Goal: Task Accomplishment & Management: Manage account settings

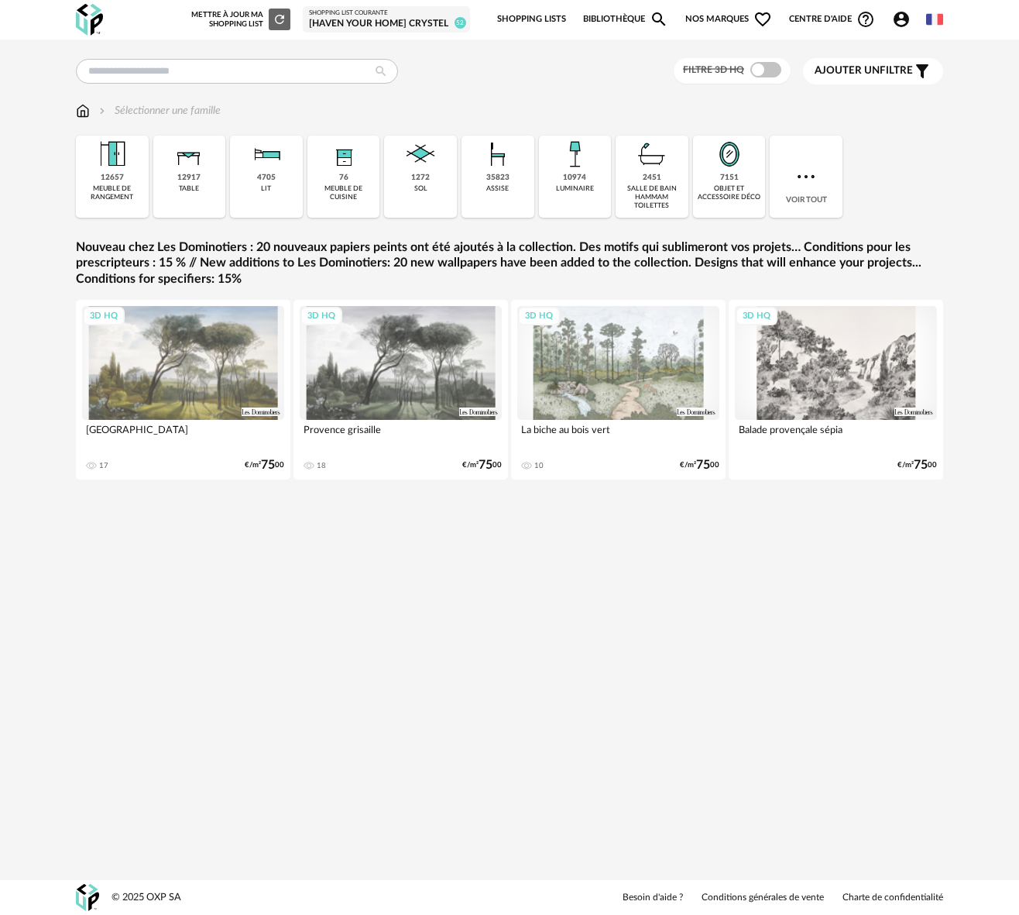
click at [376, 22] on div "[Haven your Home] Crystel" at bounding box center [386, 24] width 155 height 12
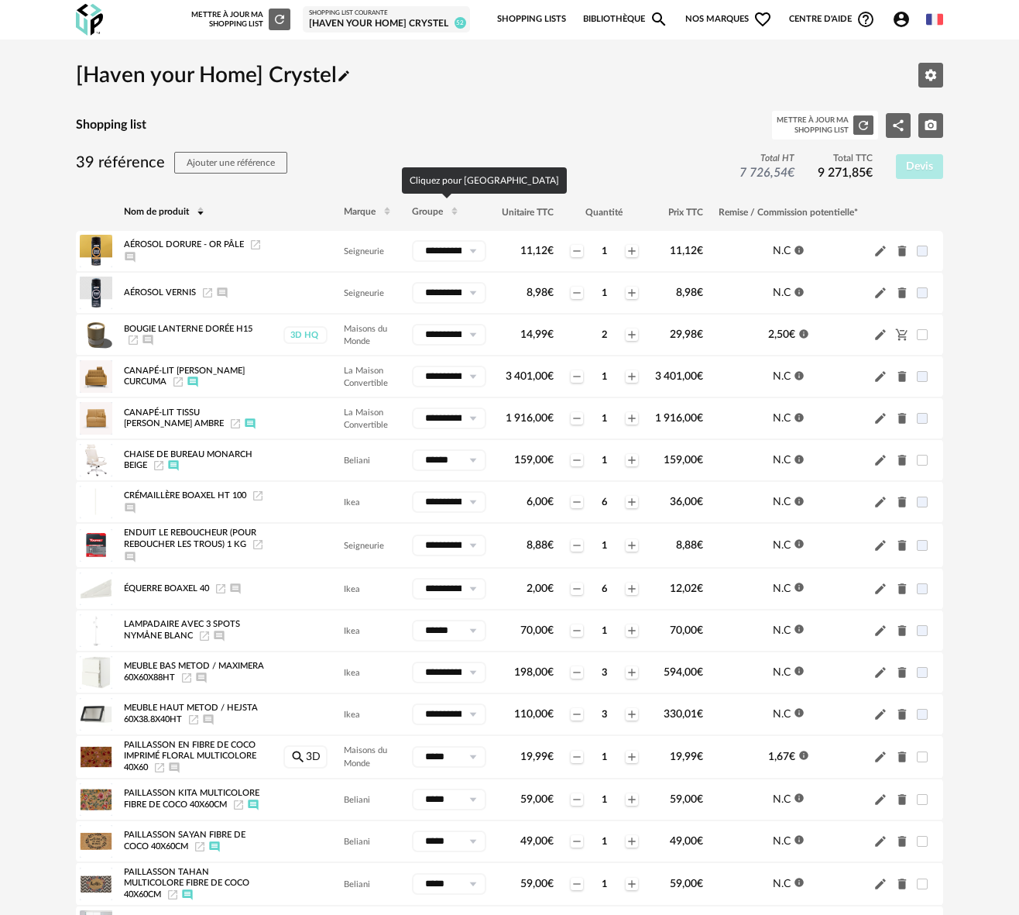
click at [416, 211] on span "Groupe" at bounding box center [427, 212] width 31 height 9
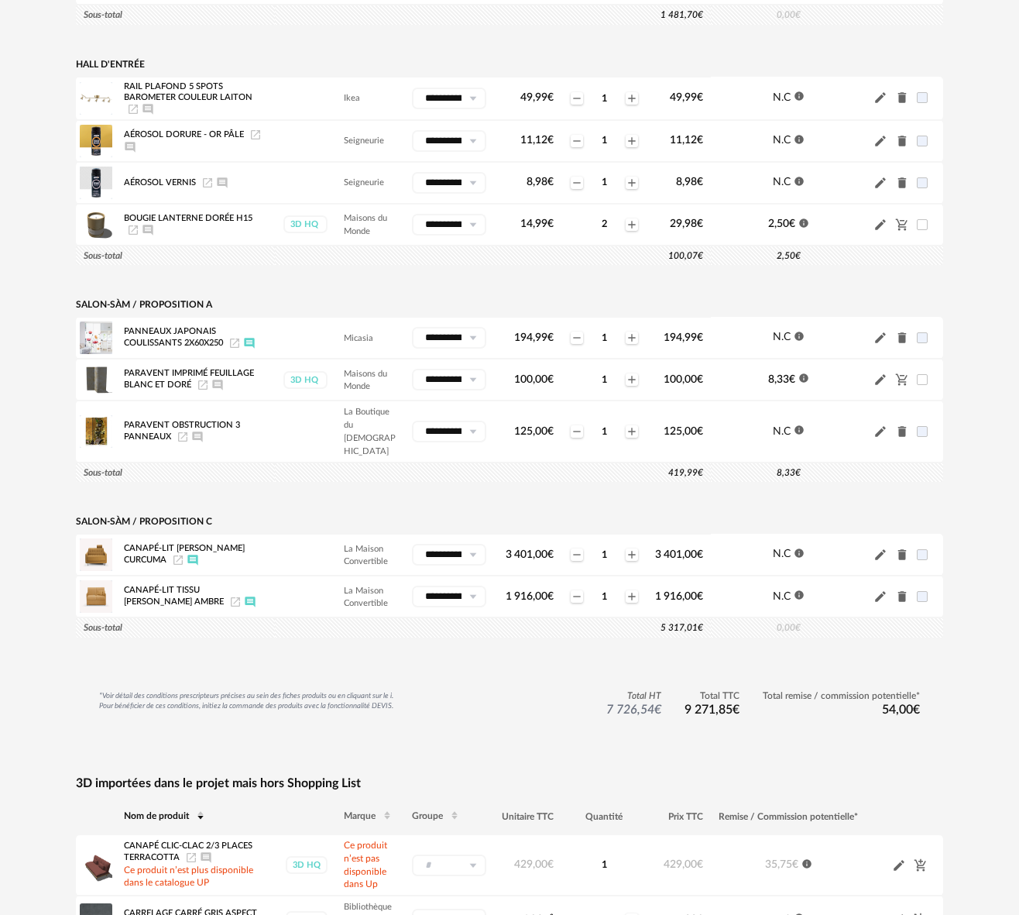
scroll to position [1760, 0]
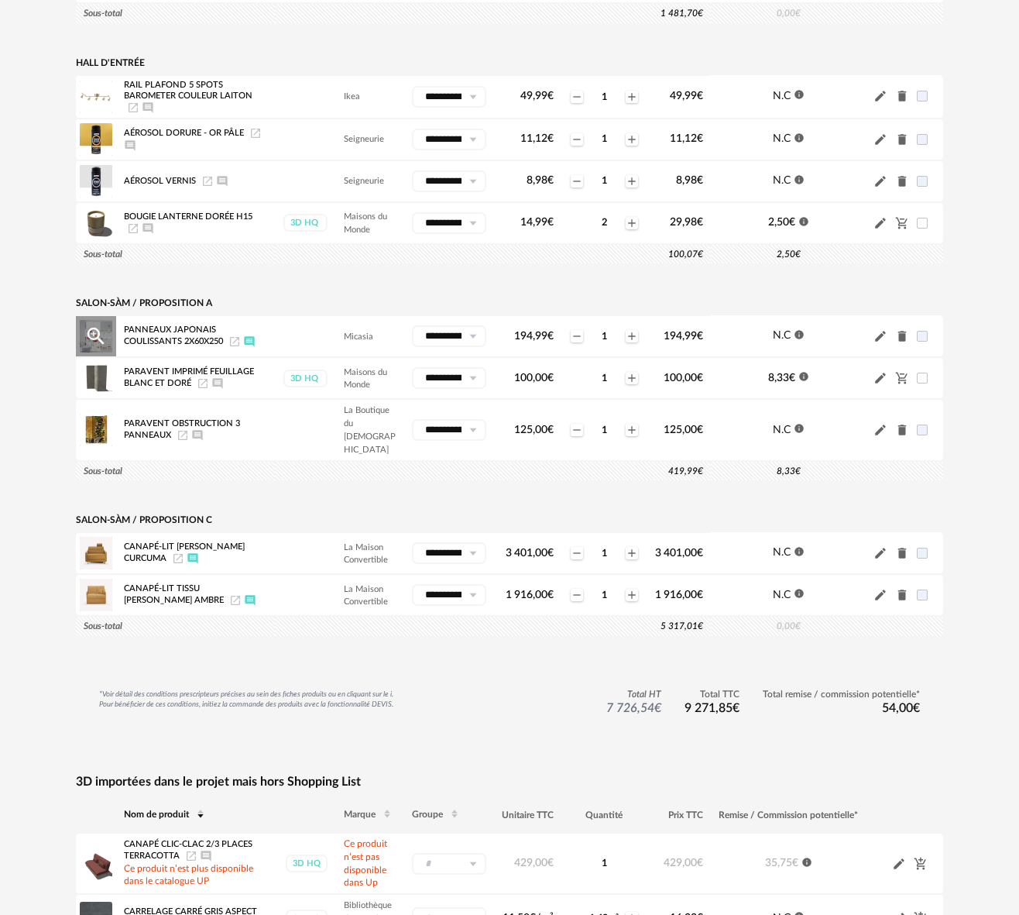
click at [239, 348] on icon "Launch icon" at bounding box center [235, 341] width 12 height 12
drag, startPoint x: 224, startPoint y: 352, endPoint x: 104, endPoint y: 335, distance: 121.2
click at [104, 335] on tr "**********" at bounding box center [510, 336] width 868 height 42
copy span "Panneaux japonais coulissants 2x60x250"
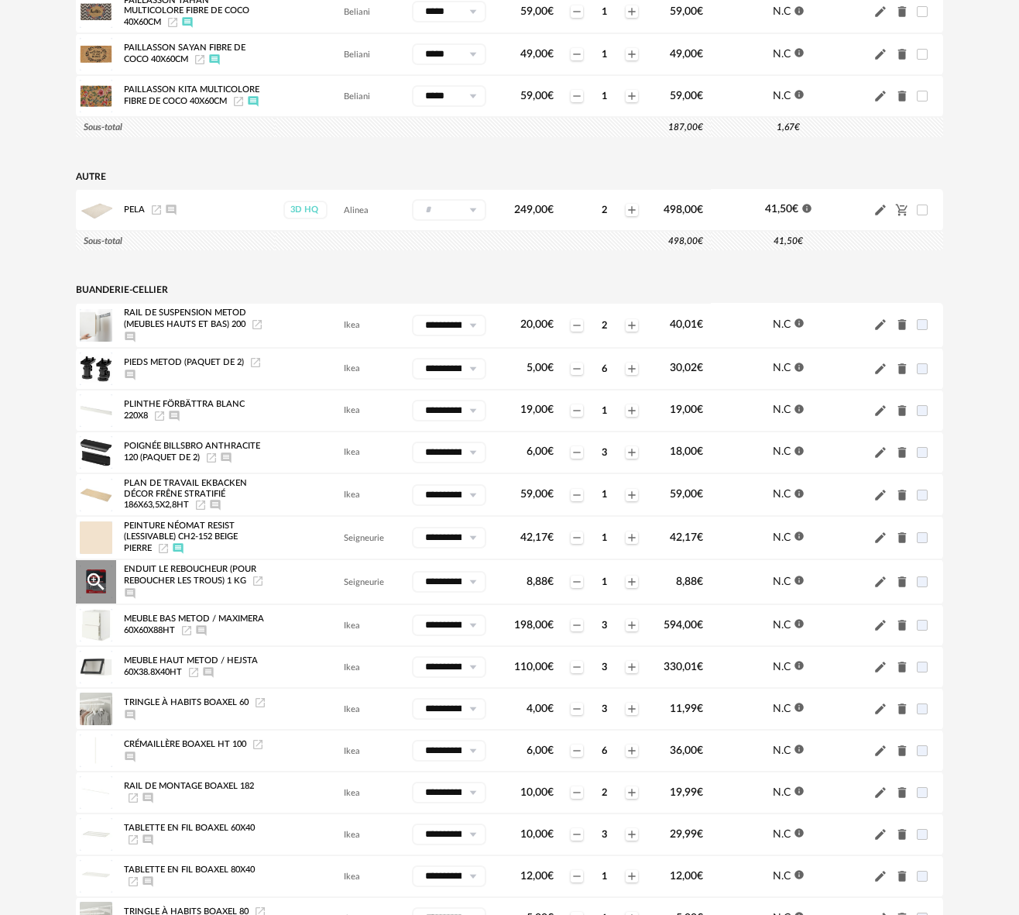
scroll to position [0, 0]
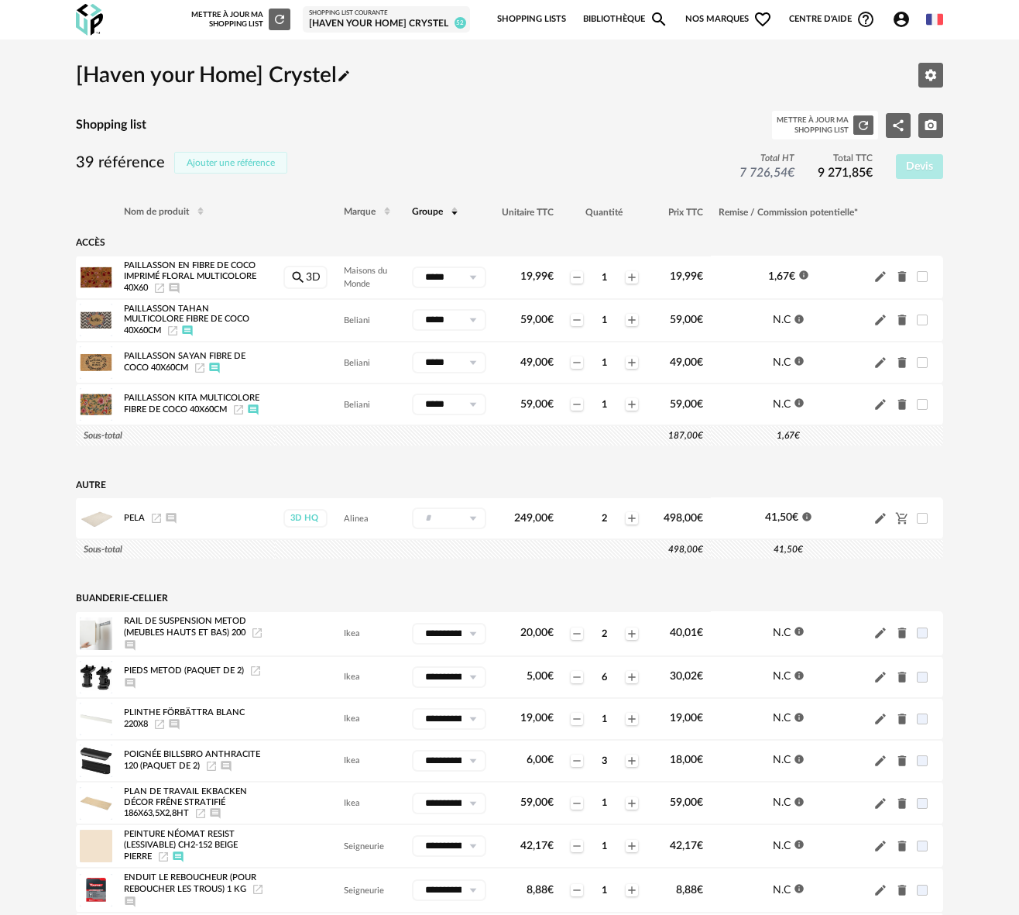
click at [245, 163] on span "Ajouter une référence" at bounding box center [231, 162] width 88 height 9
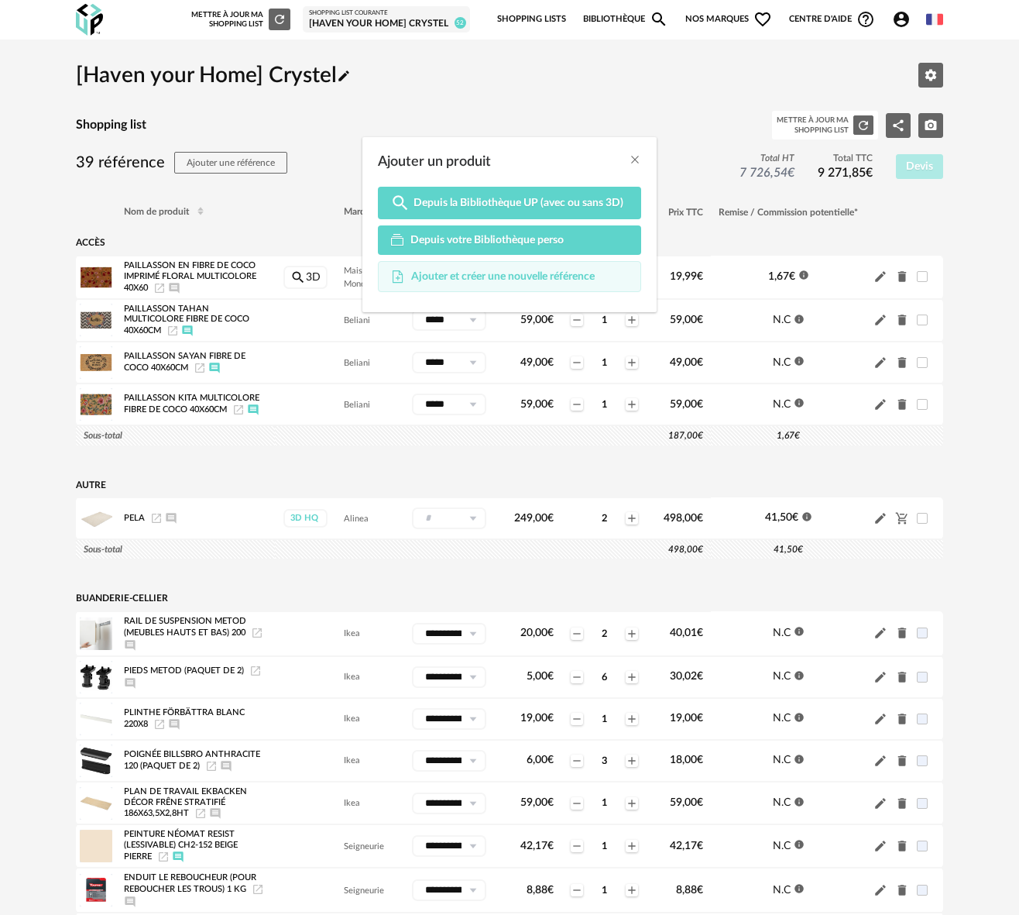
click at [492, 275] on span "Ajouter et créer une nouvelle référence" at bounding box center [503, 277] width 184 height 14
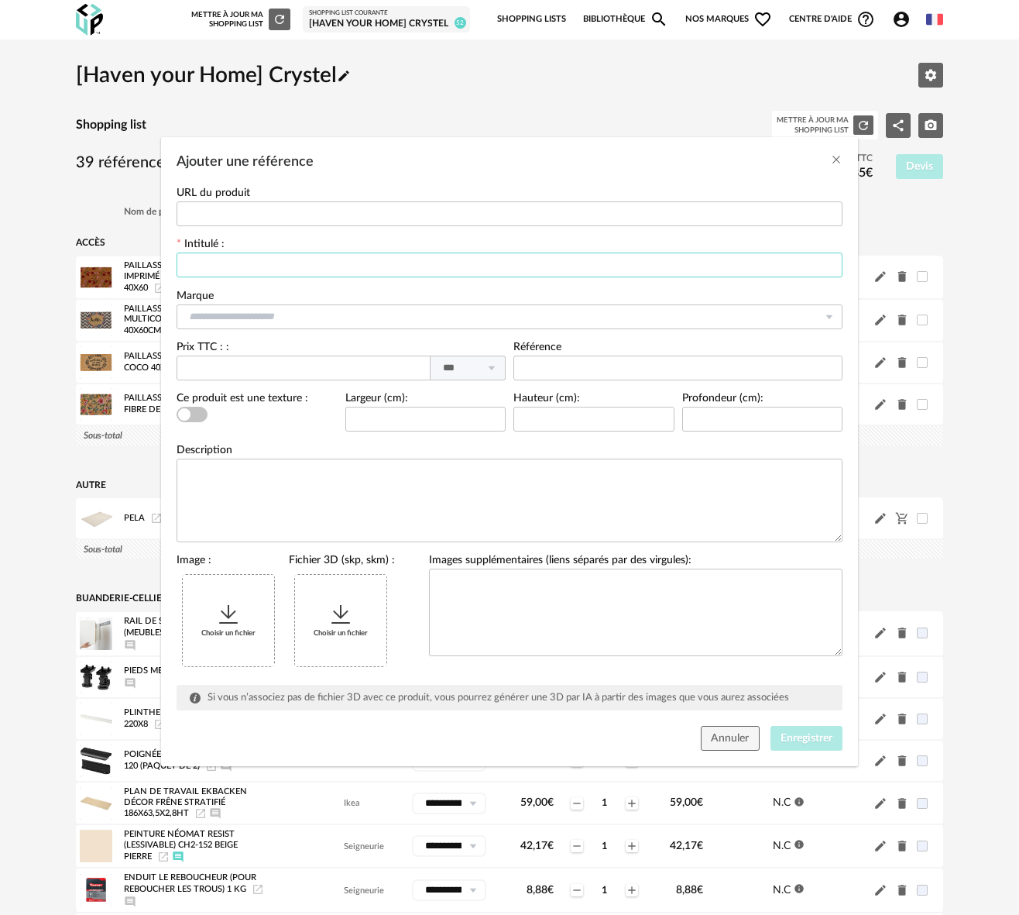
click at [235, 270] on input "Ajouter une référence" at bounding box center [510, 265] width 666 height 25
paste input "**********"
click at [332, 269] on input "**********" at bounding box center [510, 265] width 666 height 25
click at [383, 267] on input "**********" at bounding box center [510, 265] width 666 height 25
type input "**********"
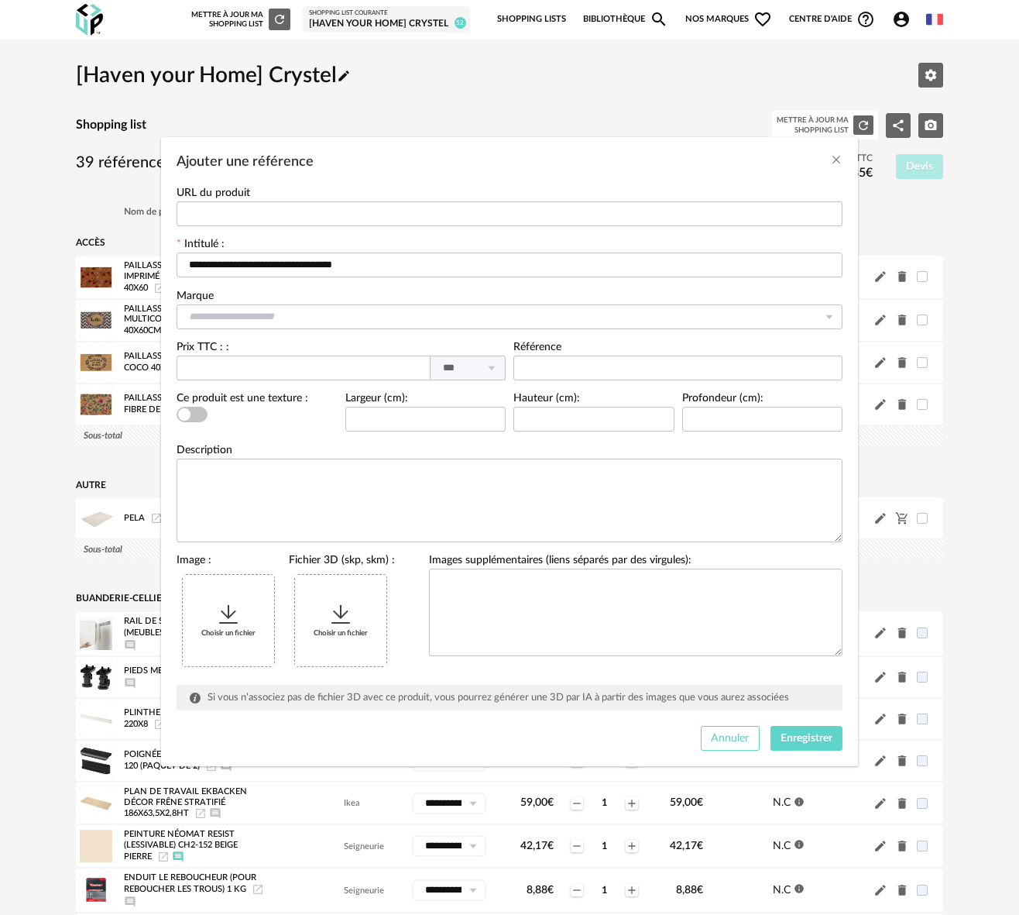
click at [734, 744] on span "Annuler" at bounding box center [730, 738] width 38 height 11
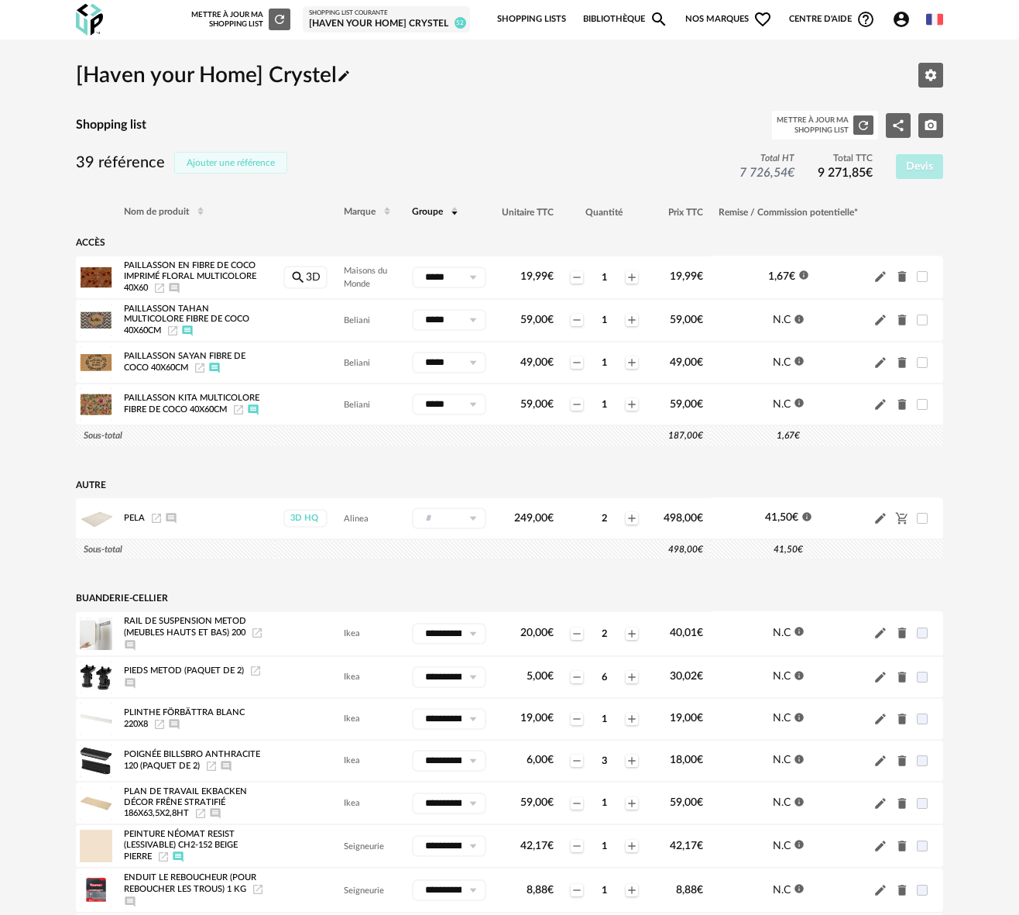
click at [246, 164] on span "Ajouter une référence" at bounding box center [231, 162] width 88 height 9
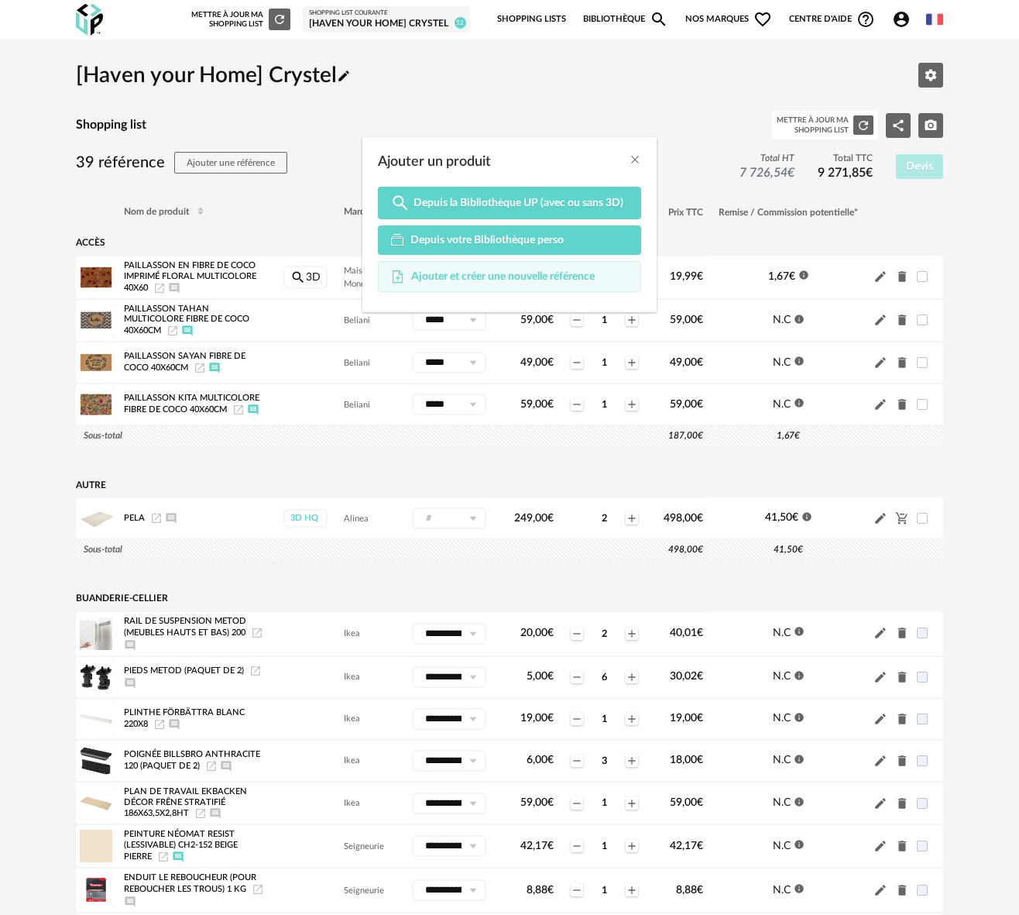
click at [480, 274] on span "Ajouter et créer une nouvelle référence" at bounding box center [503, 277] width 184 height 14
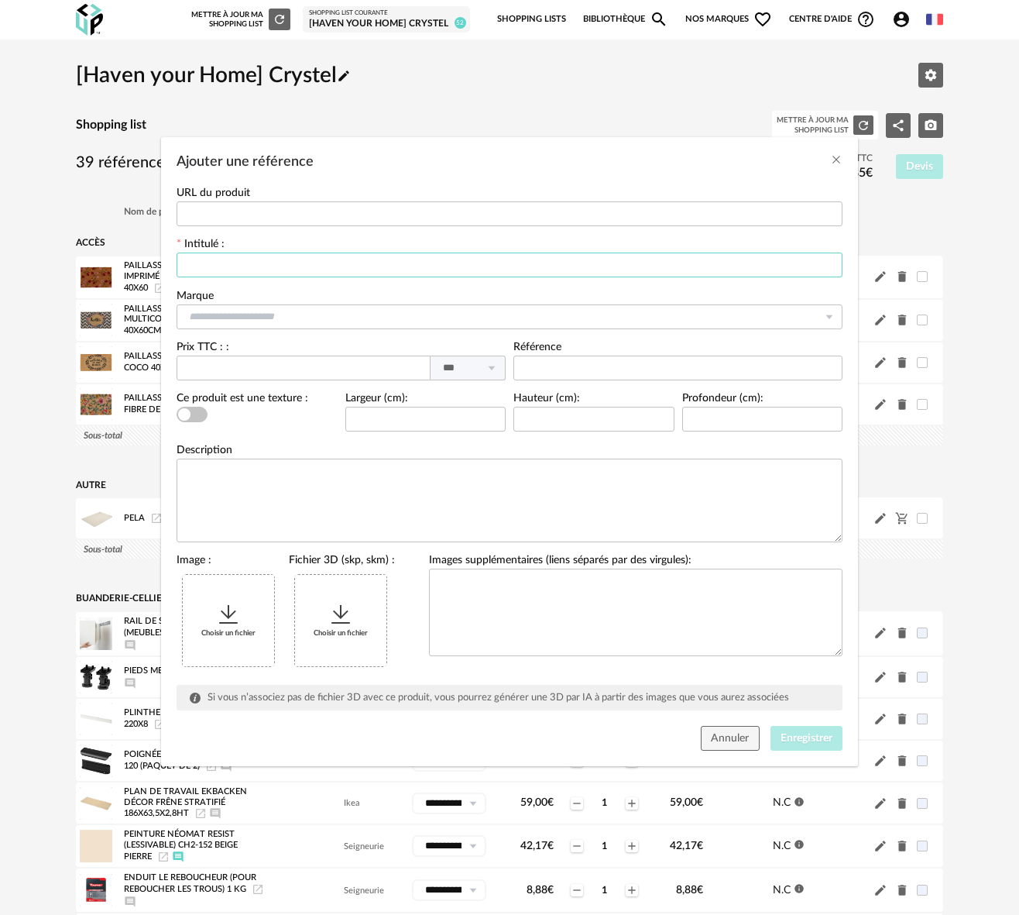
click at [233, 274] on input "Ajouter une référence" at bounding box center [510, 265] width 666 height 25
paste input "**********"
click at [333, 267] on input "**********" at bounding box center [510, 265] width 666 height 25
click at [398, 266] on input "**********" at bounding box center [510, 265] width 666 height 25
type input "**********"
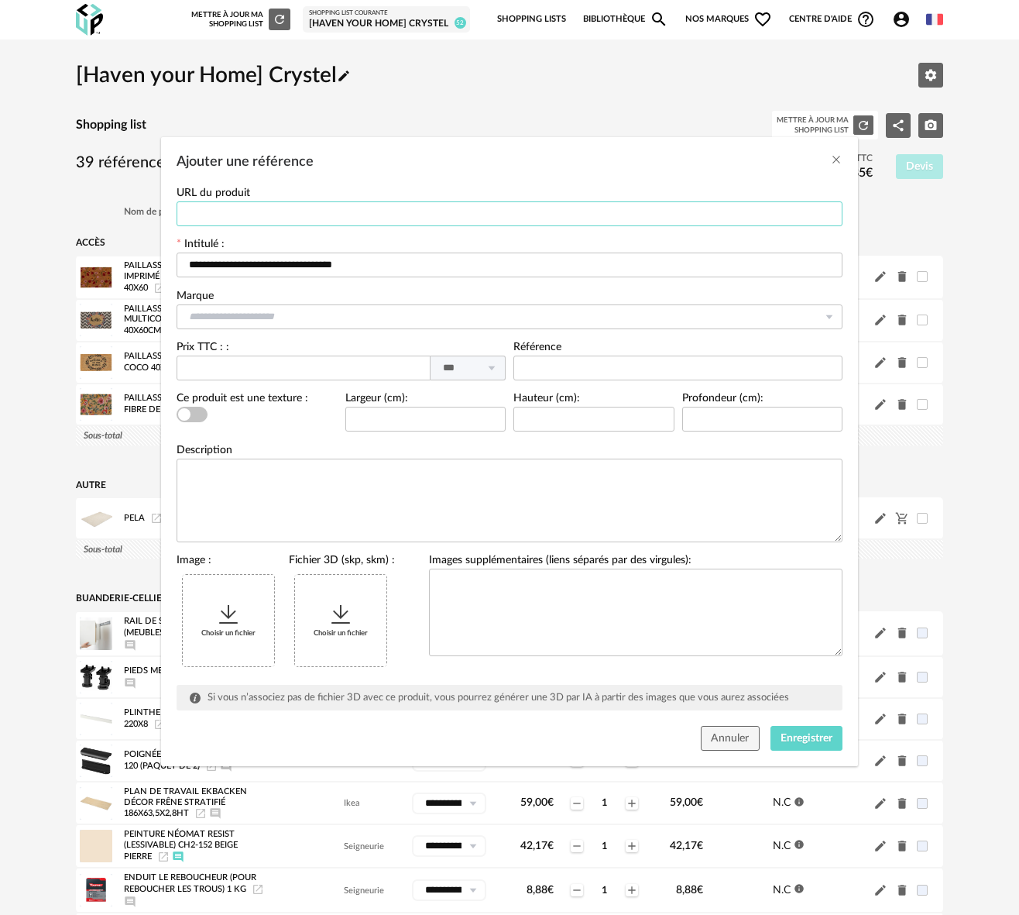
click at [209, 212] on input "Ajouter une référence" at bounding box center [510, 213] width 666 height 25
paste input "**********"
type input "**********"
drag, startPoint x: 322, startPoint y: 266, endPoint x: 333, endPoint y: 268, distance: 11.0
click at [333, 268] on input "**********" at bounding box center [510, 265] width 666 height 25
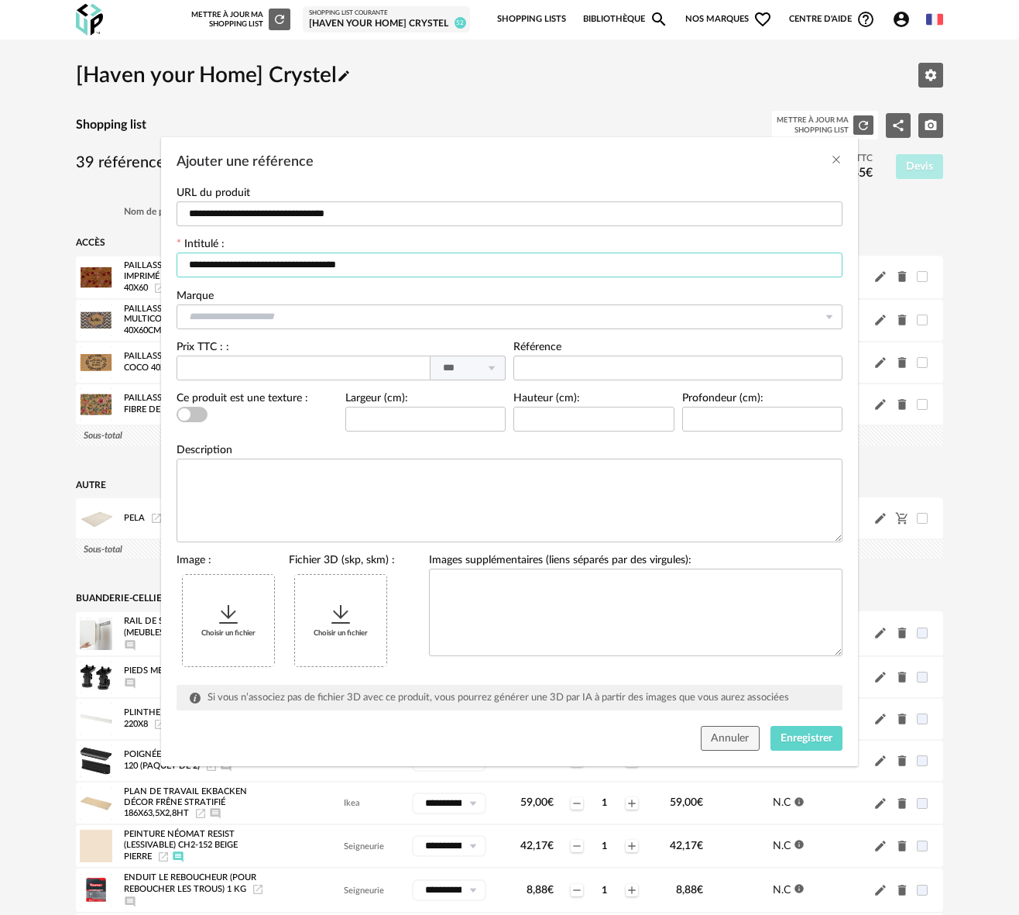
click at [414, 266] on input "**********" at bounding box center [510, 265] width 666 height 25
type input "**********"
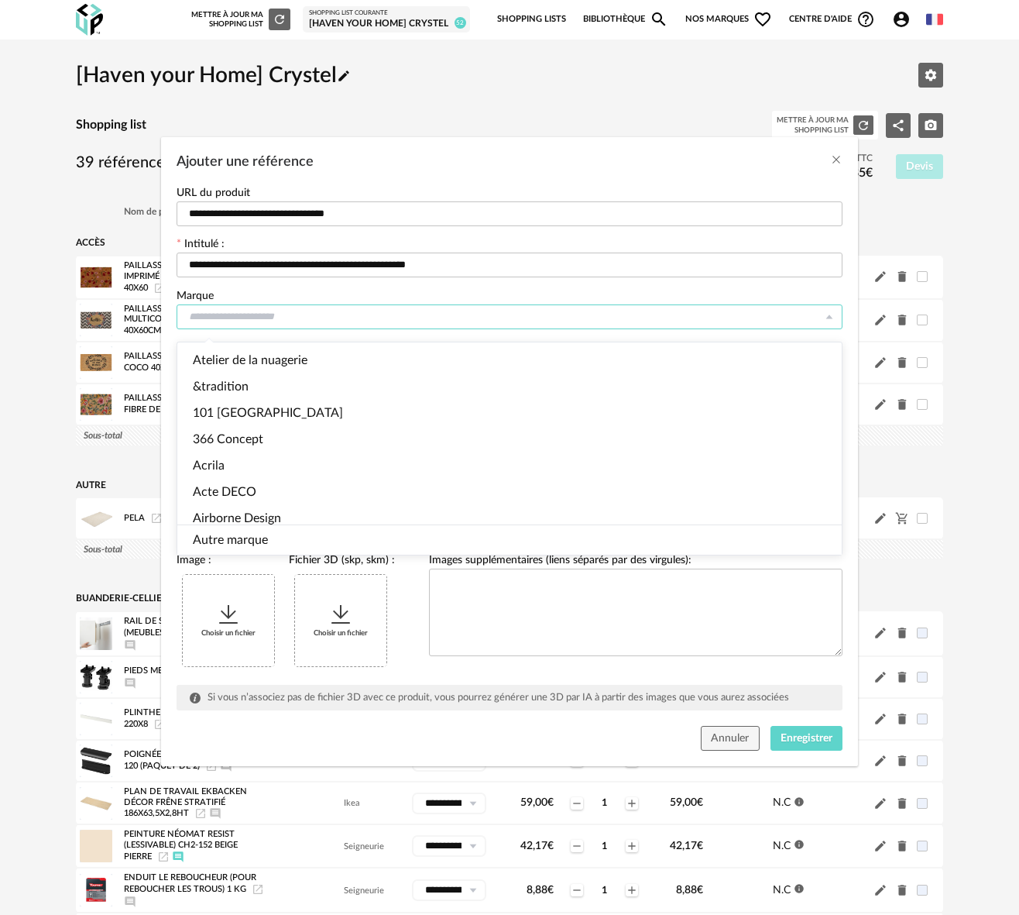
click at [219, 316] on input "Ajouter une référence" at bounding box center [510, 316] width 666 height 25
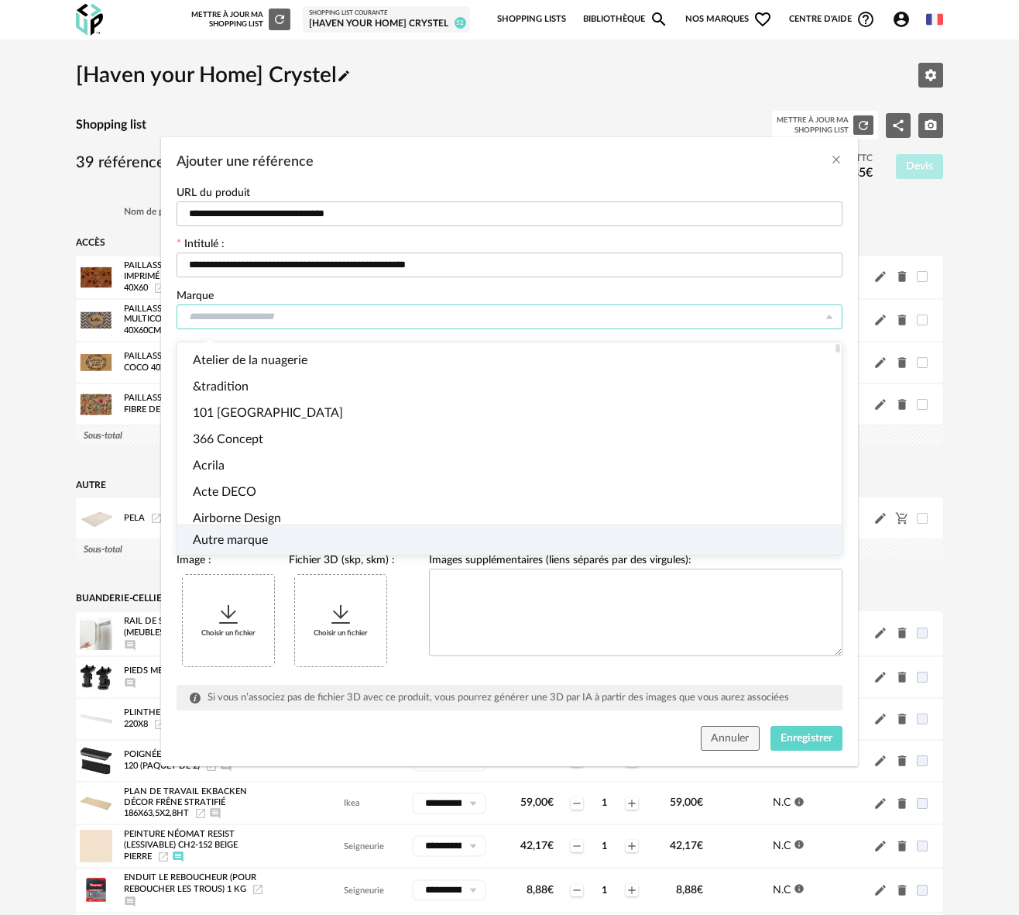
click at [218, 534] on span "Autre marque" at bounding box center [230, 540] width 75 height 12
type input "**********"
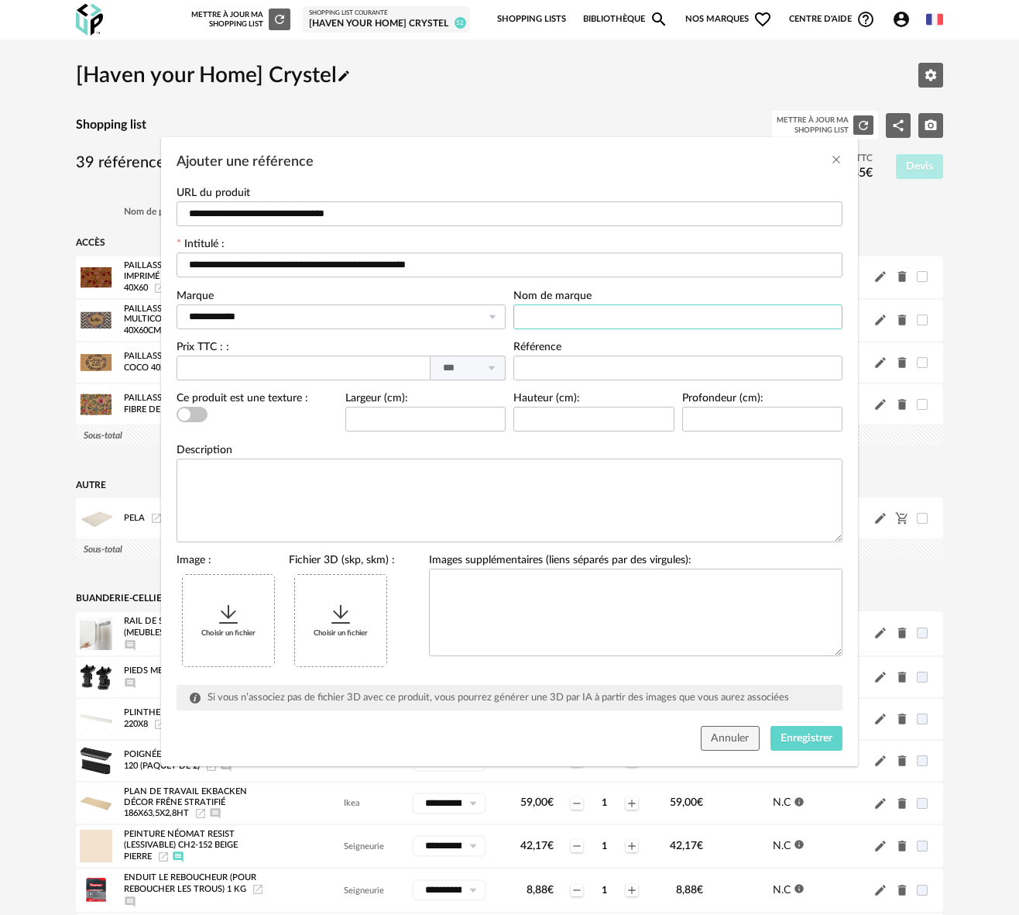
click at [547, 317] on input "Ajouter une référence" at bounding box center [678, 316] width 329 height 25
type input "*******"
click at [371, 425] on input "Ajouter une référence" at bounding box center [425, 419] width 161 height 25
type input "***"
click at [545, 426] on input "Ajouter une référence" at bounding box center [594, 419] width 161 height 25
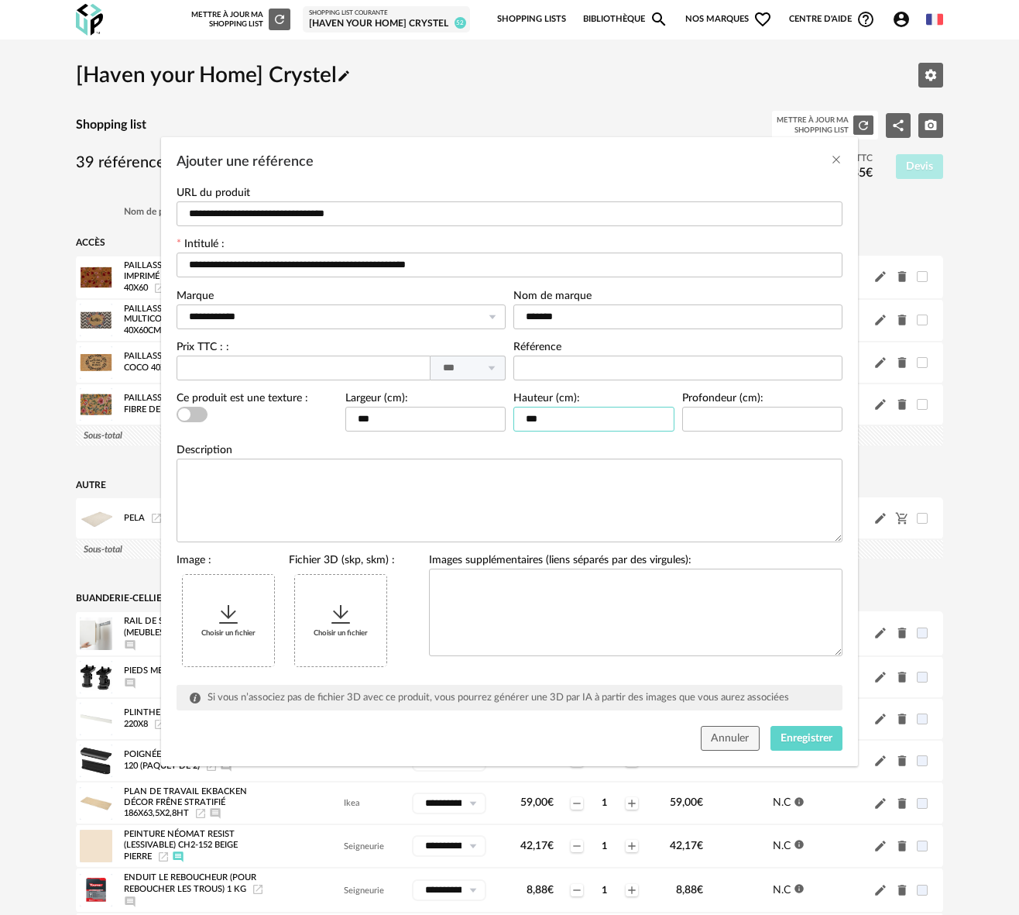
type input "***"
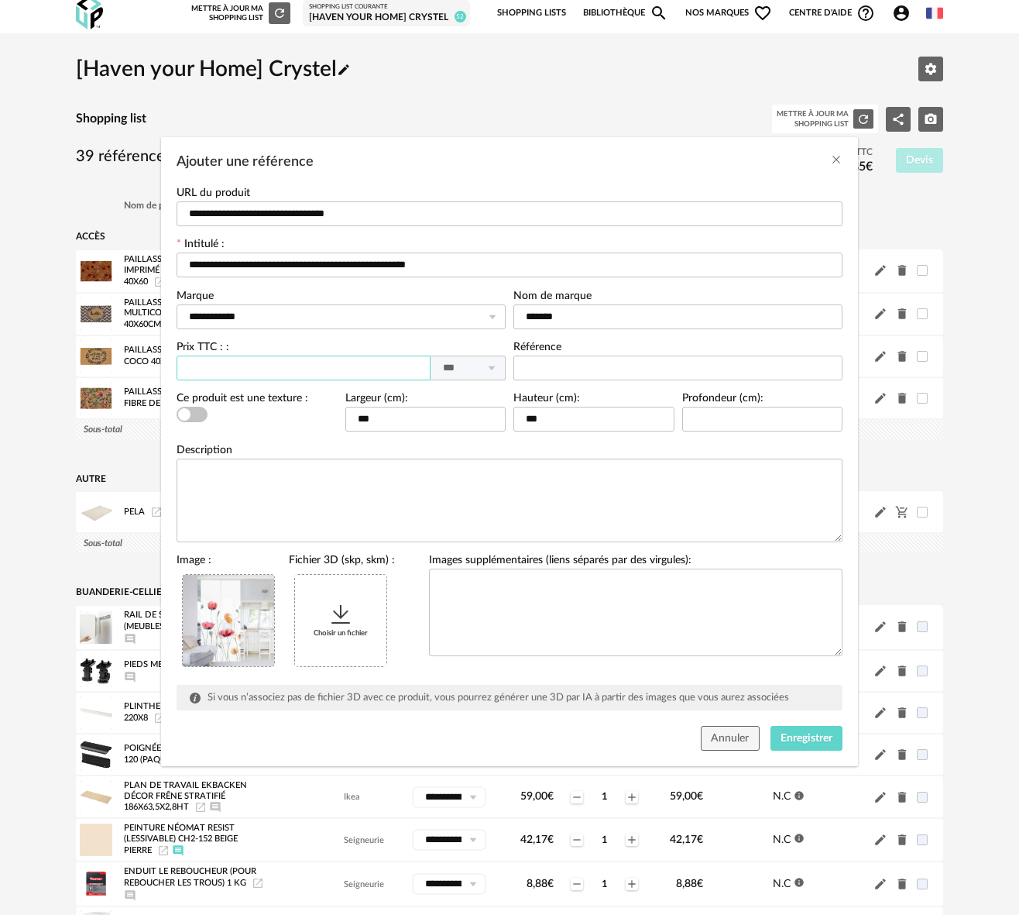
click at [208, 368] on input "Ajouter une référence" at bounding box center [304, 368] width 254 height 25
type input "******"
click at [808, 744] on span "Enregistrer" at bounding box center [807, 738] width 52 height 11
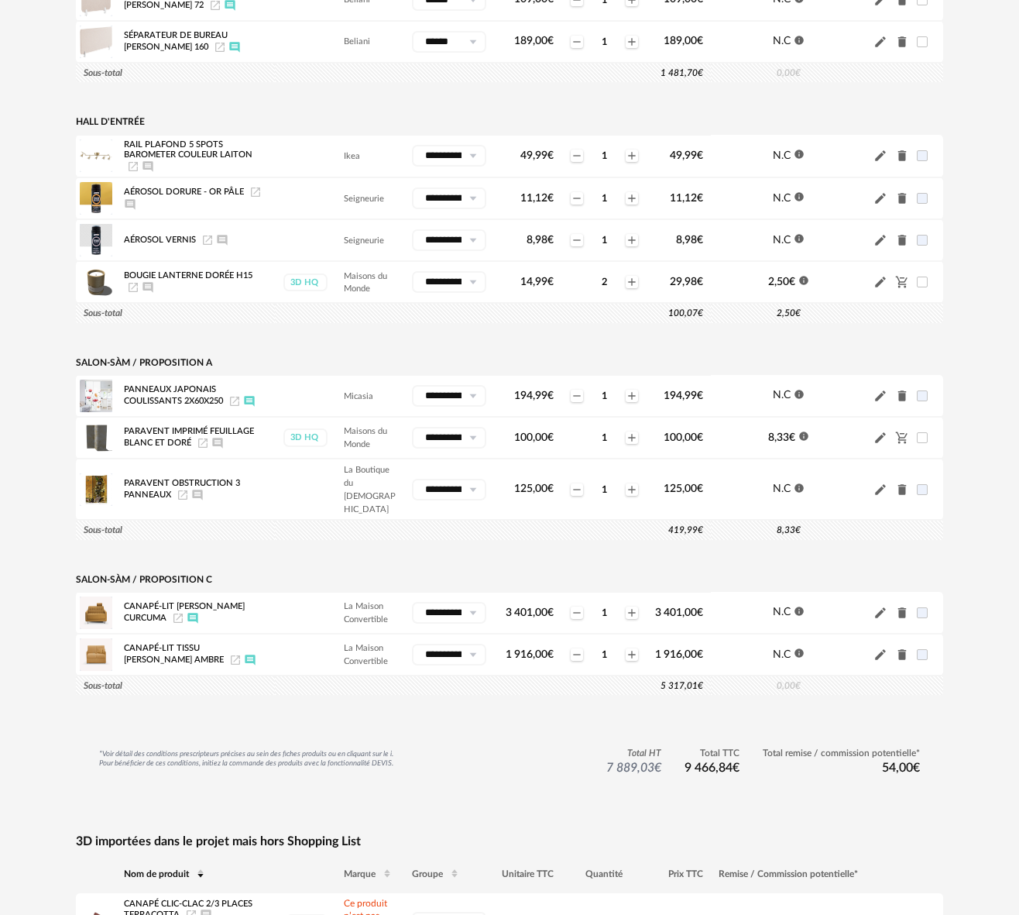
scroll to position [1796, 0]
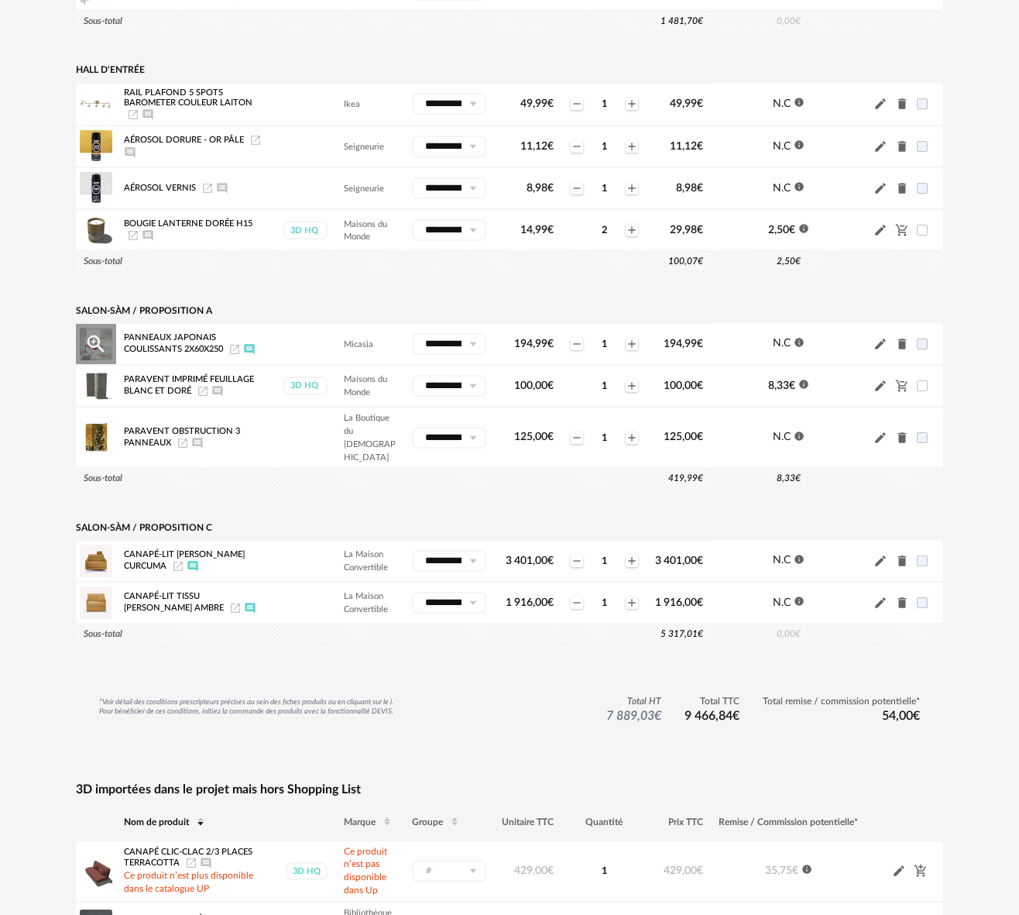
click at [249, 356] on icon "Afficher/masquer le commentaire" at bounding box center [249, 349] width 12 height 12
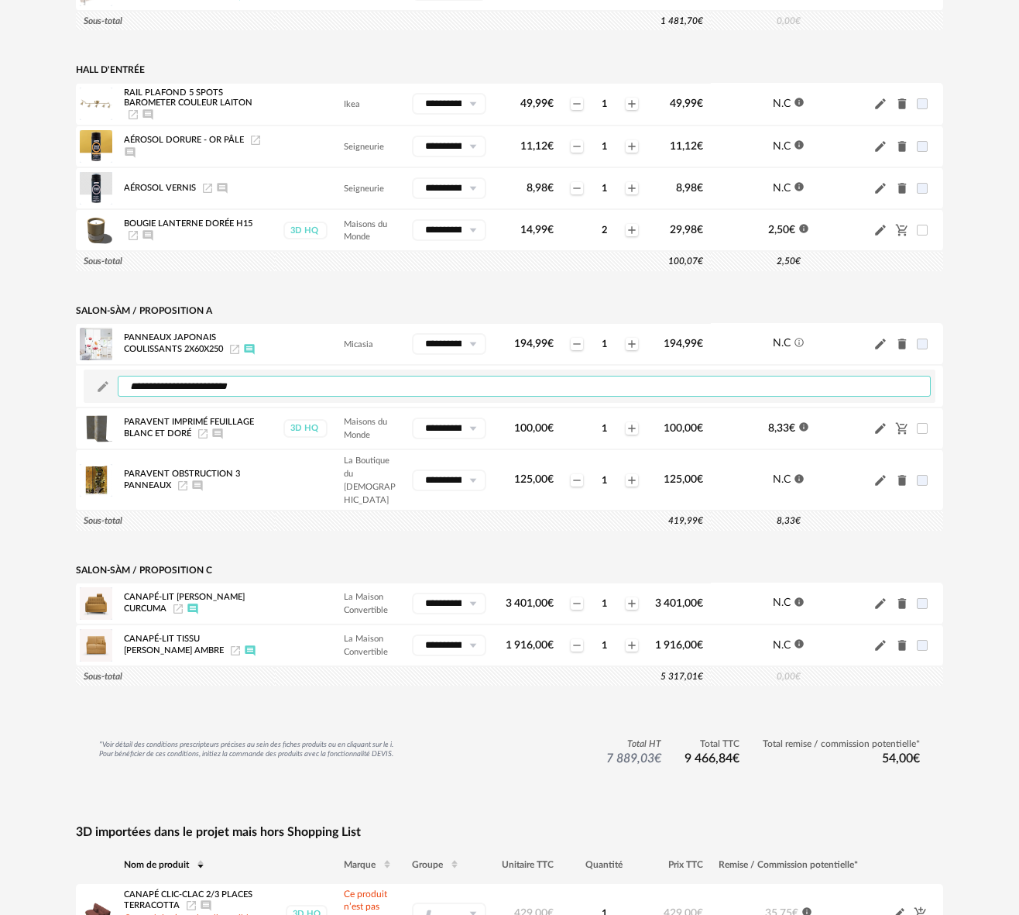
drag, startPoint x: 131, startPoint y: 395, endPoint x: 314, endPoint y: 396, distance: 182.8
click at [314, 396] on textarea "**********" at bounding box center [524, 386] width 813 height 21
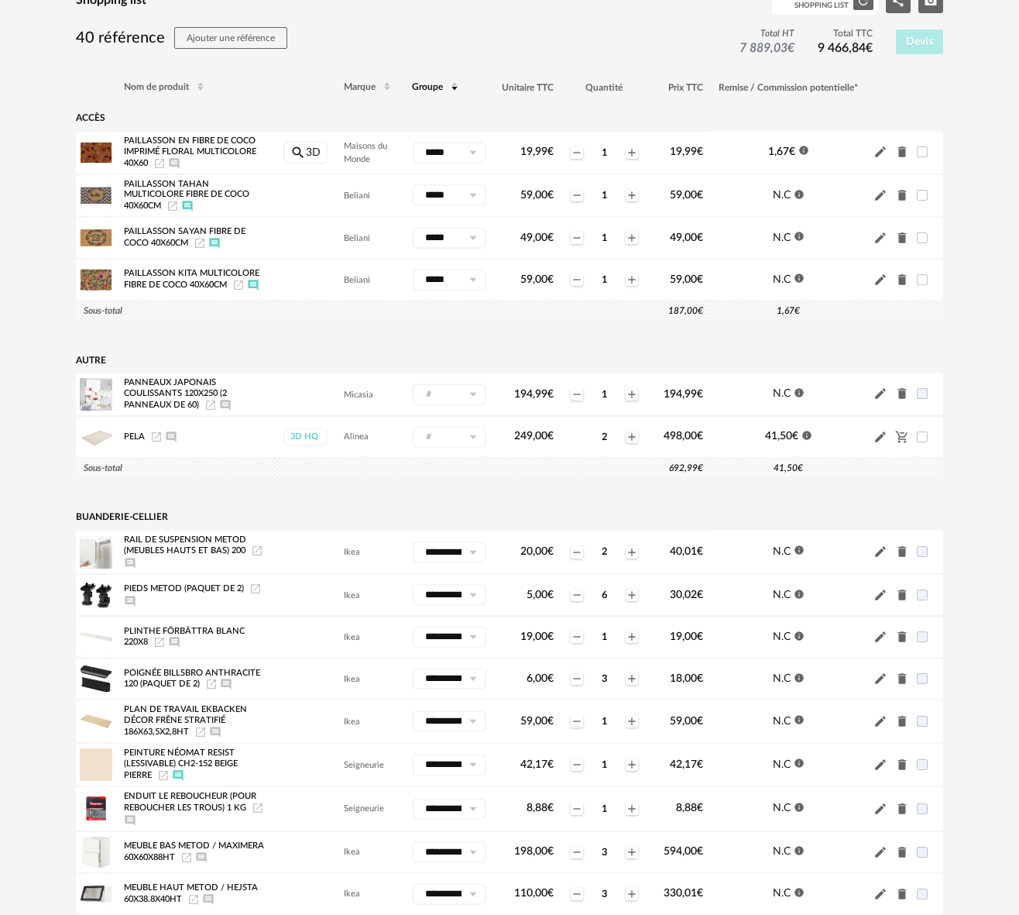
scroll to position [72, 0]
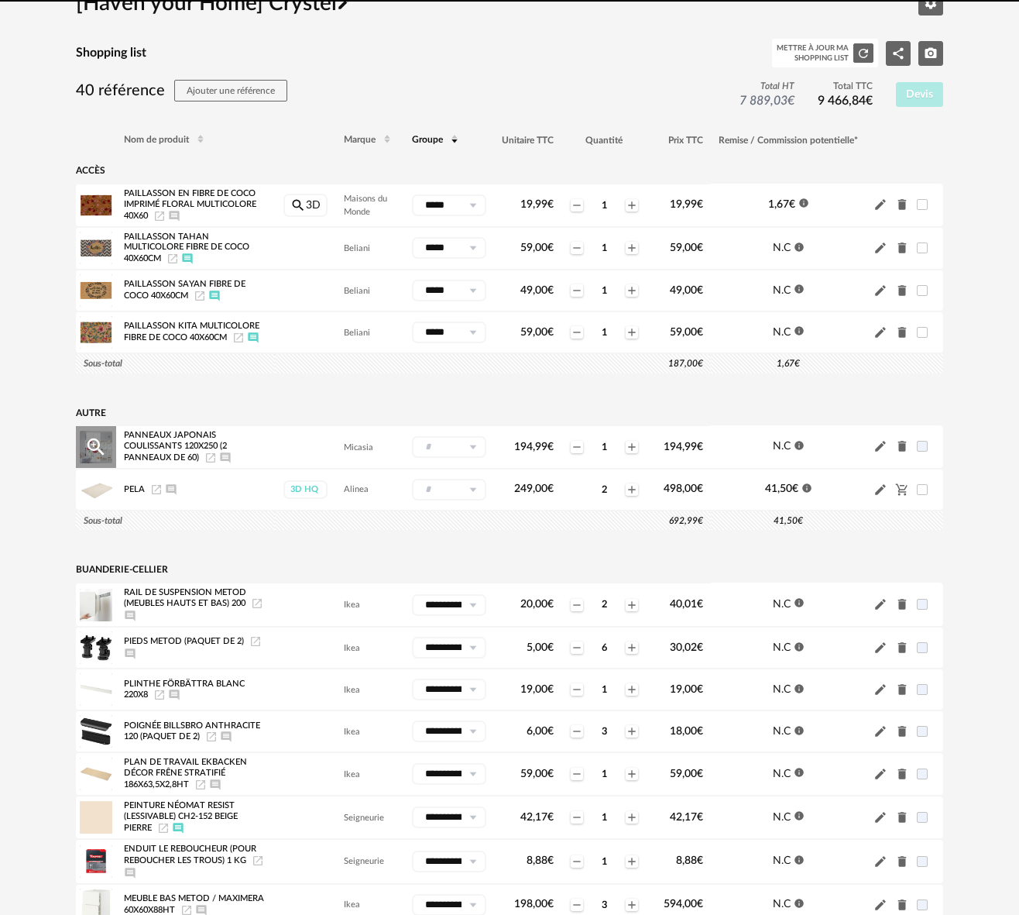
click at [225, 462] on icon "Ajouter un commentaire" at bounding box center [225, 458] width 12 height 12
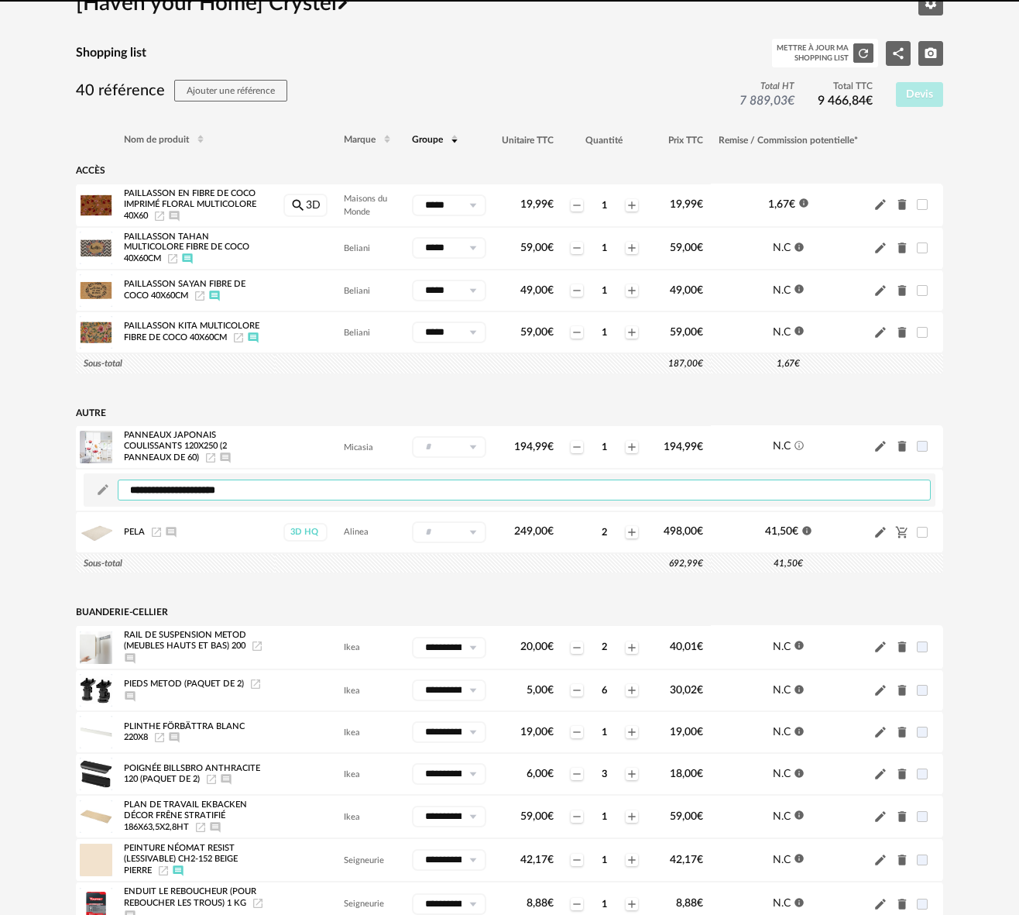
click at [225, 497] on textarea at bounding box center [524, 489] width 813 height 21
paste textarea "**********"
type textarea "**********"
click at [270, 593] on td at bounding box center [510, 586] width 868 height 26
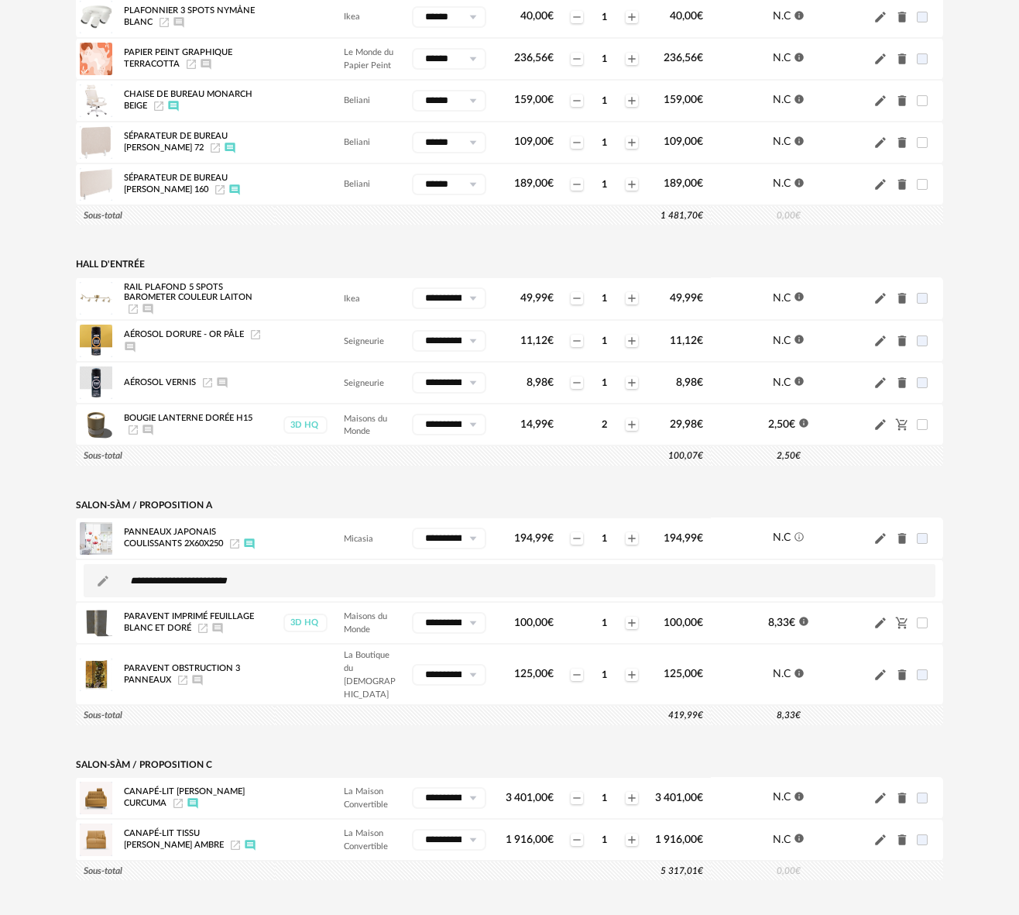
scroll to position [1647, 0]
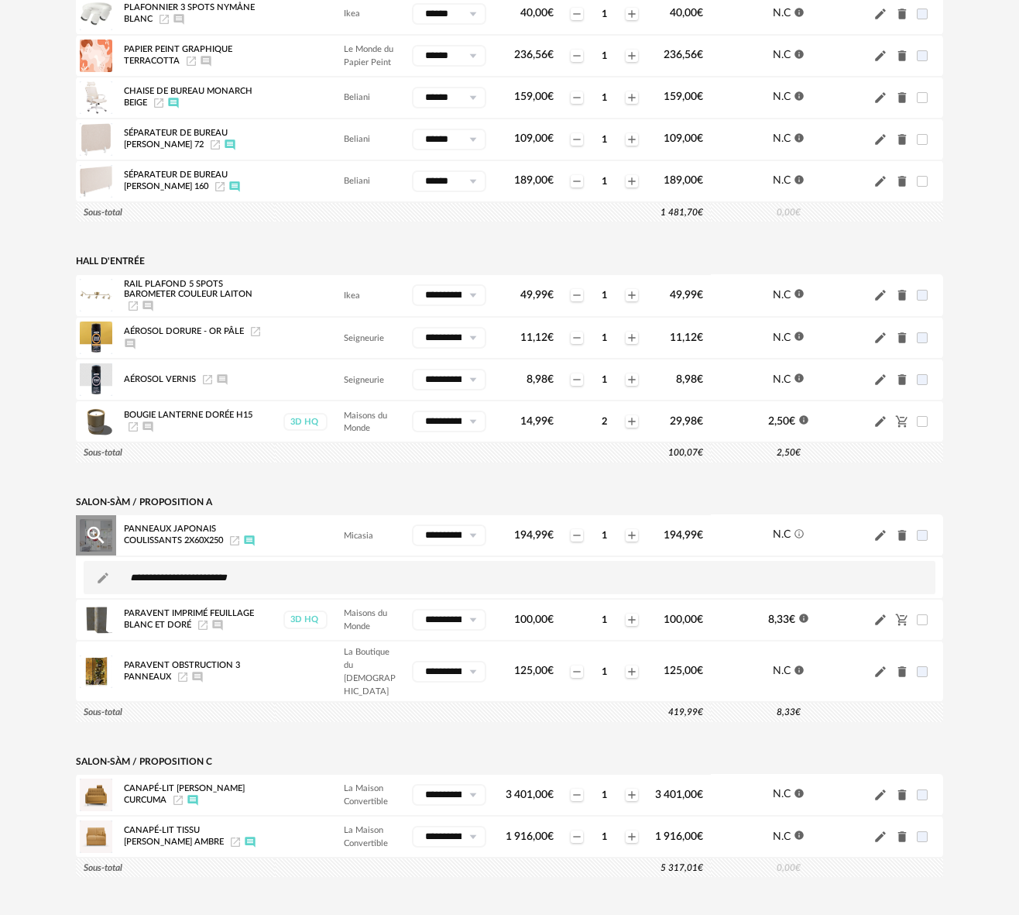
click at [904, 541] on icon "Delete icon" at bounding box center [903, 535] width 9 height 11
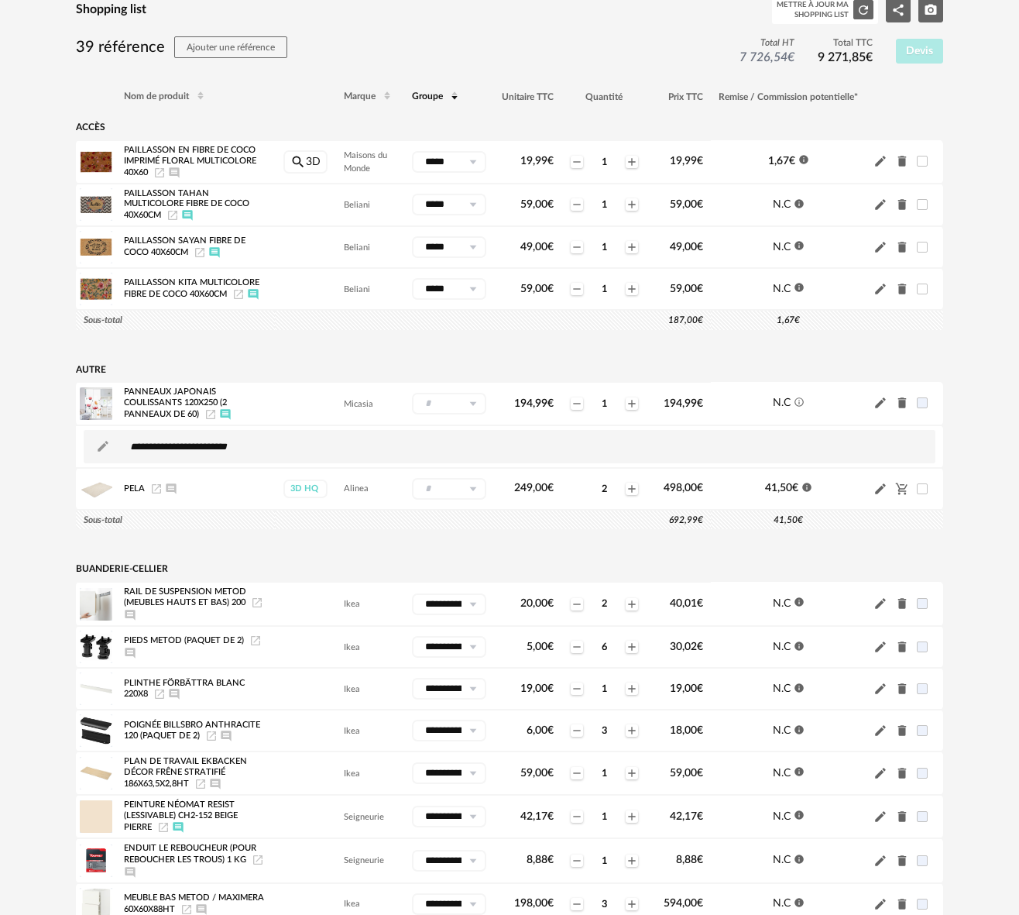
scroll to position [0, 0]
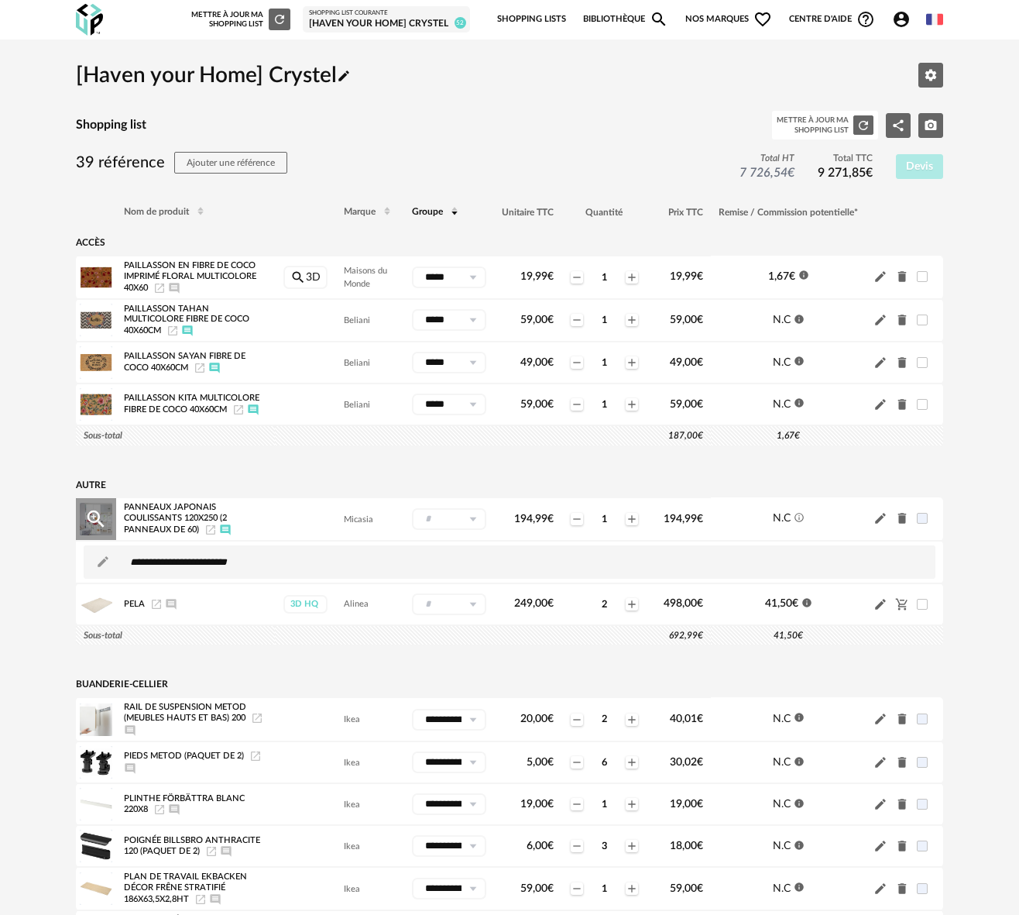
click at [468, 521] on icon at bounding box center [472, 519] width 19 height 22
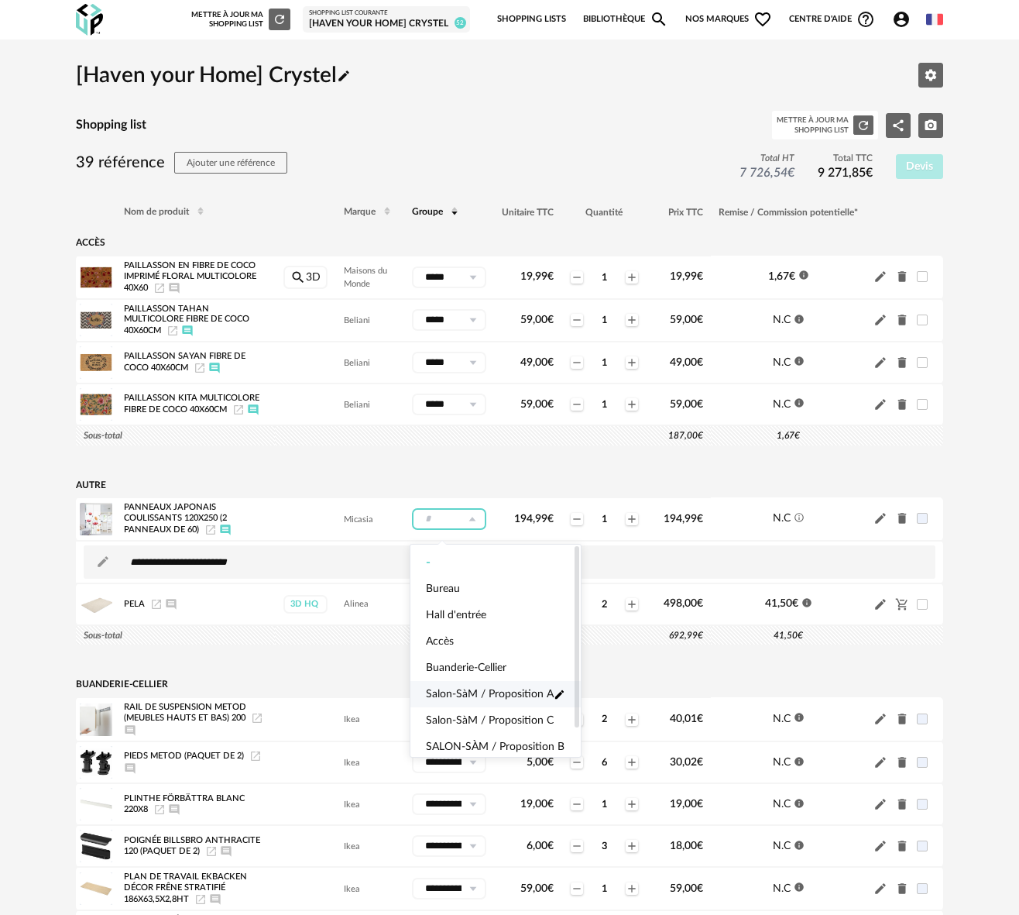
click at [477, 684] on li "Salon-SàM / Proposition A Pencil icon" at bounding box center [496, 694] width 170 height 26
type input "**********"
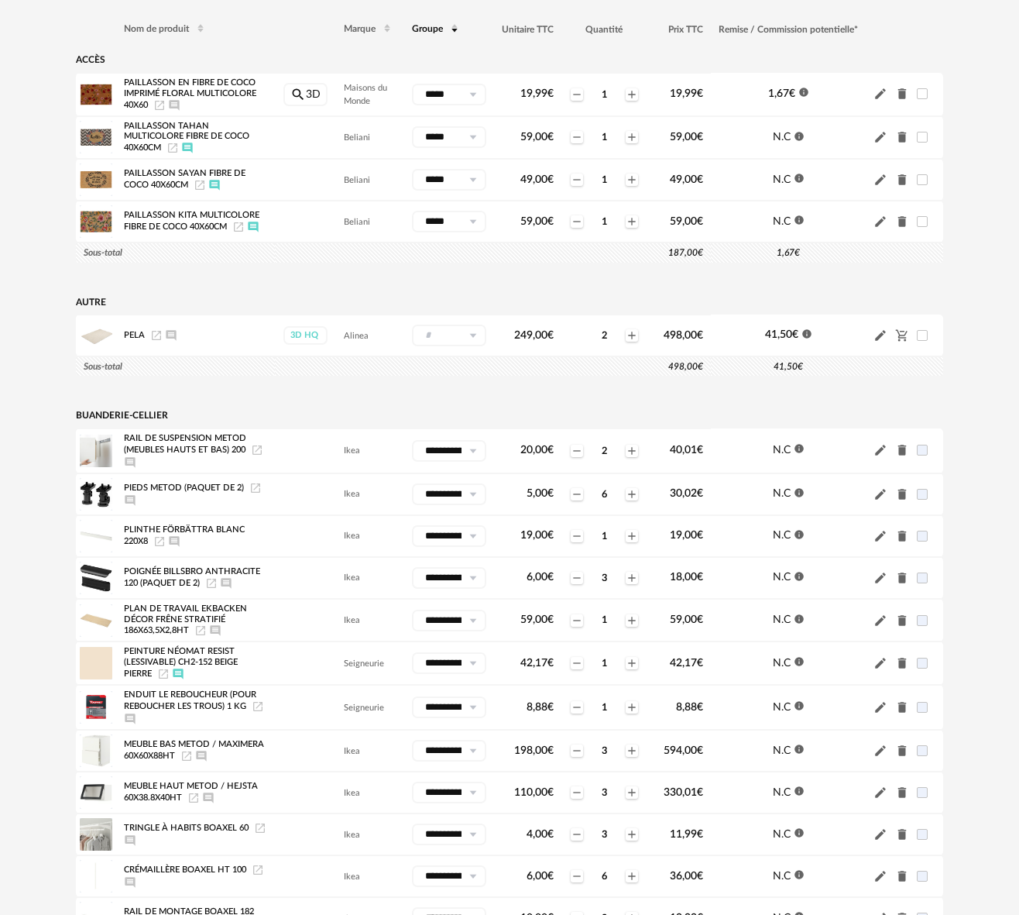
scroll to position [138, 0]
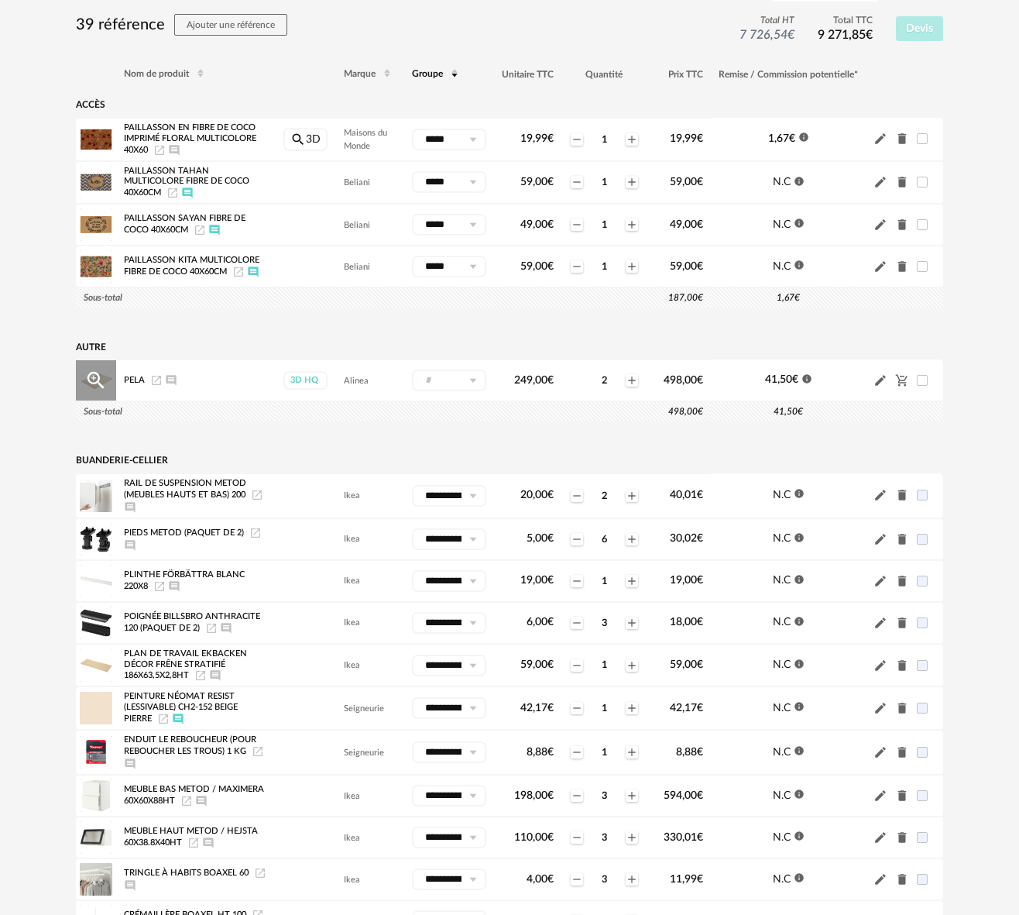
click at [165, 386] on icon "Ajouter un commentaire" at bounding box center [171, 380] width 12 height 12
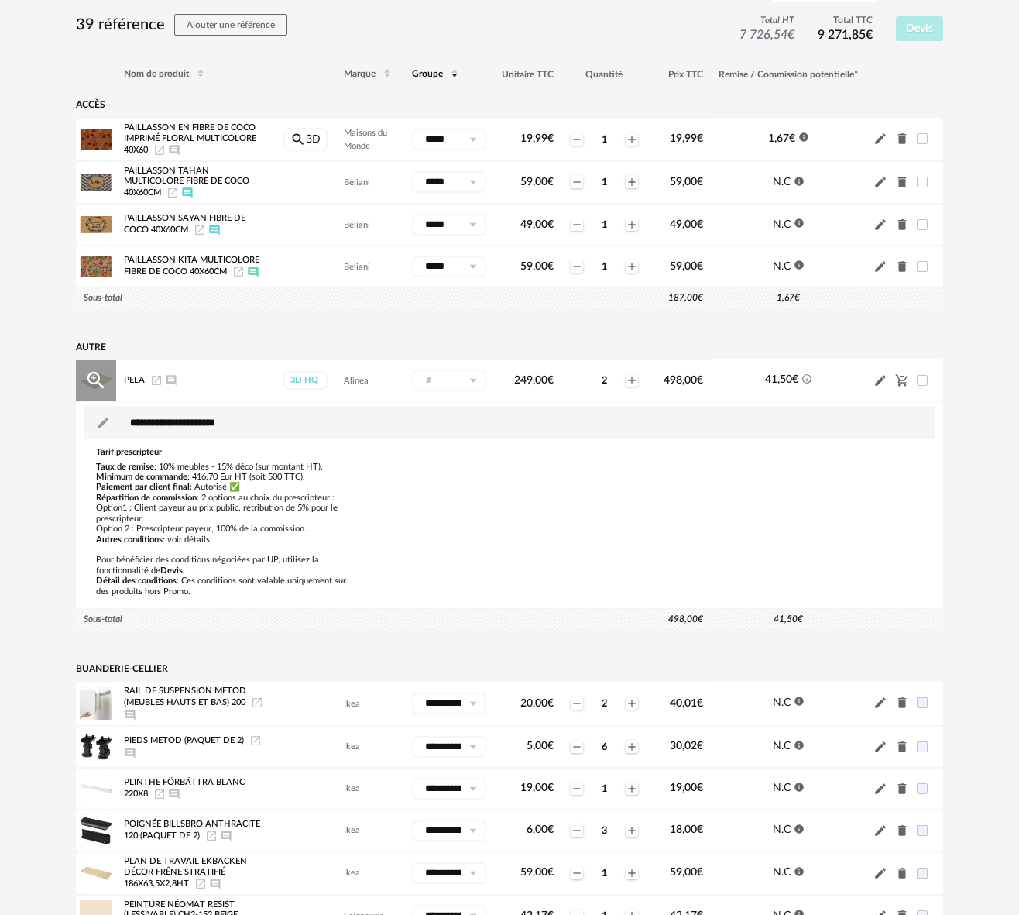
click at [154, 384] on icon "Launch icon" at bounding box center [156, 380] width 12 height 12
click at [156, 385] on icon "Launch icon" at bounding box center [156, 380] width 9 height 9
click at [879, 386] on icon "Pencil icon" at bounding box center [880, 380] width 11 height 11
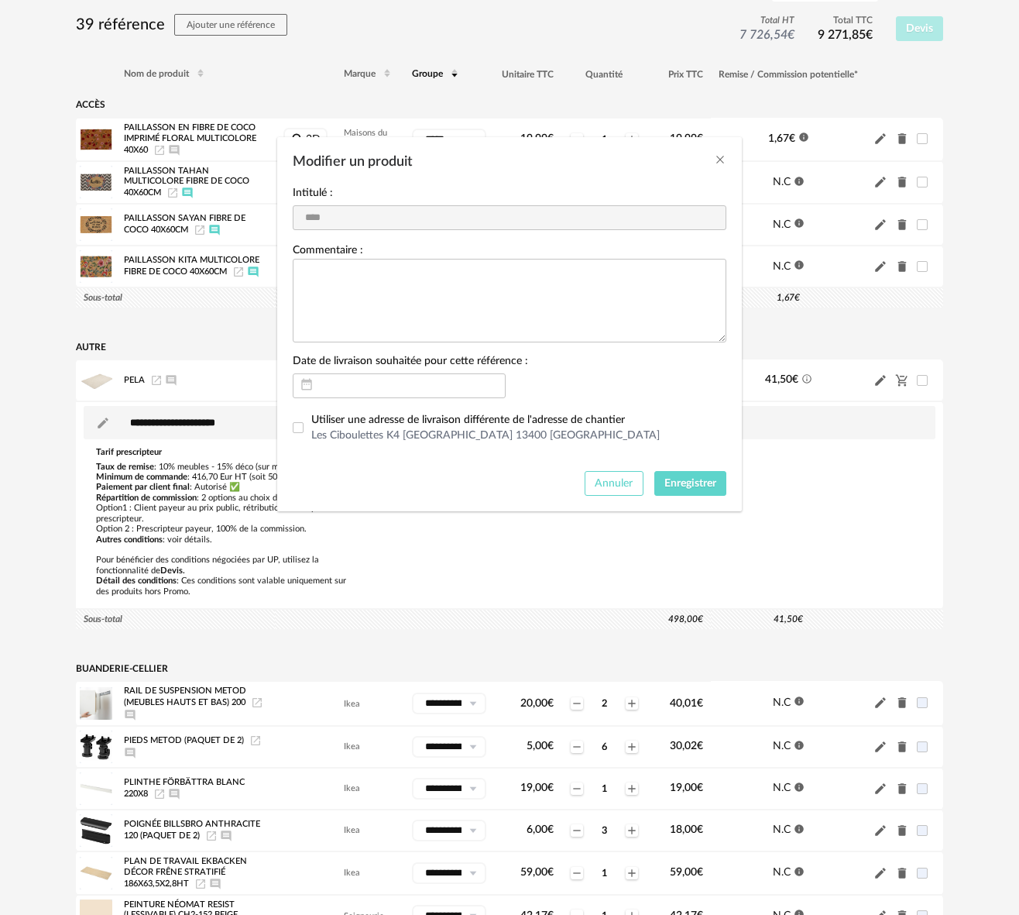
click at [619, 486] on span "Annuler" at bounding box center [614, 483] width 38 height 11
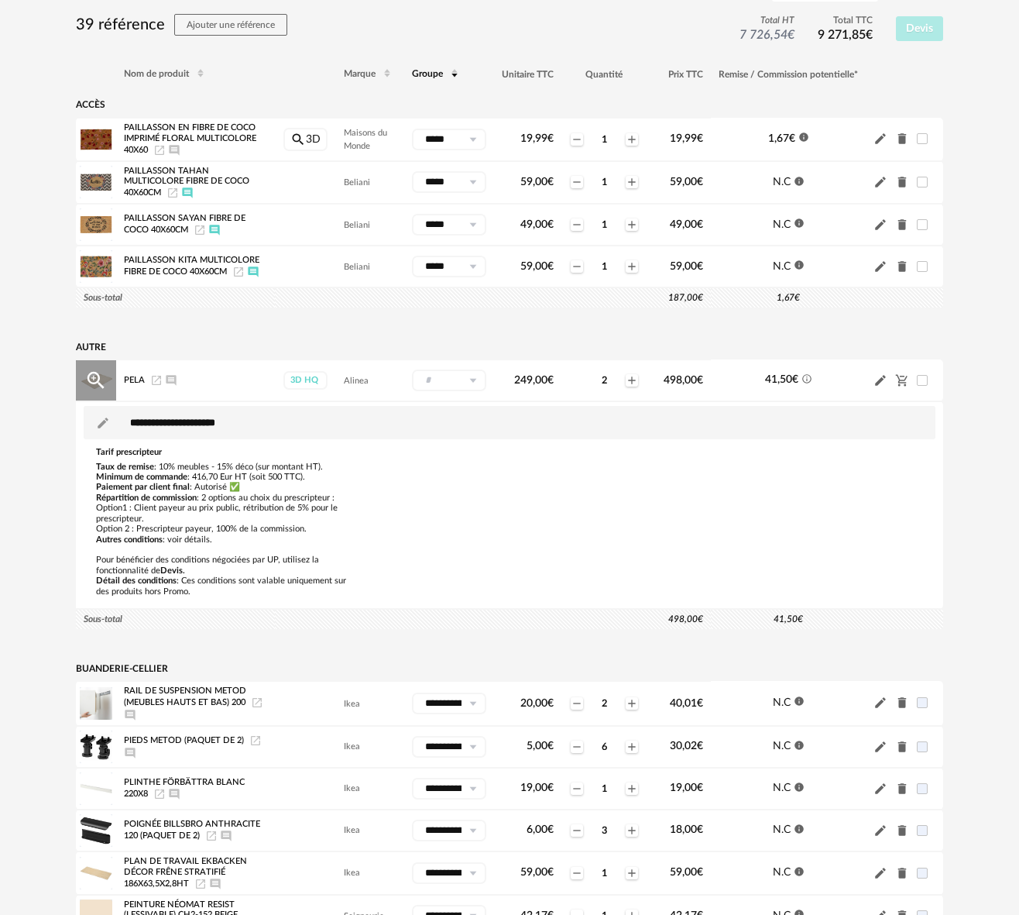
click at [602, 387] on div "2" at bounding box center [605, 380] width 40 height 12
click at [631, 387] on icon "Plus icon" at bounding box center [632, 380] width 12 height 12
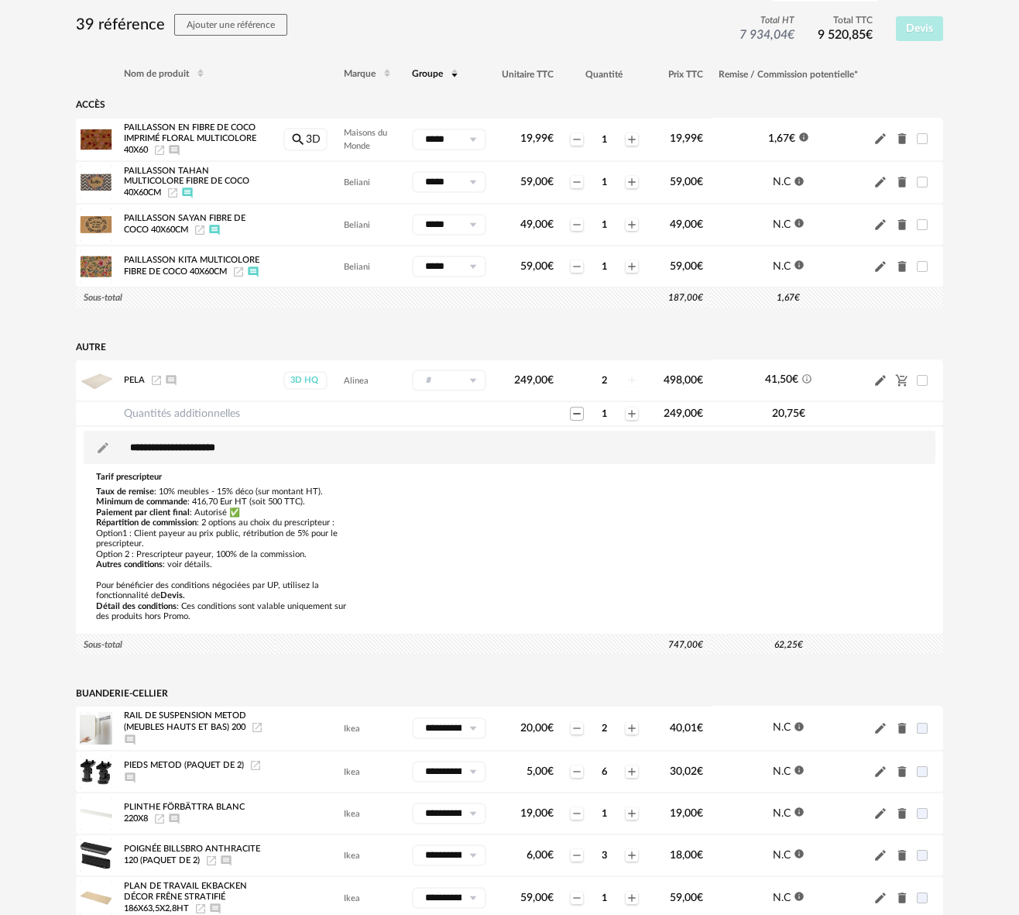
click at [575, 414] on icon "Minus icon" at bounding box center [576, 414] width 7 height 1
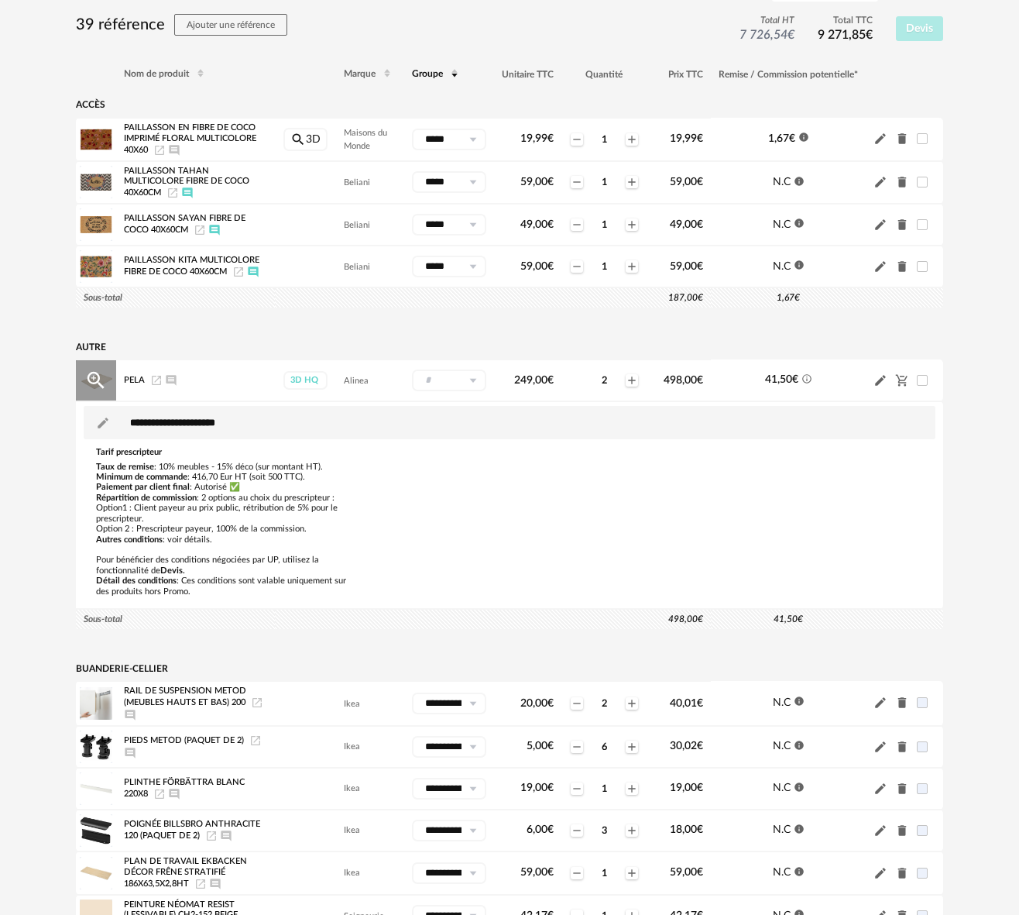
click at [474, 387] on icon at bounding box center [472, 380] width 19 height 22
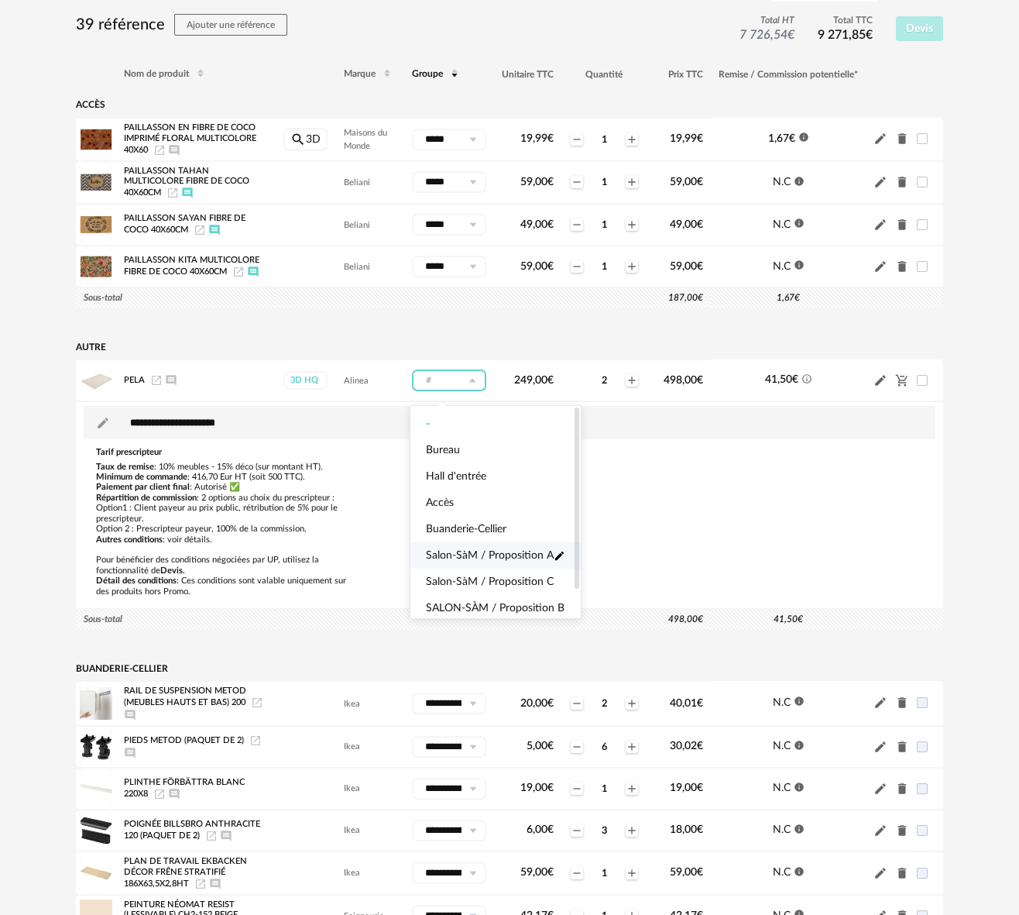
click at [491, 558] on span "Salon-SàM / Proposition A" at bounding box center [490, 555] width 128 height 15
type input "**********"
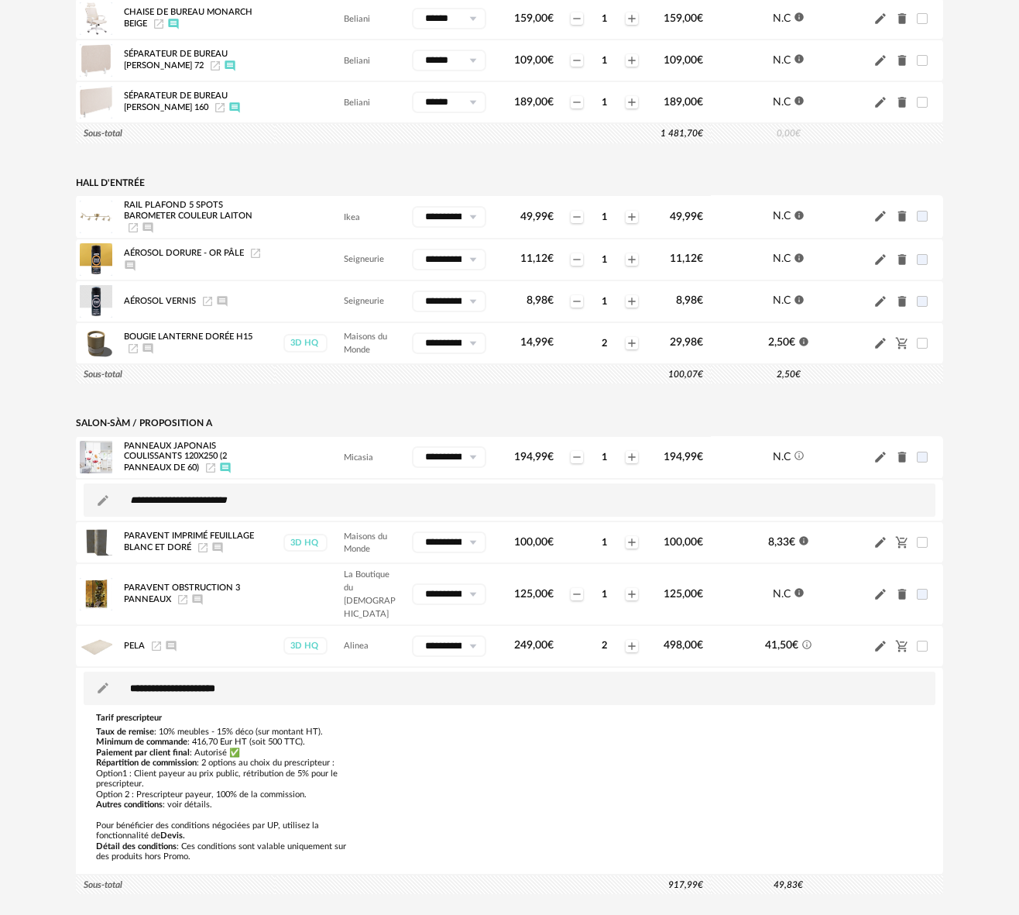
scroll to position [1542, 0]
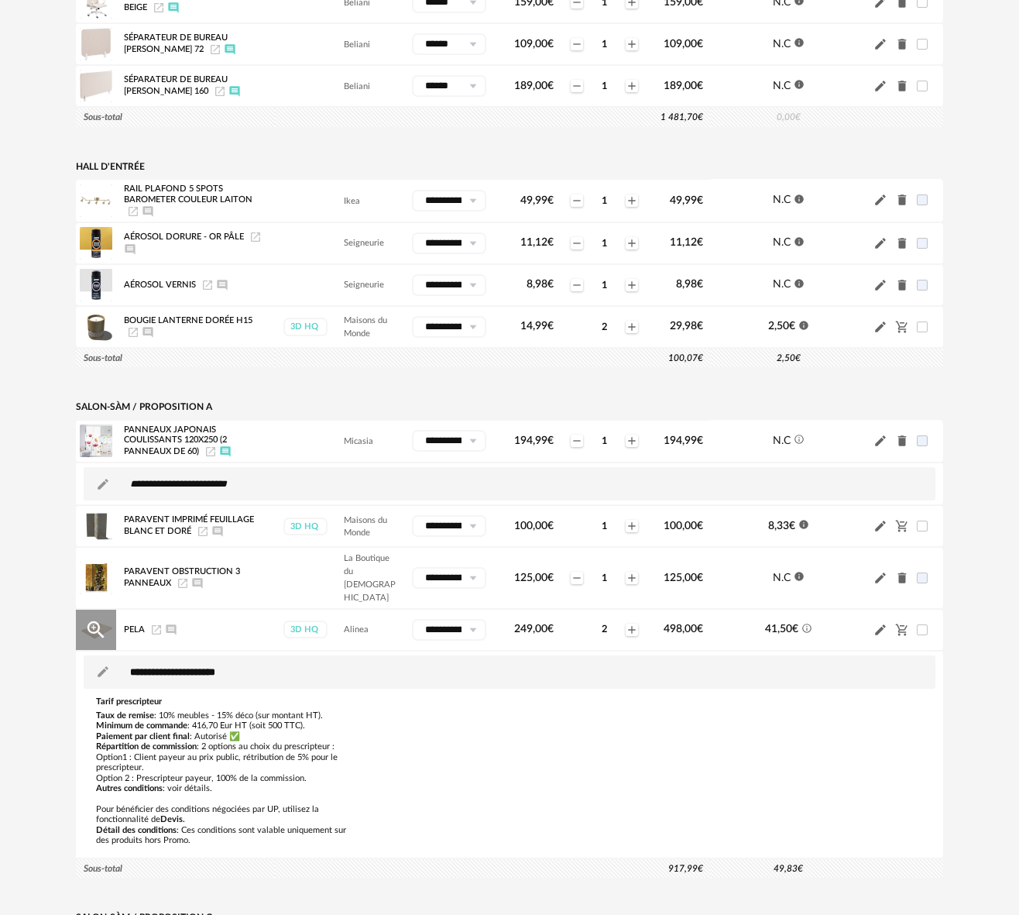
click at [881, 624] on icon "Pencil icon" at bounding box center [880, 629] width 11 height 11
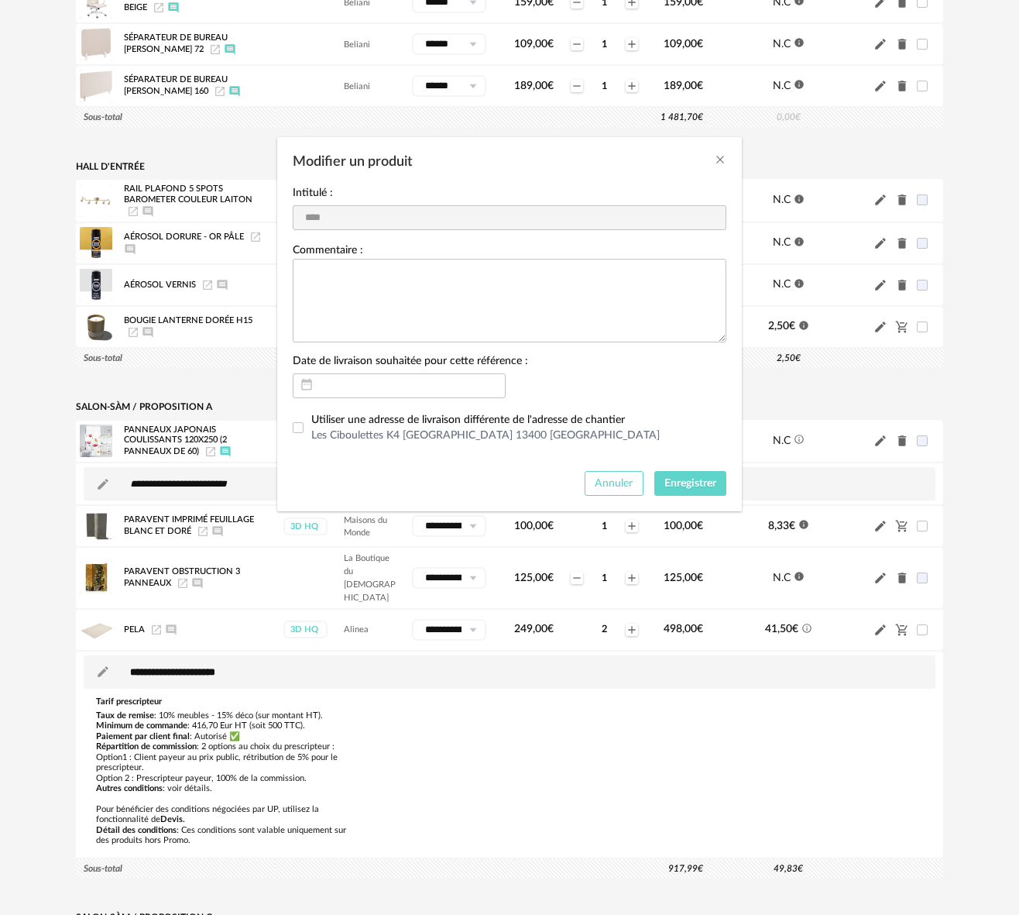
click at [614, 486] on span "Annuler" at bounding box center [614, 483] width 38 height 11
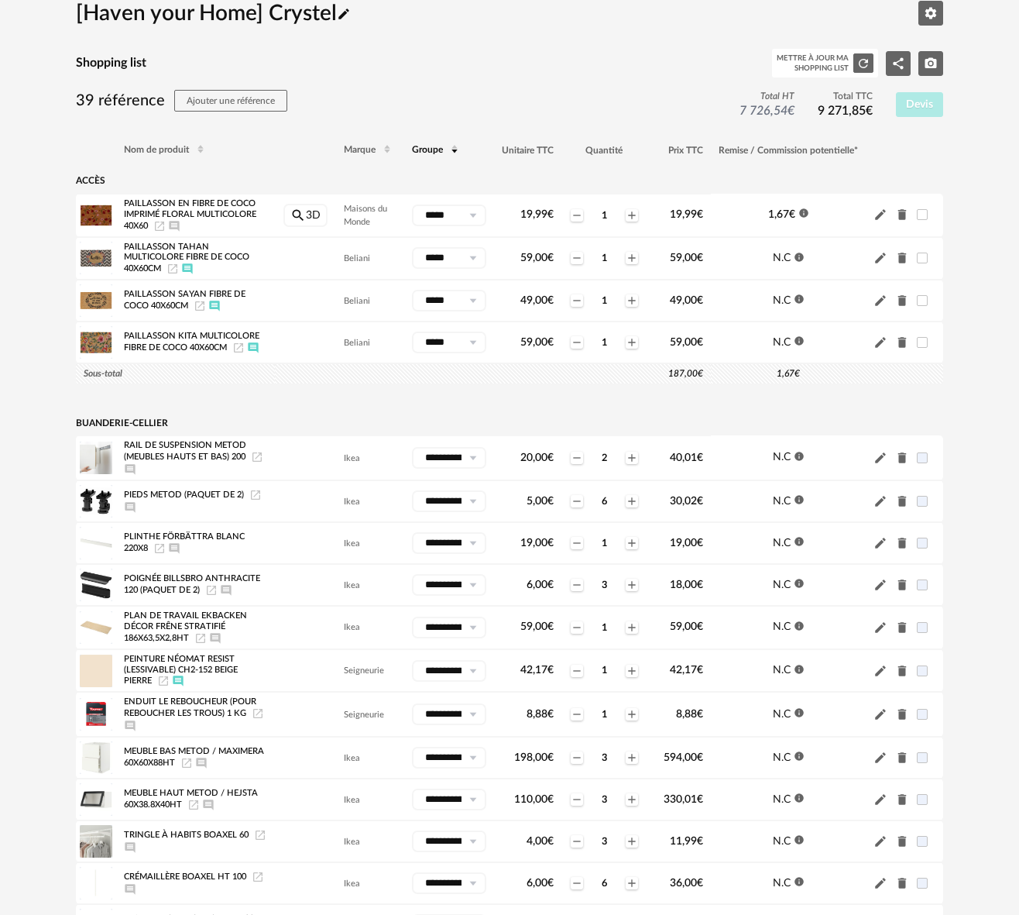
scroll to position [0, 0]
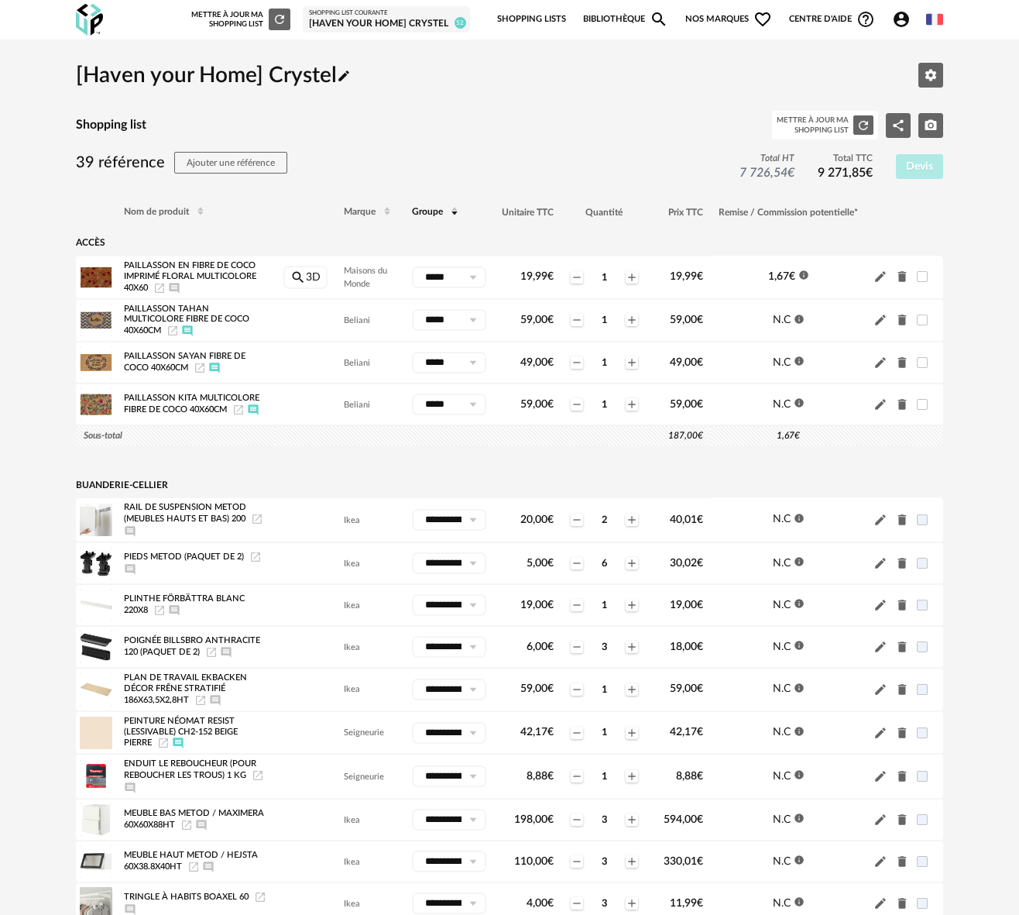
click at [608, 15] on link "Bibliothèque Magnify icon" at bounding box center [625, 19] width 85 height 33
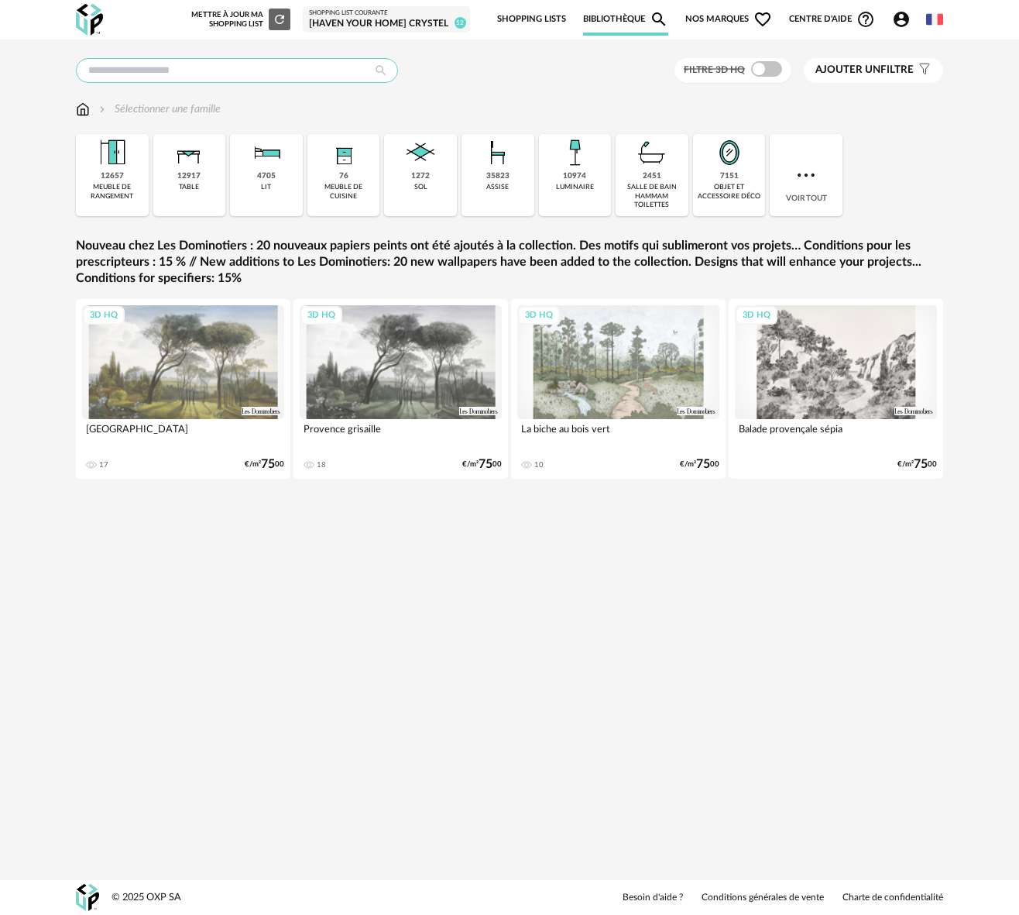
click at [165, 70] on input "text" at bounding box center [237, 70] width 322 height 25
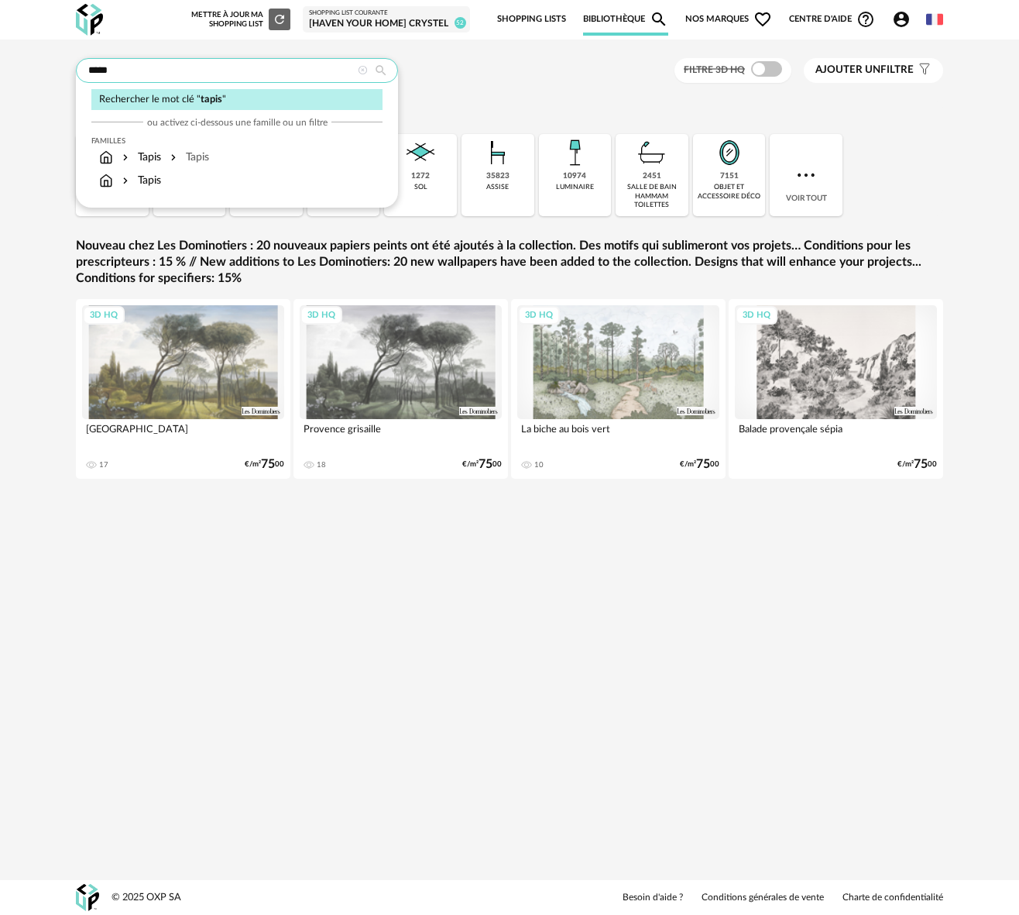
type input "*****"
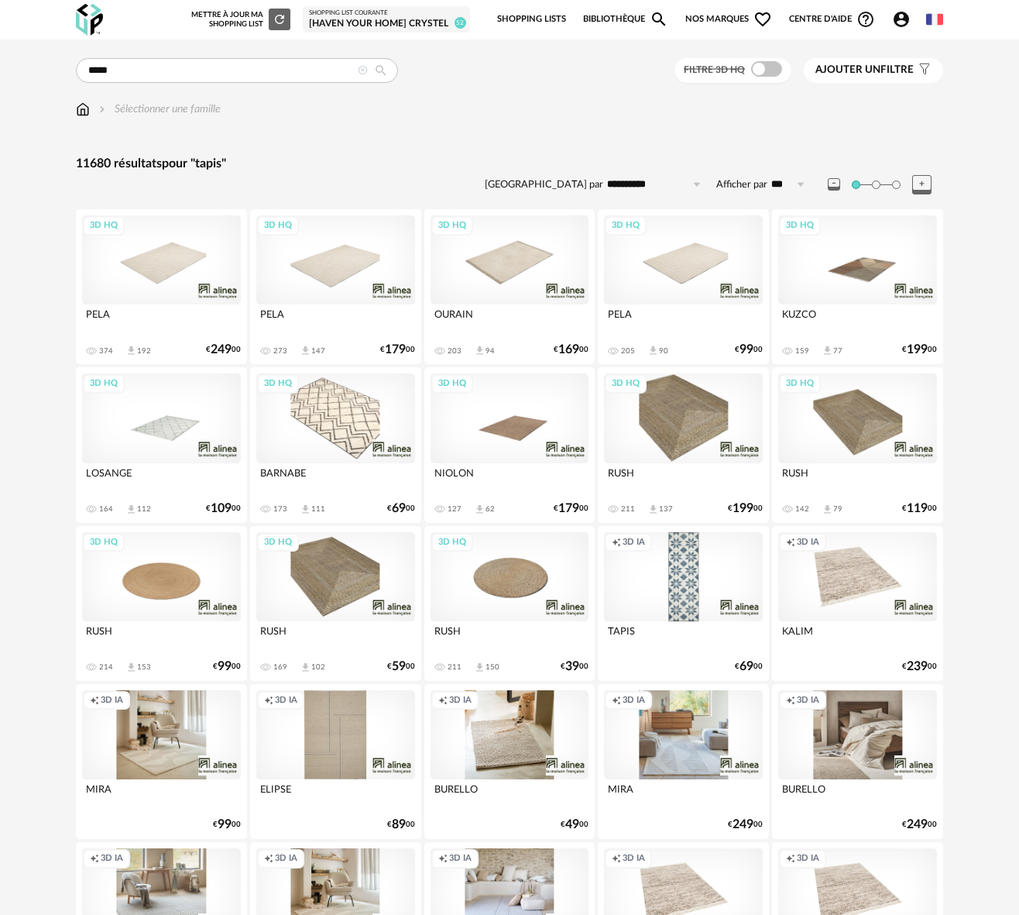
click at [163, 258] on div "3D HQ" at bounding box center [161, 259] width 159 height 89
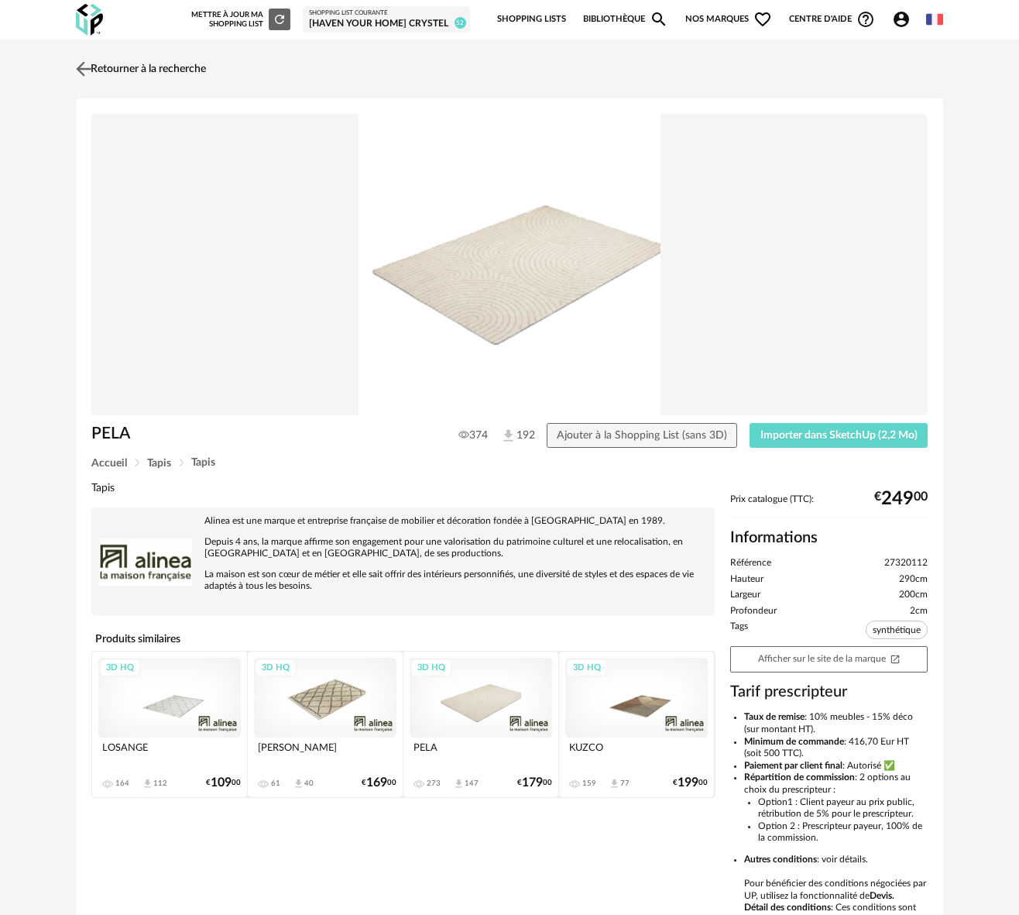
click at [84, 70] on img at bounding box center [84, 68] width 22 height 22
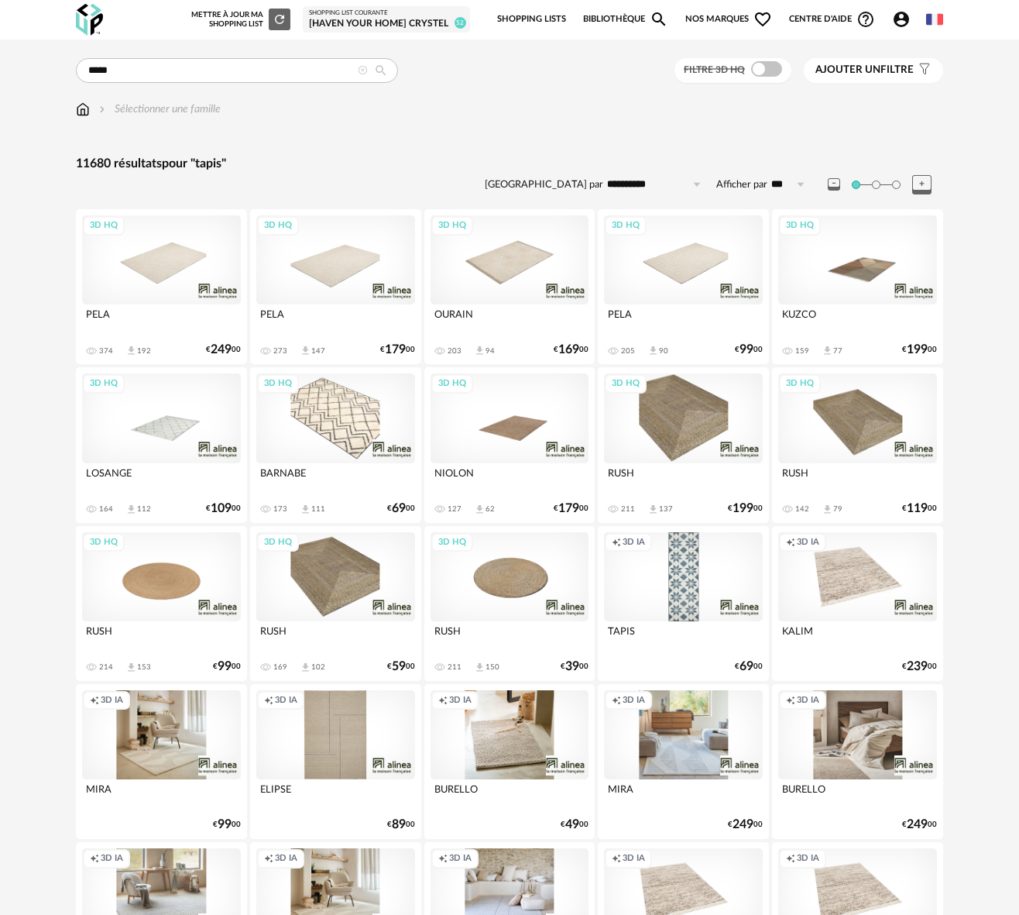
click at [340, 273] on div "3D HQ" at bounding box center [335, 259] width 159 height 89
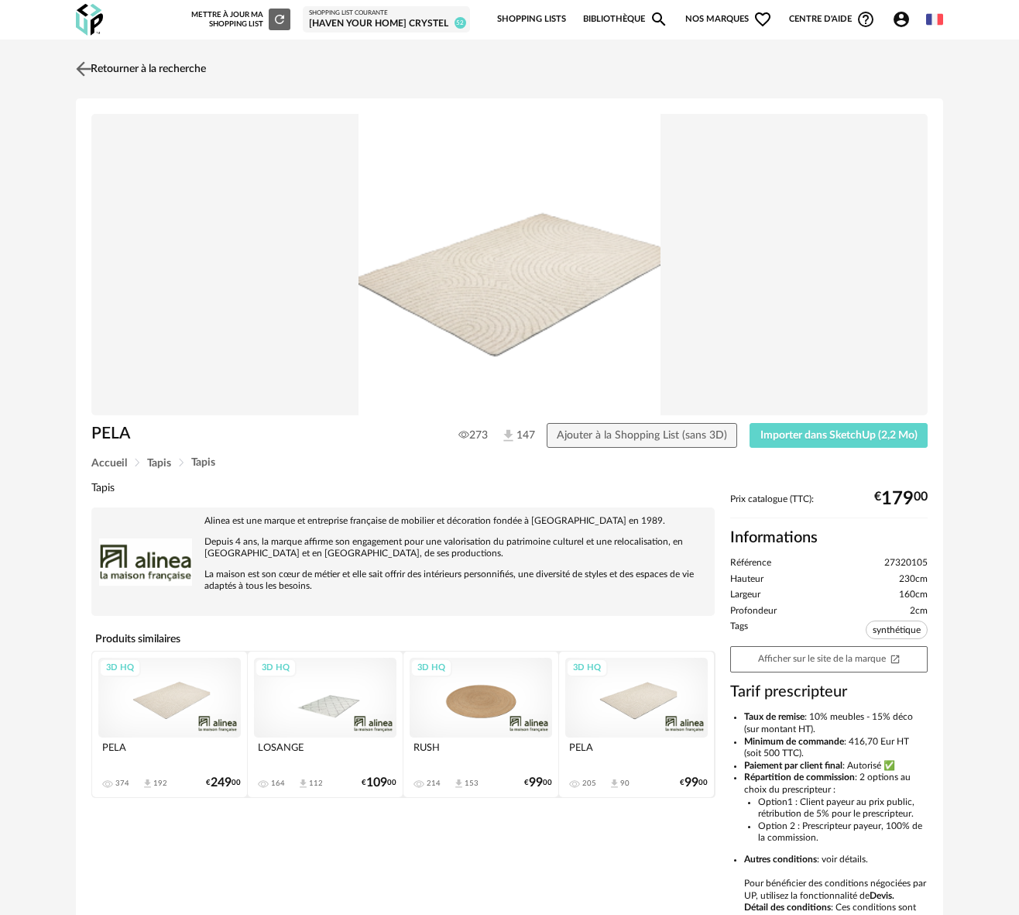
click at [75, 68] on img at bounding box center [84, 68] width 22 height 22
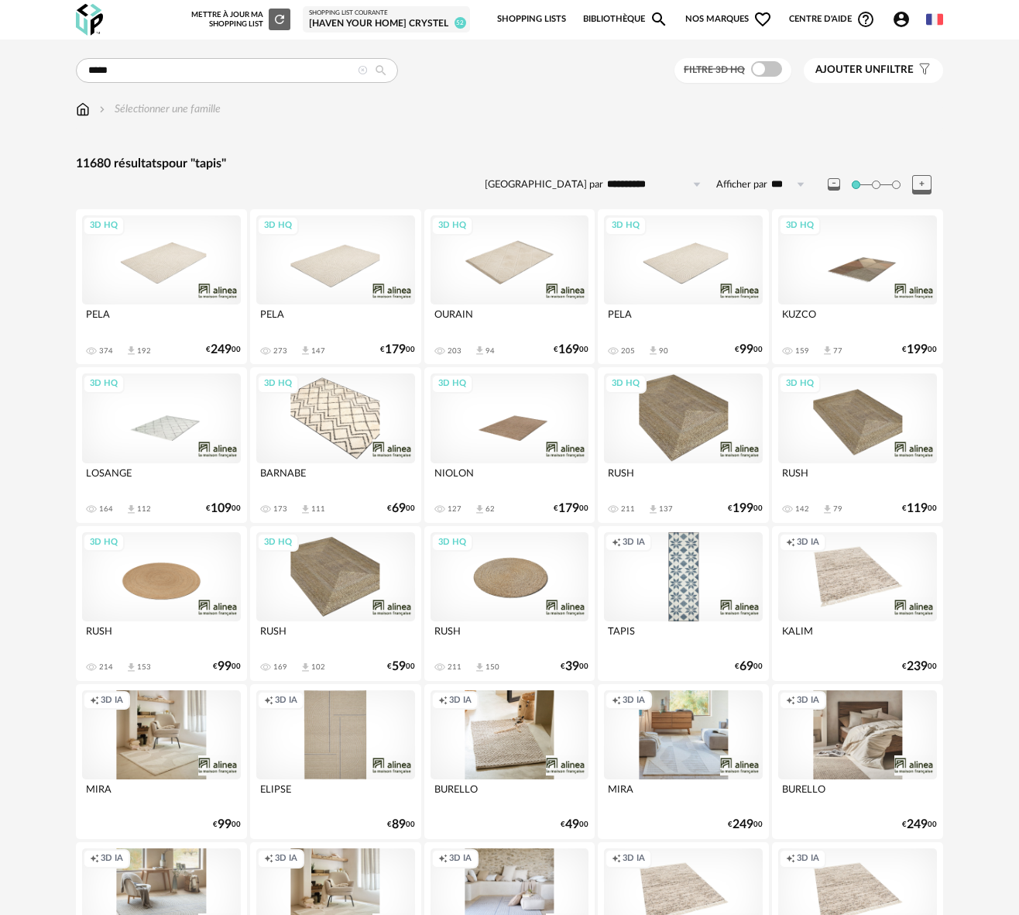
click at [683, 260] on div "3D HQ" at bounding box center [683, 259] width 159 height 89
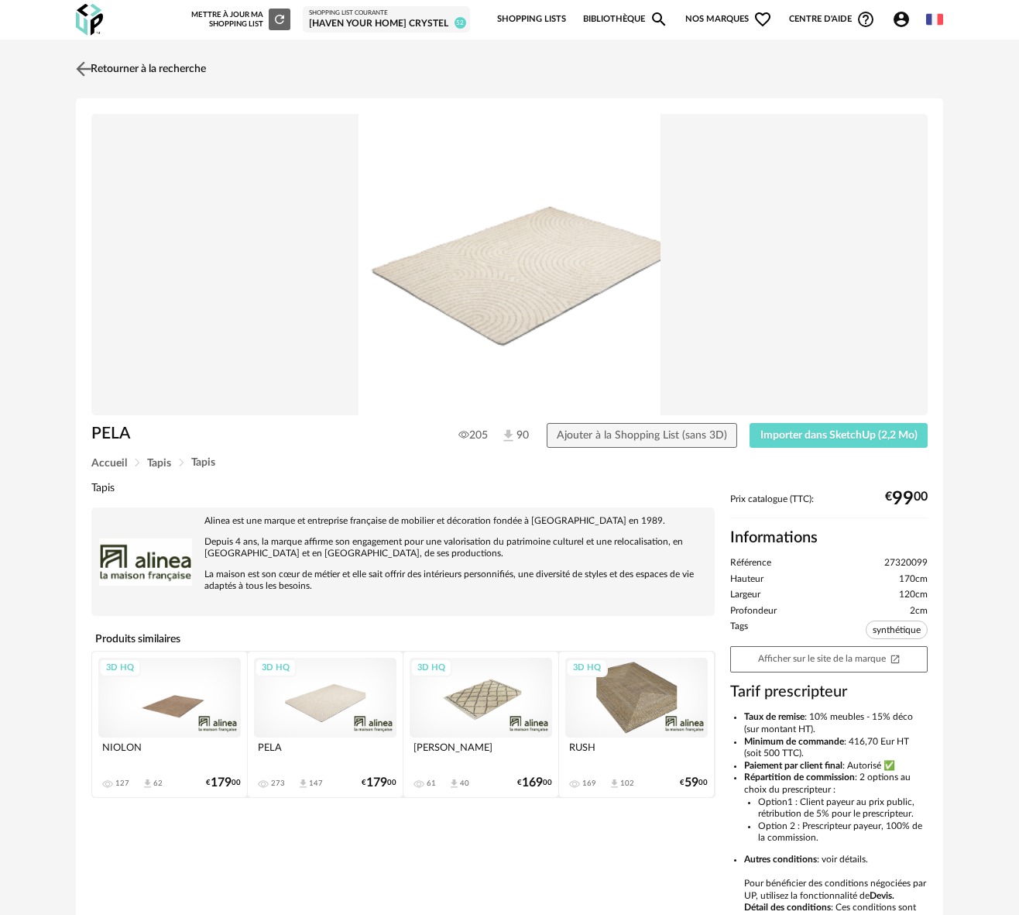
click at [79, 67] on img at bounding box center [84, 68] width 22 height 22
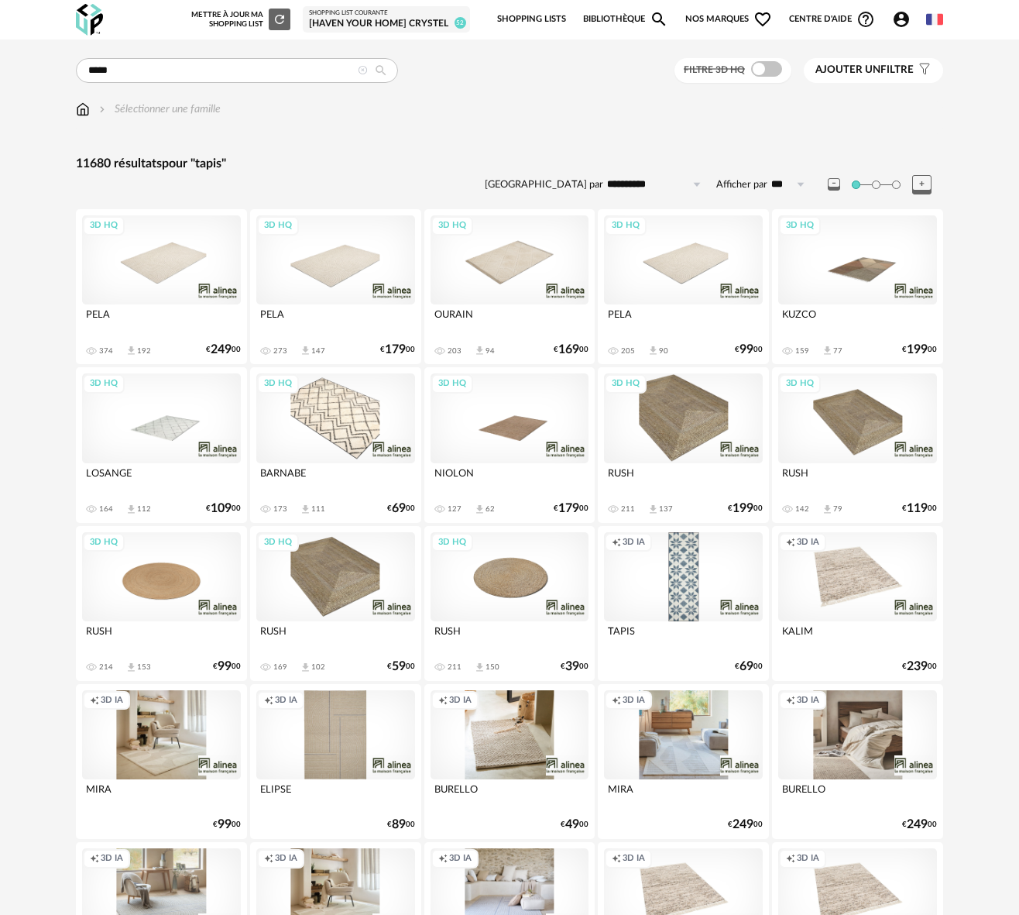
click at [157, 257] on div "3D HQ" at bounding box center [161, 259] width 159 height 89
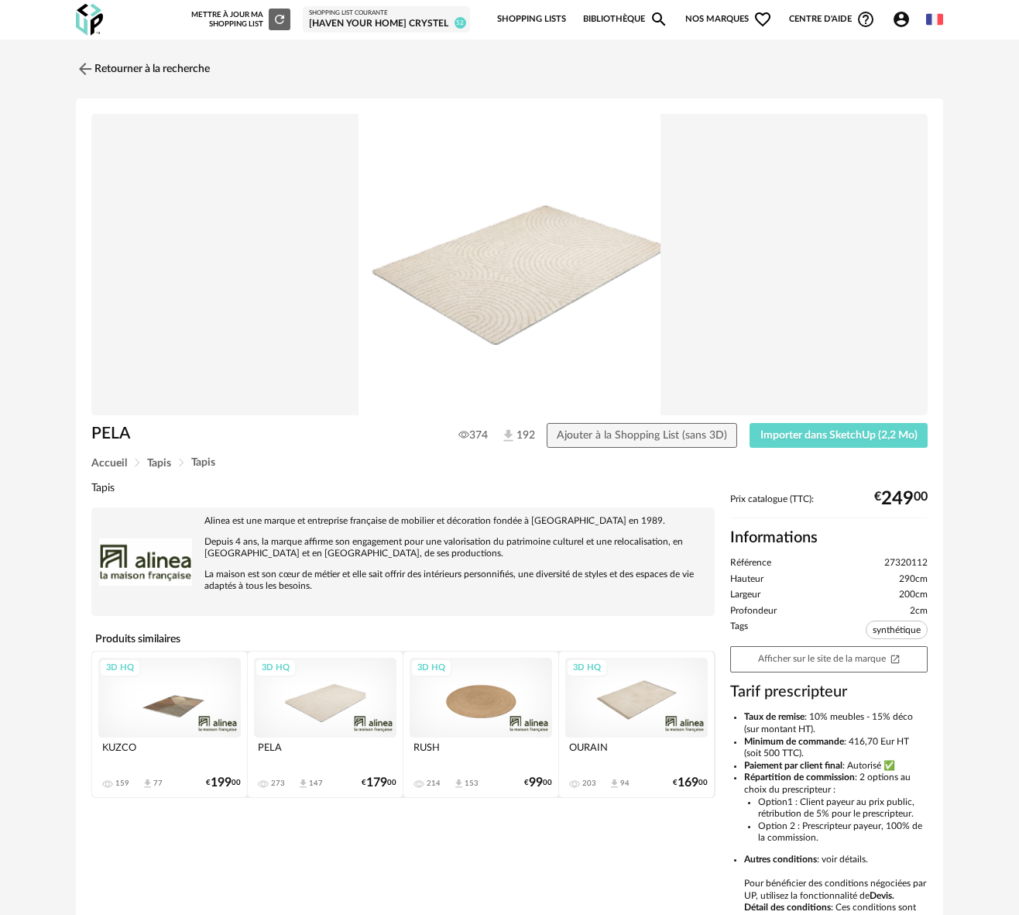
click at [348, 24] on div "[Haven your Home] Crystel" at bounding box center [386, 24] width 155 height 12
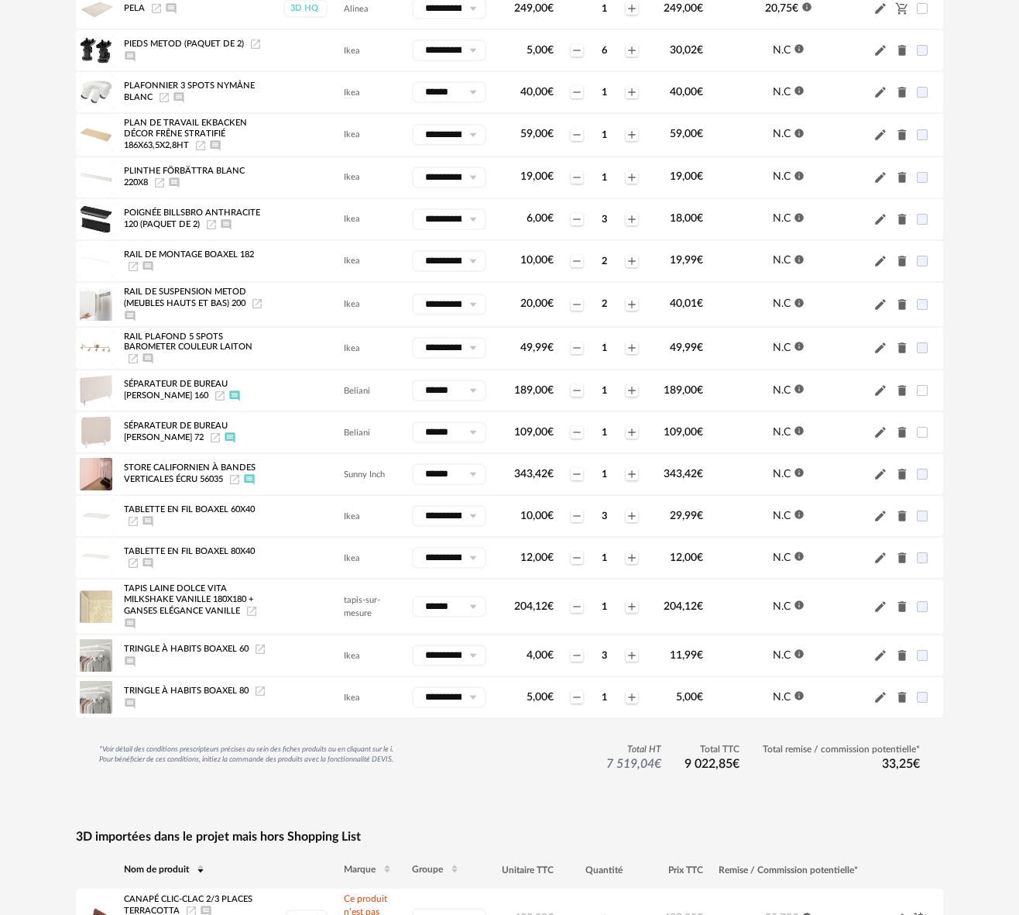
scroll to position [879, 0]
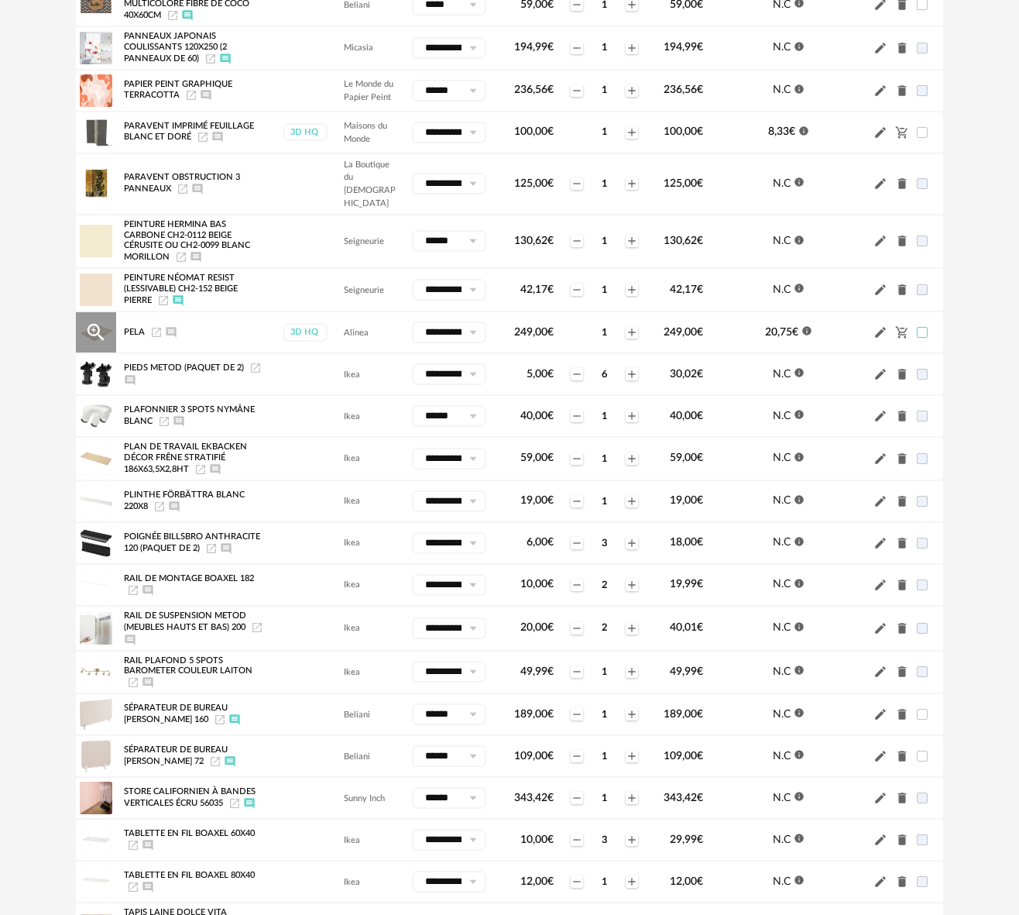
click at [922, 327] on span at bounding box center [922, 332] width 11 height 11
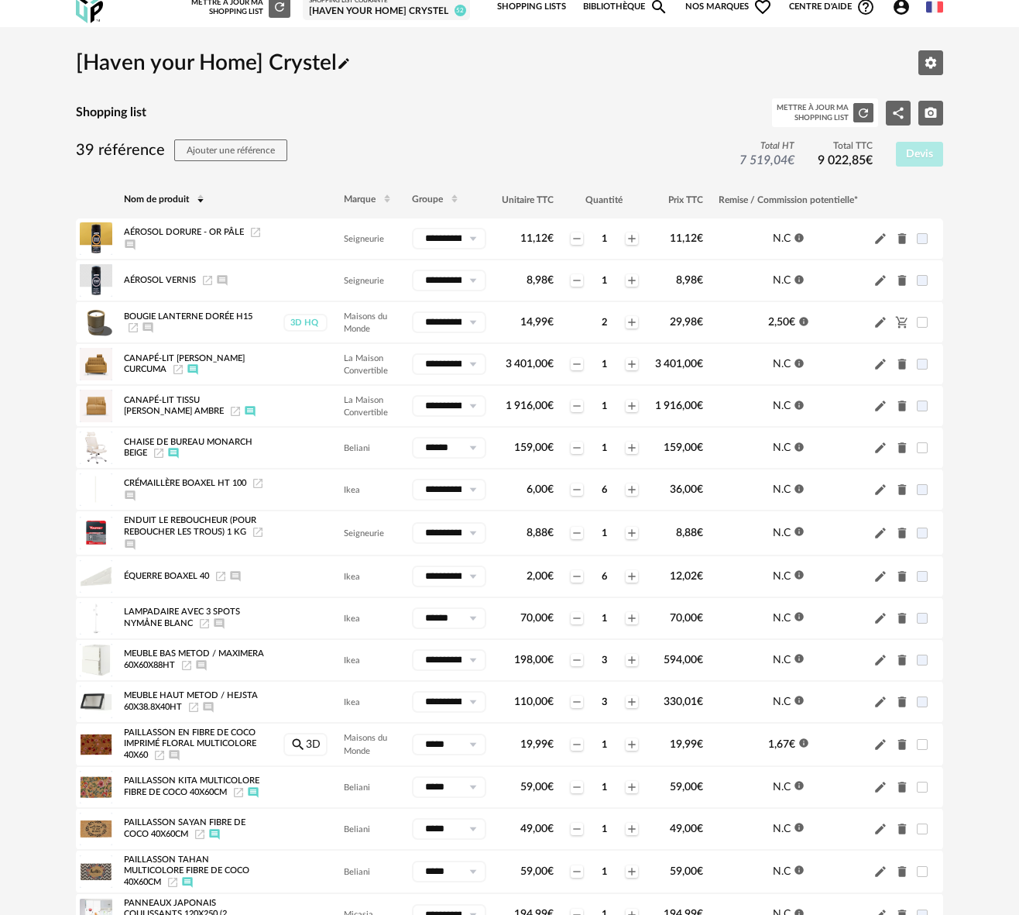
scroll to position [0, 0]
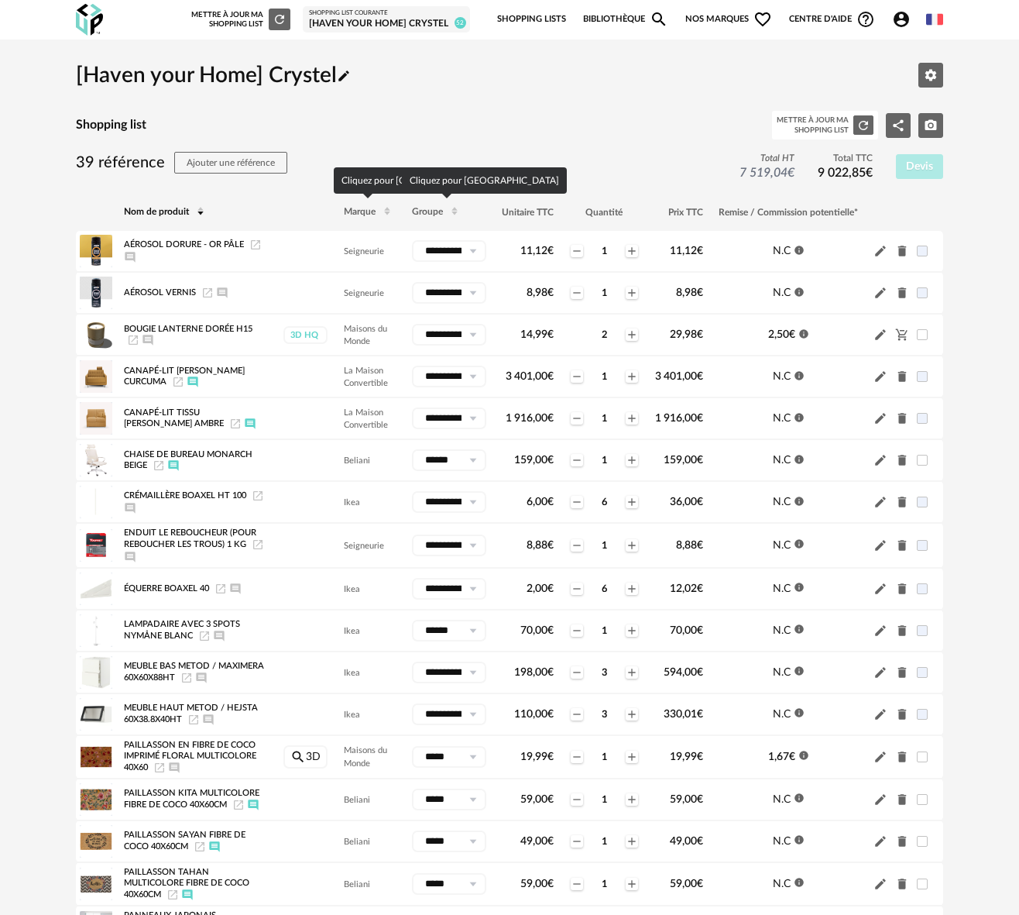
click at [427, 215] on span "Groupe" at bounding box center [427, 212] width 31 height 9
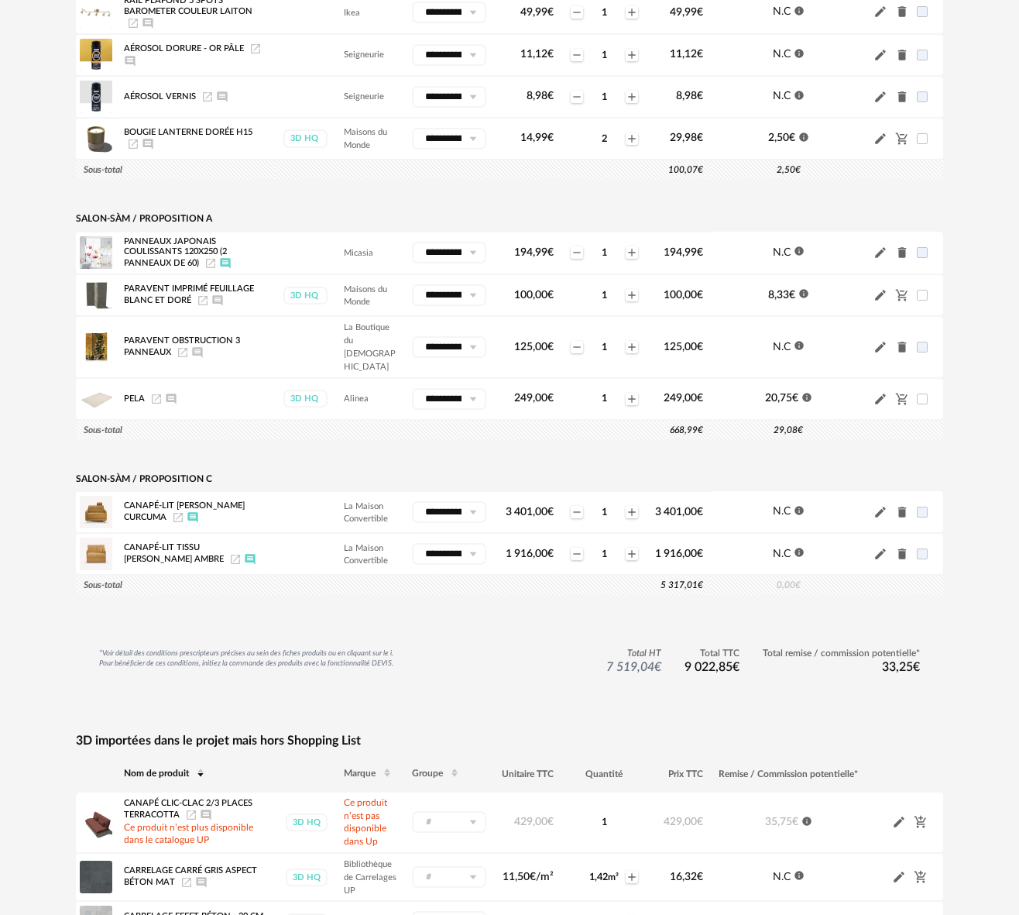
scroll to position [1741, 0]
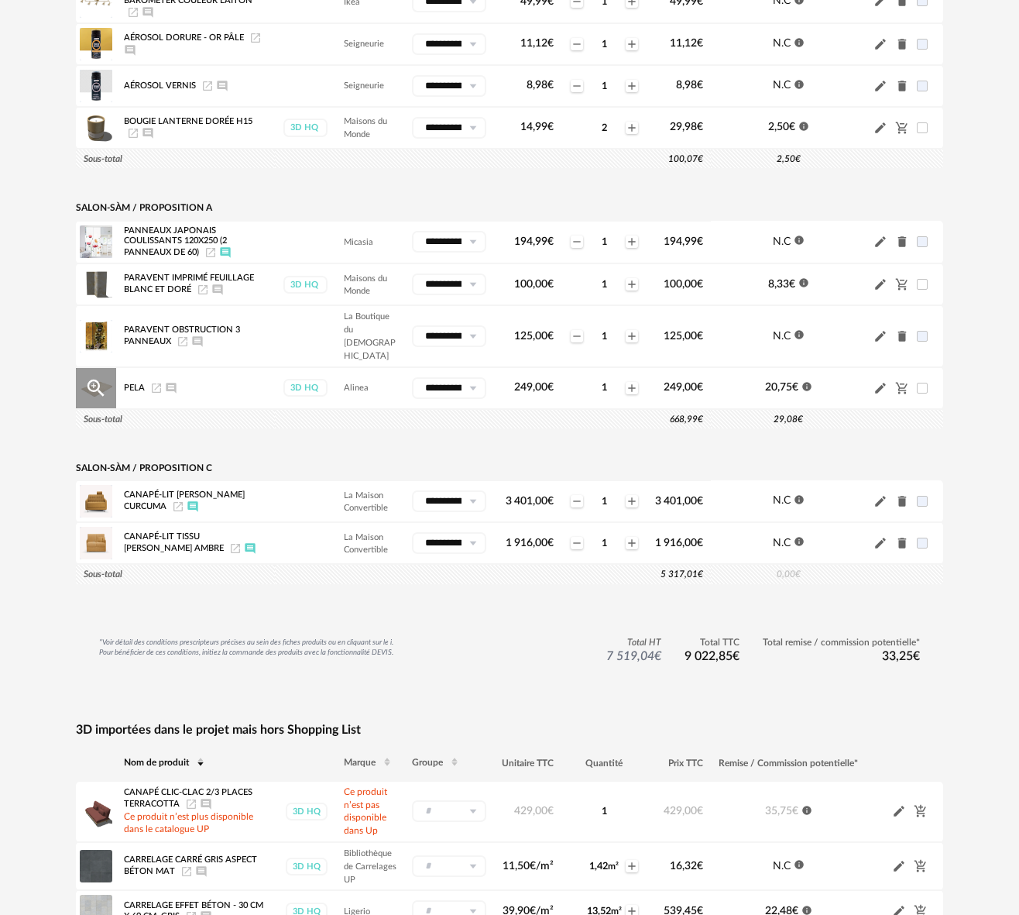
click at [877, 381] on icon "Pencil icon" at bounding box center [881, 388] width 14 height 14
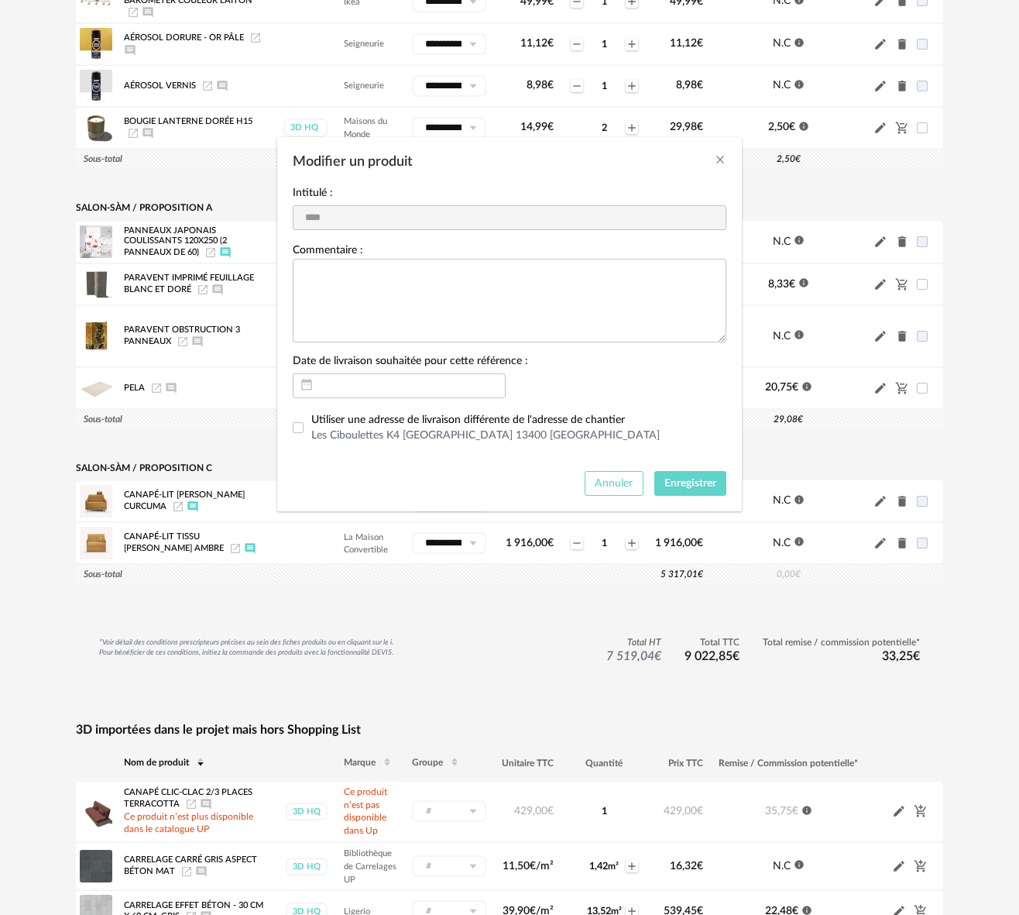
click at [617, 487] on span "Annuler" at bounding box center [614, 483] width 38 height 11
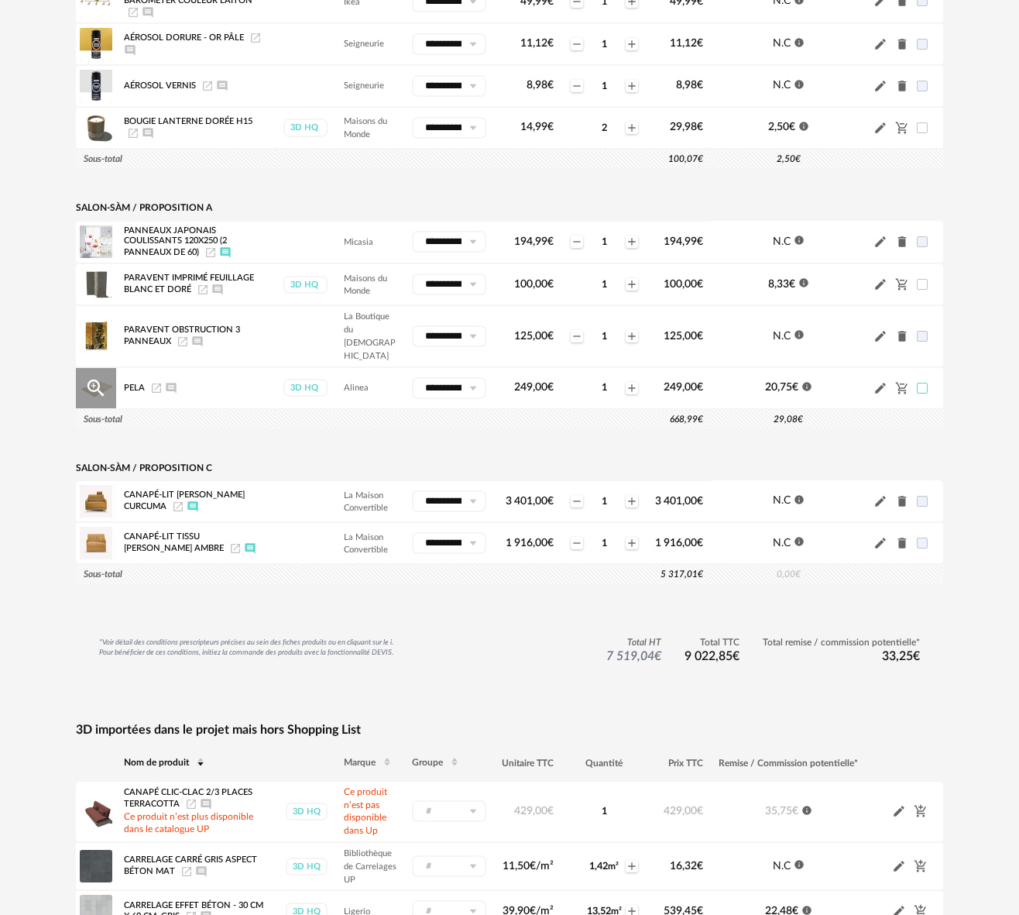
click at [927, 383] on span at bounding box center [922, 388] width 11 height 11
click at [924, 383] on span at bounding box center [922, 388] width 11 height 11
click at [926, 383] on span at bounding box center [922, 388] width 11 height 11
click at [920, 383] on span at bounding box center [922, 388] width 11 height 11
click at [907, 381] on icon "Cart Minus icon" at bounding box center [902, 388] width 14 height 14
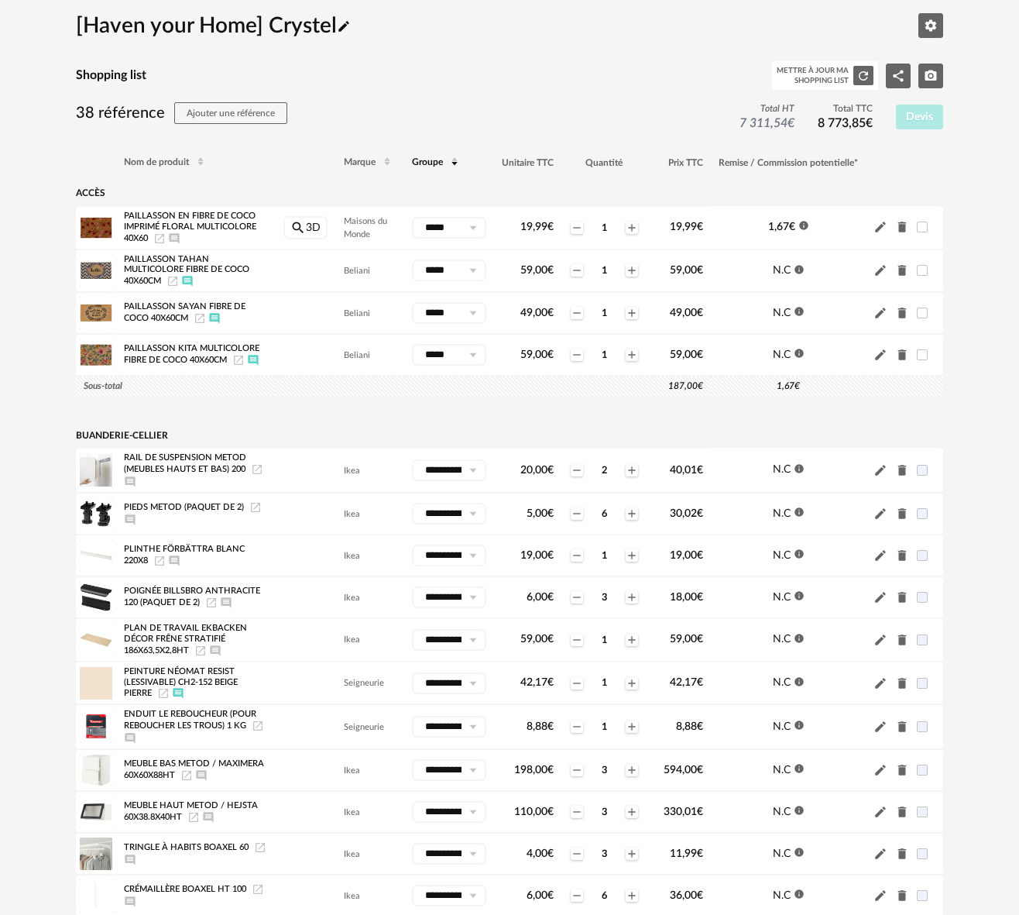
scroll to position [0, 0]
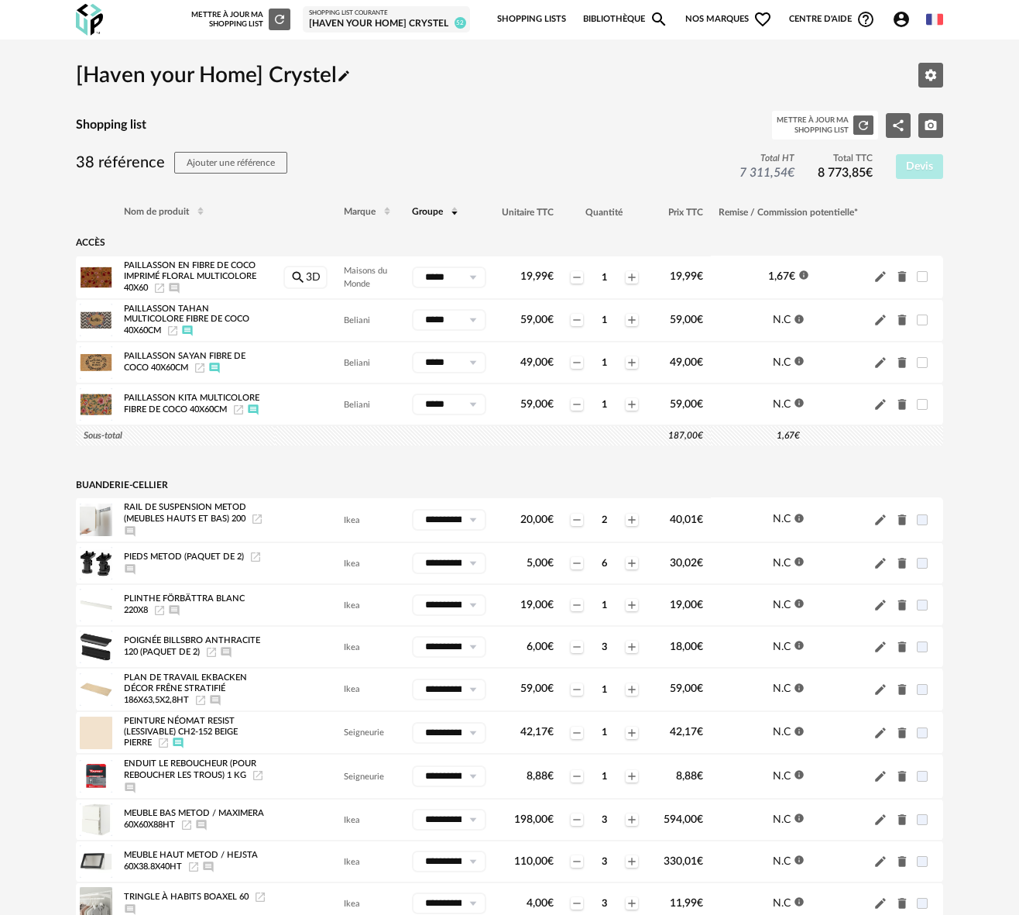
click at [276, 16] on icon "Refresh icon" at bounding box center [279, 19] width 9 height 9
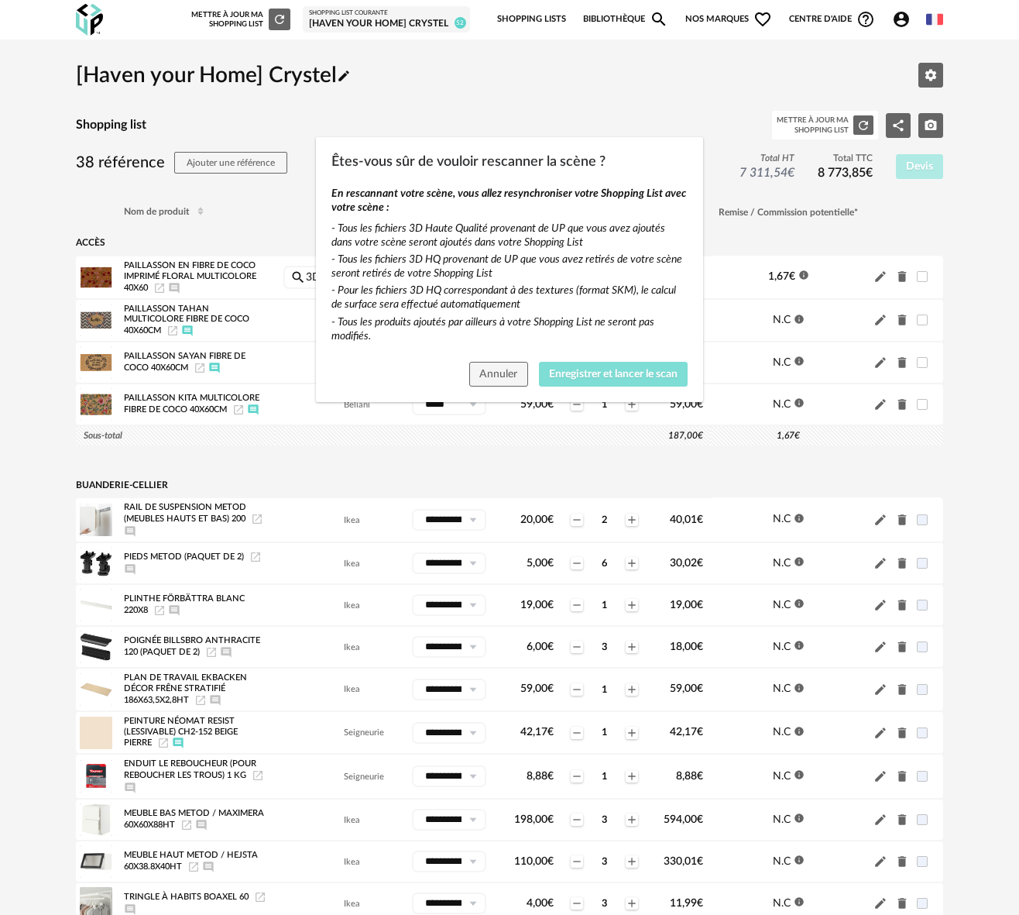
click at [611, 376] on span "Enregistrer et lancer le scan" at bounding box center [613, 374] width 129 height 11
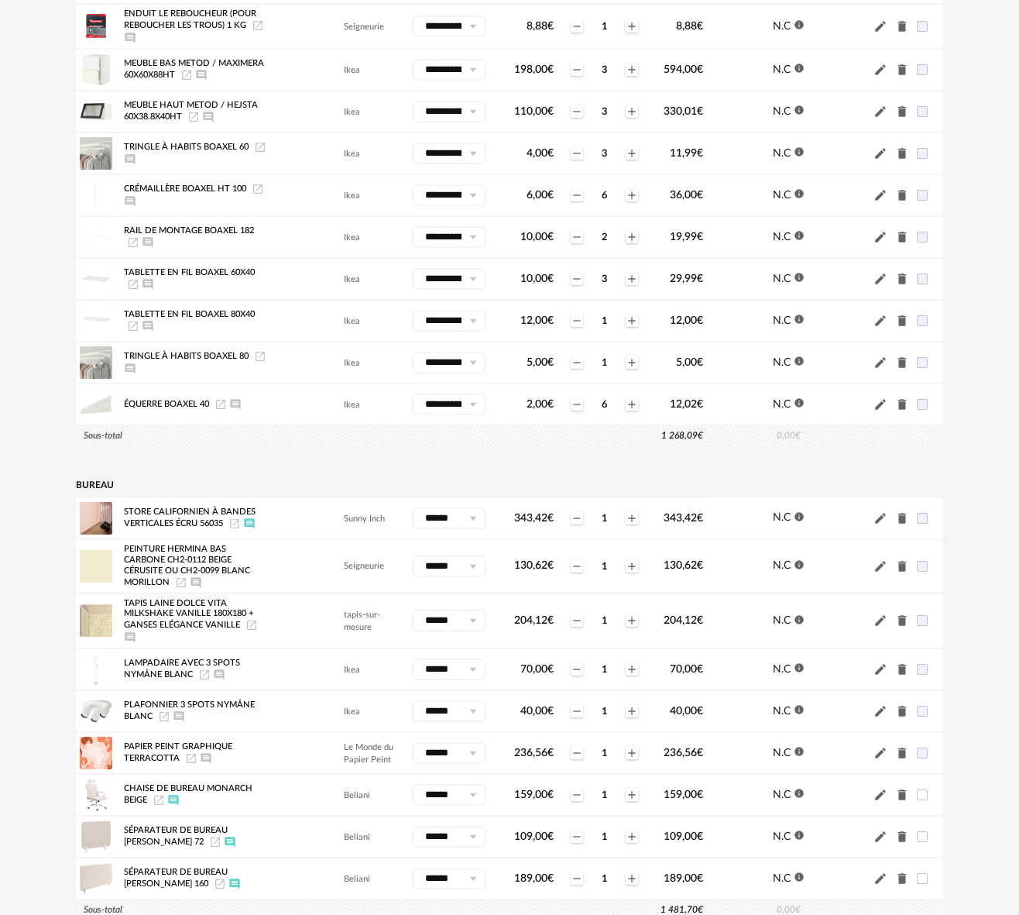
scroll to position [345, 0]
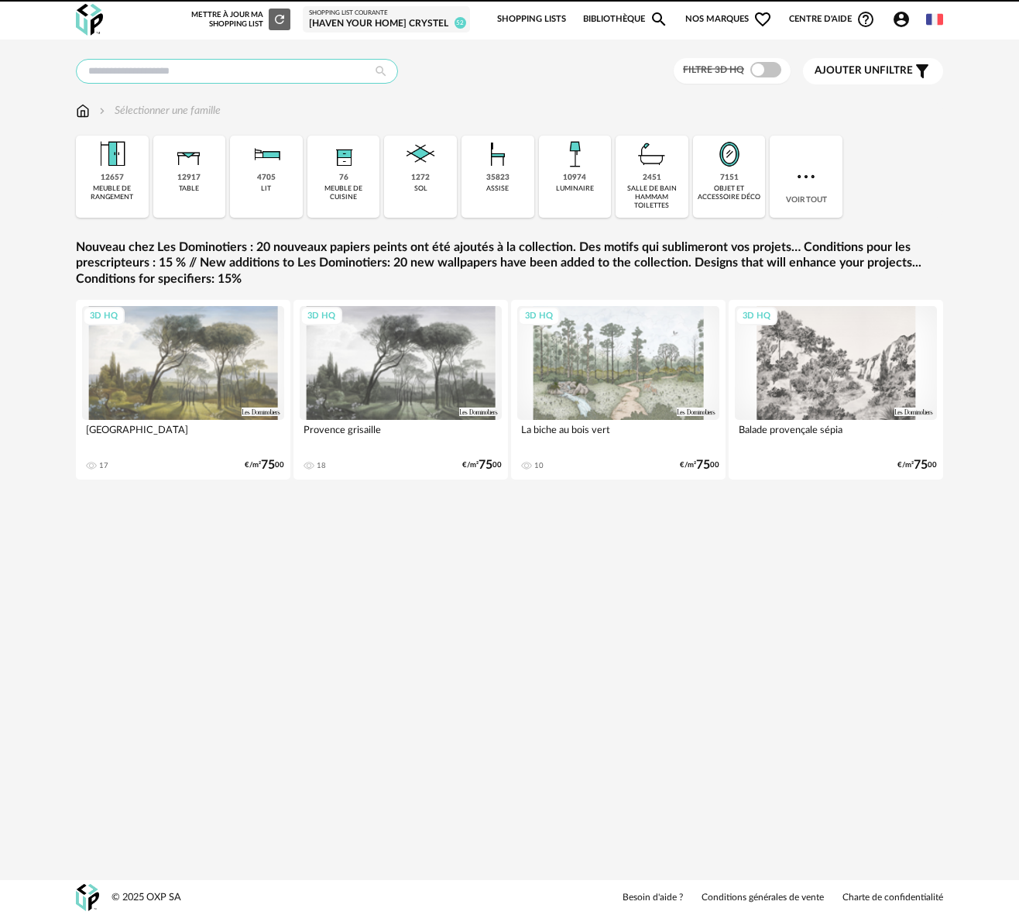
click at [152, 70] on input "text" at bounding box center [237, 71] width 322 height 25
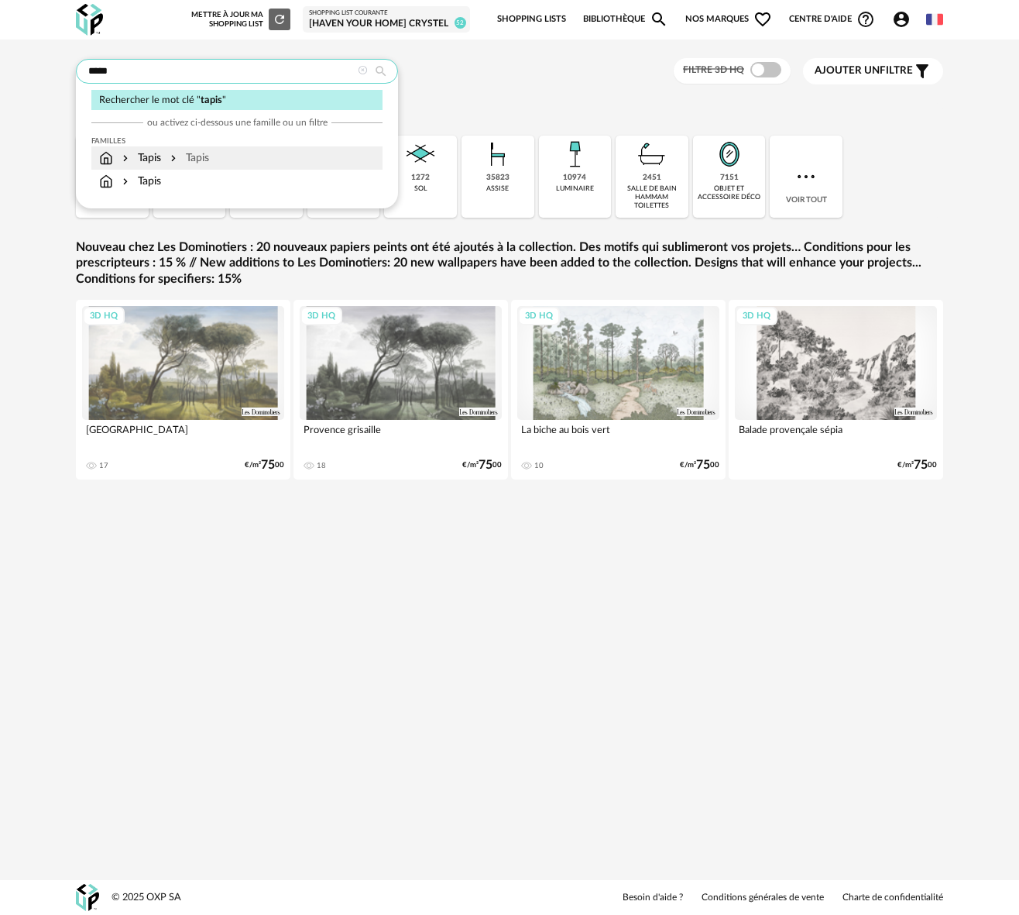
type input "*****"
click at [177, 159] on div "Tapis" at bounding box center [188, 157] width 42 height 15
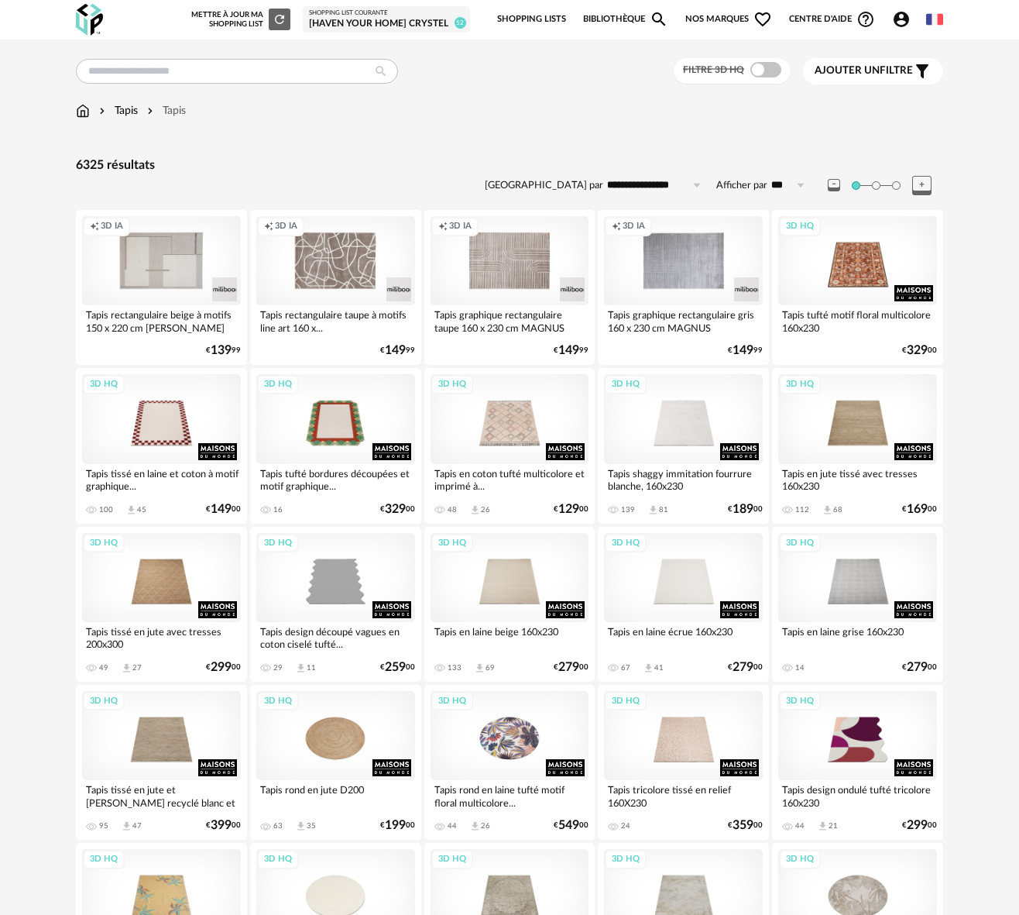
click at [875, 79] on div "Ajouter un filtre s Filter icon" at bounding box center [873, 71] width 117 height 19
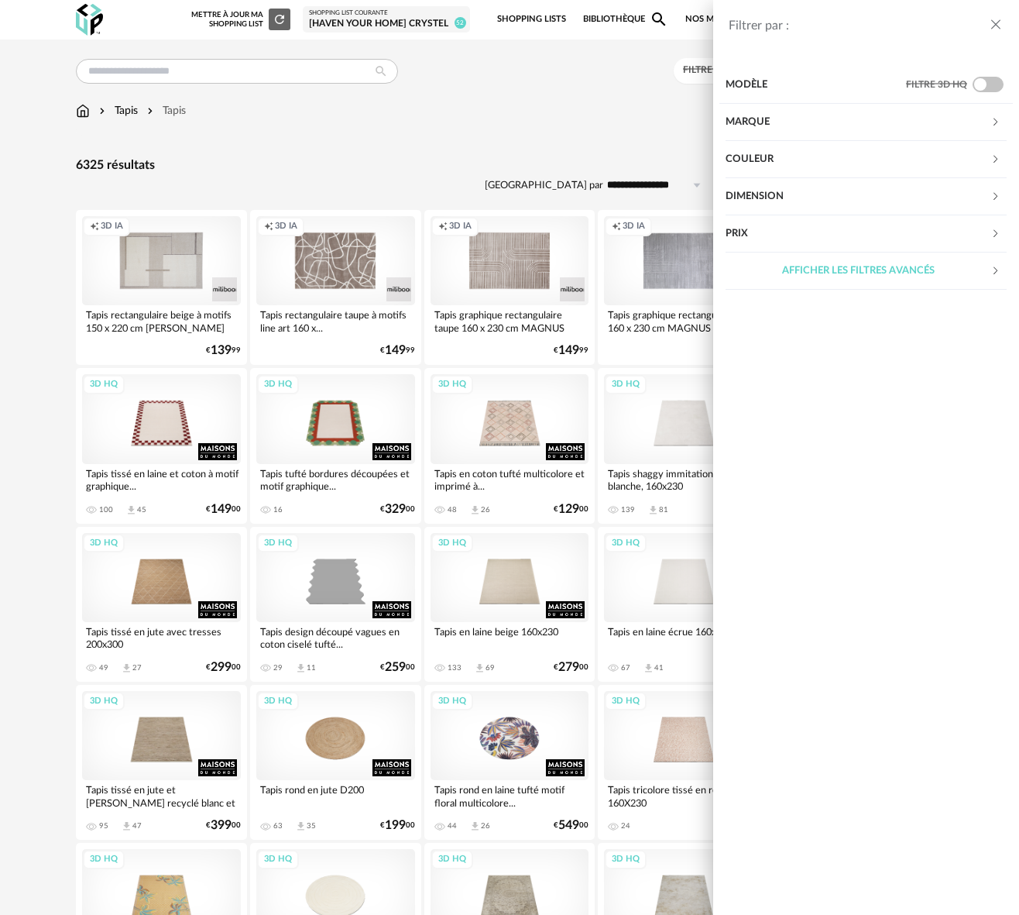
click at [809, 166] on div "Couleur" at bounding box center [858, 159] width 265 height 37
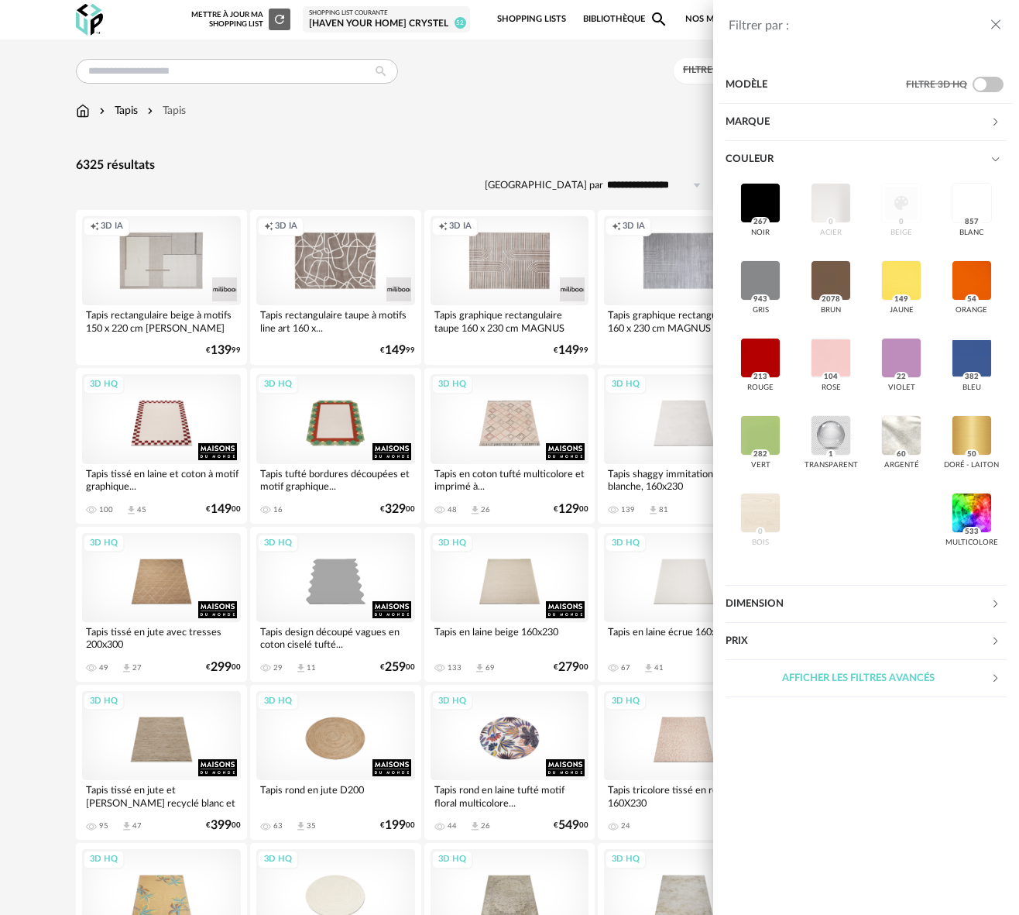
click at [561, 127] on div "Filtrer par : Modèle Filtre 3D HQ Marque &tradition 39 101 Copenhagen 0 366 Con…" at bounding box center [509, 457] width 1019 height 915
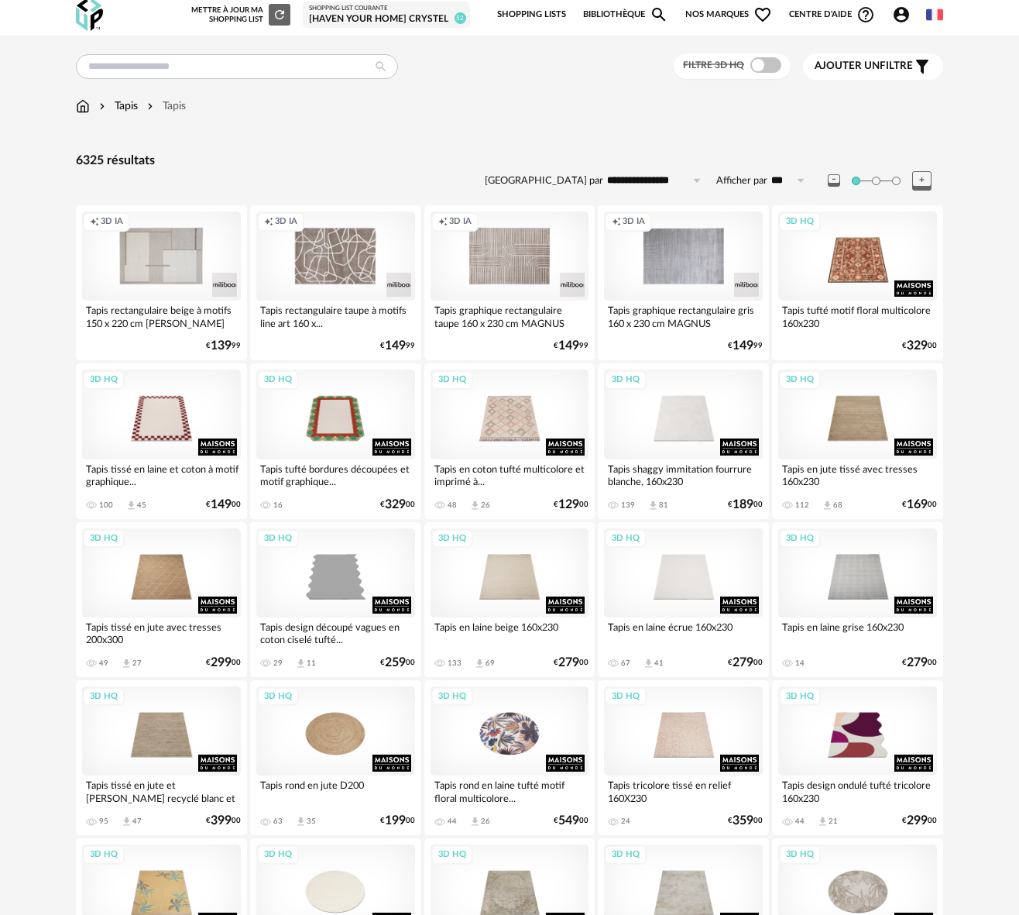
scroll to position [5, 0]
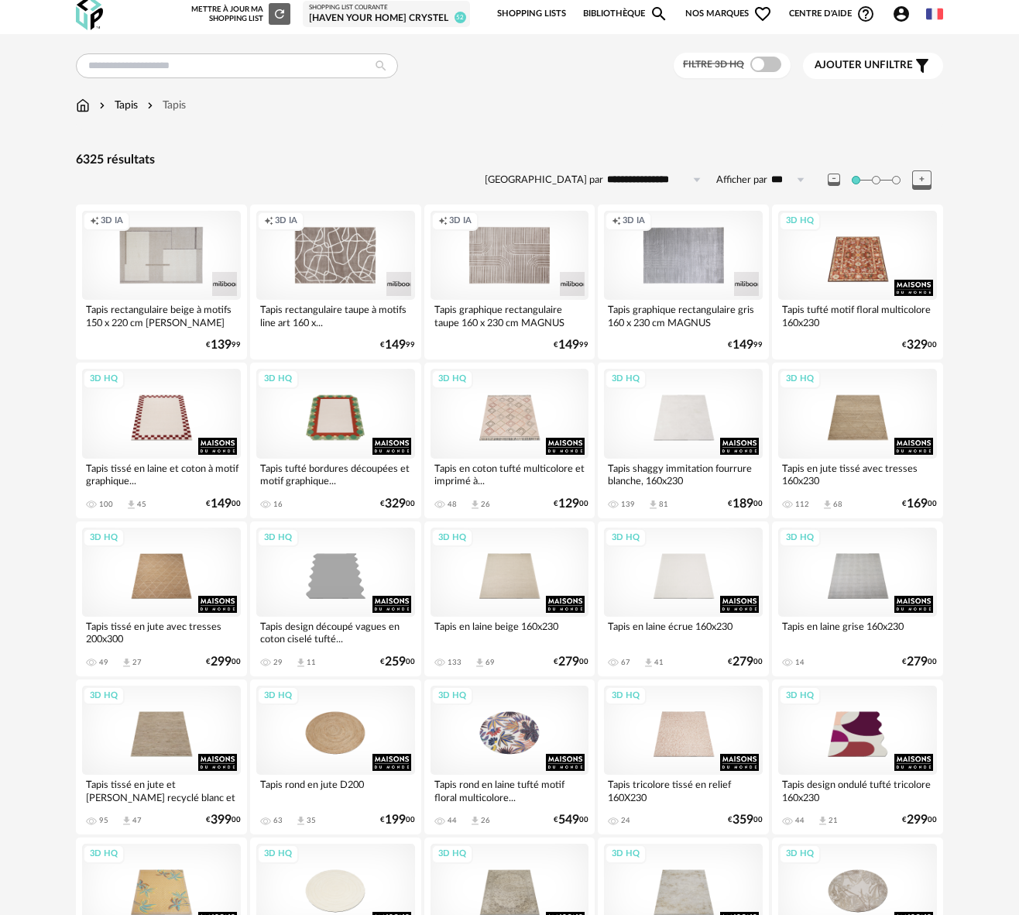
click at [872, 62] on span "Ajouter un" at bounding box center [847, 65] width 65 height 11
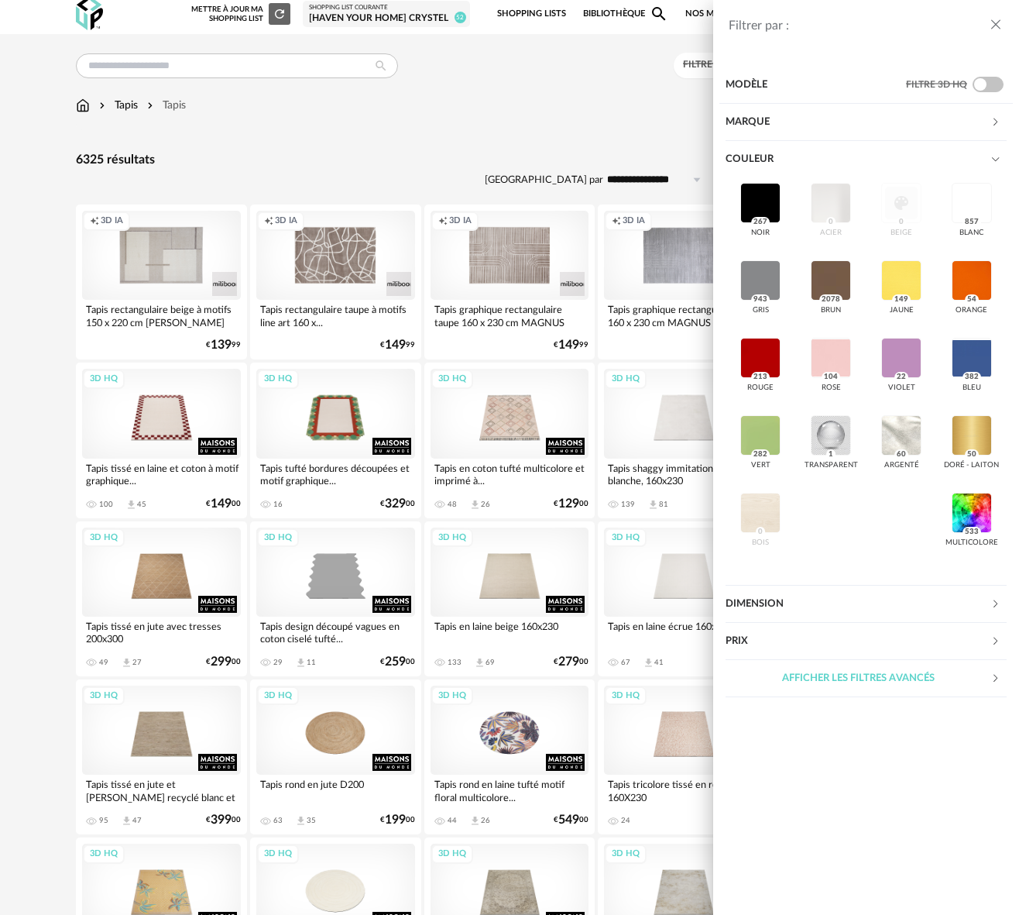
click at [747, 649] on div "Prix" at bounding box center [858, 641] width 265 height 37
click at [849, 740] on div "Afficher les filtres avancés" at bounding box center [858, 736] width 265 height 37
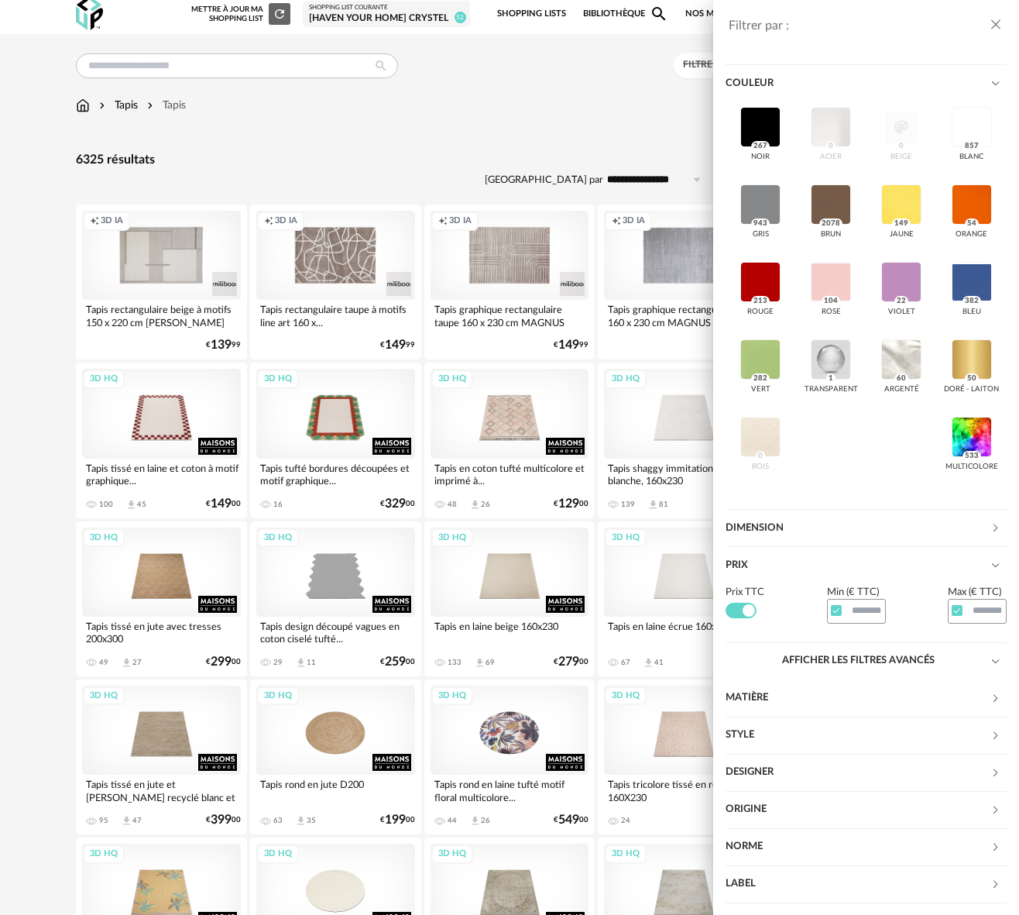
scroll to position [126, 0]
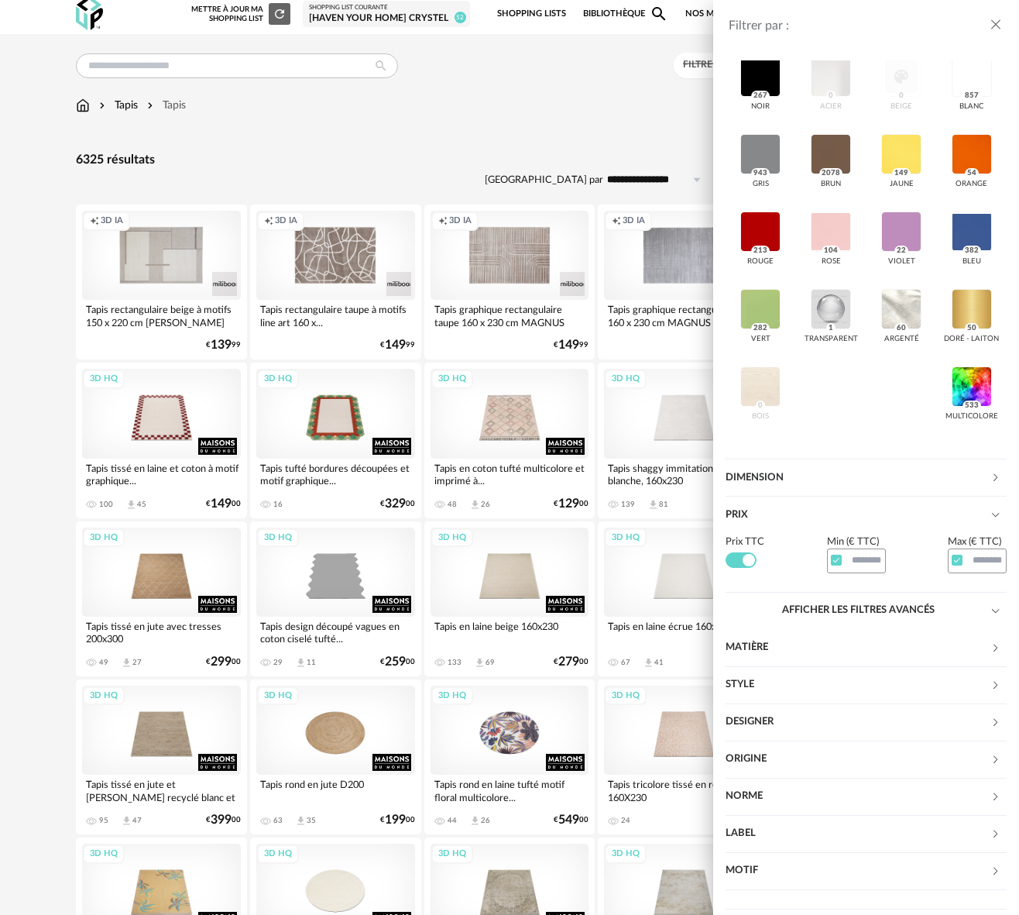
click at [757, 868] on div "Motif" at bounding box center [858, 870] width 265 height 37
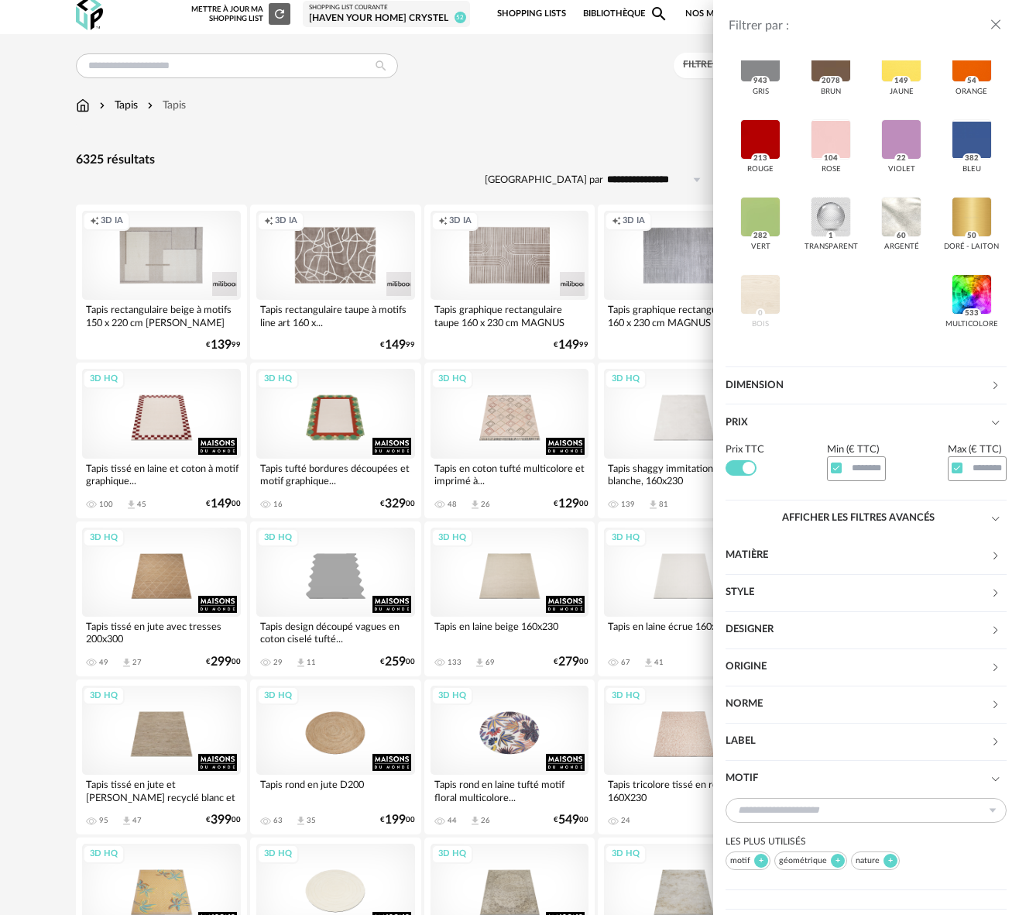
click at [789, 703] on div "Norme" at bounding box center [858, 704] width 265 height 37
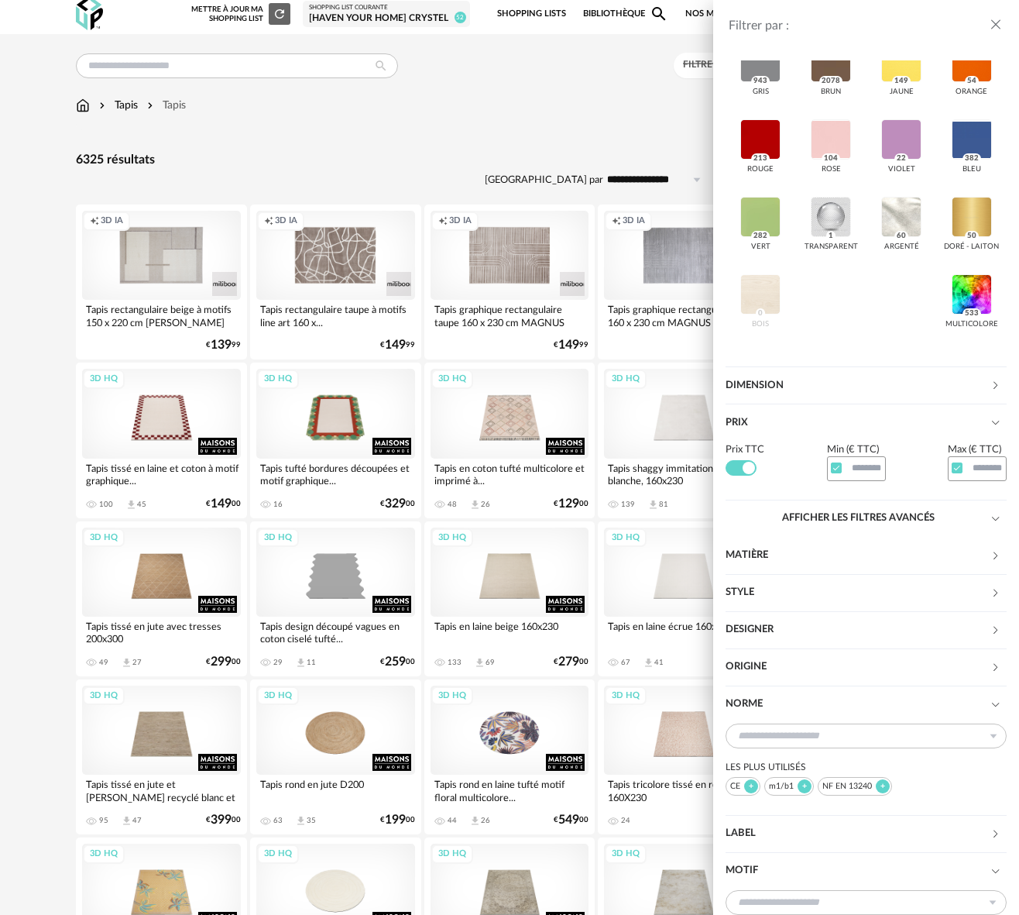
click at [784, 663] on div "Origine" at bounding box center [858, 666] width 265 height 37
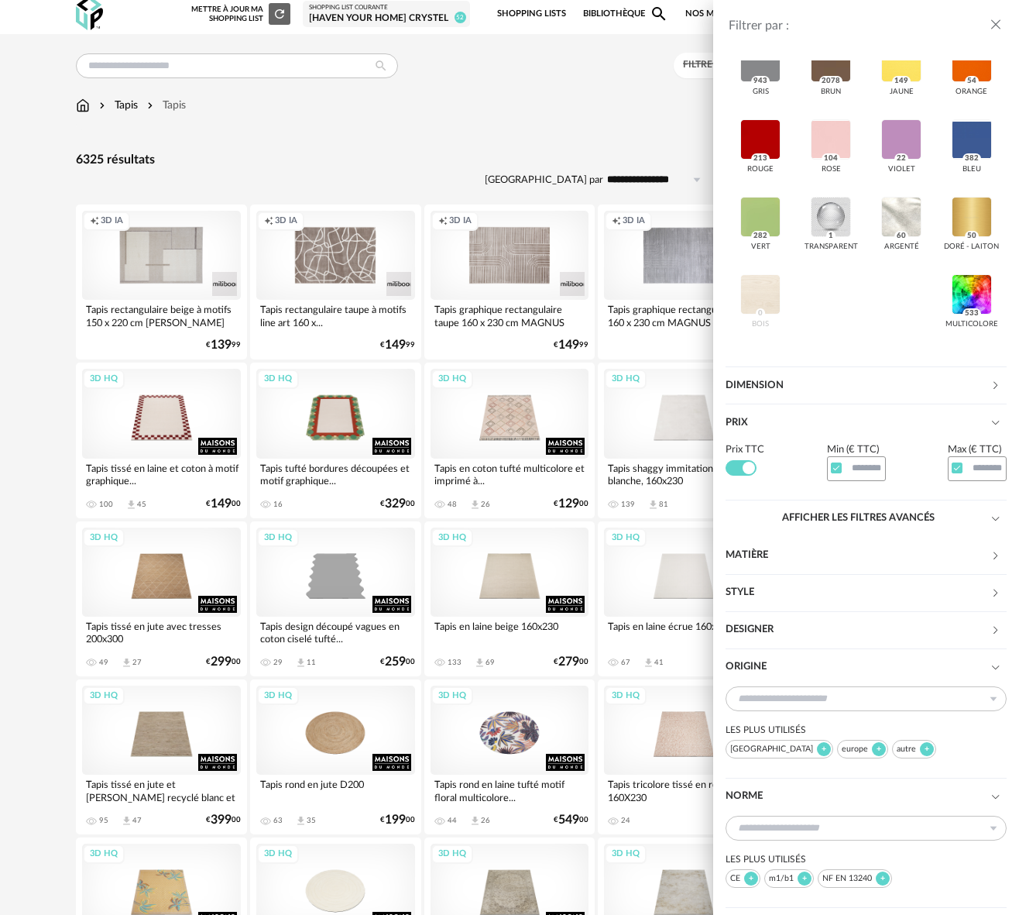
click at [791, 634] on div "Designer" at bounding box center [858, 629] width 265 height 37
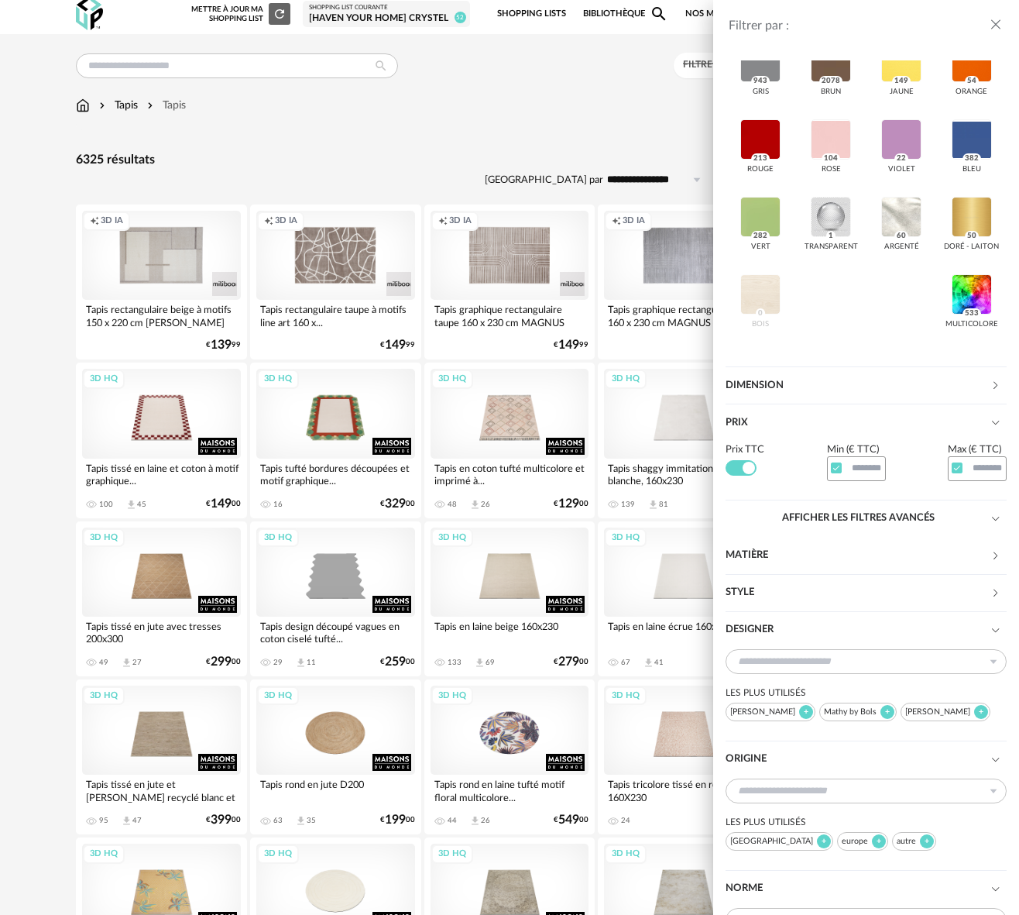
click at [797, 591] on div "Style" at bounding box center [858, 592] width 265 height 37
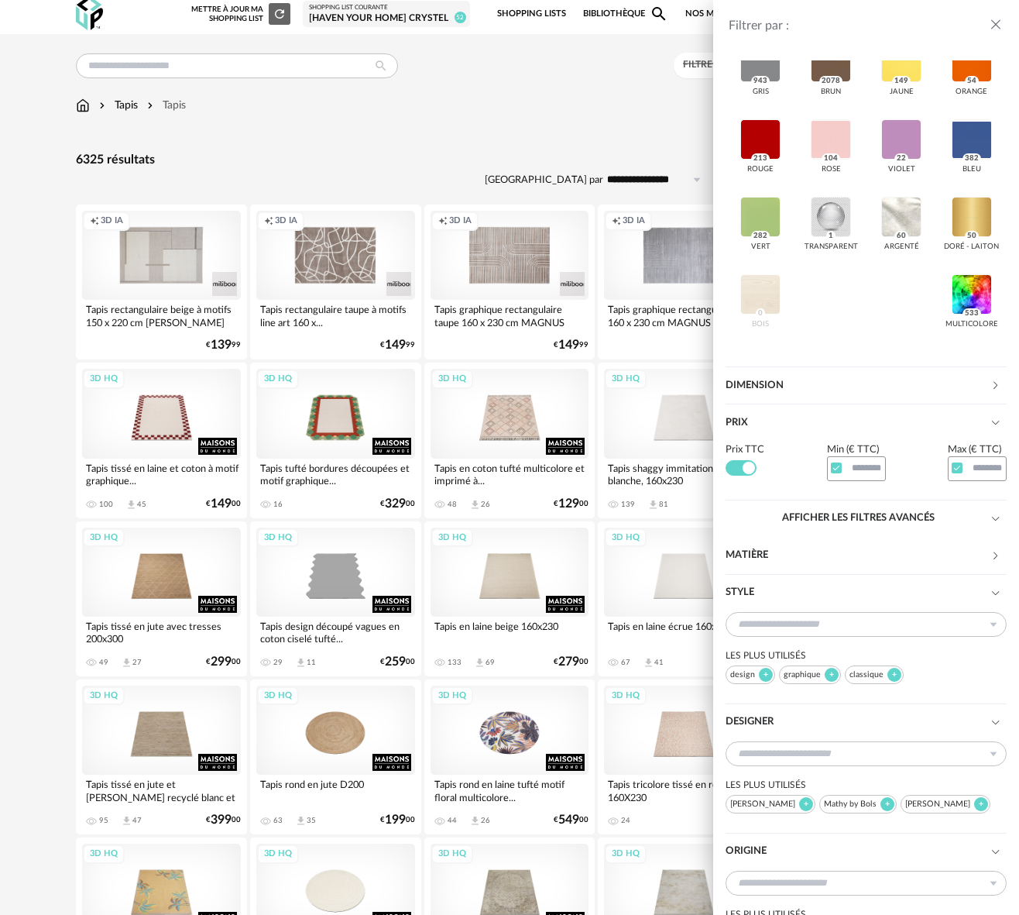
click at [820, 559] on div "Matière" at bounding box center [858, 555] width 265 height 37
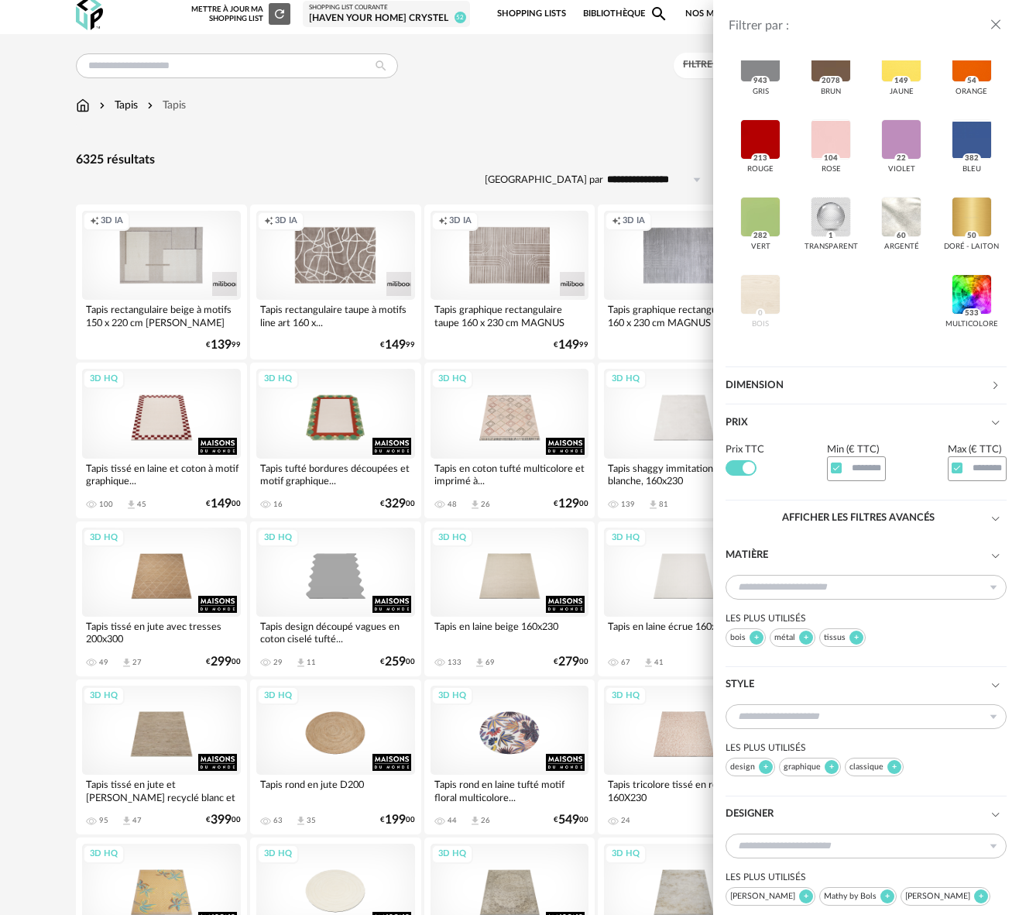
click at [503, 146] on div "Filtrer par : Modèle Filtre 3D HQ Marque &tradition 39 101 Copenhagen 0 366 Con…" at bounding box center [509, 457] width 1019 height 915
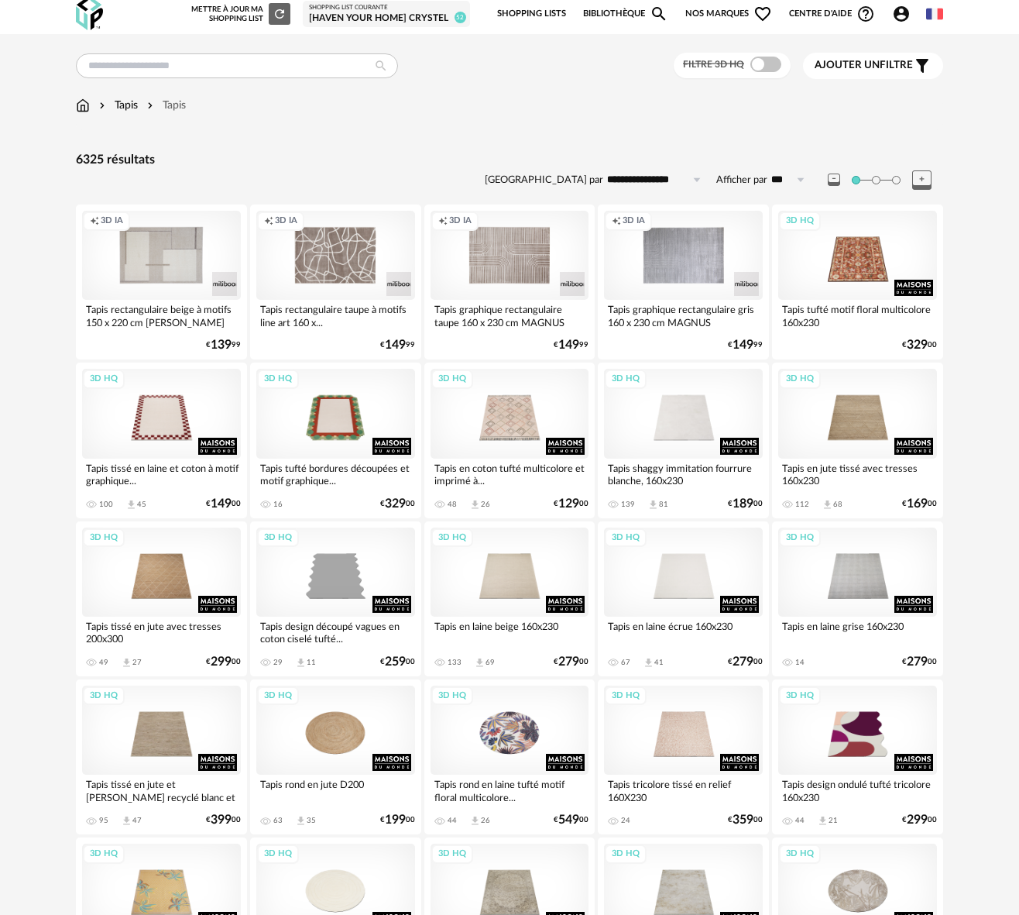
click at [649, 177] on input "**********" at bounding box center [656, 179] width 107 height 25
click at [674, 273] on span "Prix décroissant" at bounding box center [664, 272] width 88 height 12
type input "**********"
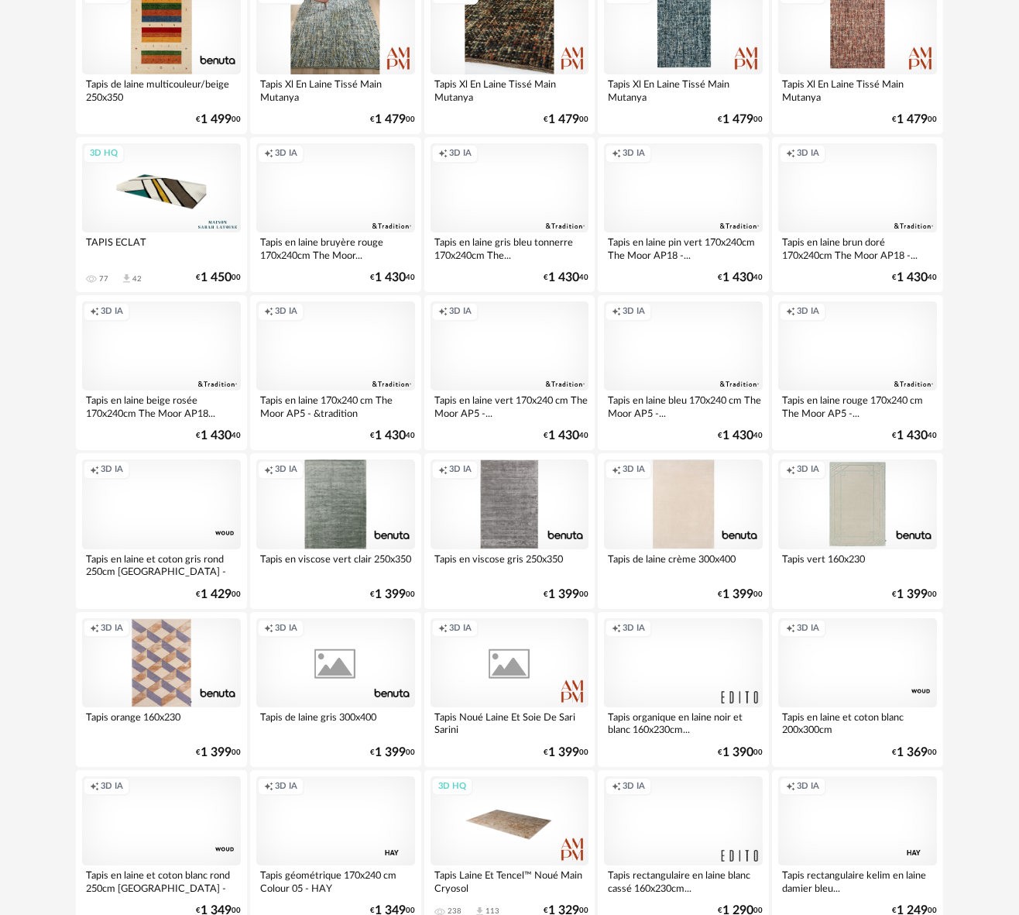
scroll to position [2555, 0]
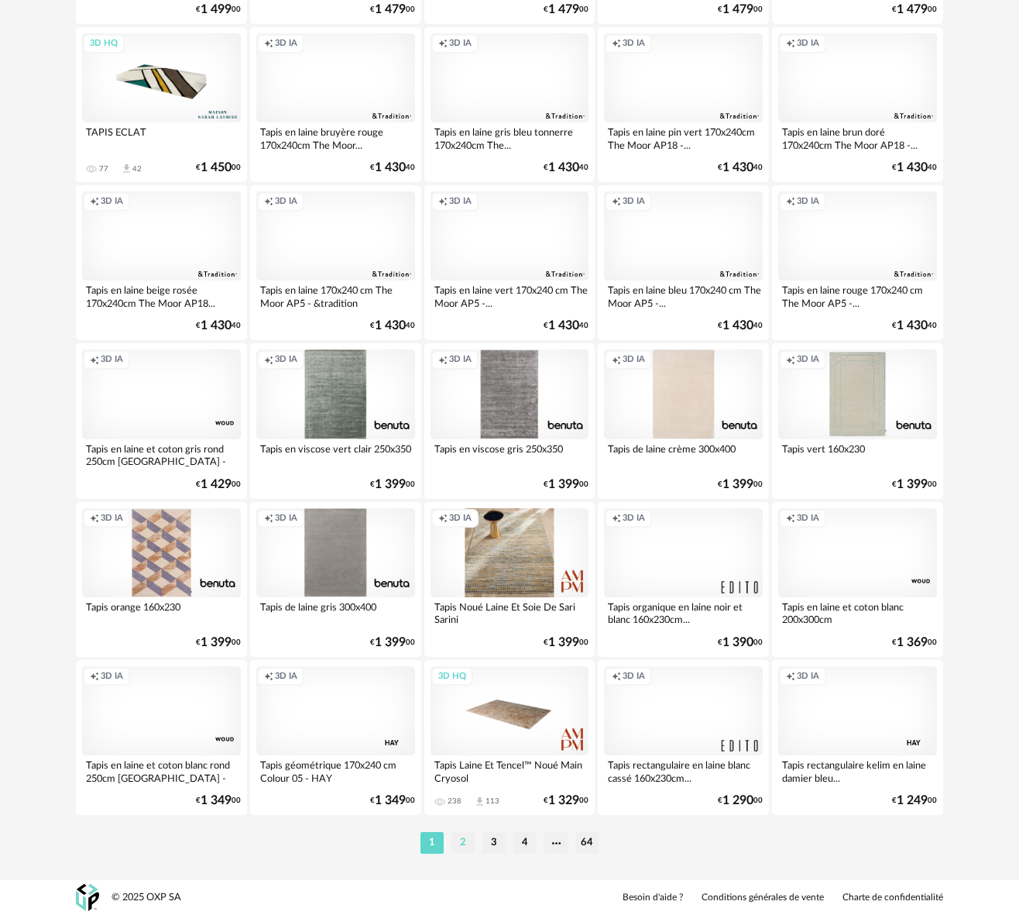
click at [463, 844] on li "2" at bounding box center [463, 843] width 23 height 22
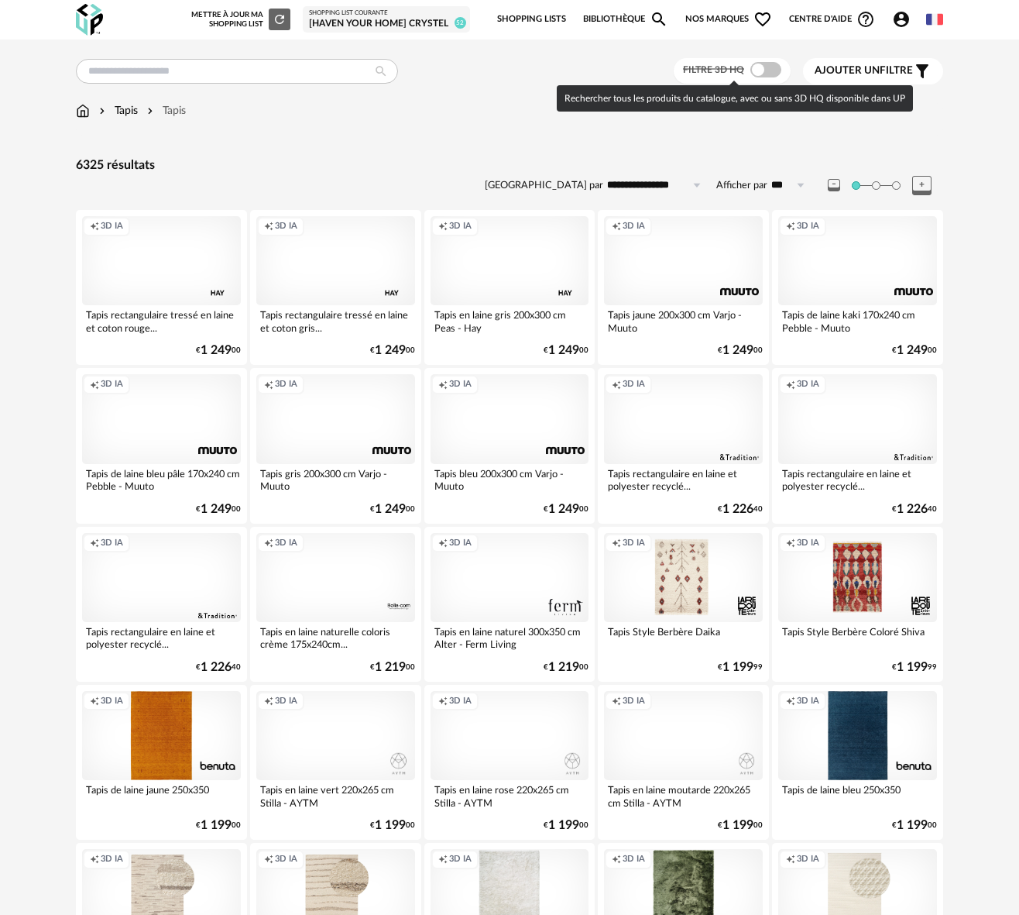
drag, startPoint x: 775, startPoint y: 70, endPoint x: 775, endPoint y: 91, distance: 20.2
click at [775, 70] on span at bounding box center [766, 69] width 31 height 15
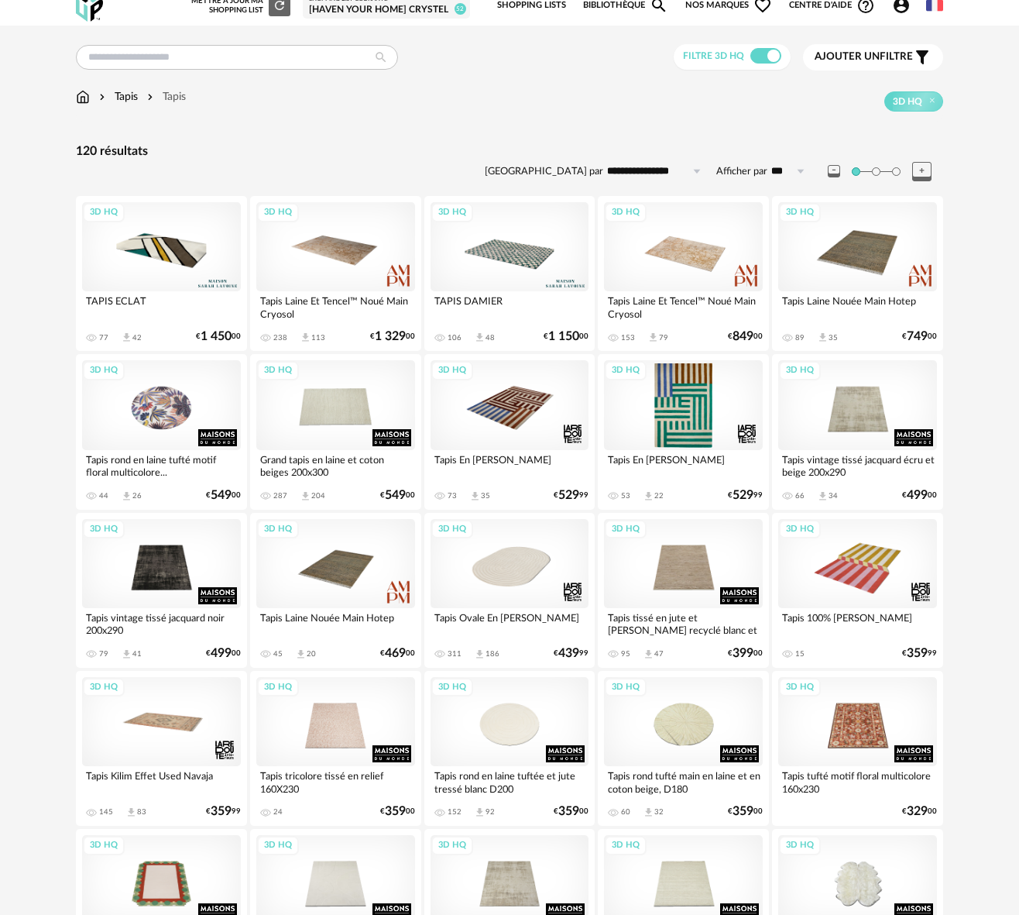
scroll to position [22, 0]
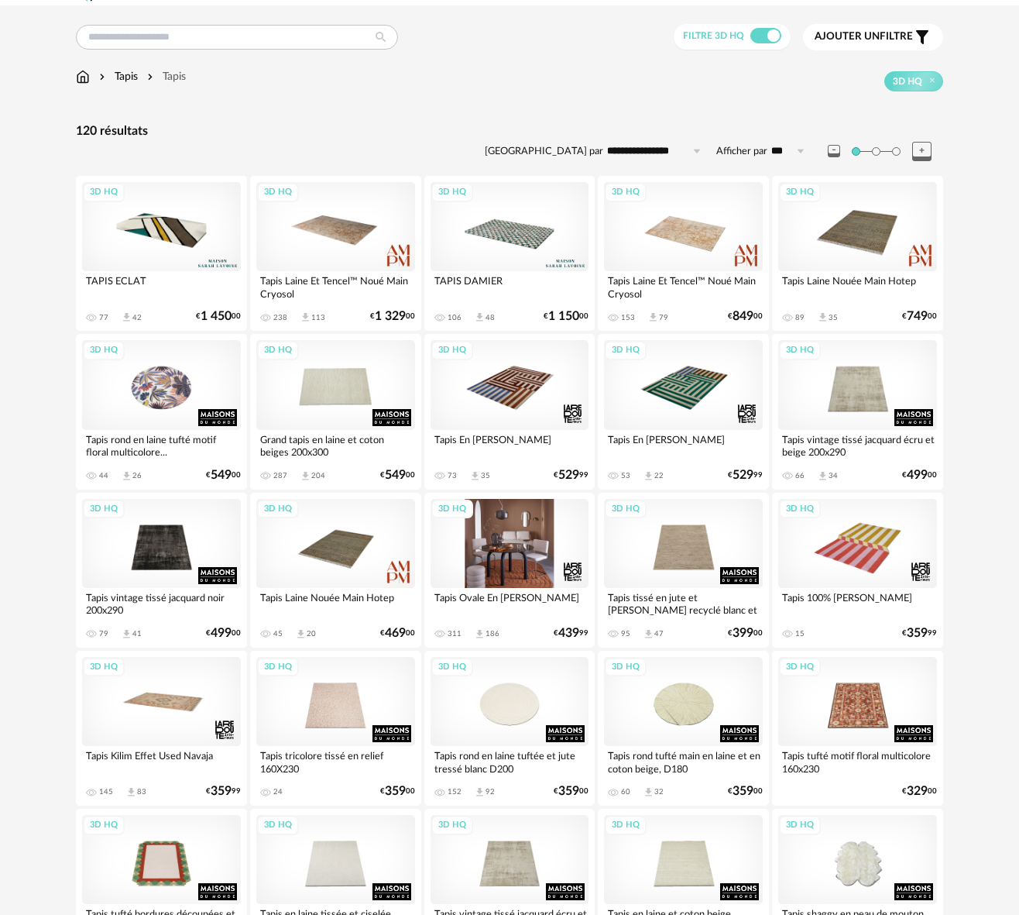
click at [521, 551] on div "3D HQ" at bounding box center [510, 543] width 159 height 89
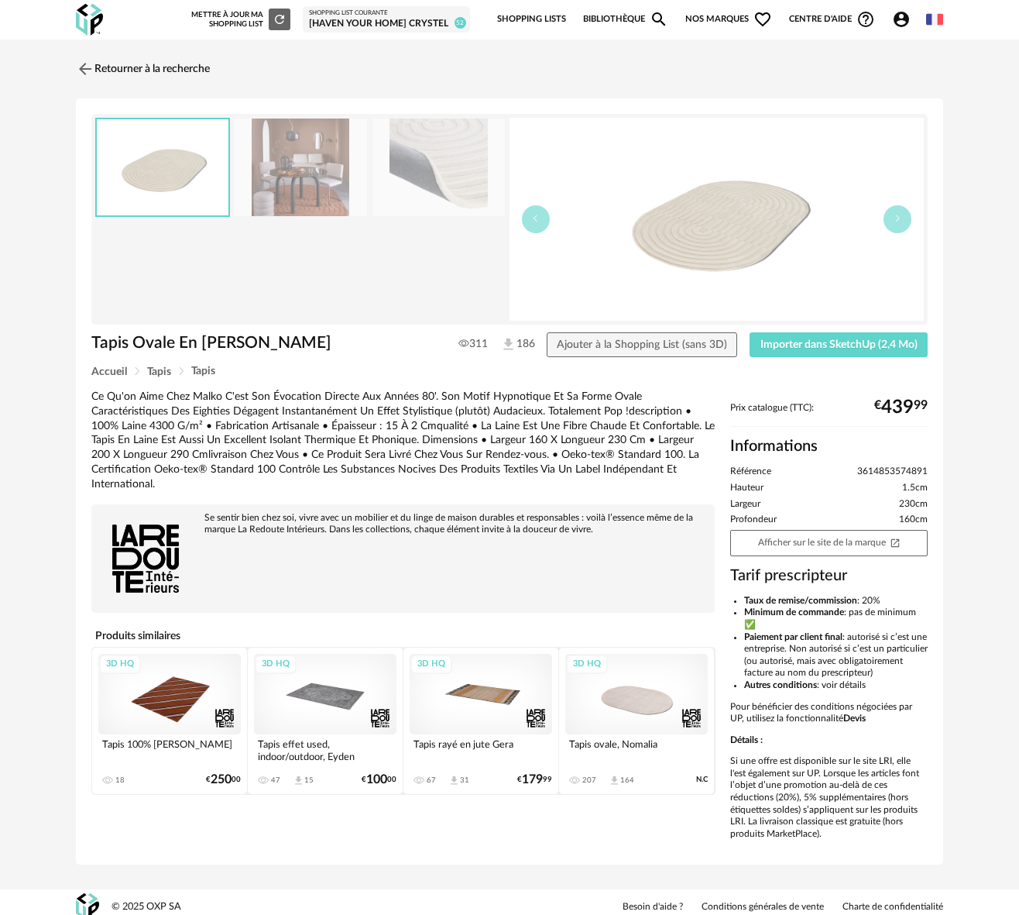
click at [423, 175] on img at bounding box center [439, 168] width 133 height 98
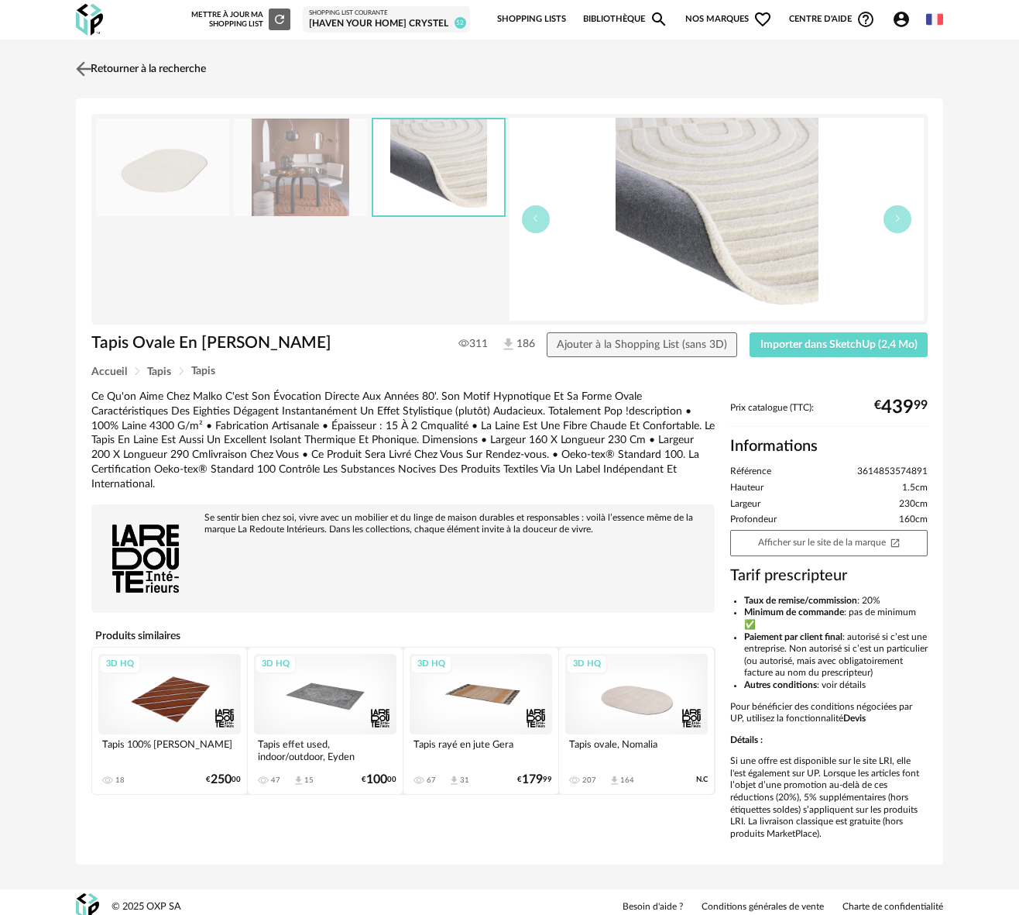
click at [84, 69] on img at bounding box center [84, 68] width 22 height 22
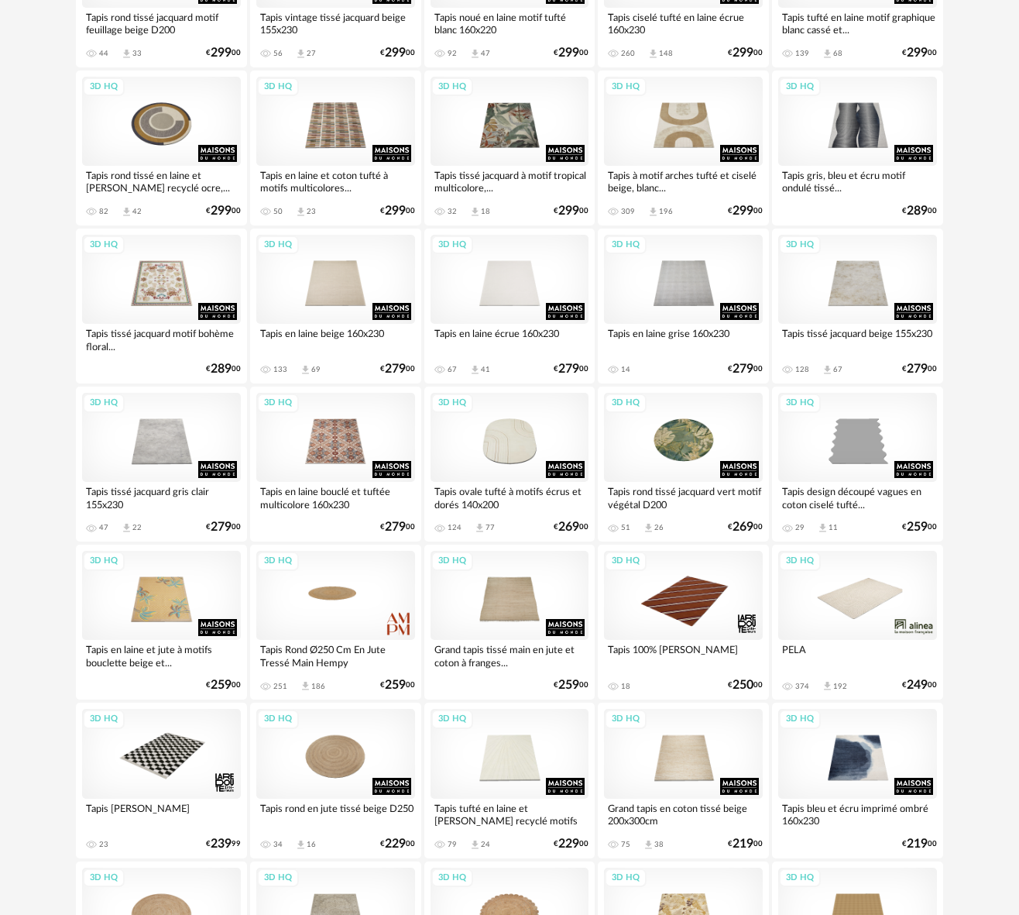
scroll to position [1319, 0]
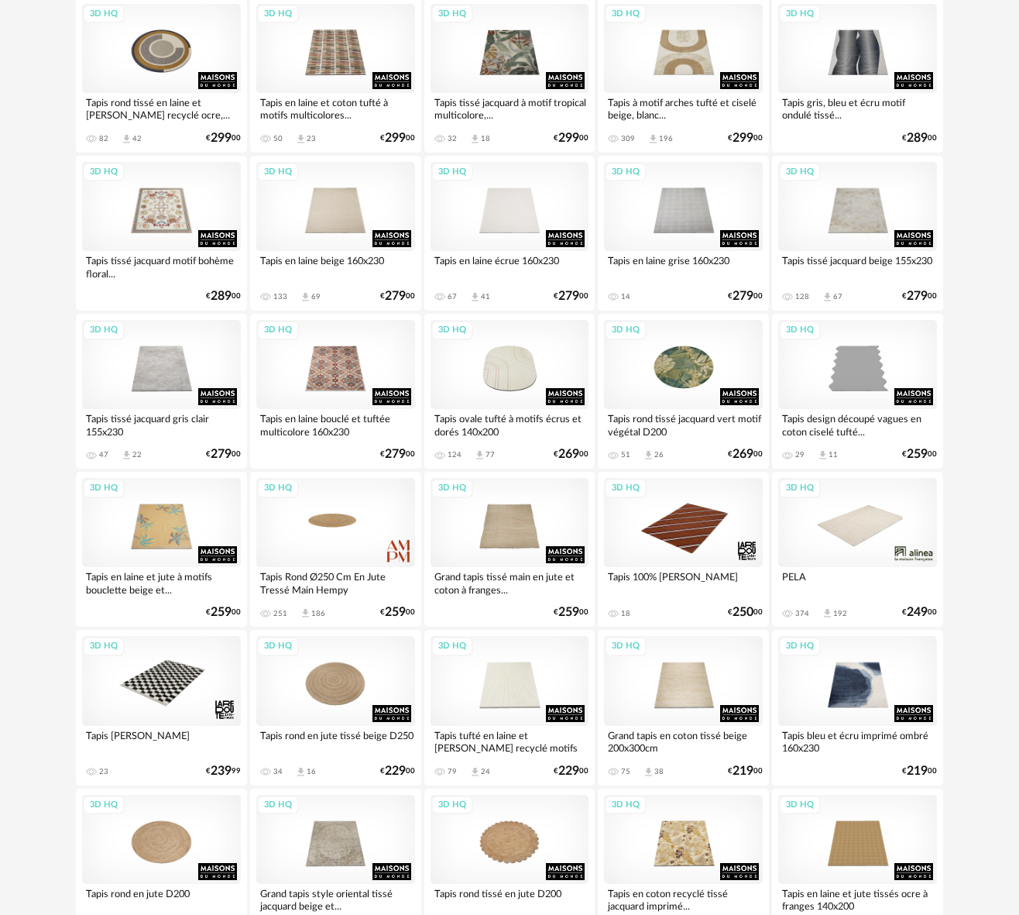
click at [864, 525] on div "3D HQ" at bounding box center [857, 522] width 159 height 89
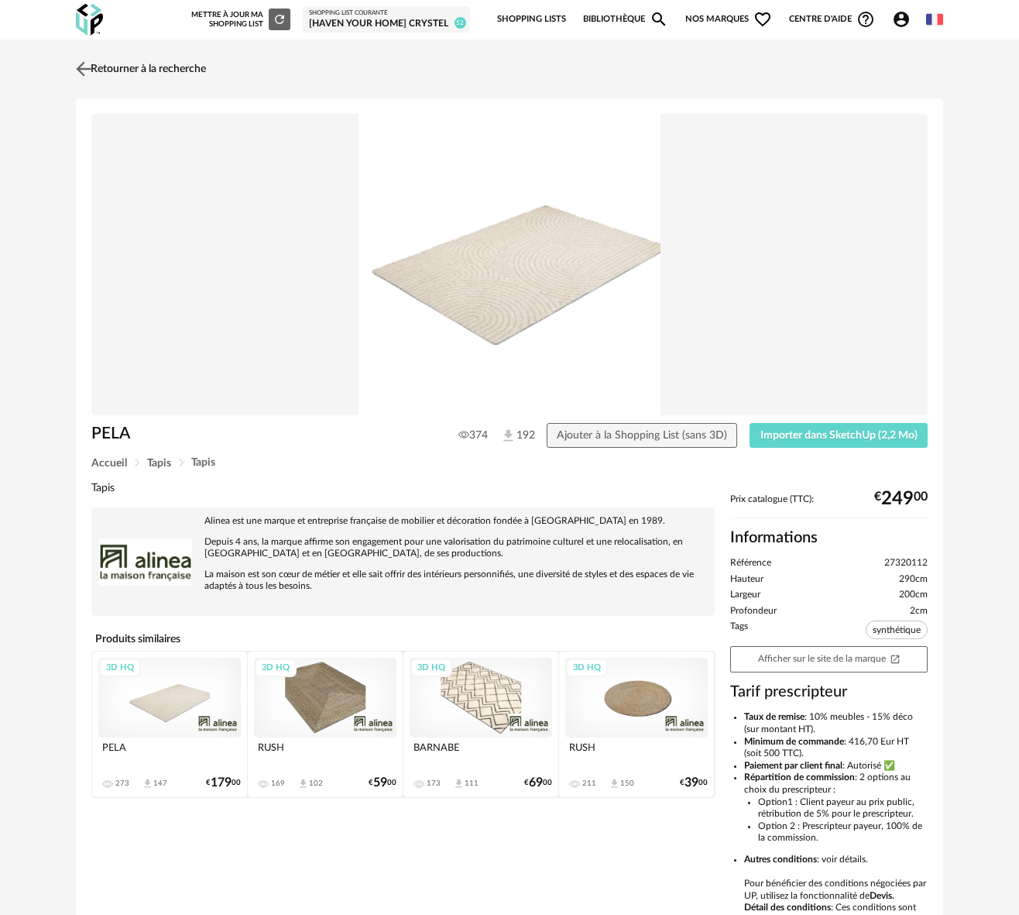
click at [88, 70] on img at bounding box center [84, 68] width 22 height 22
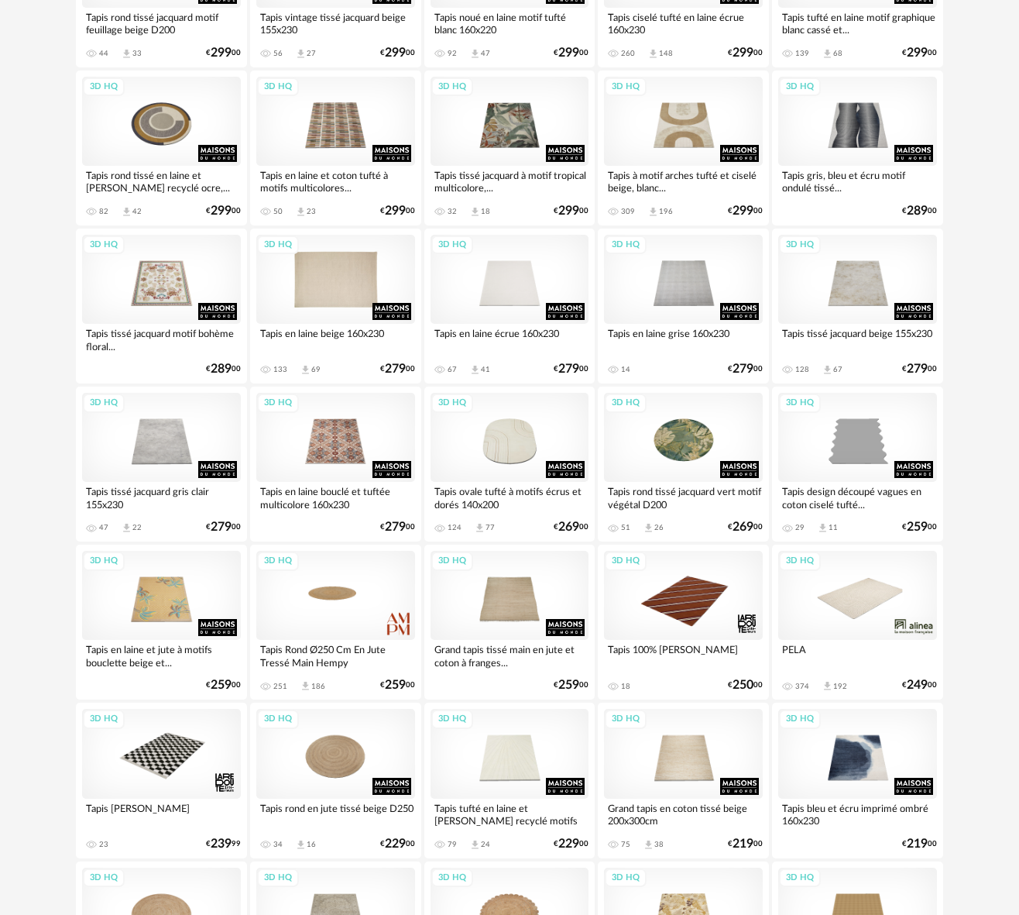
scroll to position [1245, 0]
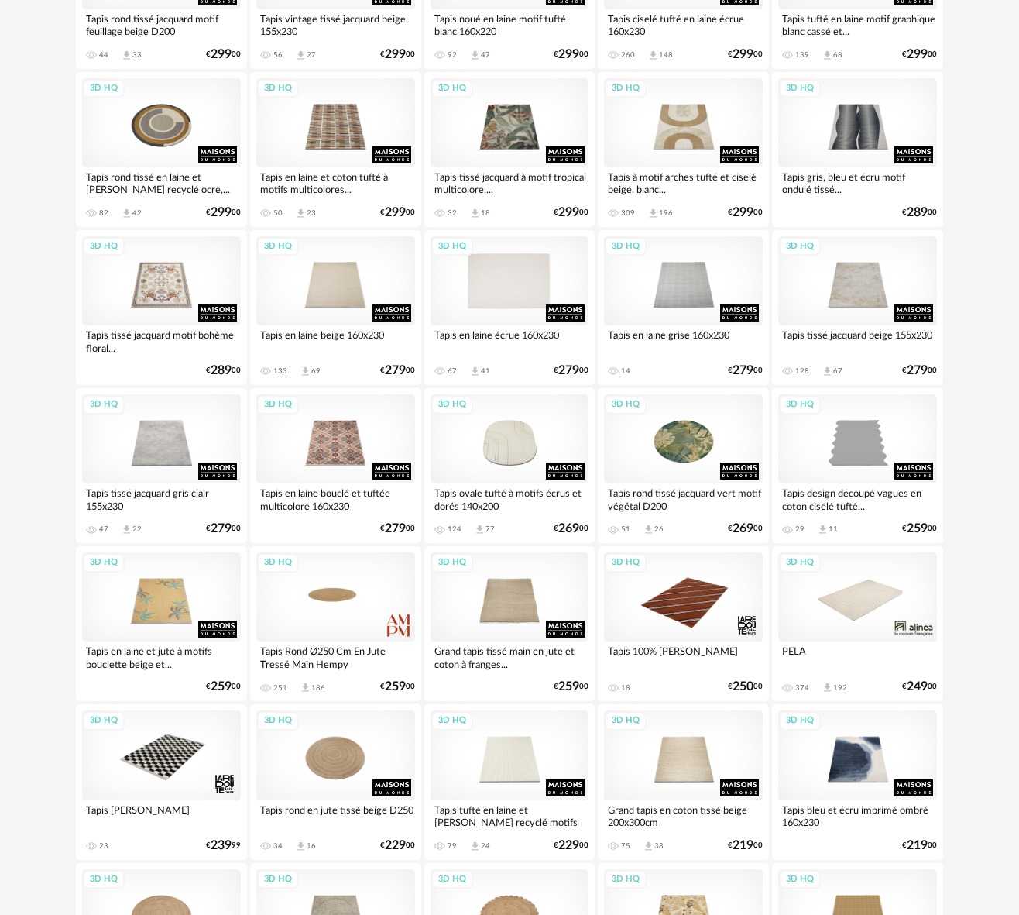
click at [509, 293] on div "3D HQ" at bounding box center [510, 280] width 159 height 89
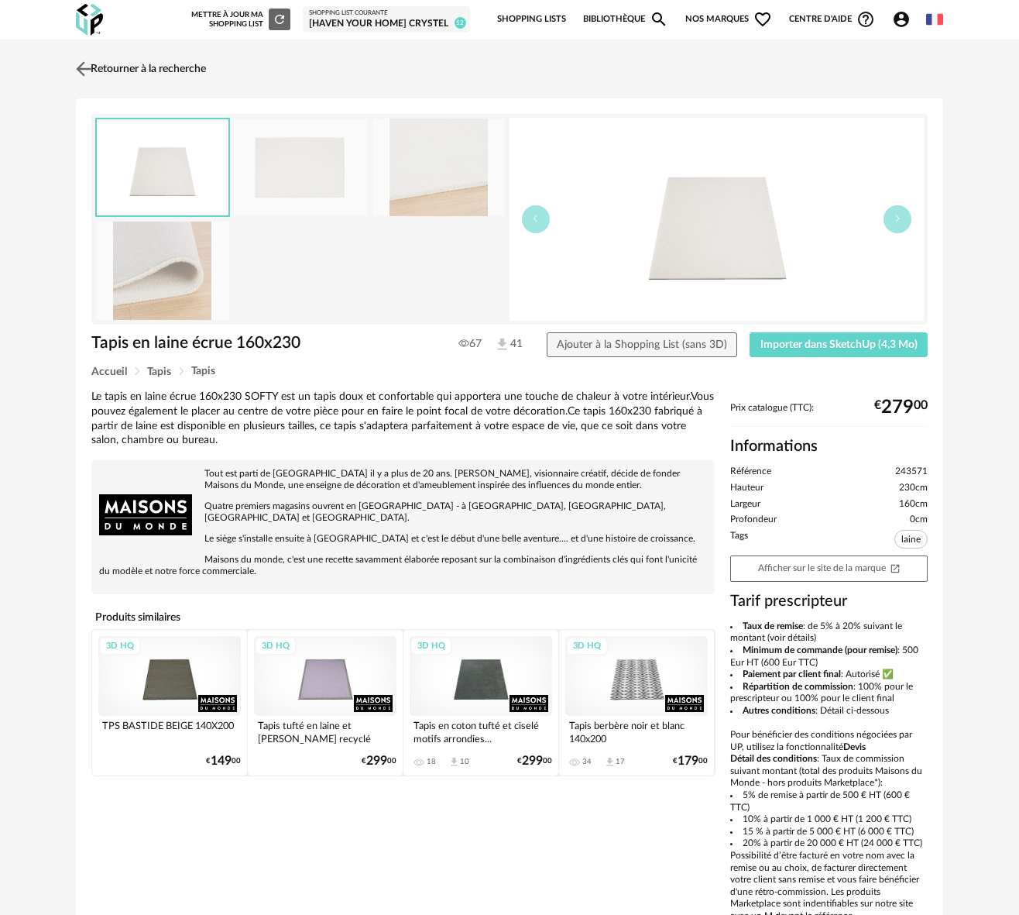
click at [87, 70] on img at bounding box center [84, 68] width 22 height 22
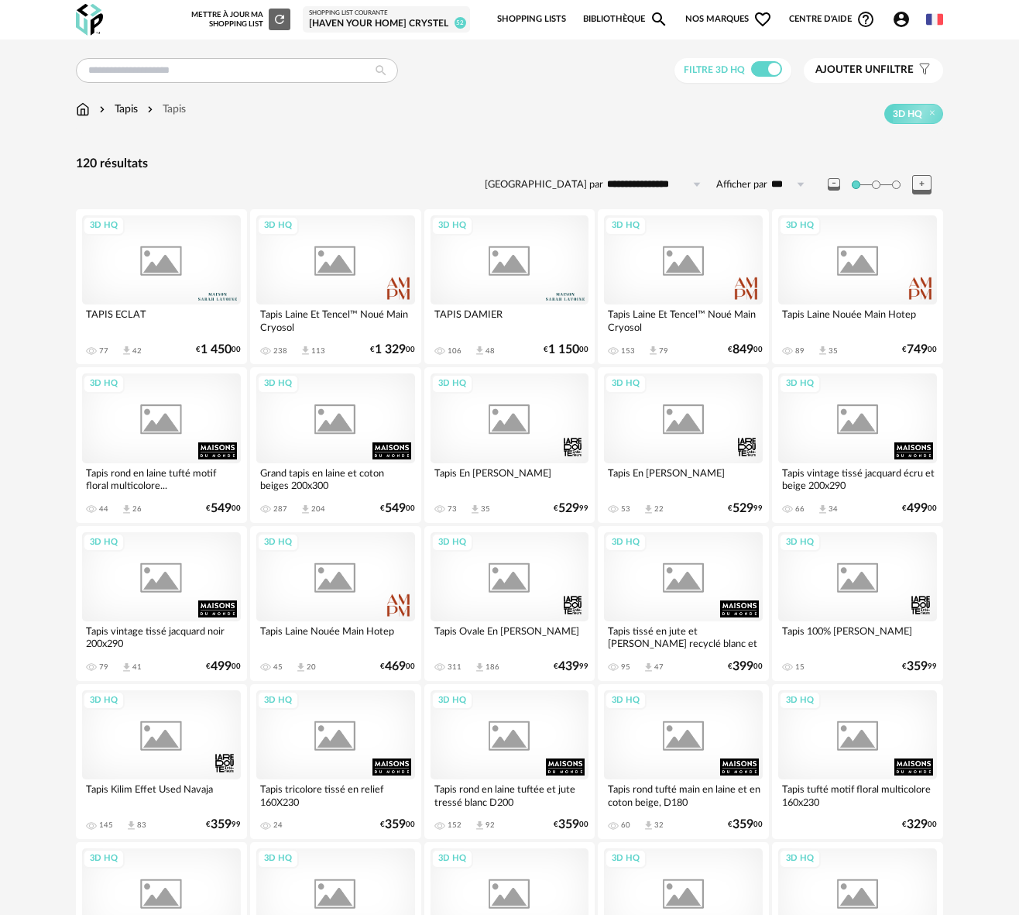
scroll to position [1245, 0]
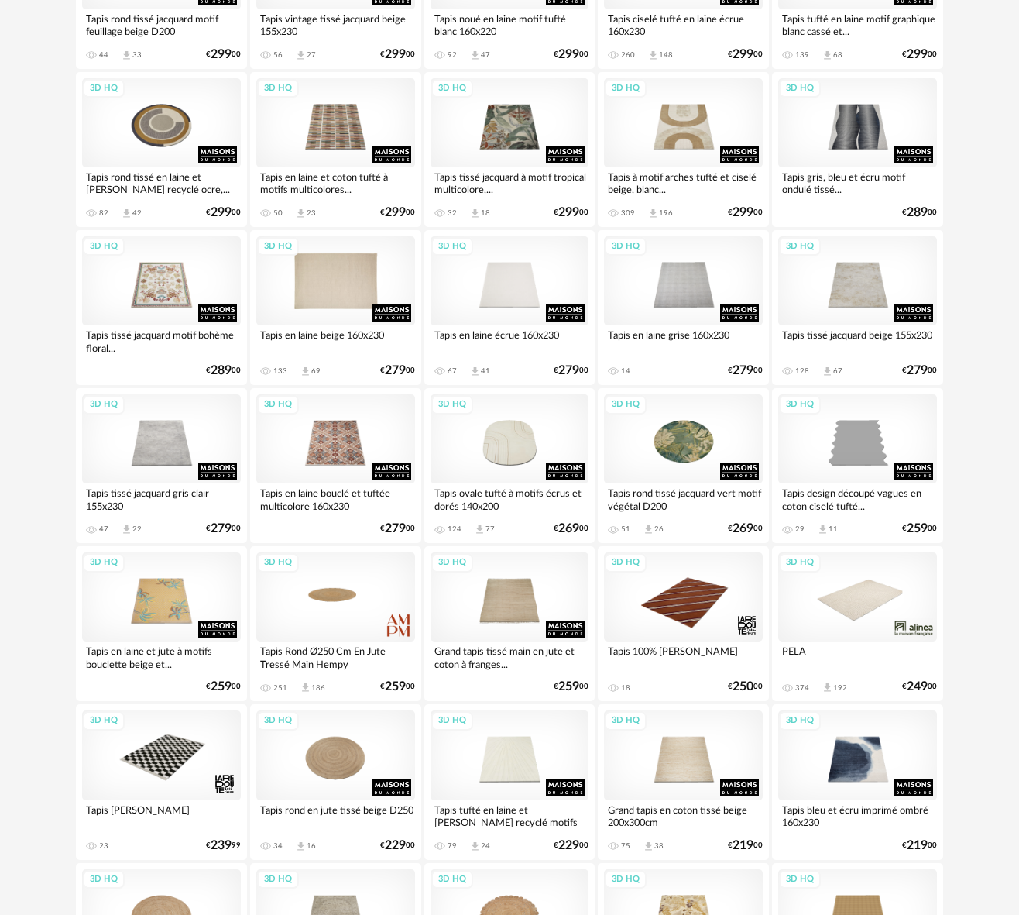
click at [319, 275] on div "3D HQ" at bounding box center [335, 280] width 159 height 89
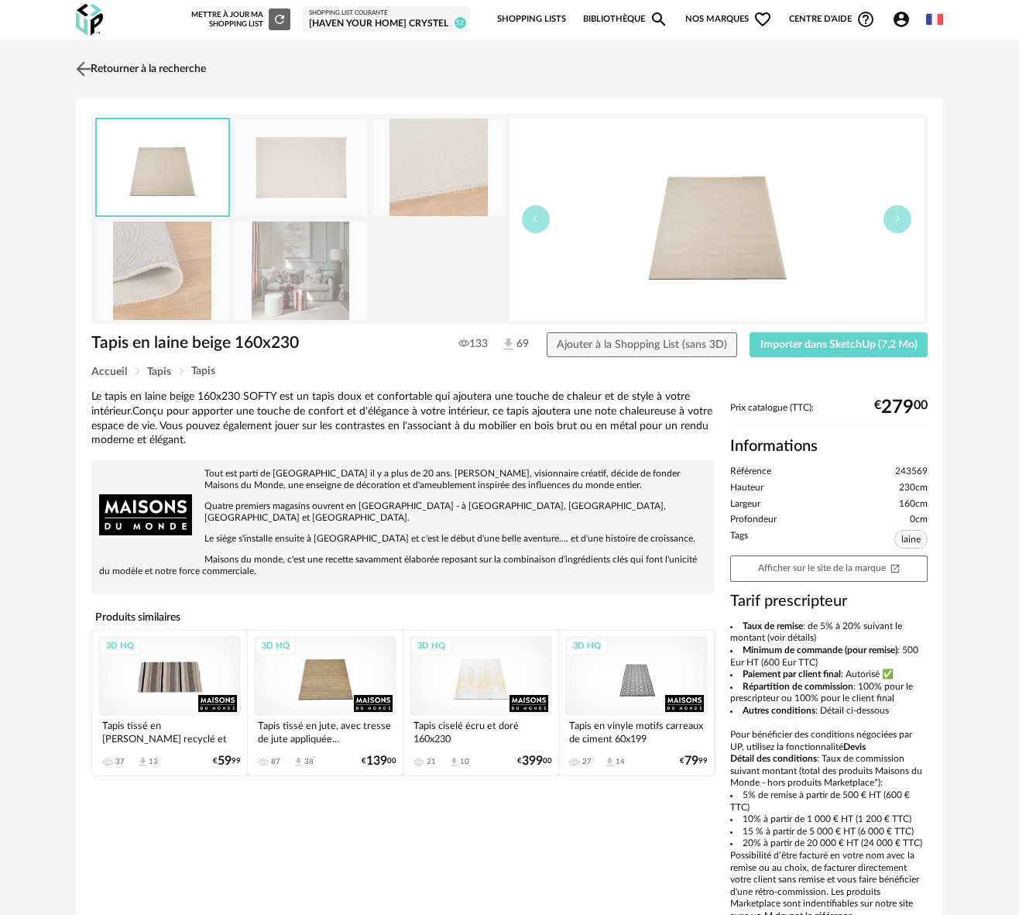
click at [84, 64] on img at bounding box center [84, 68] width 22 height 22
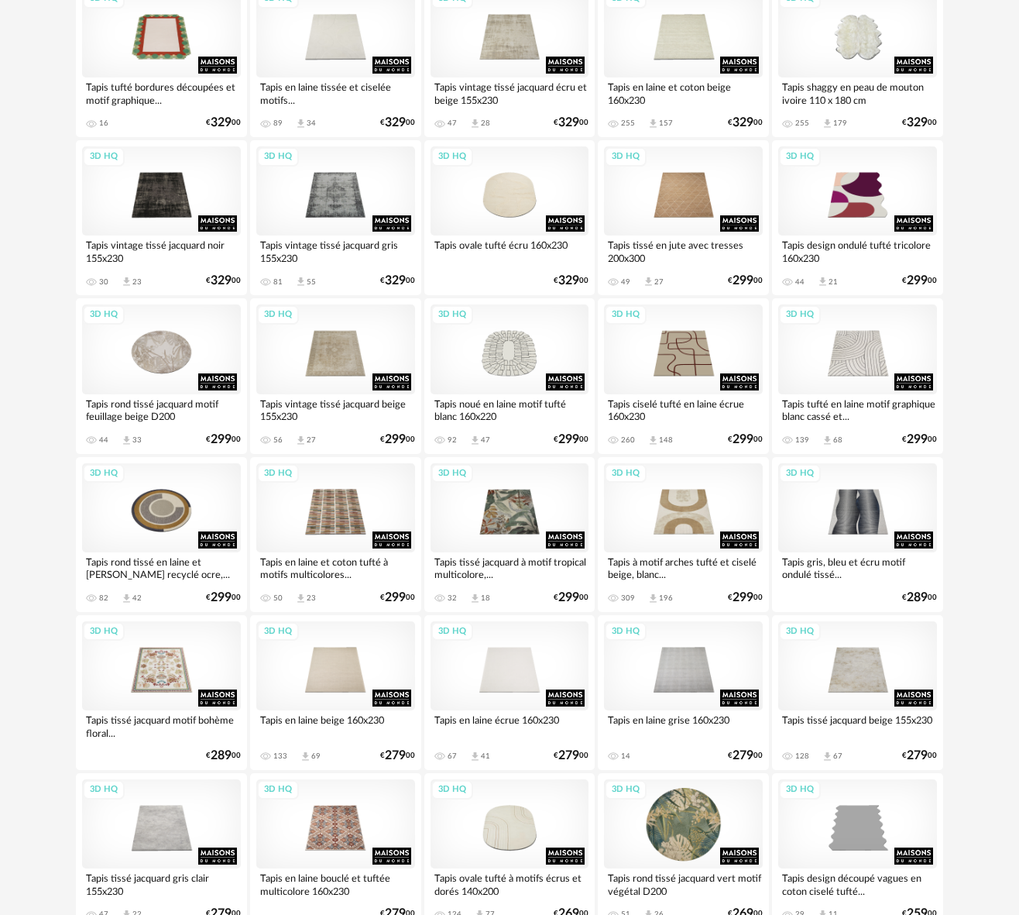
scroll to position [765, 0]
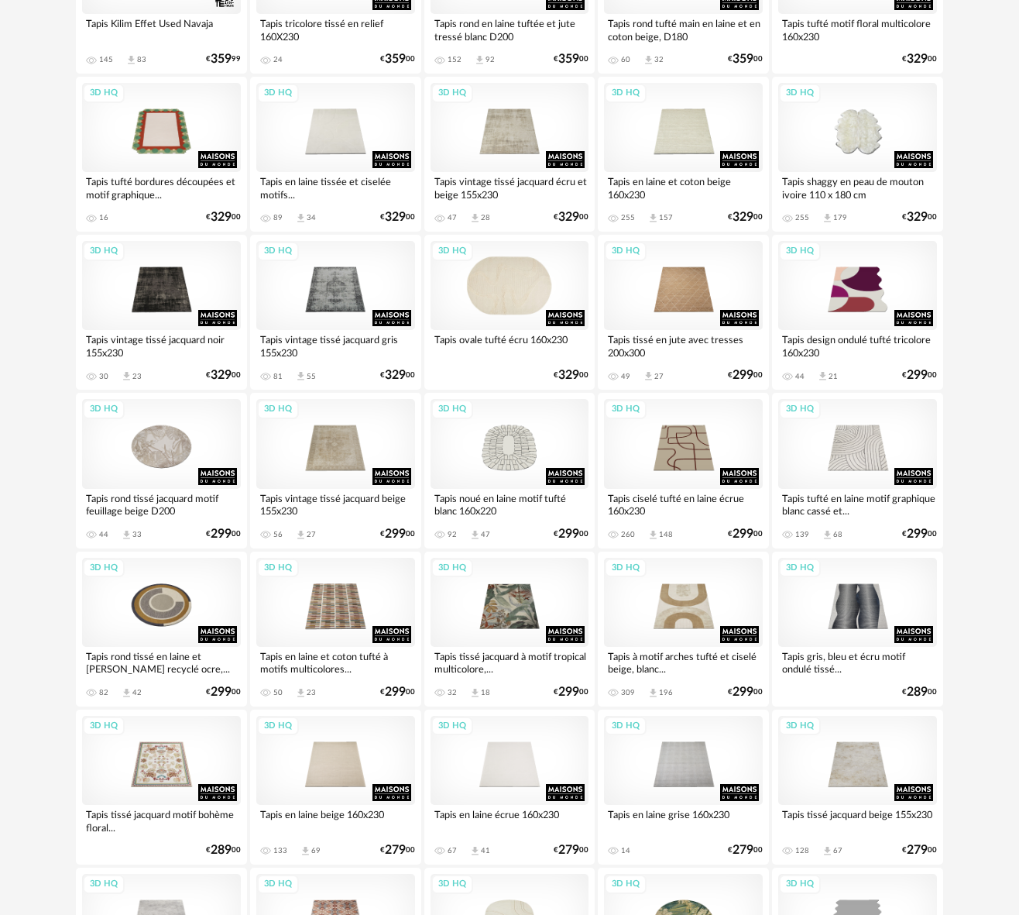
click at [512, 287] on div "3D HQ" at bounding box center [510, 285] width 159 height 89
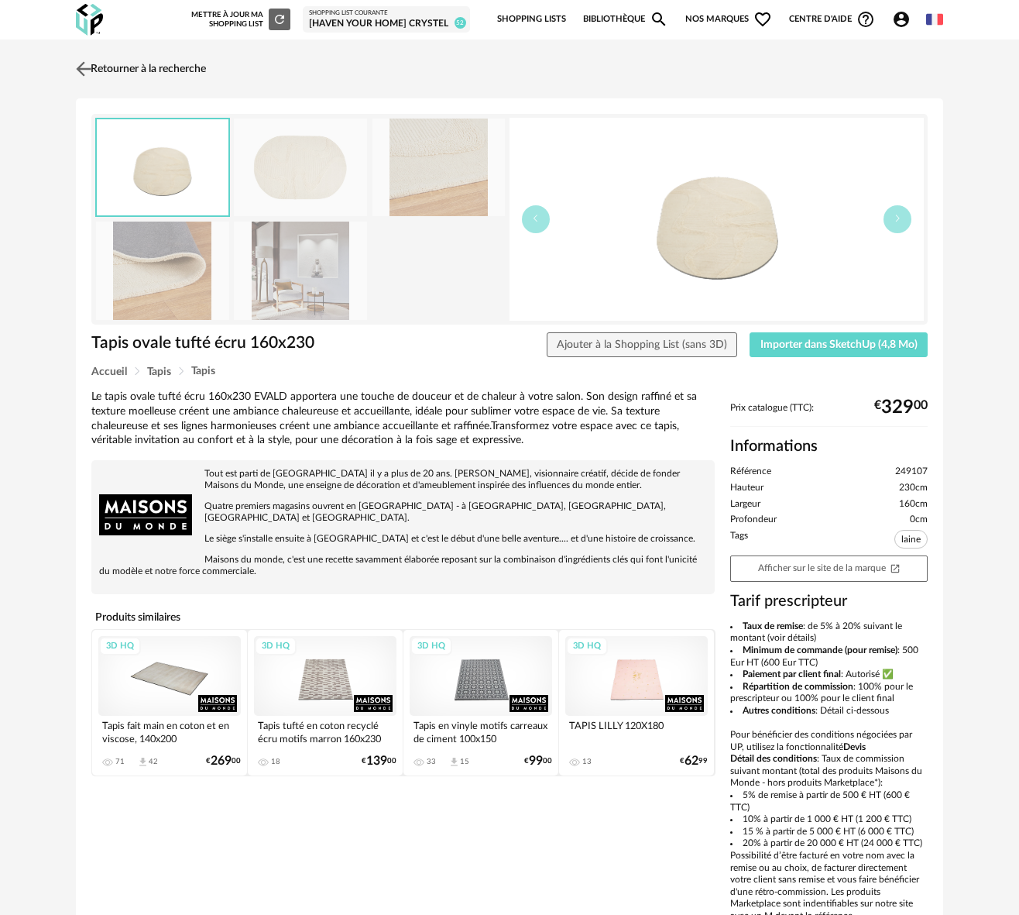
click at [85, 67] on img at bounding box center [84, 68] width 22 height 22
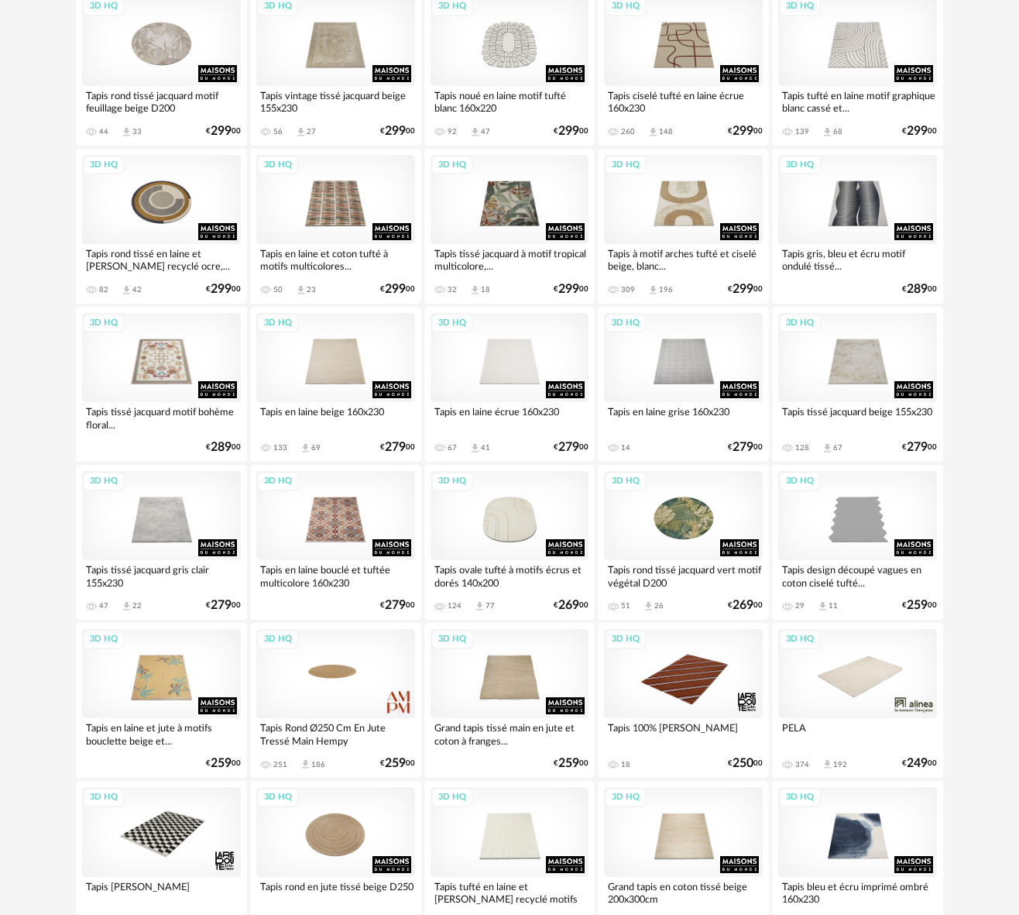
scroll to position [1169, 0]
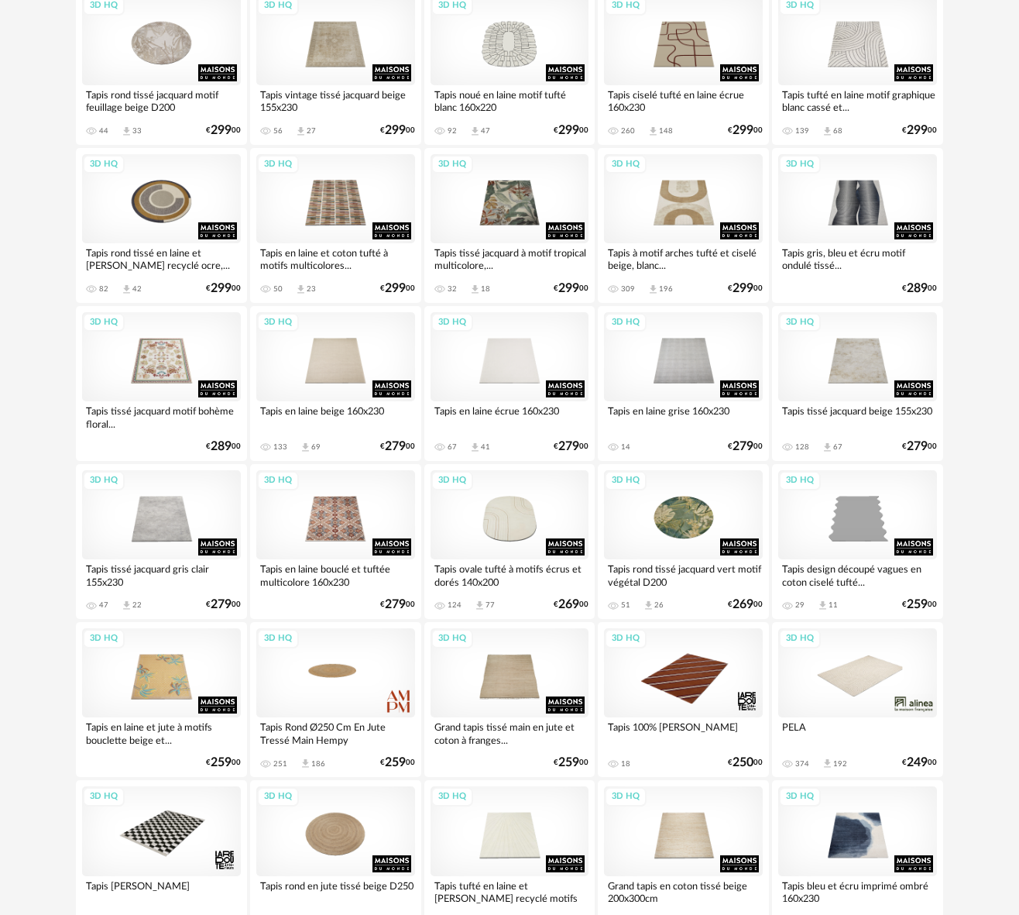
click at [847, 676] on div "3D HQ" at bounding box center [857, 672] width 159 height 89
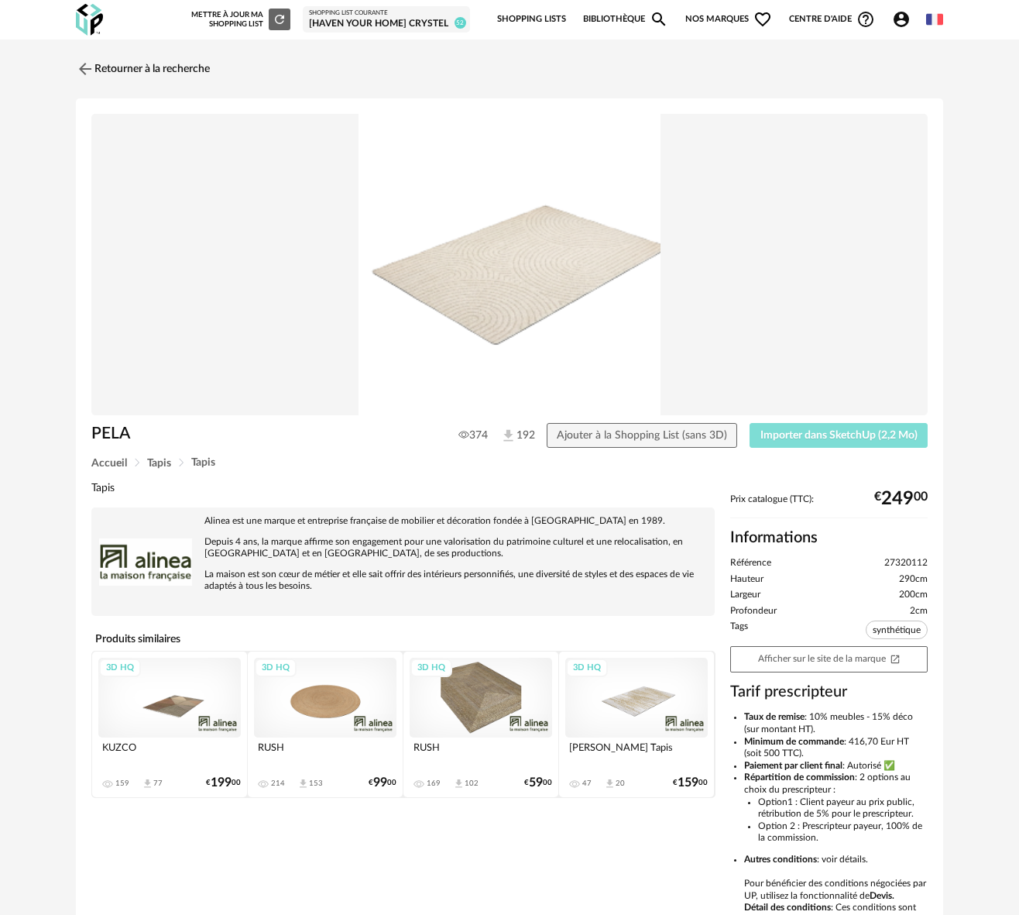
click at [830, 435] on span "Importer dans SketchUp (2,2 Mo)" at bounding box center [839, 435] width 157 height 11
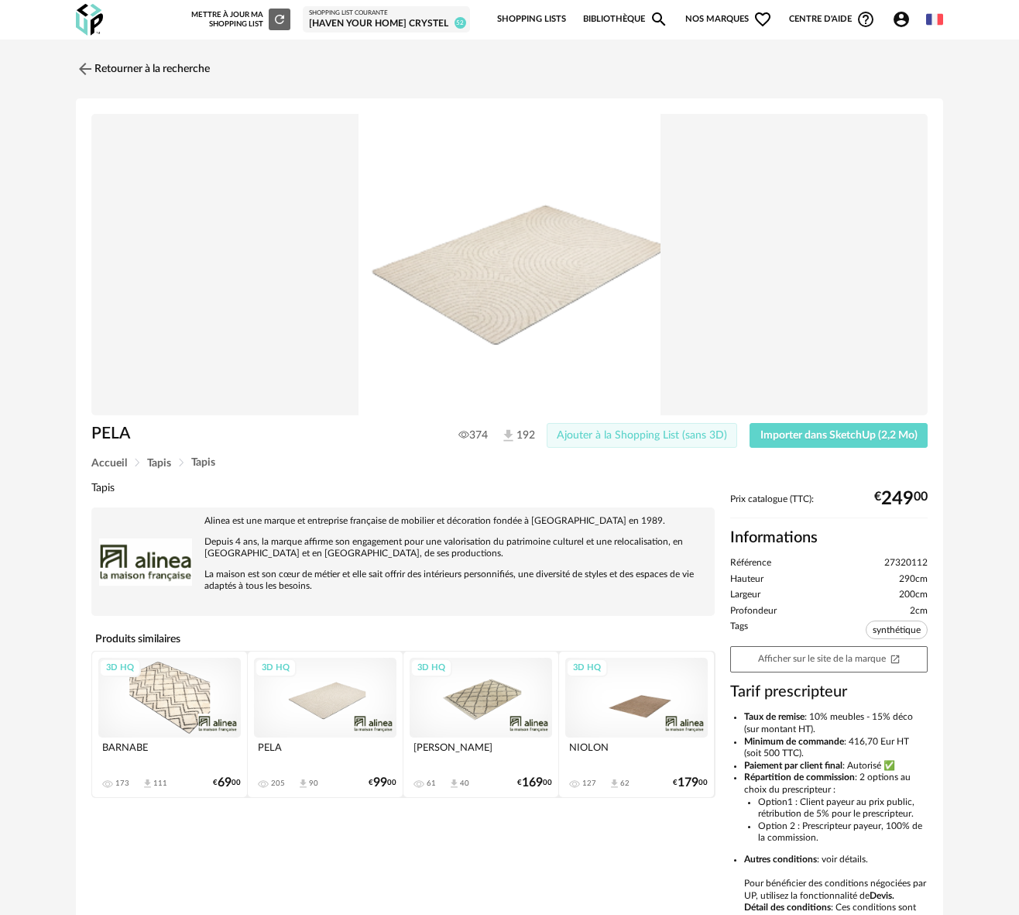
click at [593, 435] on span "Ajouter à la Shopping List (sans 3D)" at bounding box center [642, 435] width 170 height 11
drag, startPoint x: 131, startPoint y: 433, endPoint x: 73, endPoint y: 433, distance: 58.1
click at [73, 433] on div "Retourner à la recherche PELA 374 192 Ajouter à la Shopping List (sans 3D) Impo…" at bounding box center [510, 520] width 892 height 937
click at [384, 12] on div "Shopping List courante" at bounding box center [386, 13] width 155 height 8
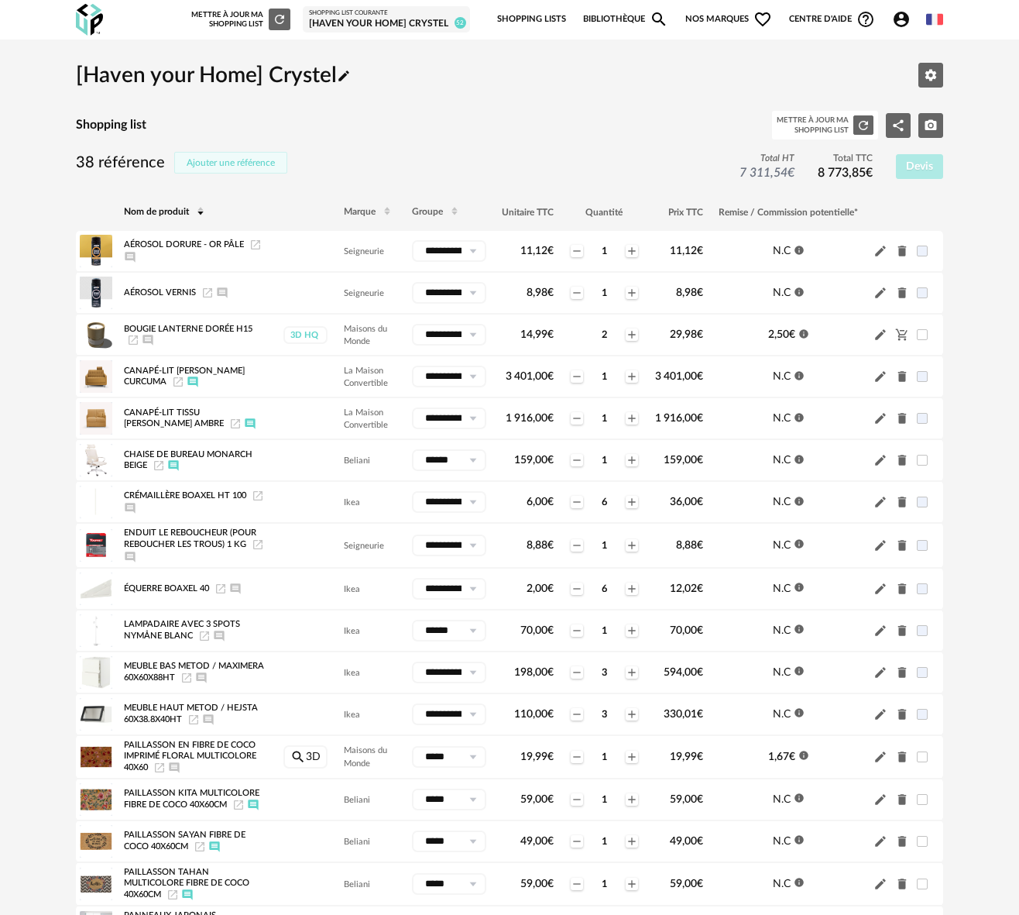
click at [238, 162] on span "Ajouter une référence" at bounding box center [231, 162] width 88 height 9
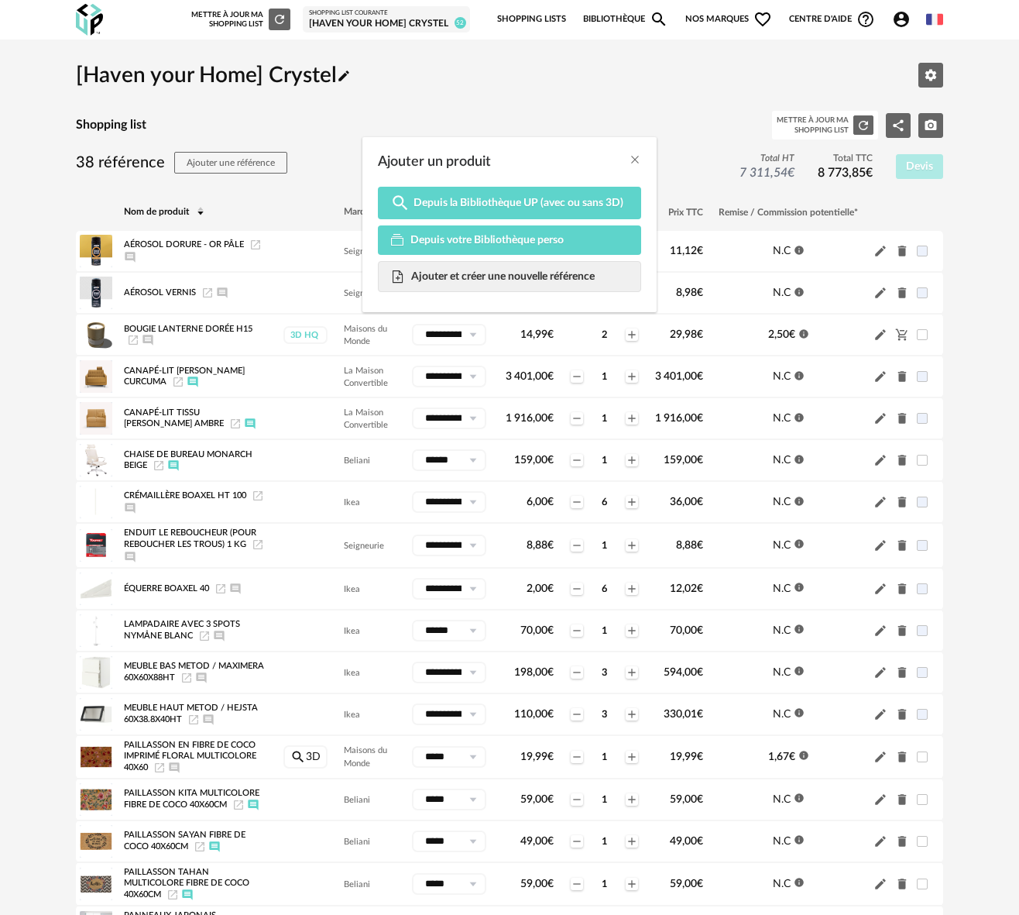
drag, startPoint x: 354, startPoint y: 87, endPoint x: 350, endPoint y: 117, distance: 30.5
click at [353, 88] on div "Ajouter un produit Magnify icon Depuis la Bibliothèque UP (avec ou sans 3D) Dep…" at bounding box center [509, 457] width 1019 height 915
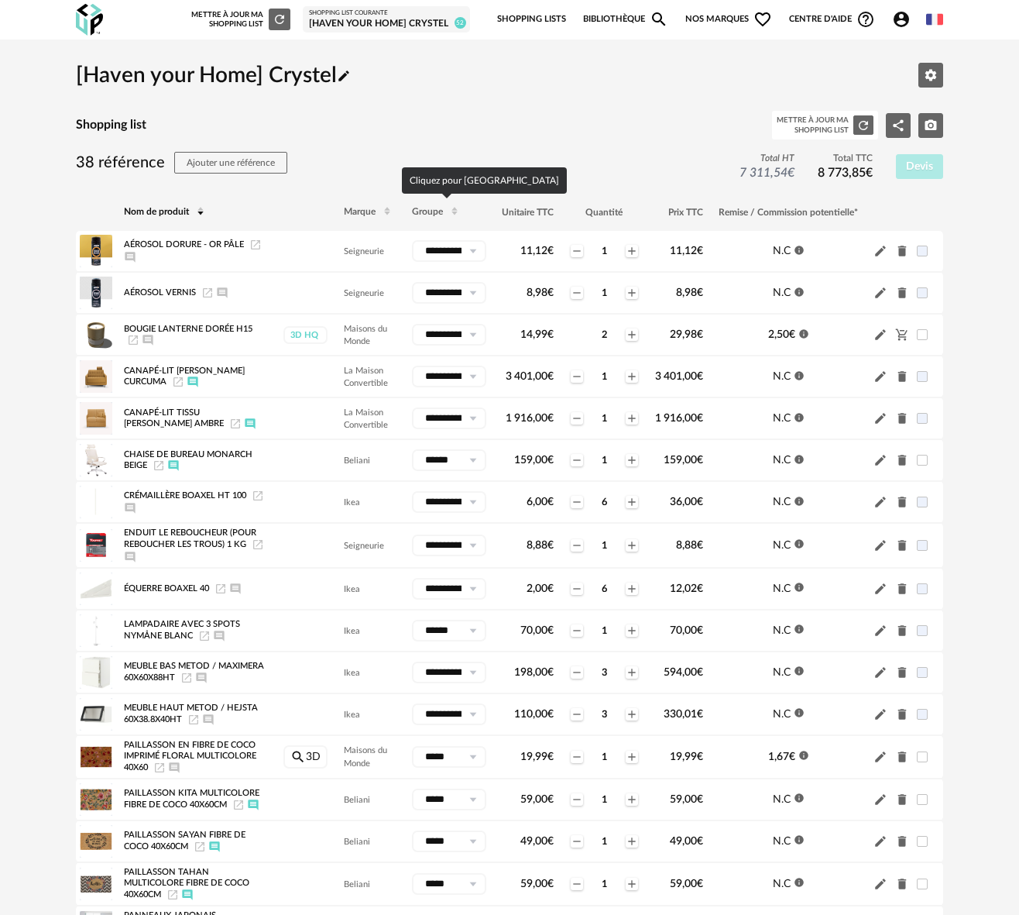
click at [426, 213] on span "Groupe" at bounding box center [427, 212] width 31 height 9
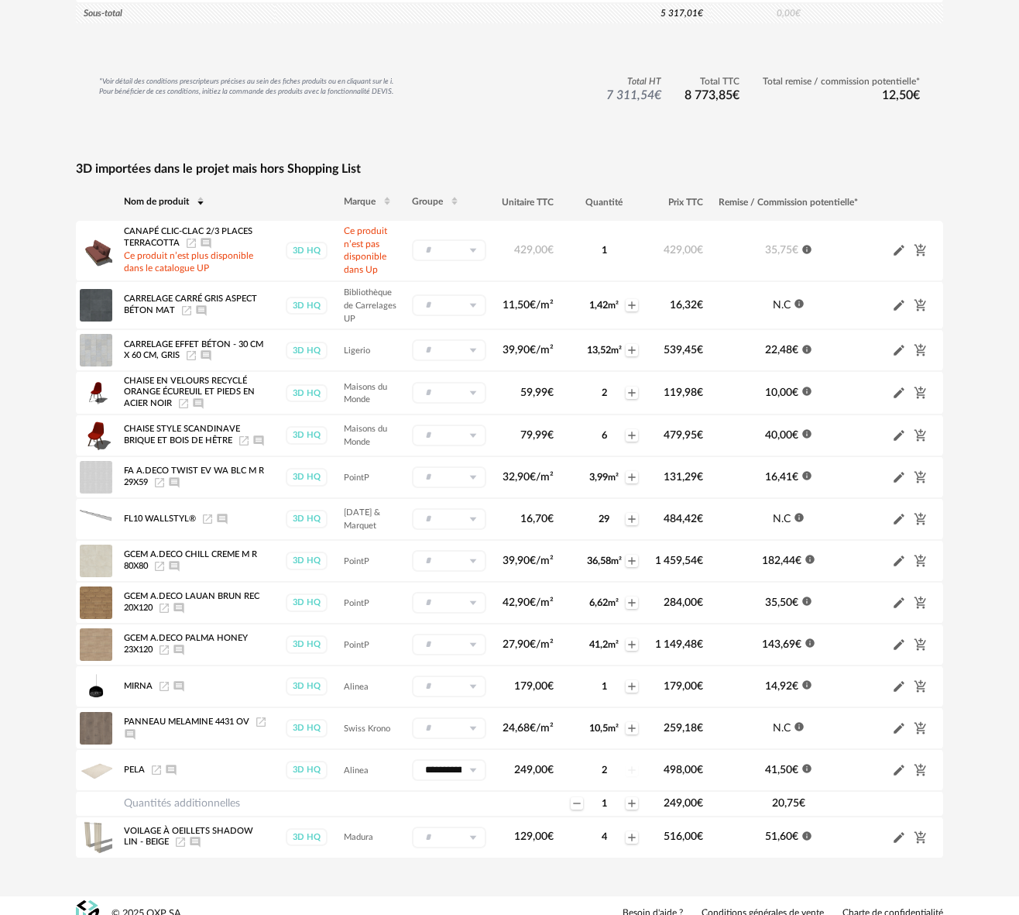
scroll to position [2265, 0]
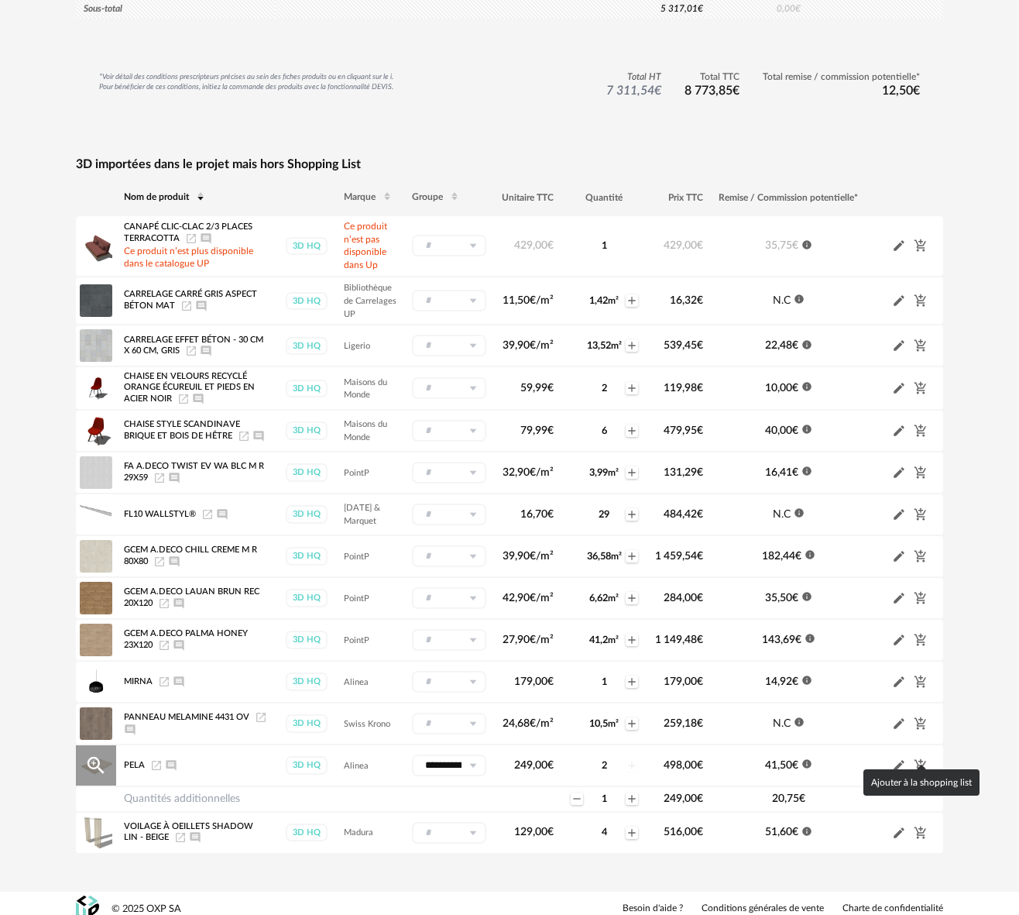
click at [924, 758] on icon "Cart Plus icon" at bounding box center [921, 765] width 14 height 14
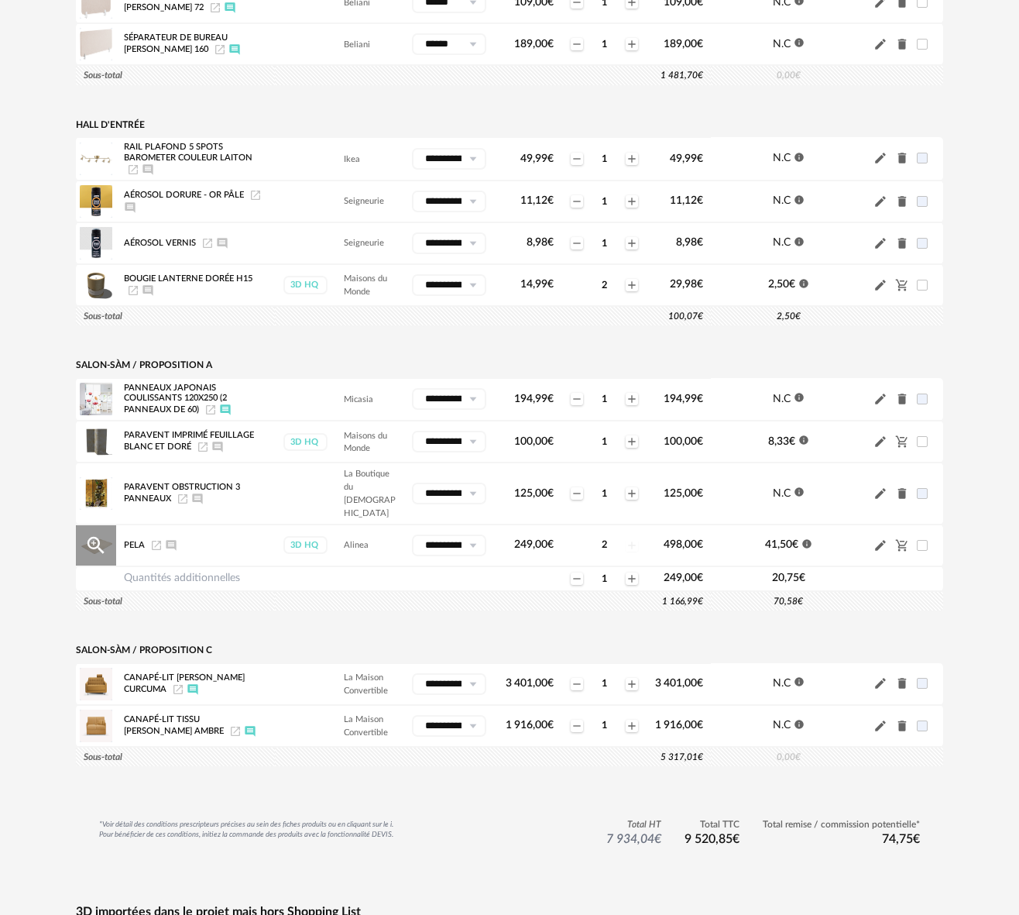
scroll to position [1636, 0]
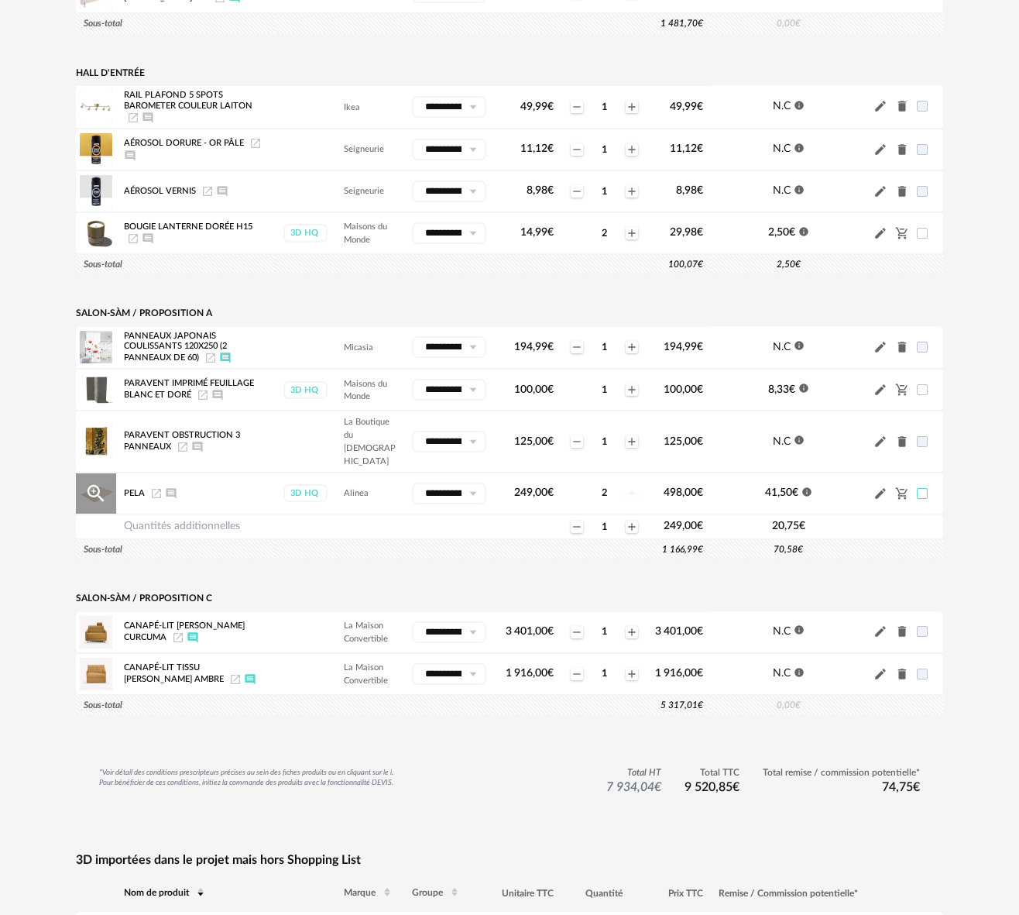
click at [920, 488] on span at bounding box center [922, 493] width 11 height 11
click at [901, 487] on icon "Cart Minus icon" at bounding box center [902, 493] width 12 height 12
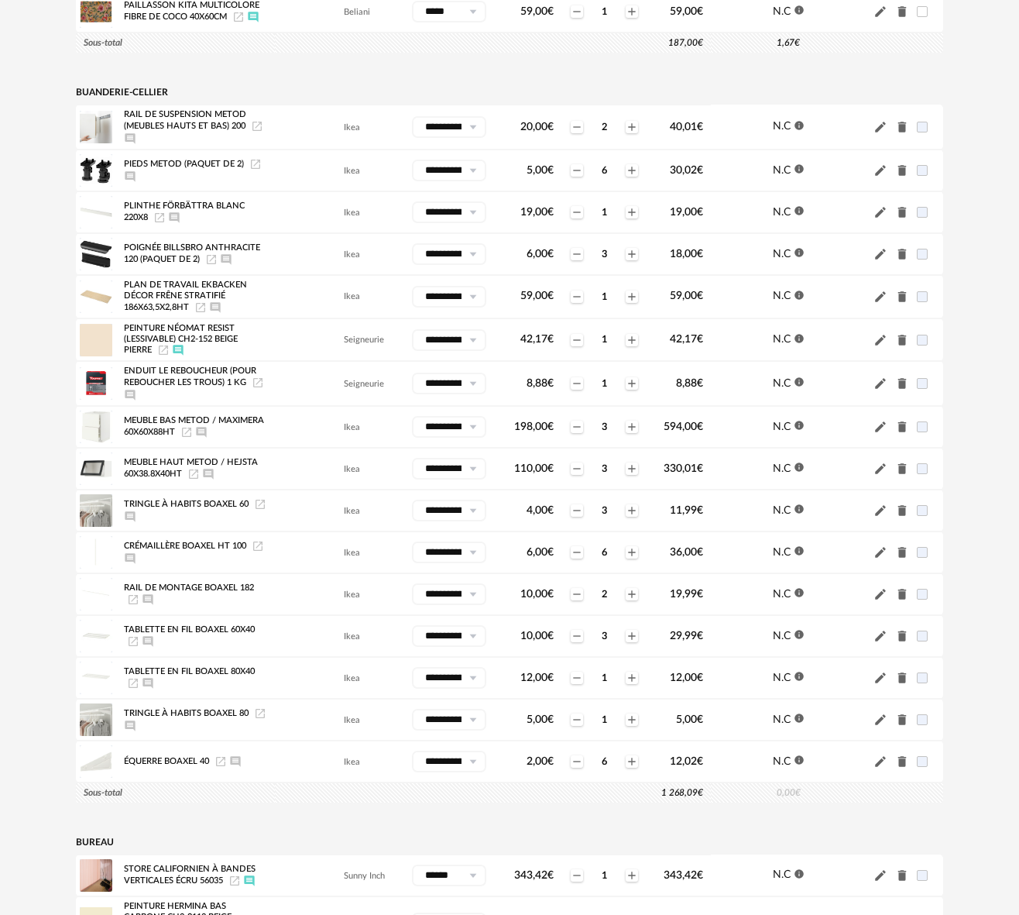
scroll to position [0, 0]
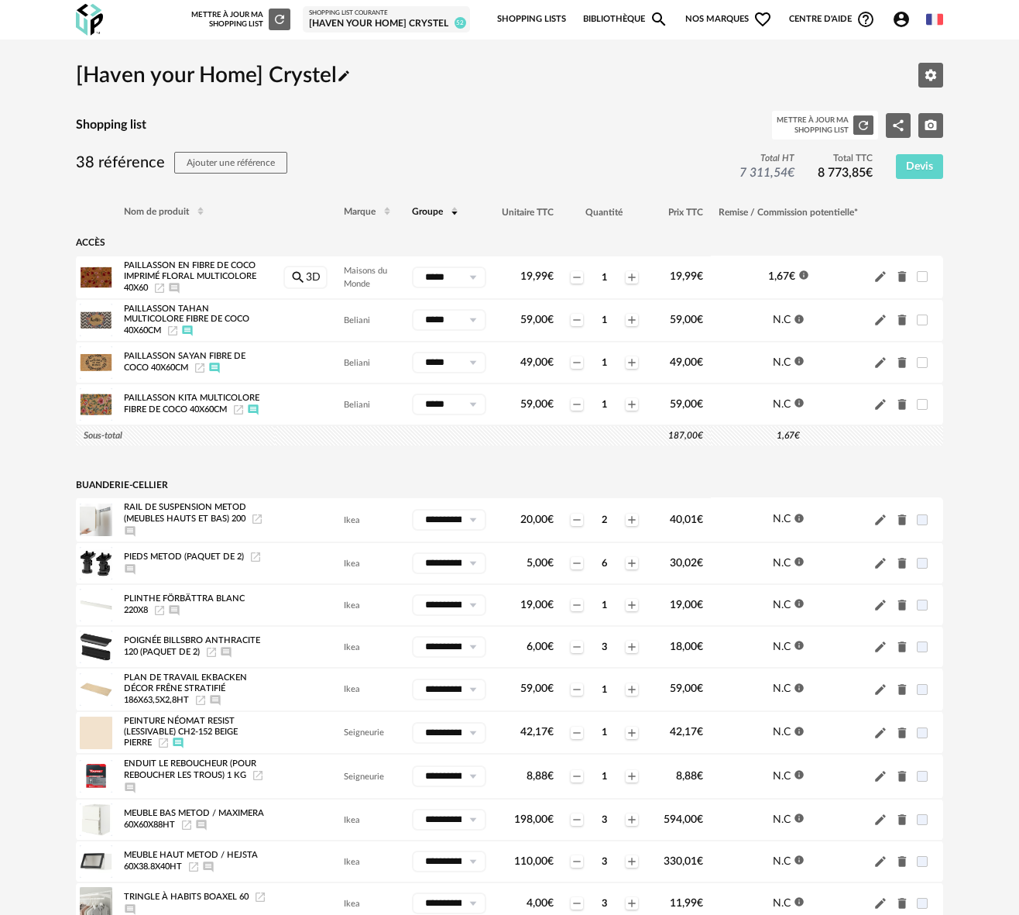
click at [273, 16] on icon "Refresh icon" at bounding box center [280, 19] width 14 height 14
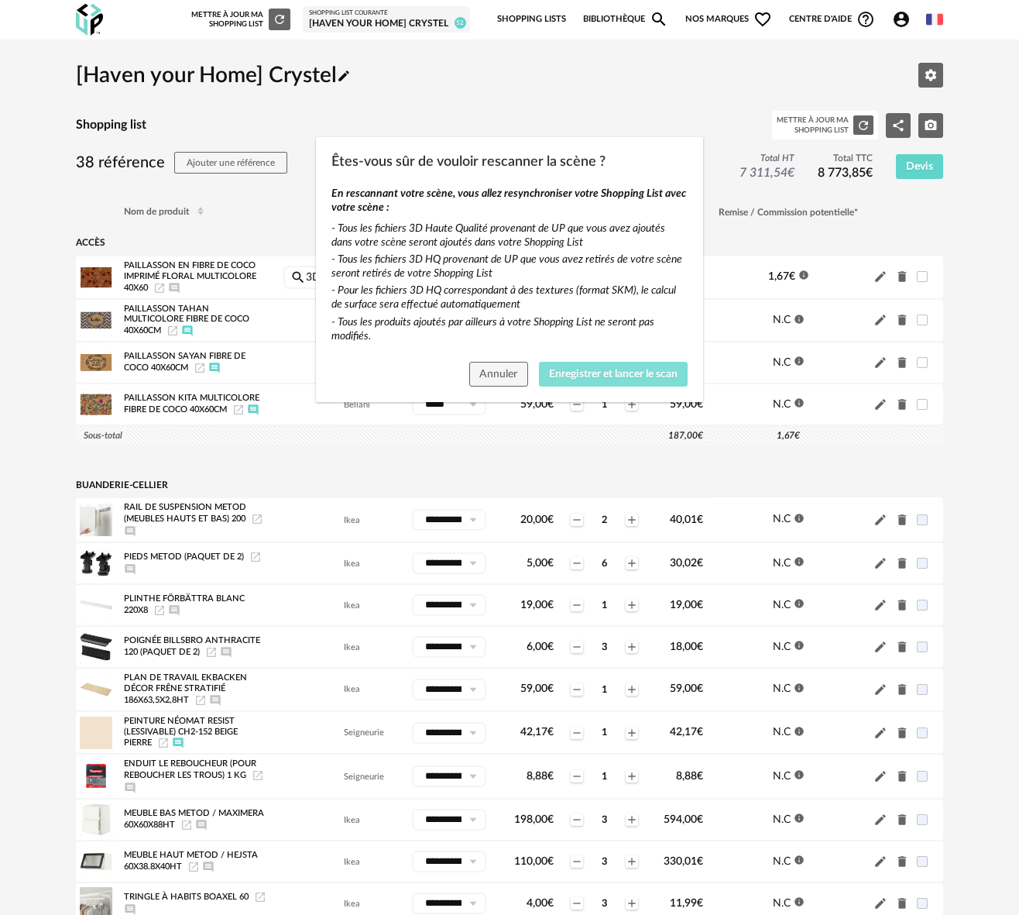
click at [592, 376] on span "Enregistrer et lancer le scan" at bounding box center [613, 374] width 129 height 11
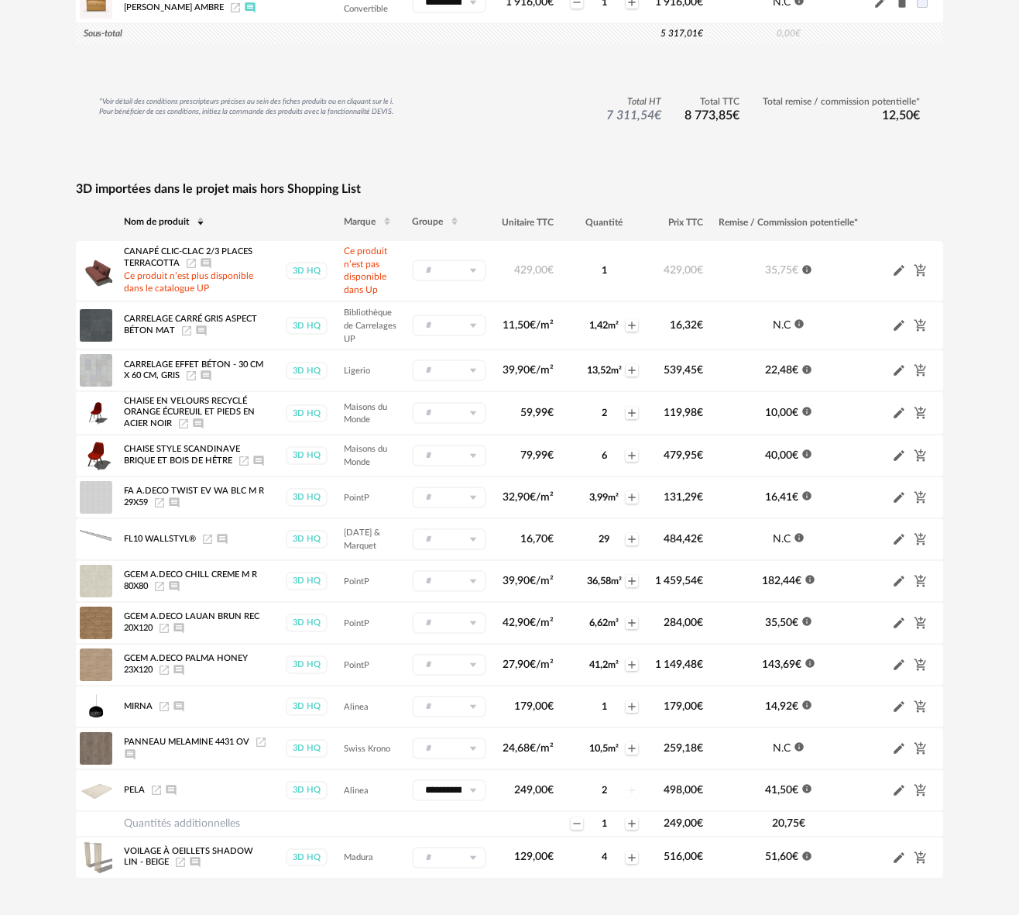
scroll to position [2265, 0]
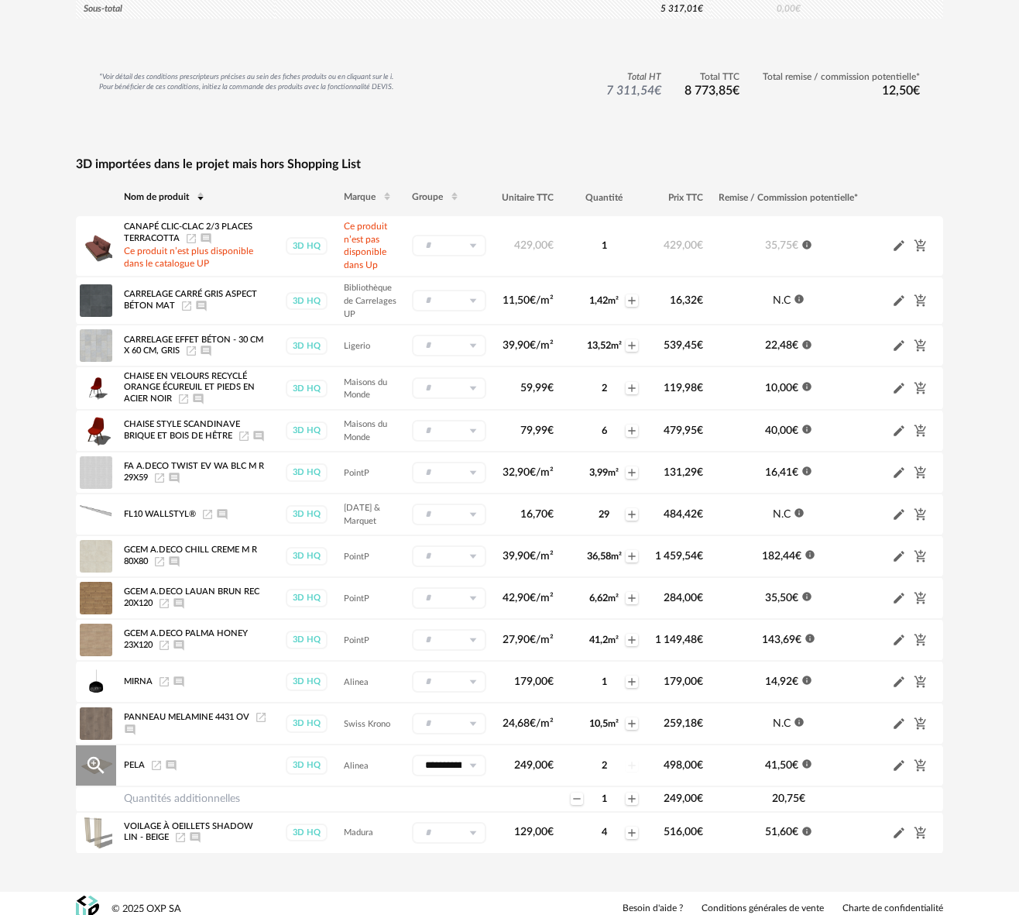
click at [896, 758] on icon "Pencil icon" at bounding box center [899, 765] width 14 height 14
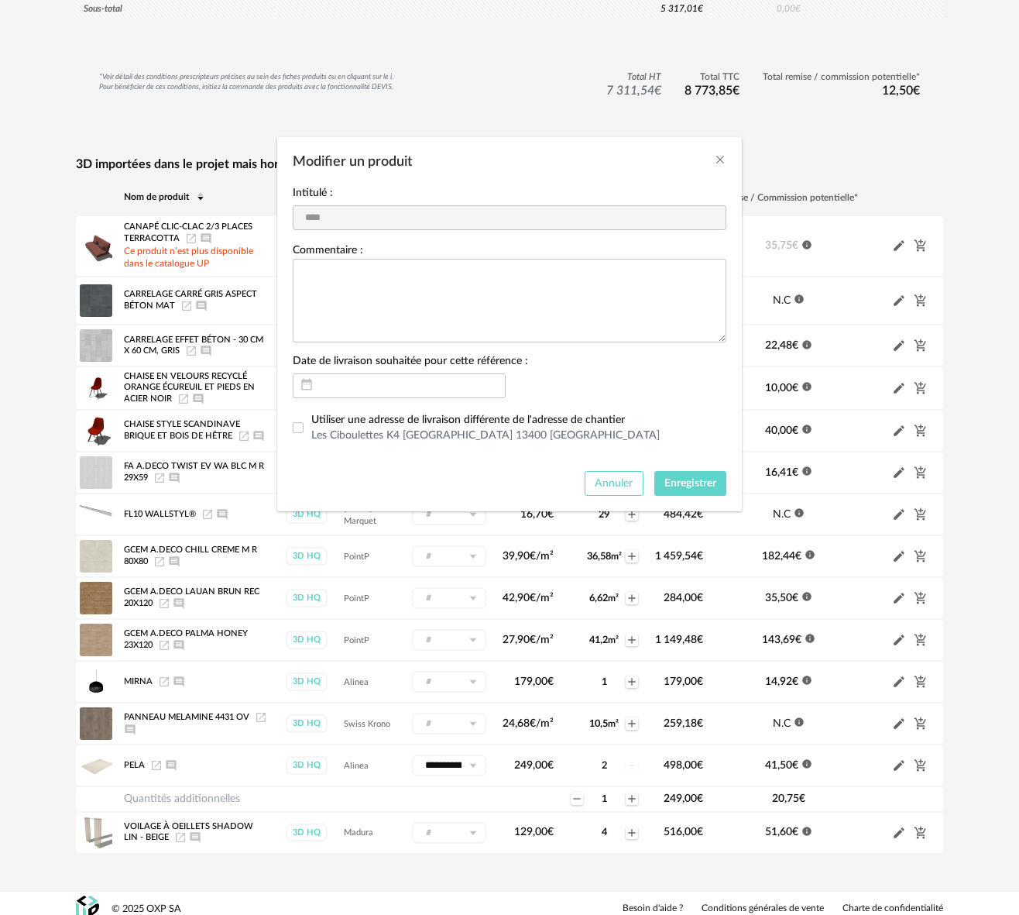
click at [596, 488] on span "Annuler" at bounding box center [614, 483] width 38 height 11
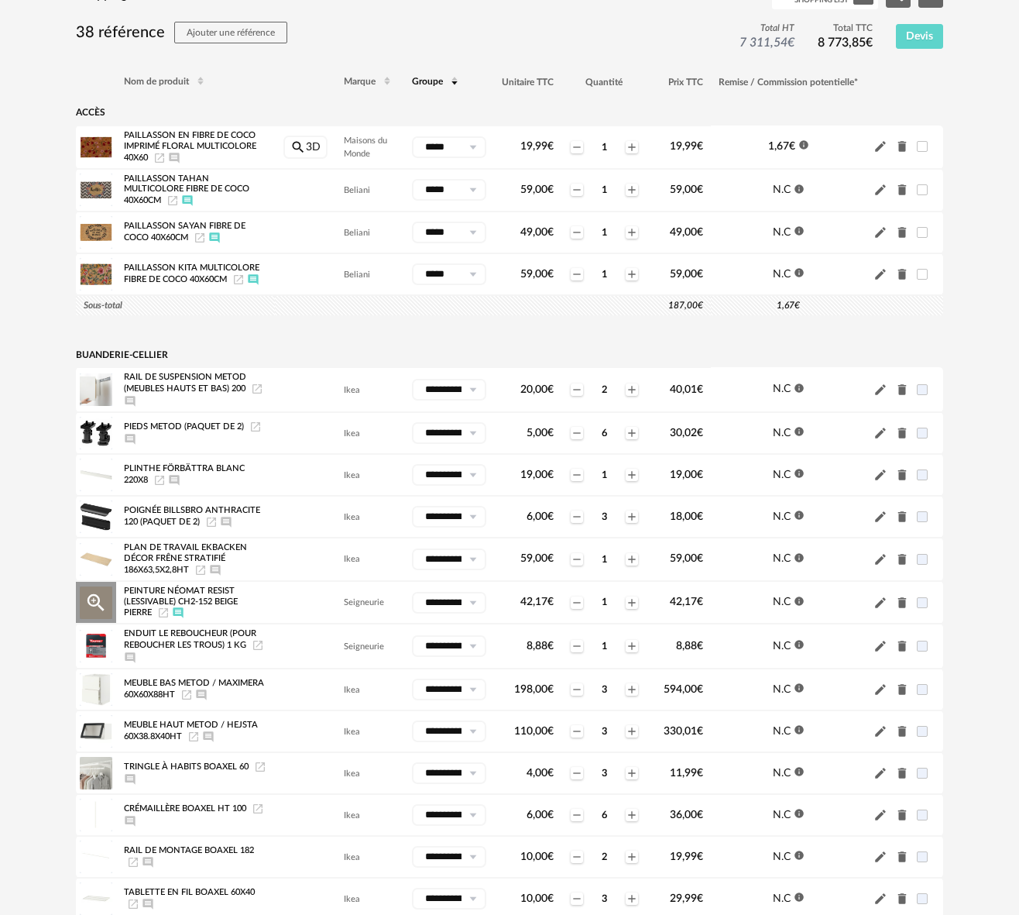
scroll to position [0, 0]
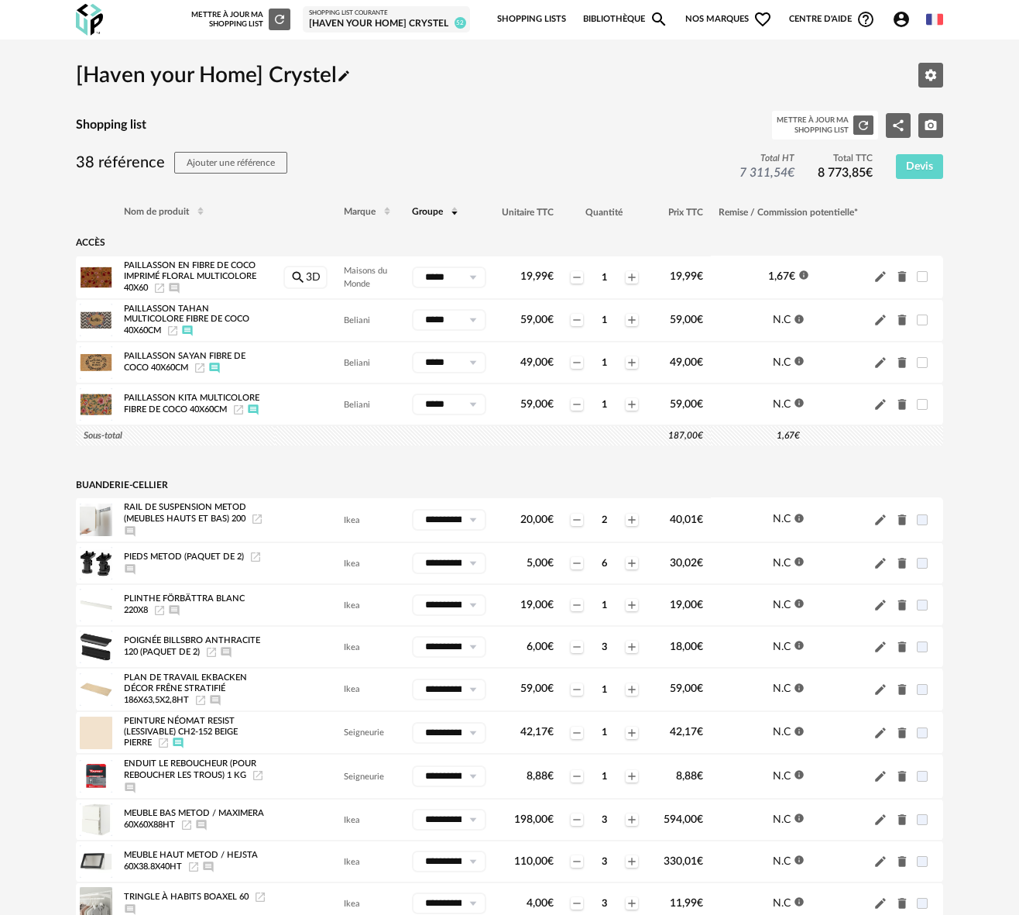
click at [280, 15] on icon "Refresh icon" at bounding box center [280, 19] width 14 height 14
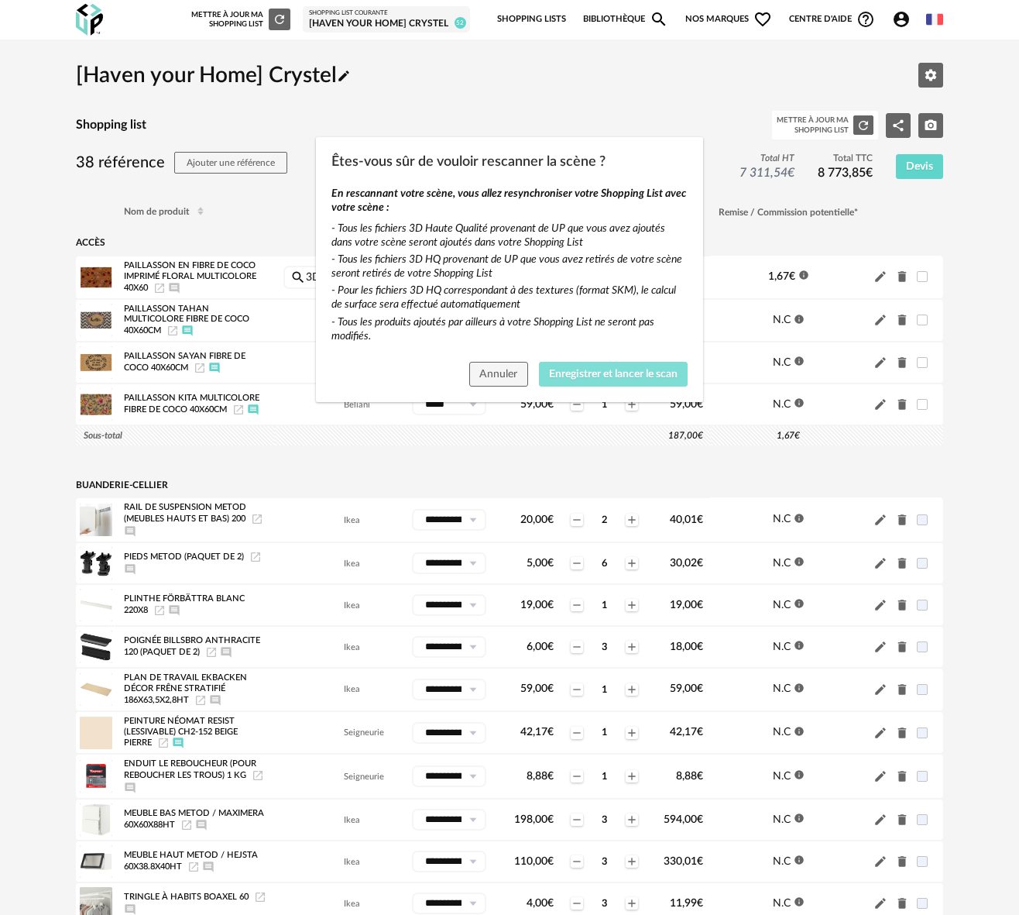
click at [614, 369] on span "Enregistrer et lancer le scan" at bounding box center [613, 374] width 129 height 11
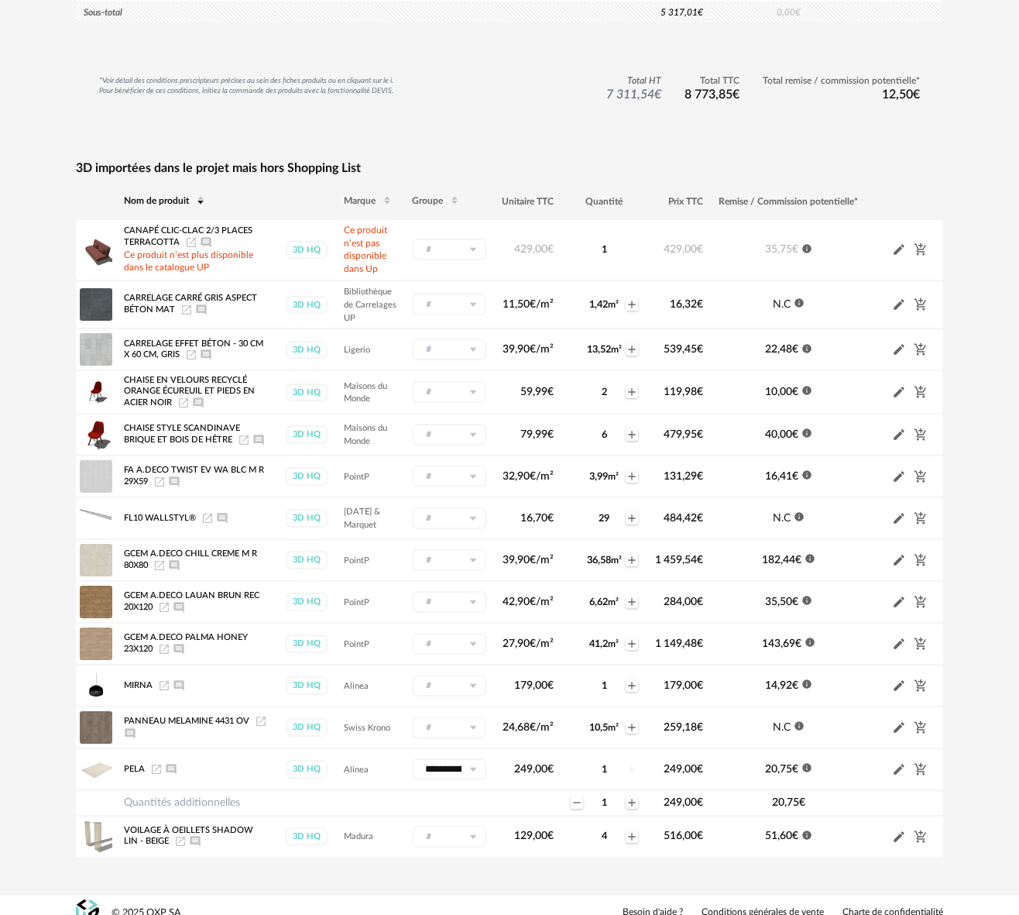
scroll to position [2265, 0]
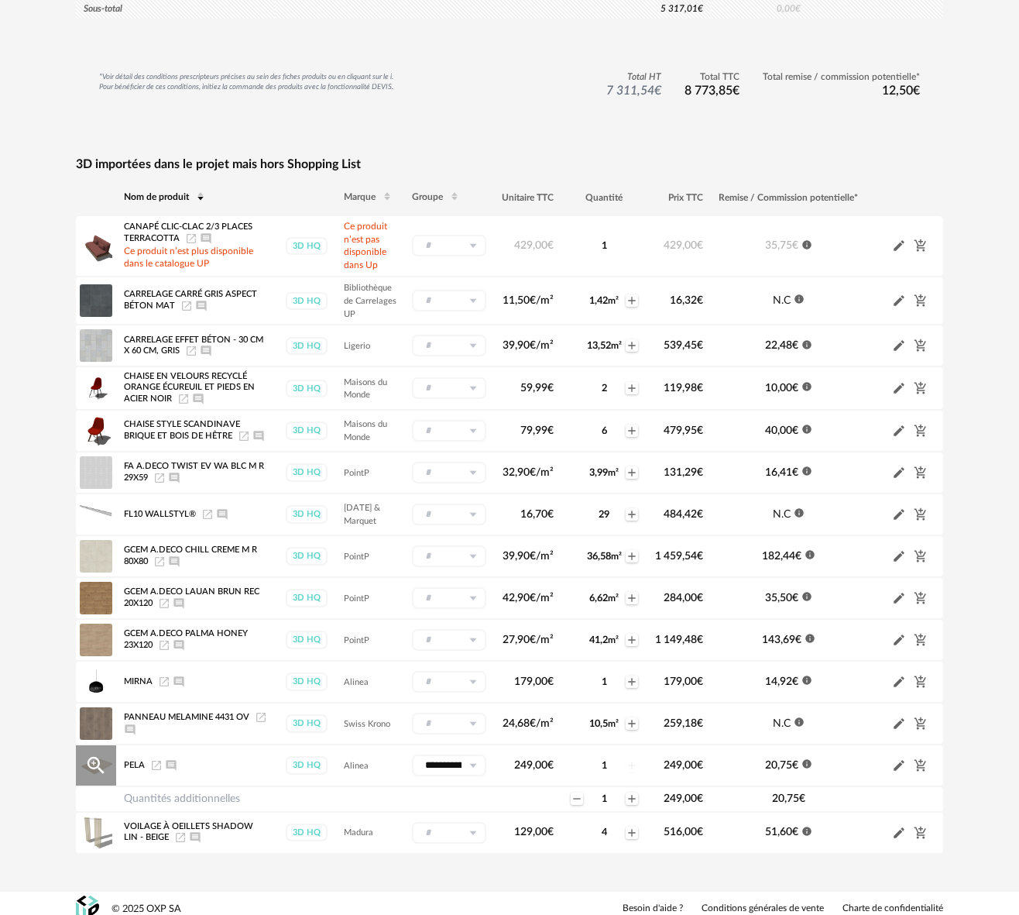
click at [899, 760] on icon "Pencil icon" at bounding box center [899, 765] width 11 height 11
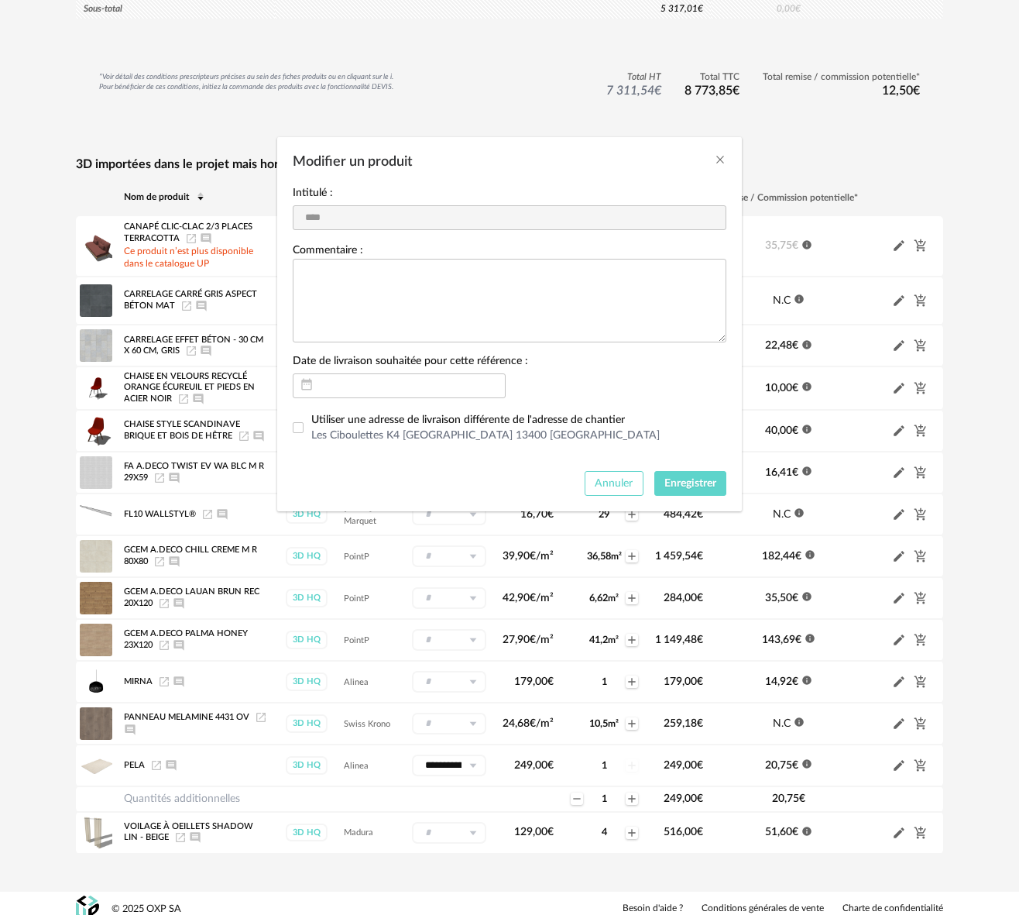
click at [610, 484] on span "Annuler" at bounding box center [614, 483] width 38 height 11
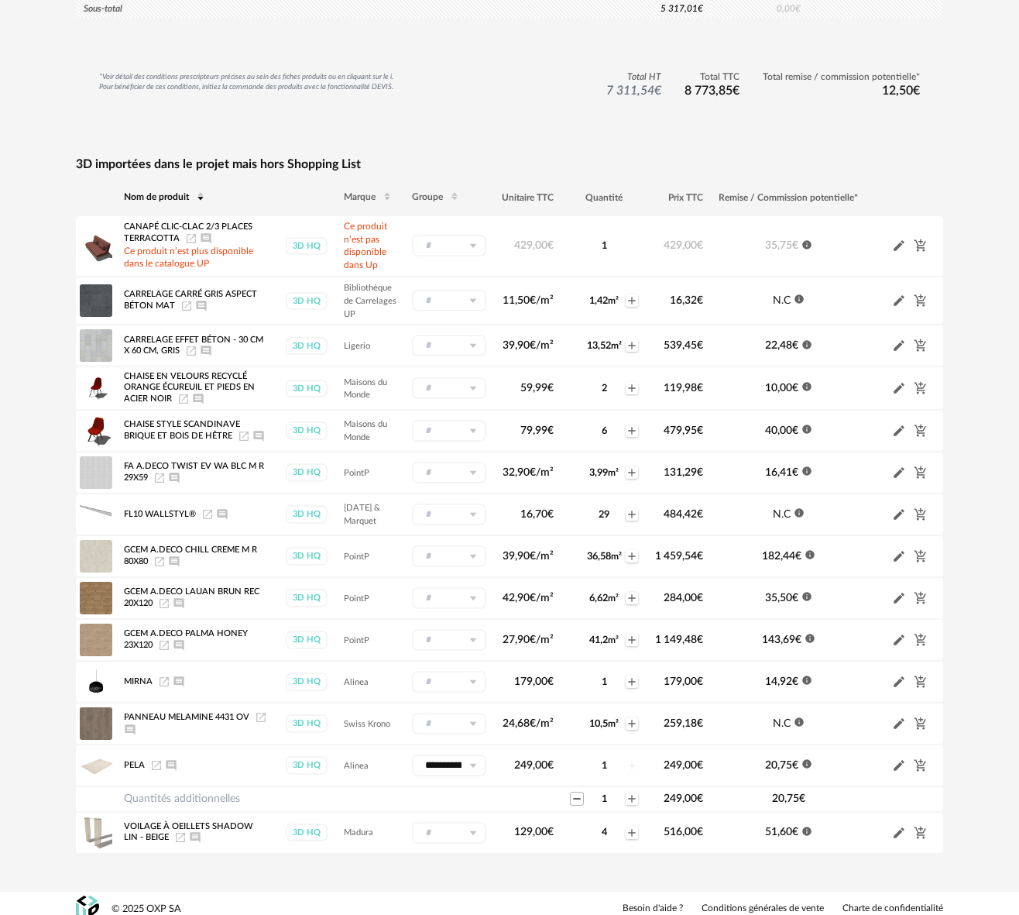
click at [578, 799] on icon "Minus icon" at bounding box center [576, 799] width 7 height 1
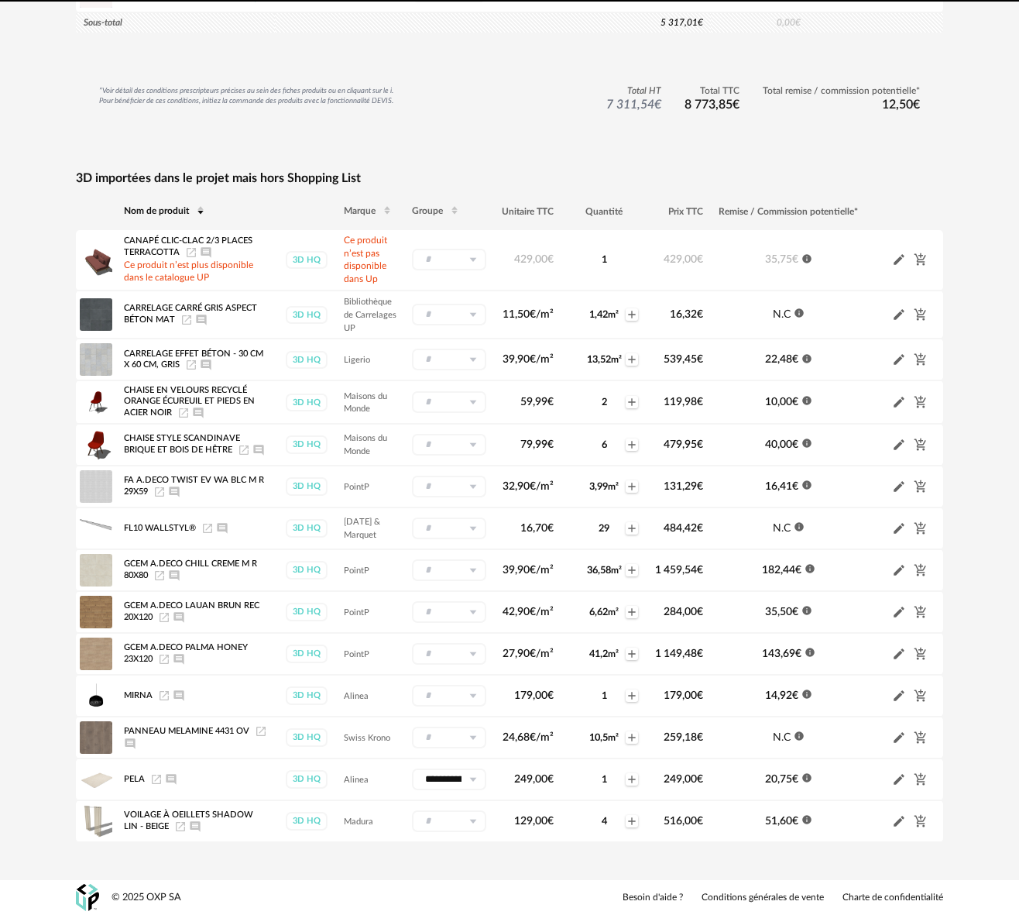
scroll to position [2240, 0]
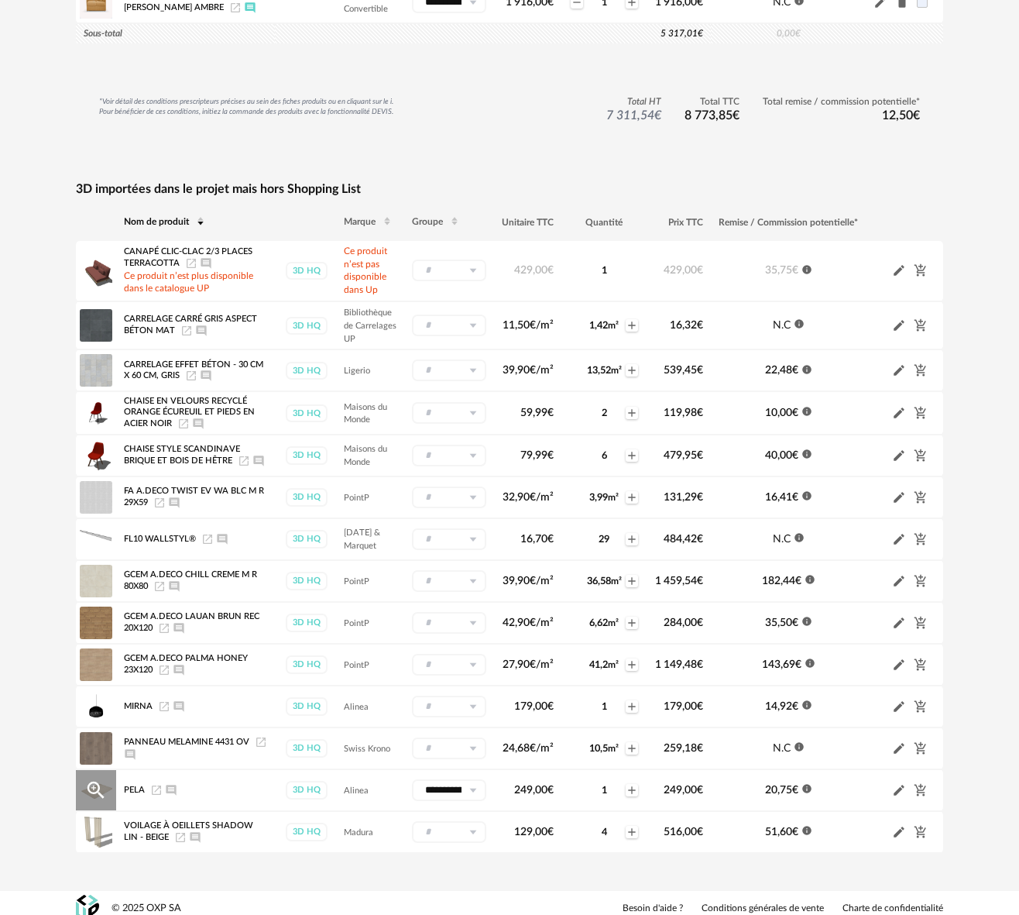
click at [903, 783] on icon "Pencil icon" at bounding box center [899, 790] width 14 height 14
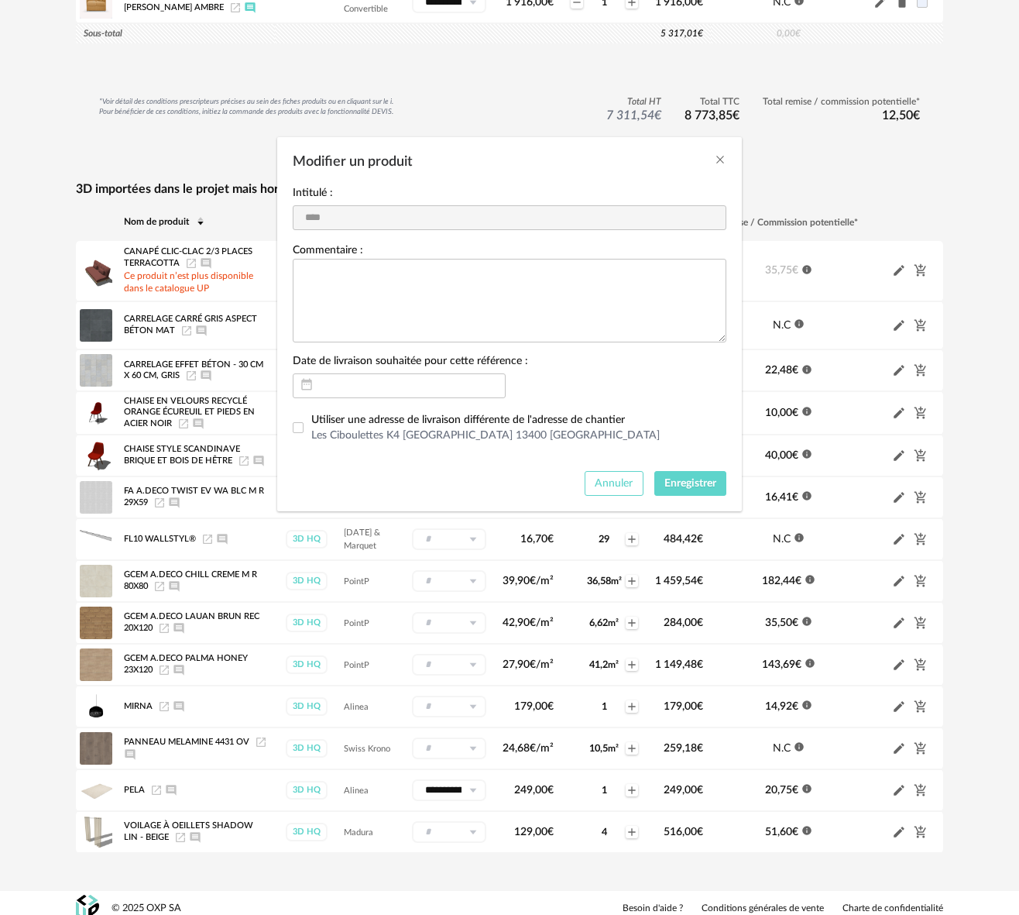
click at [606, 488] on span "Annuler" at bounding box center [614, 483] width 38 height 11
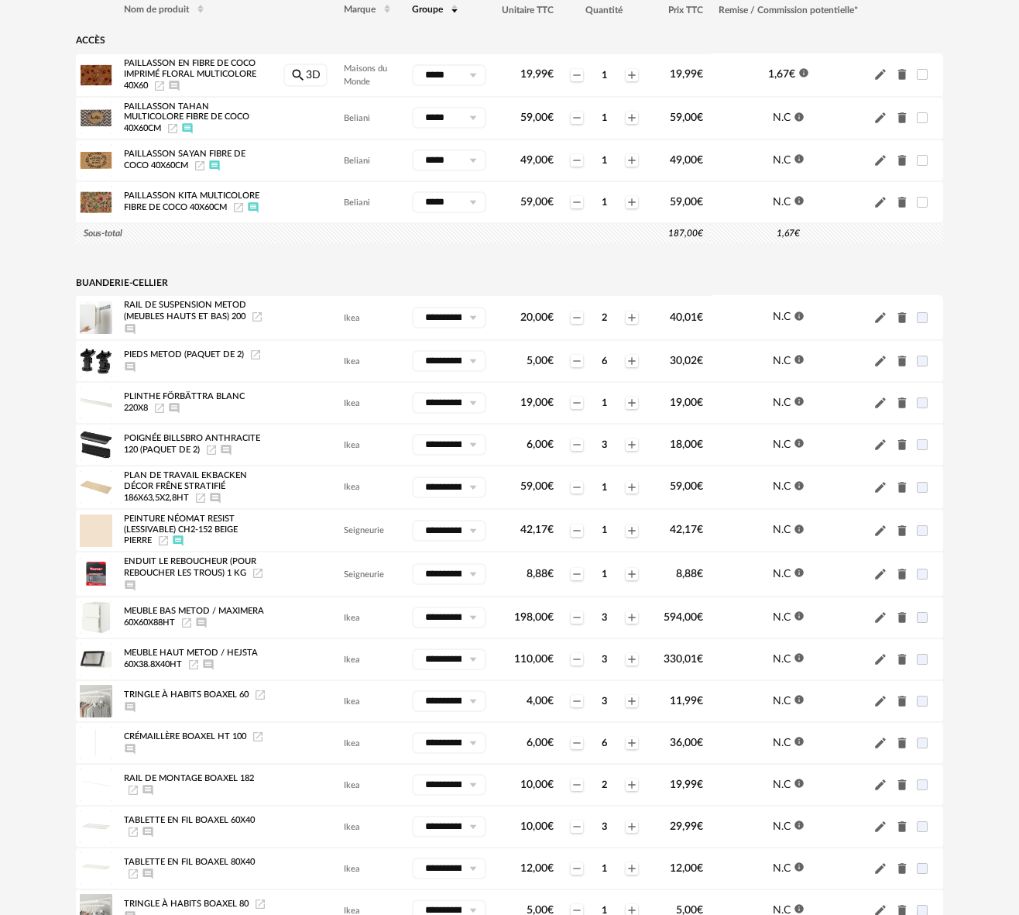
scroll to position [0, 0]
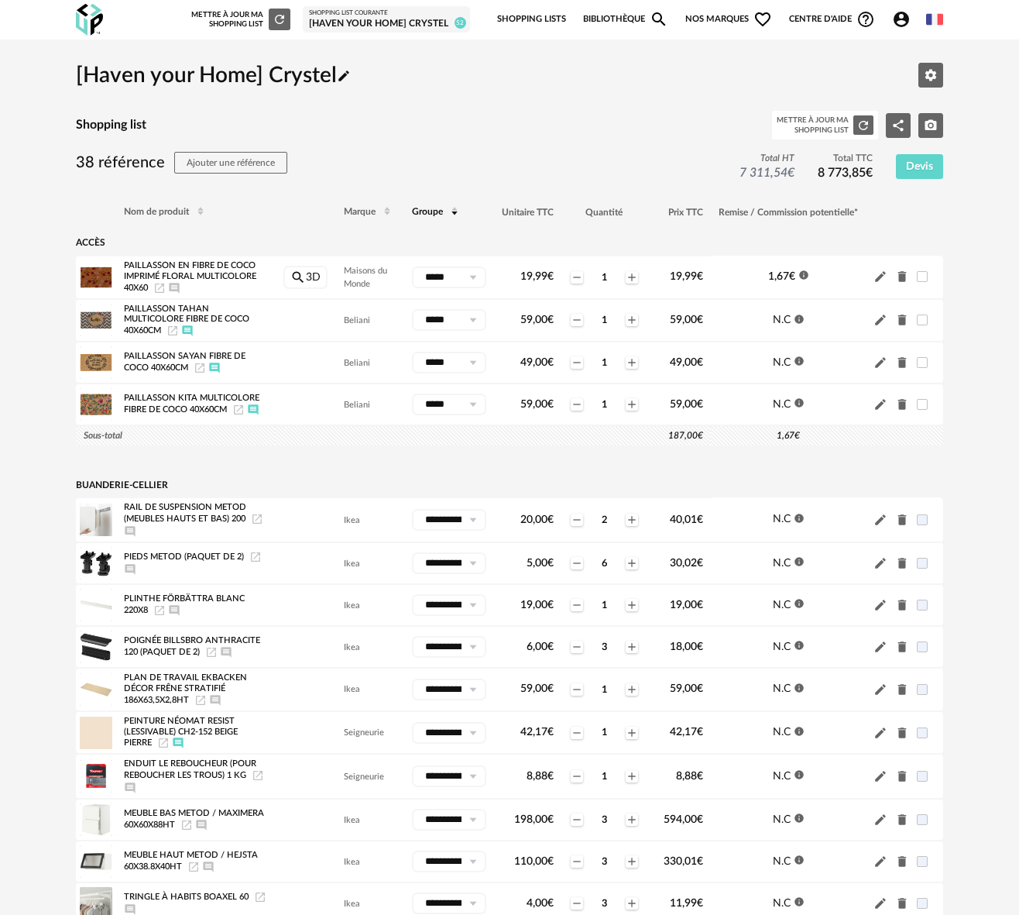
click at [279, 19] on icon "Refresh icon" at bounding box center [280, 19] width 14 height 14
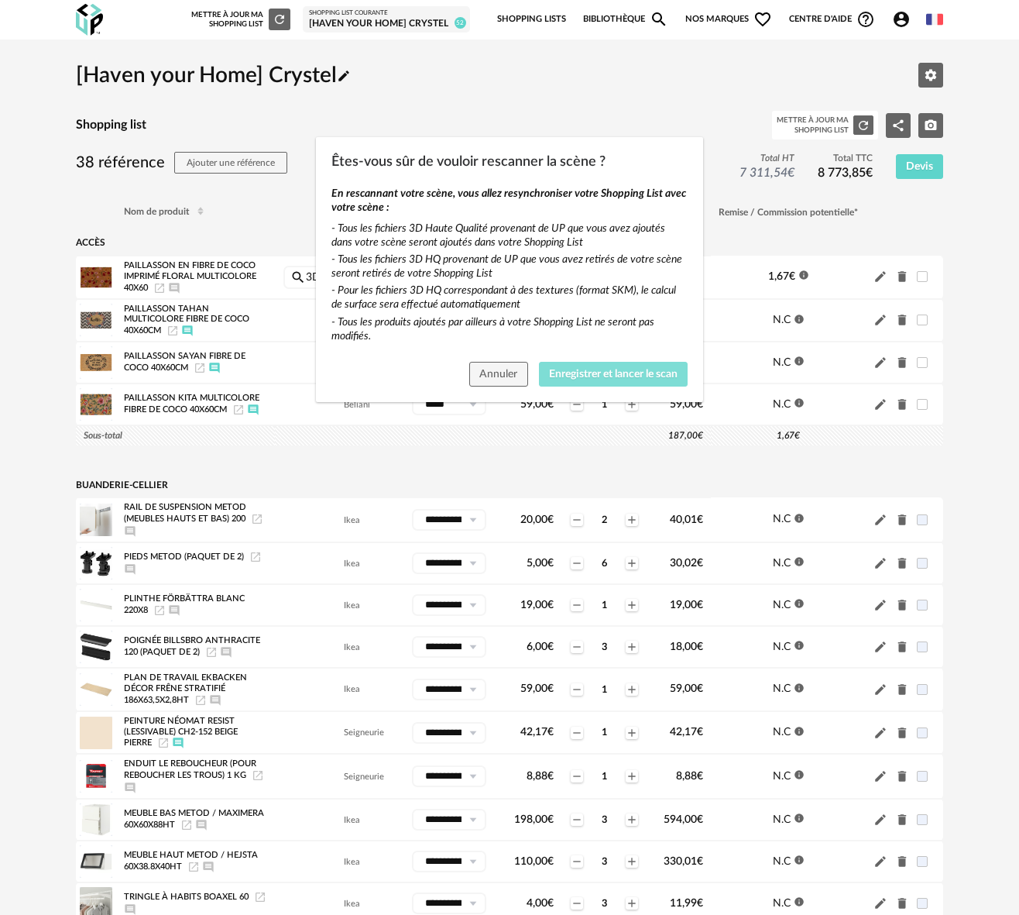
click at [583, 371] on span "Enregistrer et lancer le scan" at bounding box center [613, 374] width 129 height 11
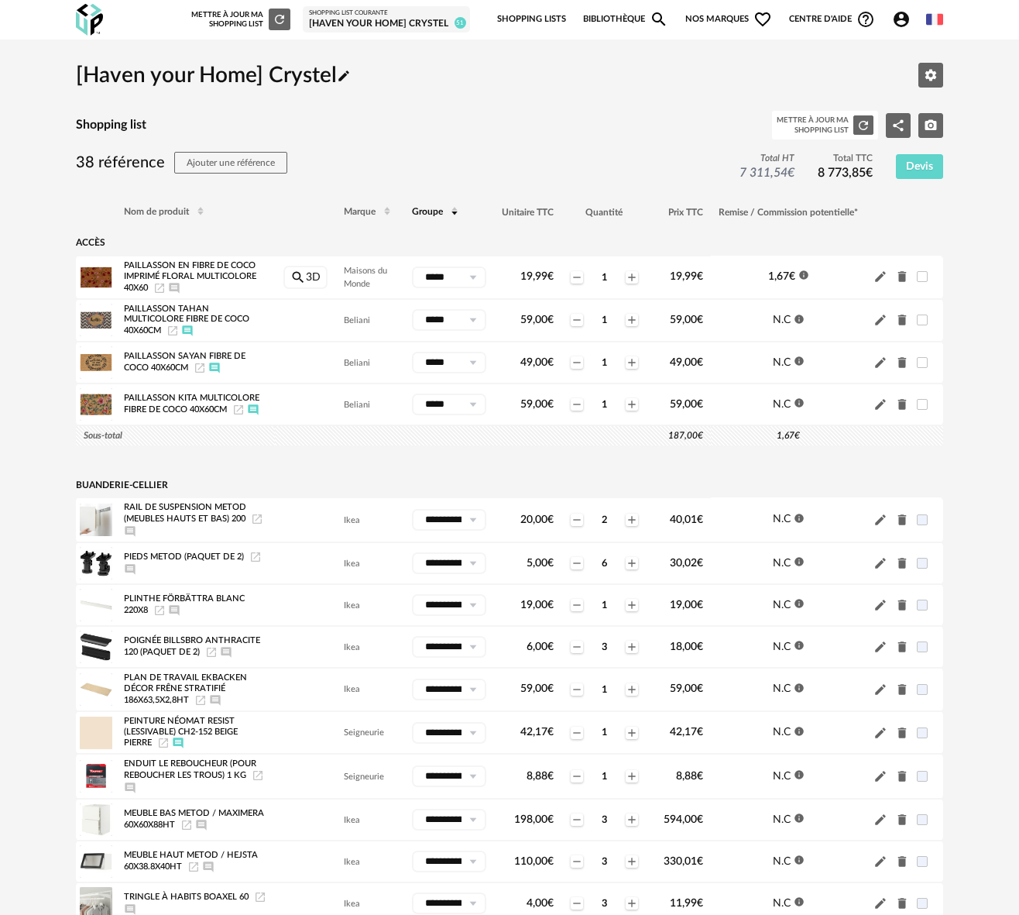
click at [624, 20] on link "Bibliothèque Magnify icon" at bounding box center [625, 19] width 85 height 33
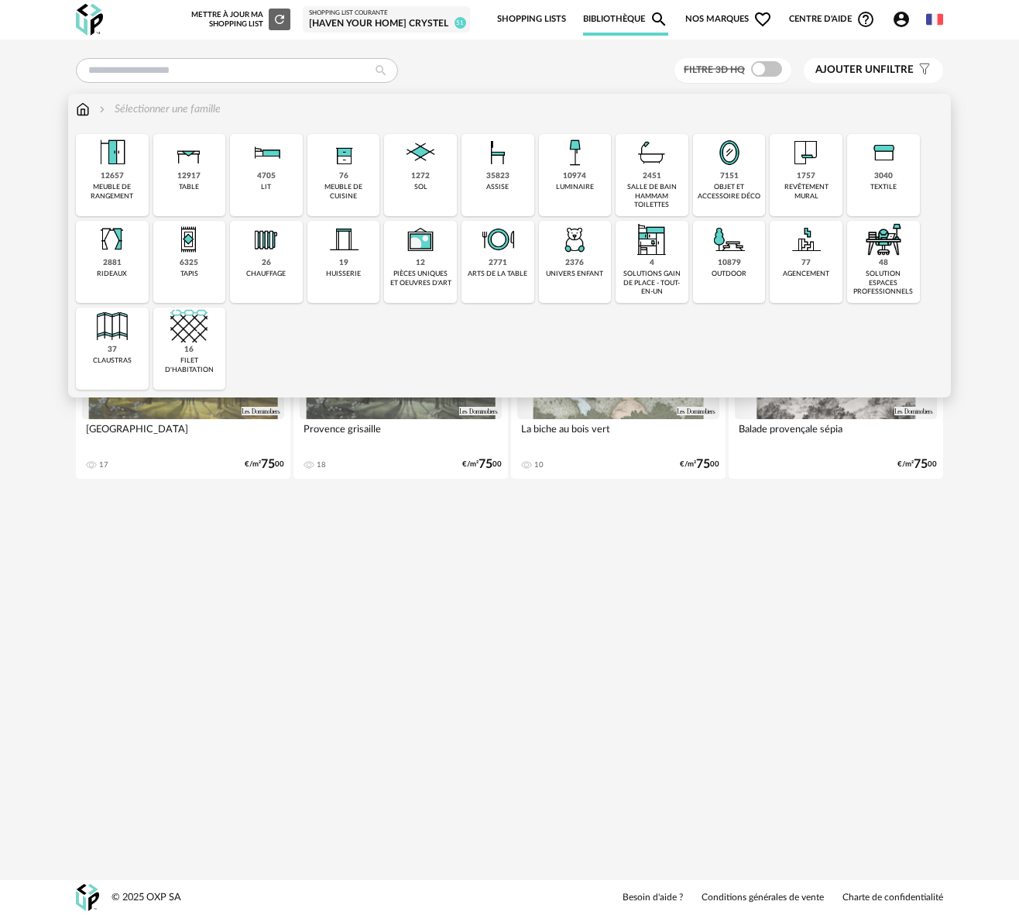
click at [180, 280] on div "6325 tapis" at bounding box center [189, 262] width 73 height 82
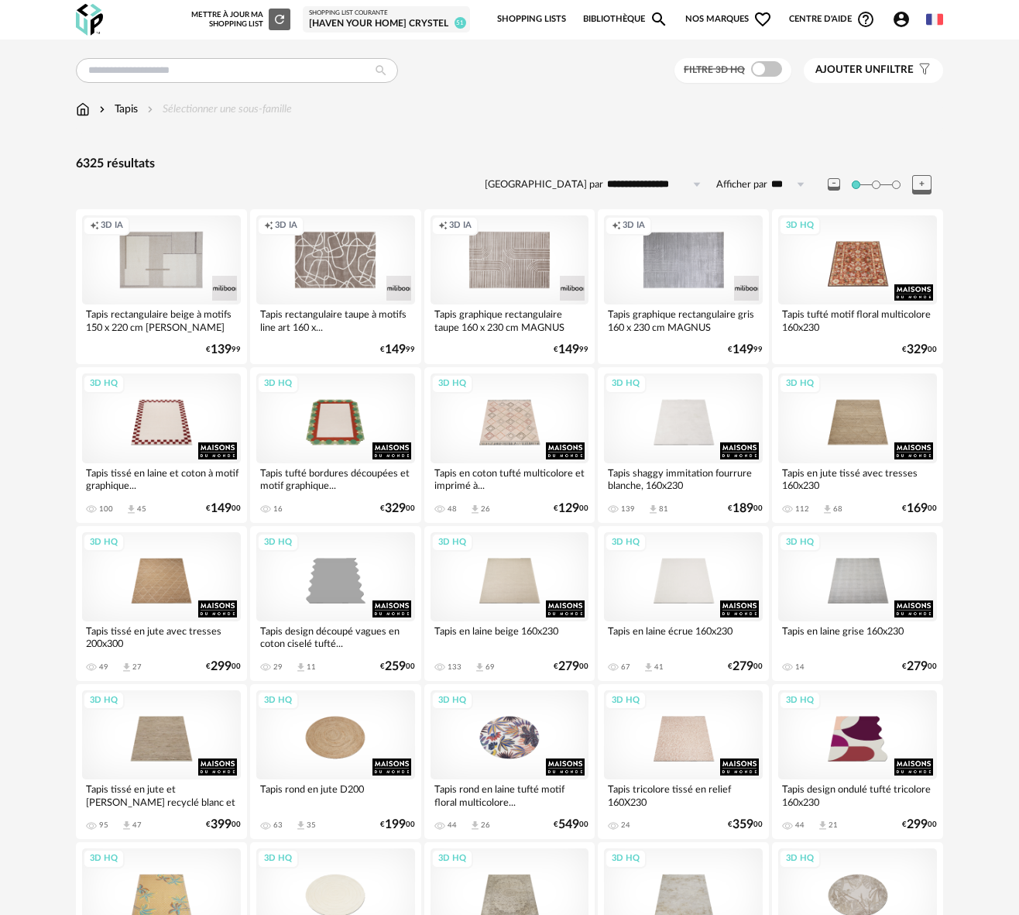
drag, startPoint x: 965, startPoint y: 137, endPoint x: 803, endPoint y: 81, distance: 172.2
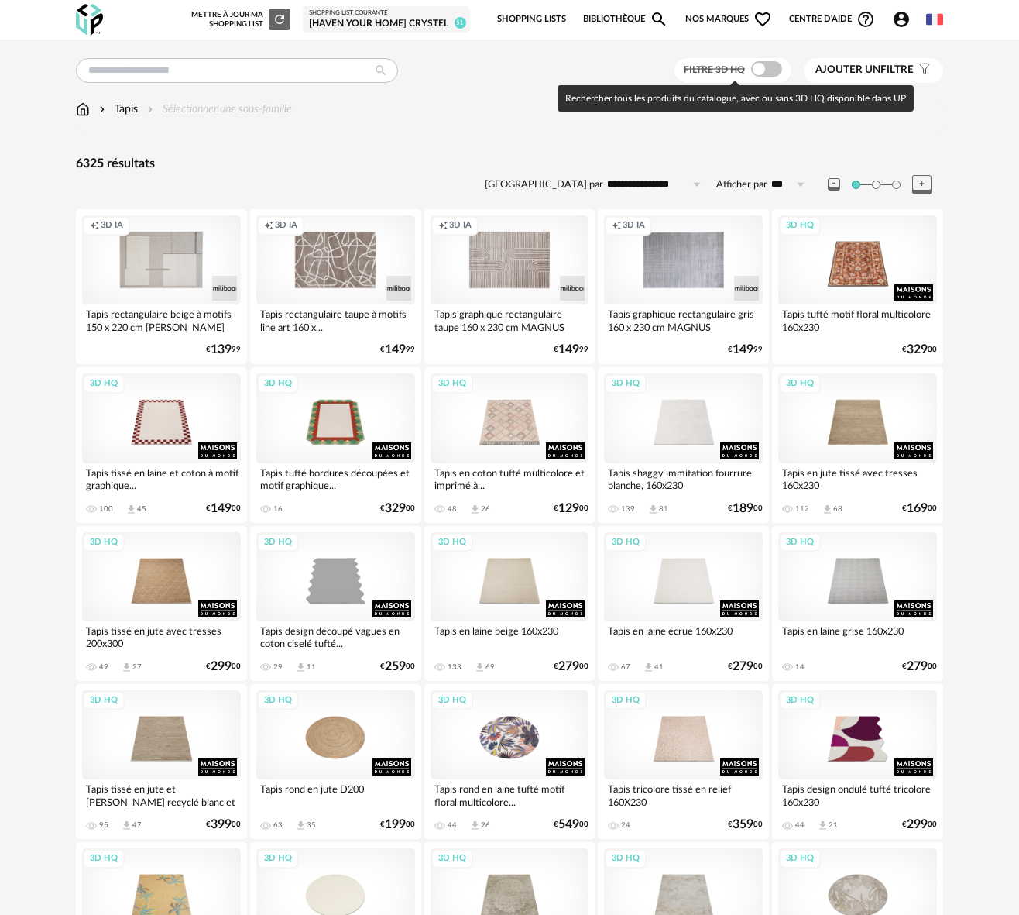
click at [773, 70] on span at bounding box center [766, 68] width 31 height 15
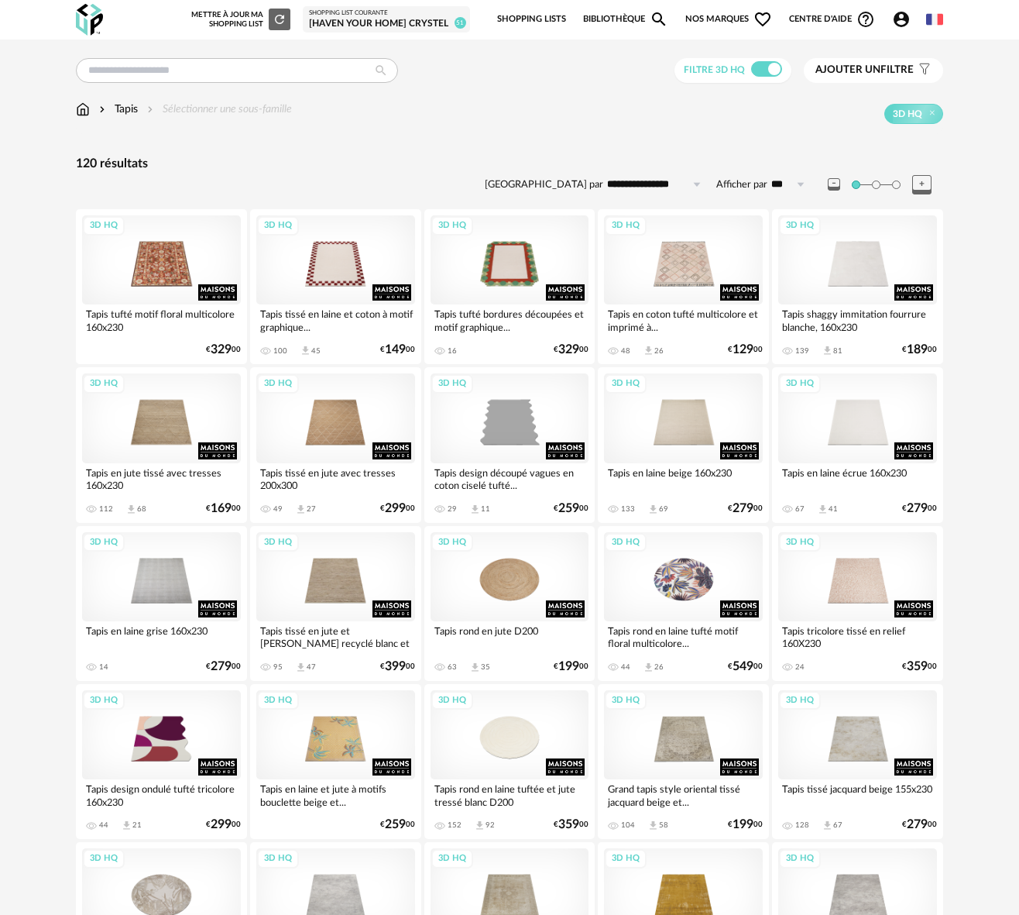
click at [663, 186] on input "**********" at bounding box center [656, 184] width 107 height 25
click at [676, 278] on span "Prix décroissant" at bounding box center [664, 278] width 88 height 12
type input "**********"
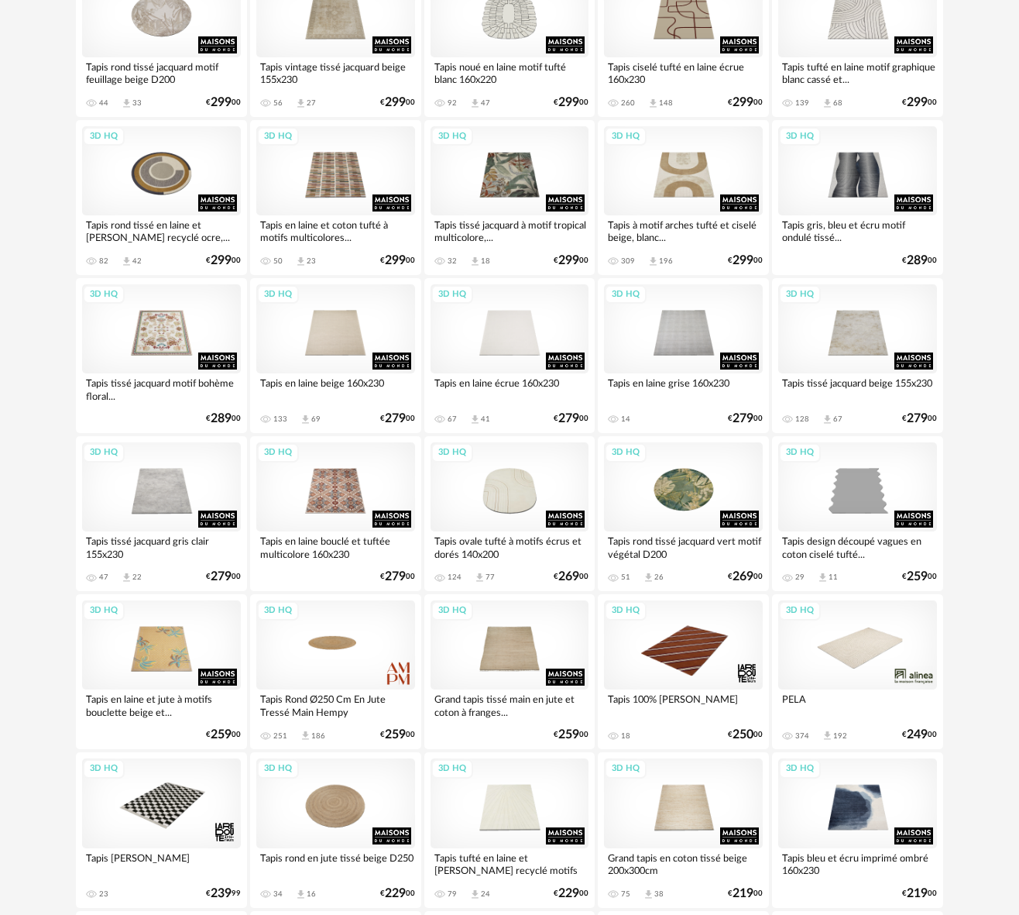
scroll to position [1390, 0]
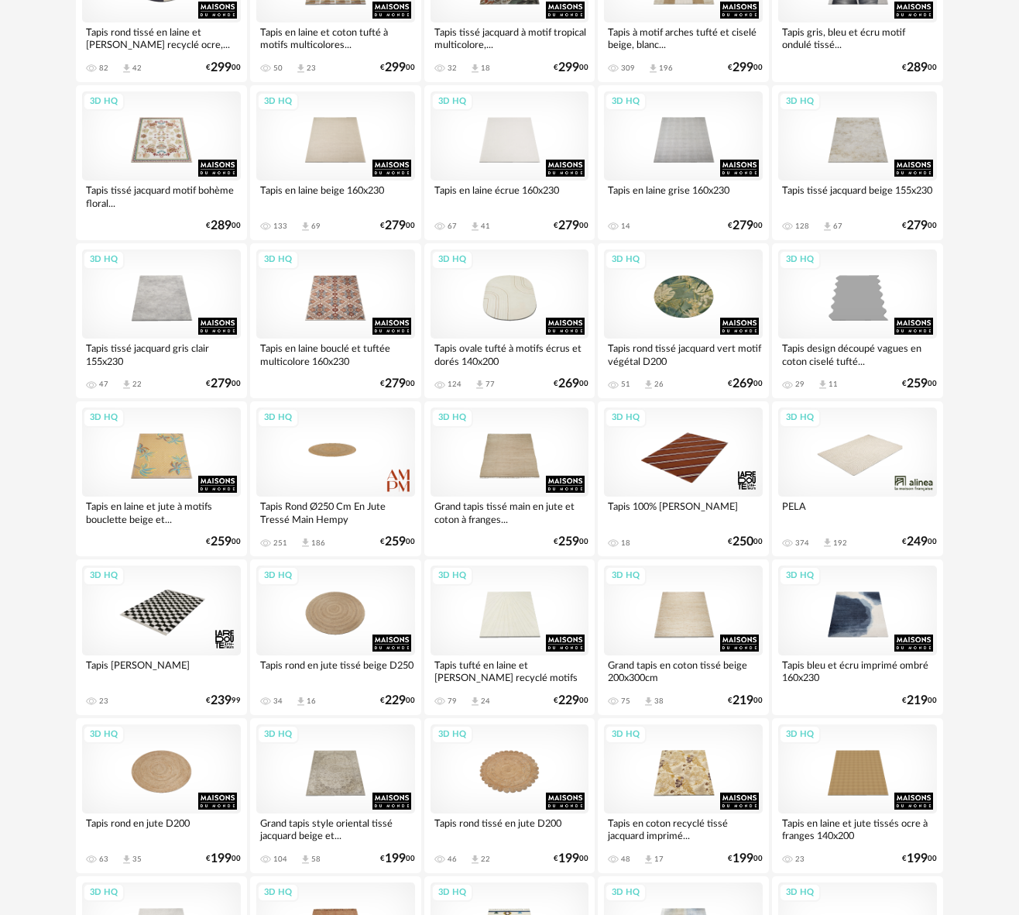
click at [863, 435] on div "3D HQ" at bounding box center [857, 451] width 159 height 89
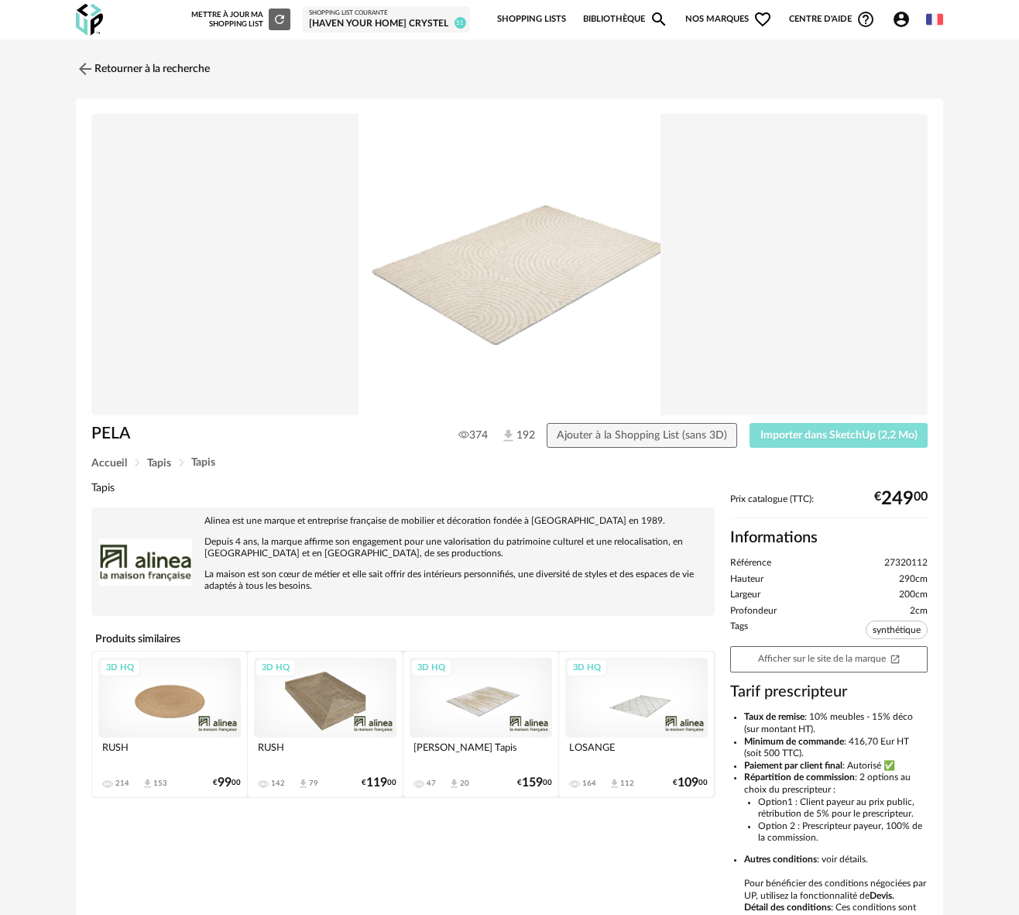
click at [851, 434] on span "Importer dans SketchUp (2,2 Mo)" at bounding box center [839, 435] width 157 height 11
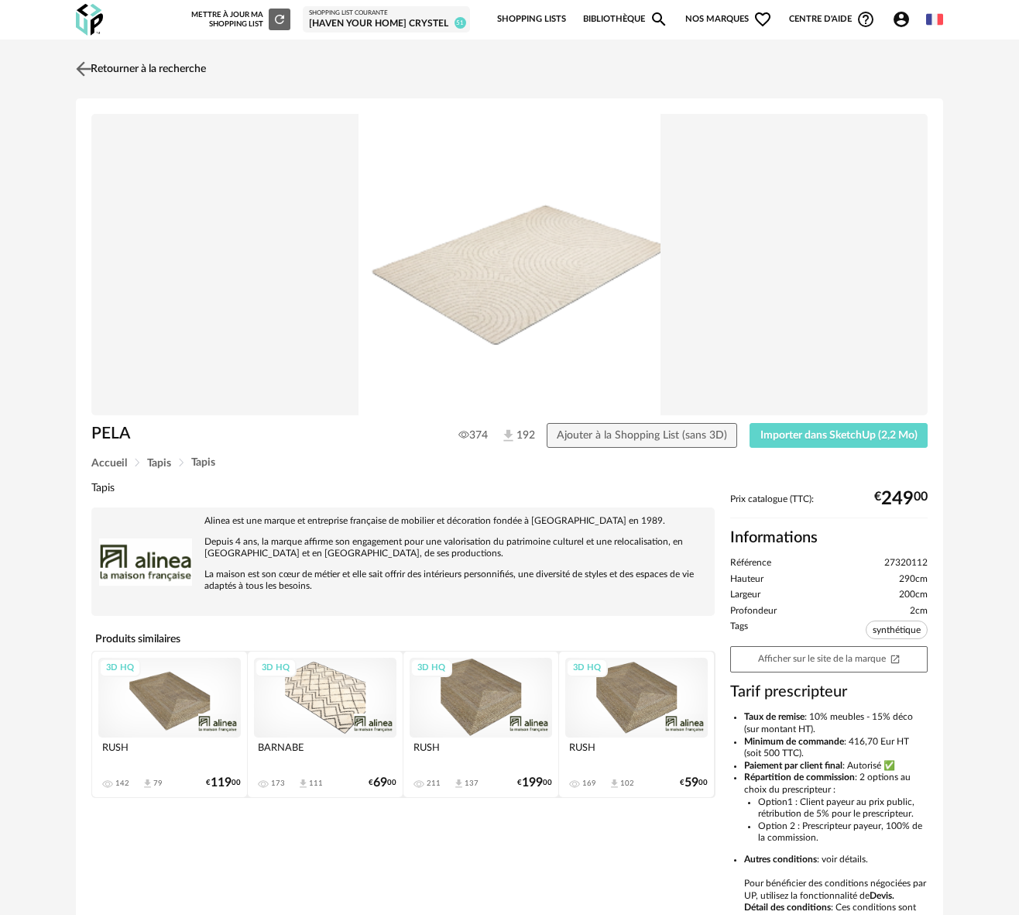
click at [93, 67] on img at bounding box center [84, 68] width 22 height 22
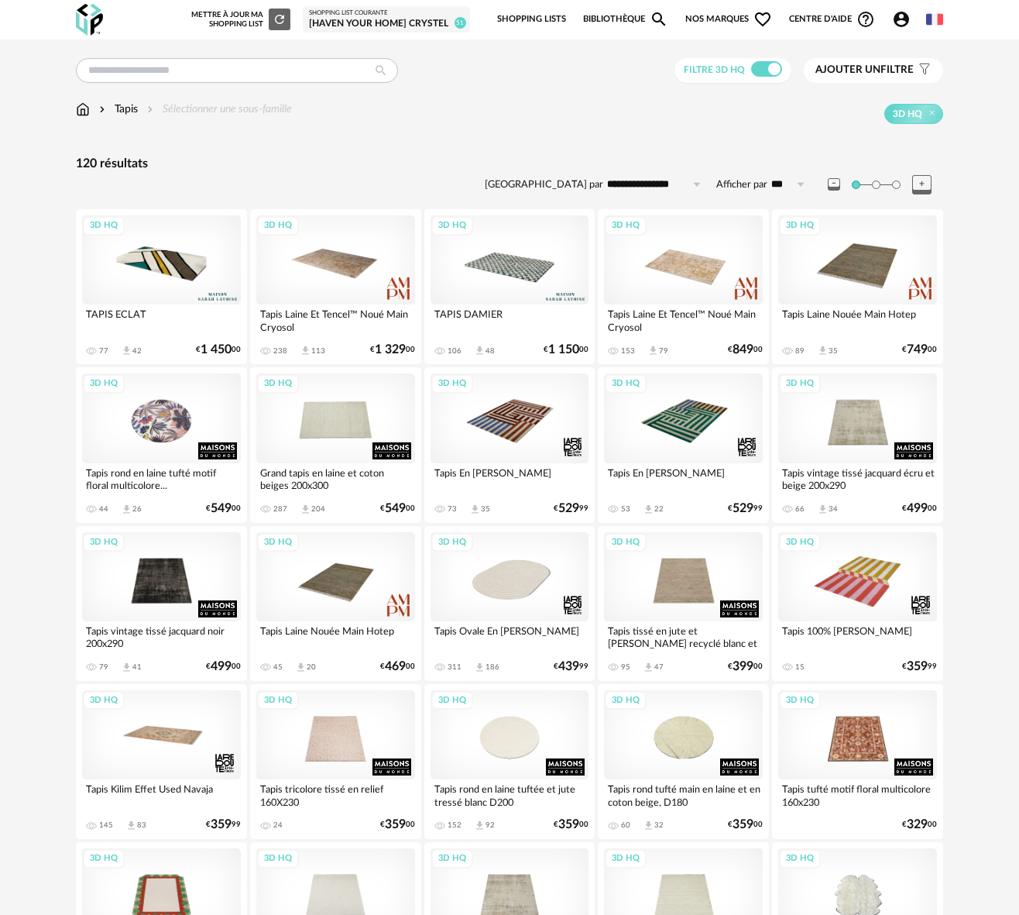
click at [375, 20] on div "[Haven your Home] Crystel" at bounding box center [386, 24] width 155 height 12
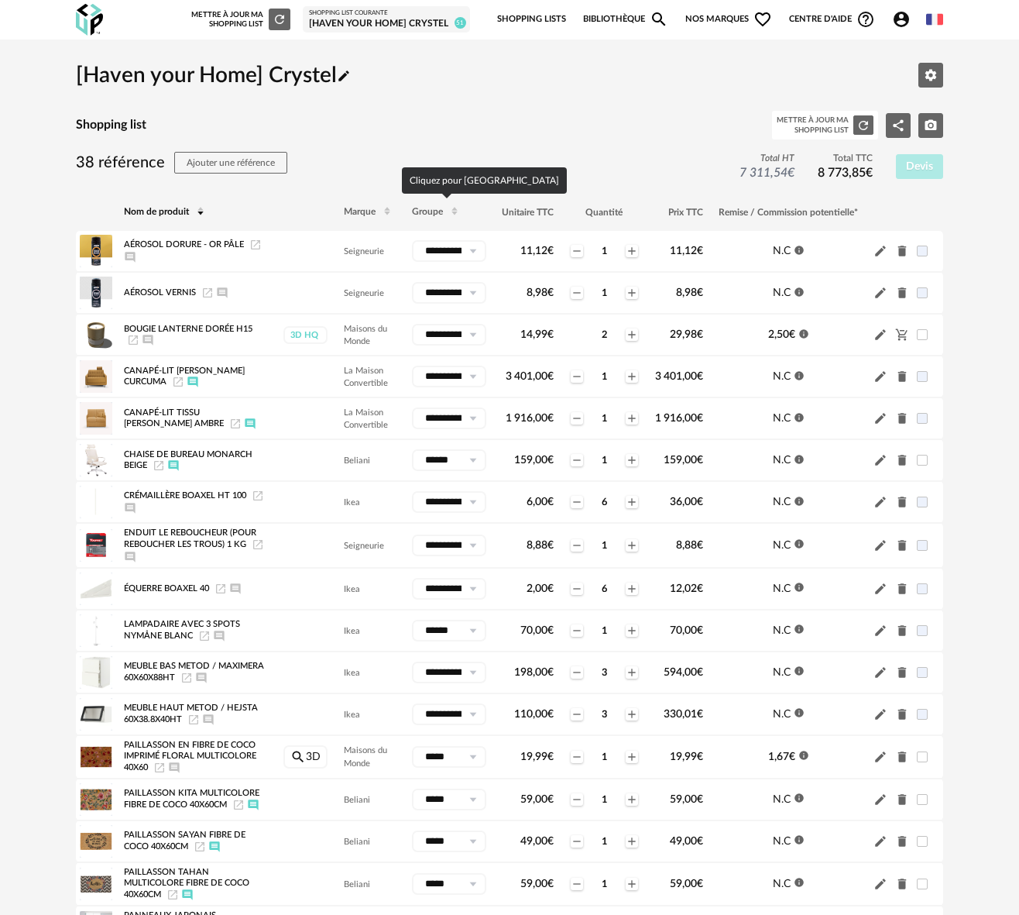
click at [419, 208] on span "Groupe" at bounding box center [427, 212] width 31 height 9
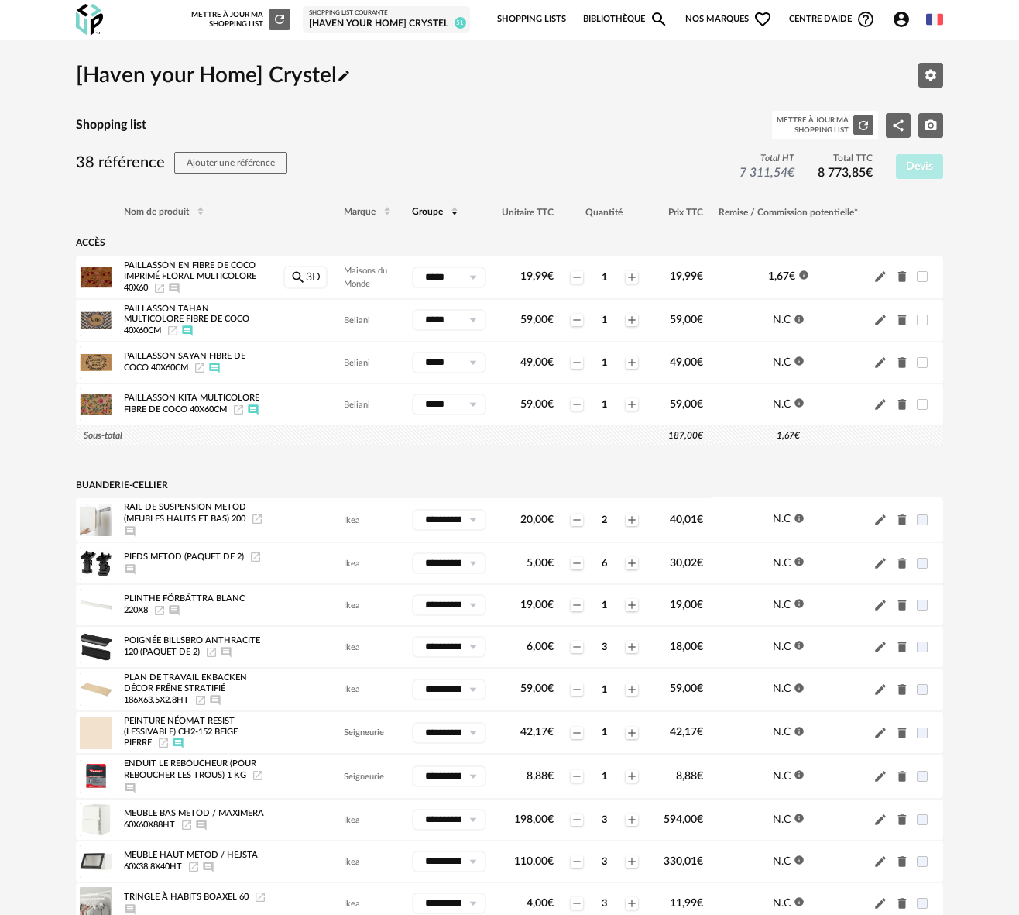
click at [402, 117] on div "Shopping list Mettre à jour ma Shopping List Refresh icon Share Variant icon Ca…" at bounding box center [510, 125] width 868 height 29
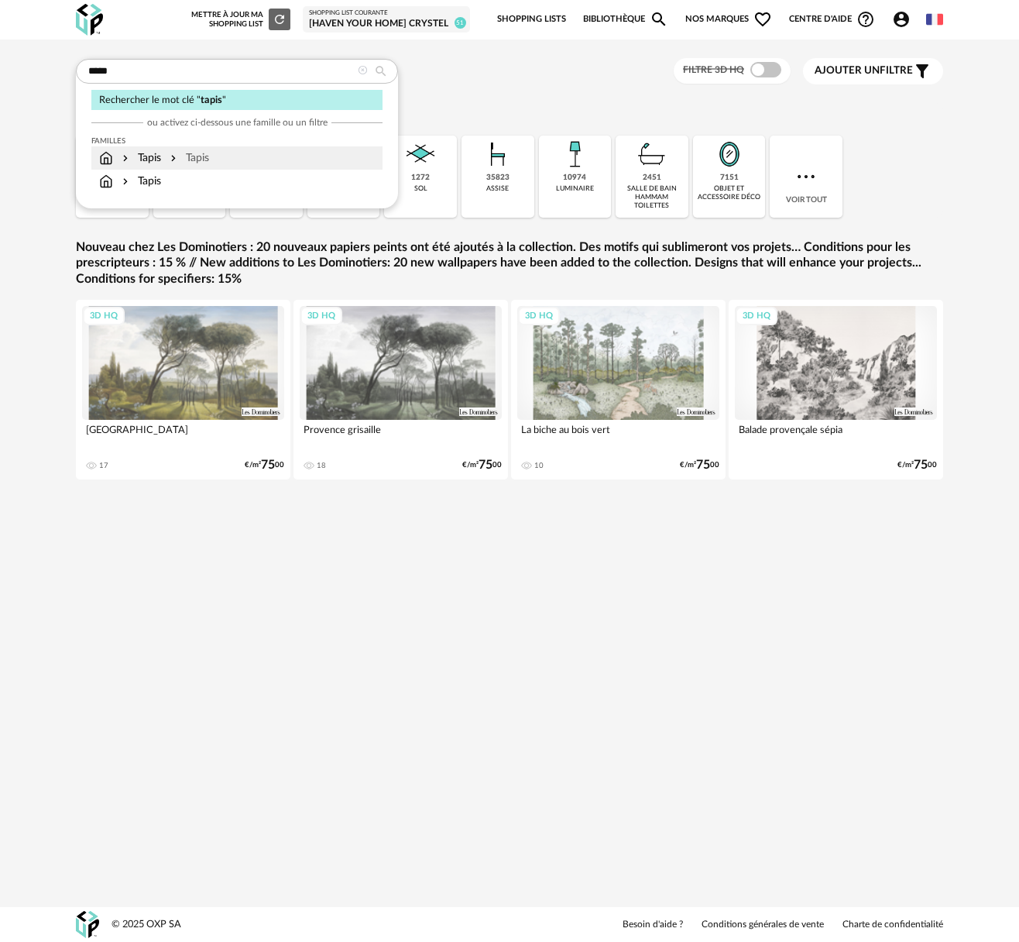
type input "*****"
click at [213, 150] on div "Tapis Tapis" at bounding box center [237, 157] width 276 height 15
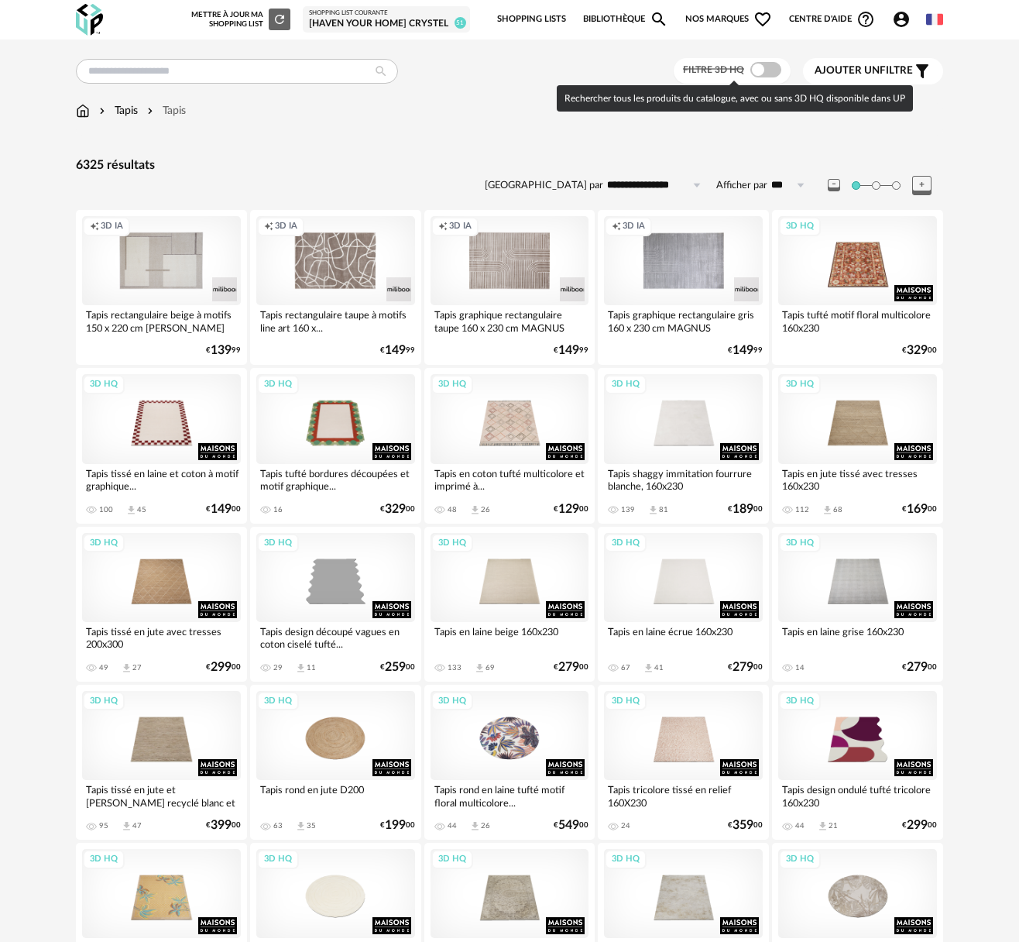
click at [768, 74] on span at bounding box center [766, 69] width 31 height 15
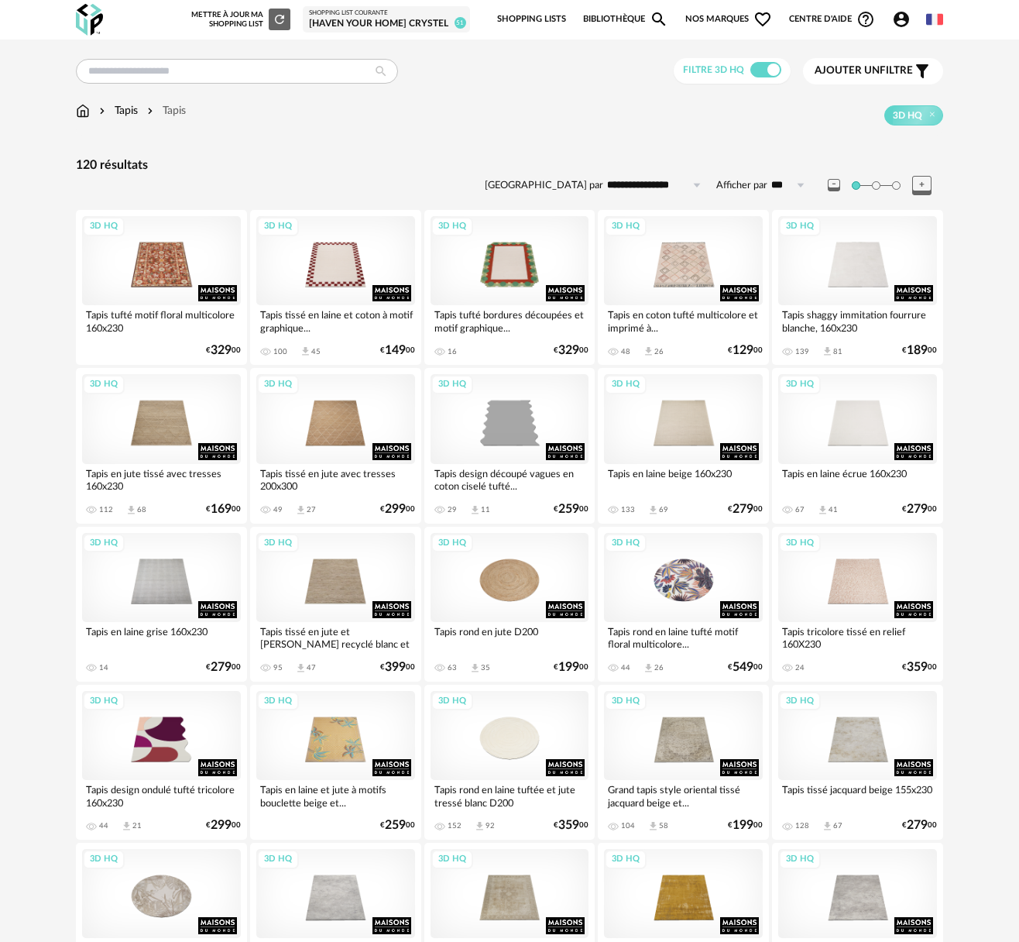
click at [648, 184] on input "**********" at bounding box center [656, 185] width 107 height 25
click at [645, 277] on span "Prix décroissant" at bounding box center [664, 278] width 88 height 12
type input "**********"
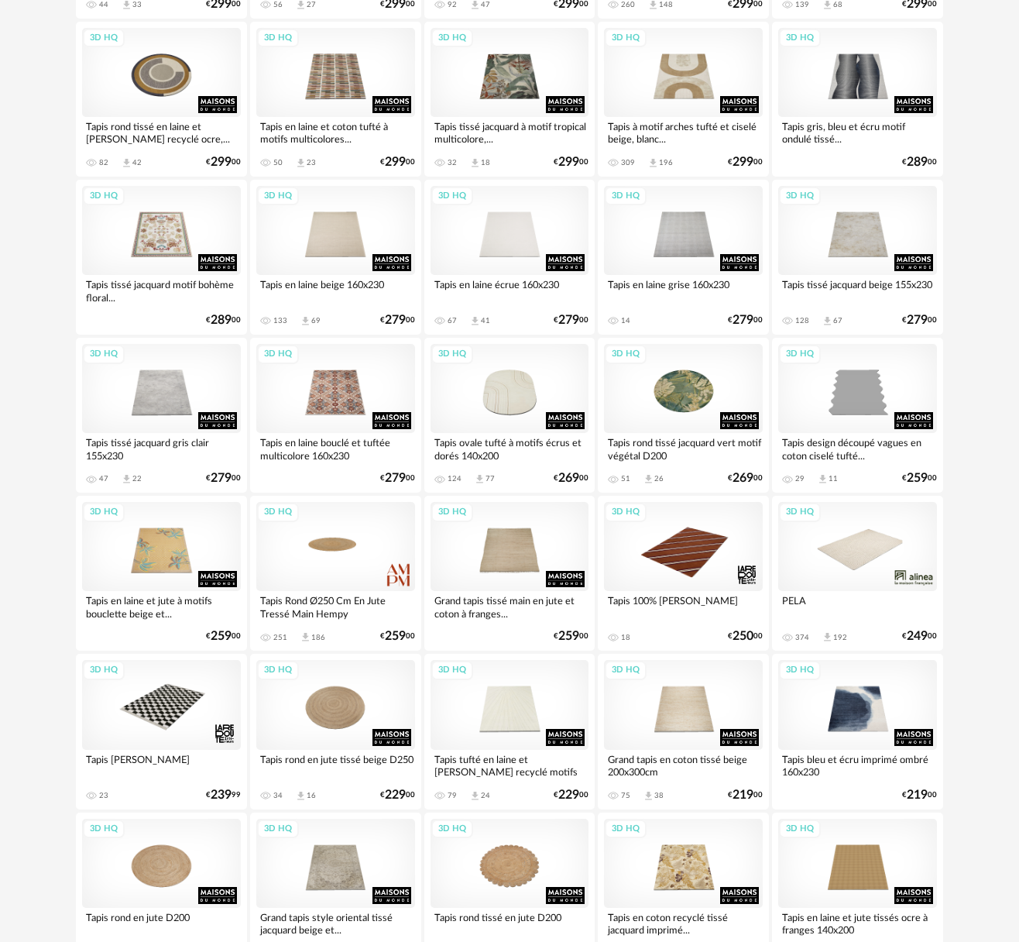
scroll to position [1297, 0]
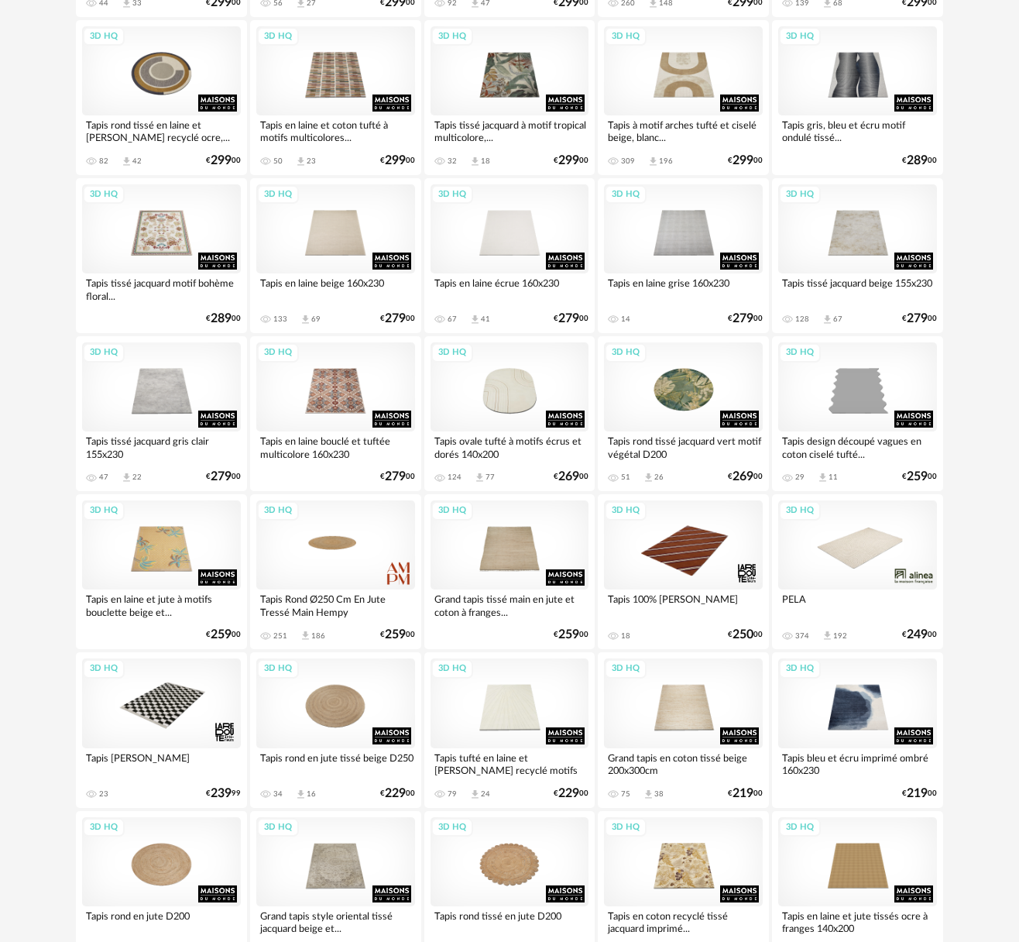
click at [868, 545] on div "3D HQ" at bounding box center [857, 544] width 159 height 89
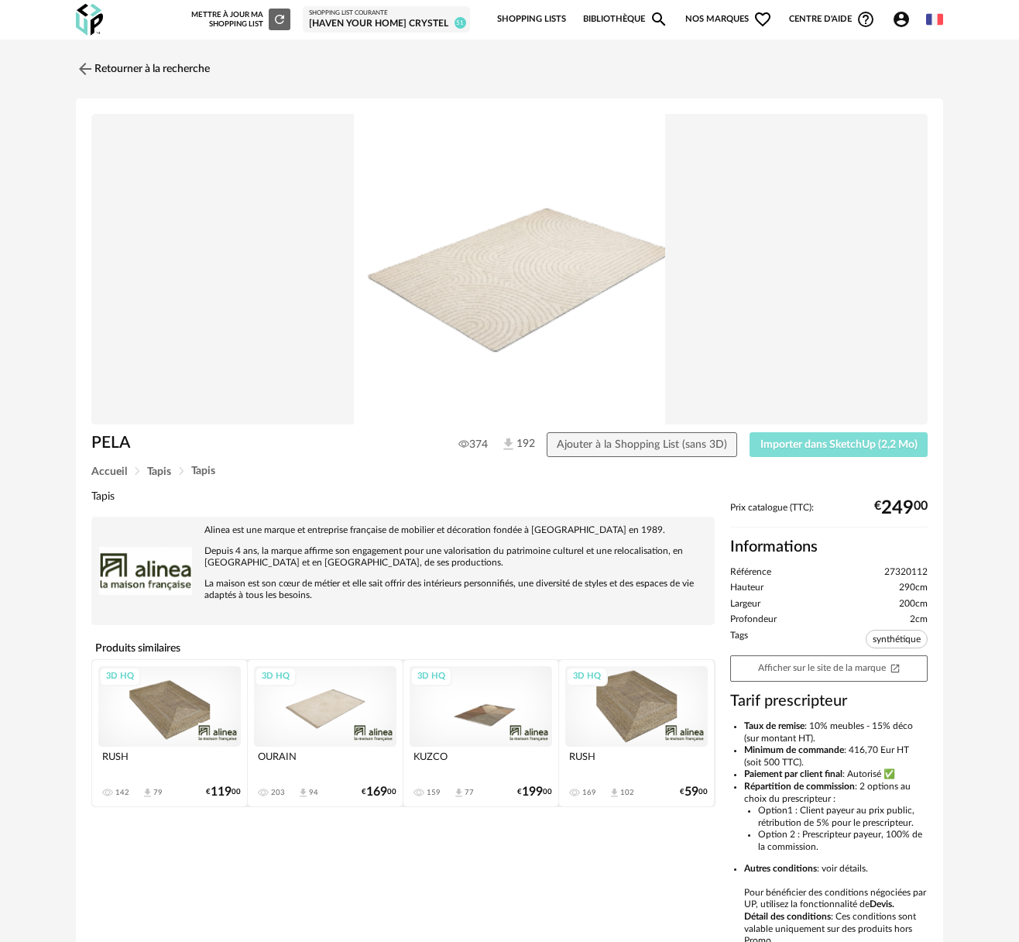
click at [836, 442] on span "Importer dans SketchUp (2,2 Mo)" at bounding box center [839, 444] width 157 height 11
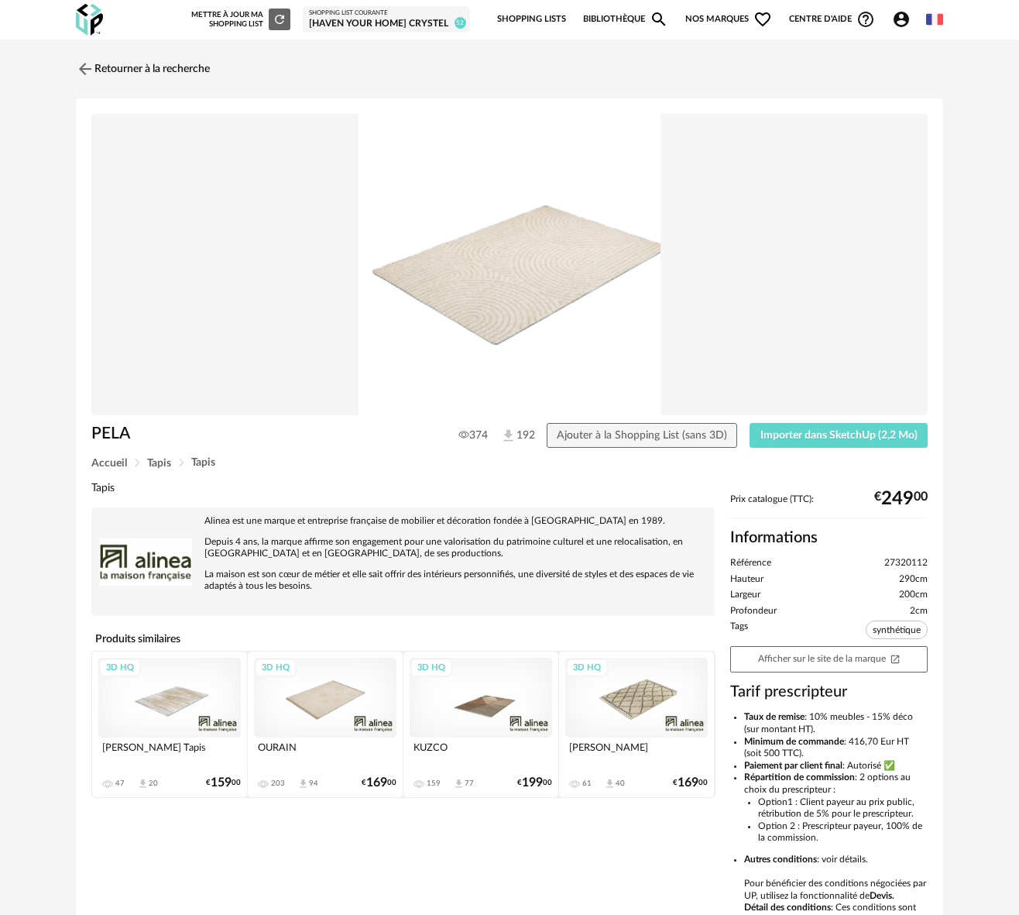
click at [373, 25] on div "[Haven your Home] Crystel" at bounding box center [386, 24] width 155 height 12
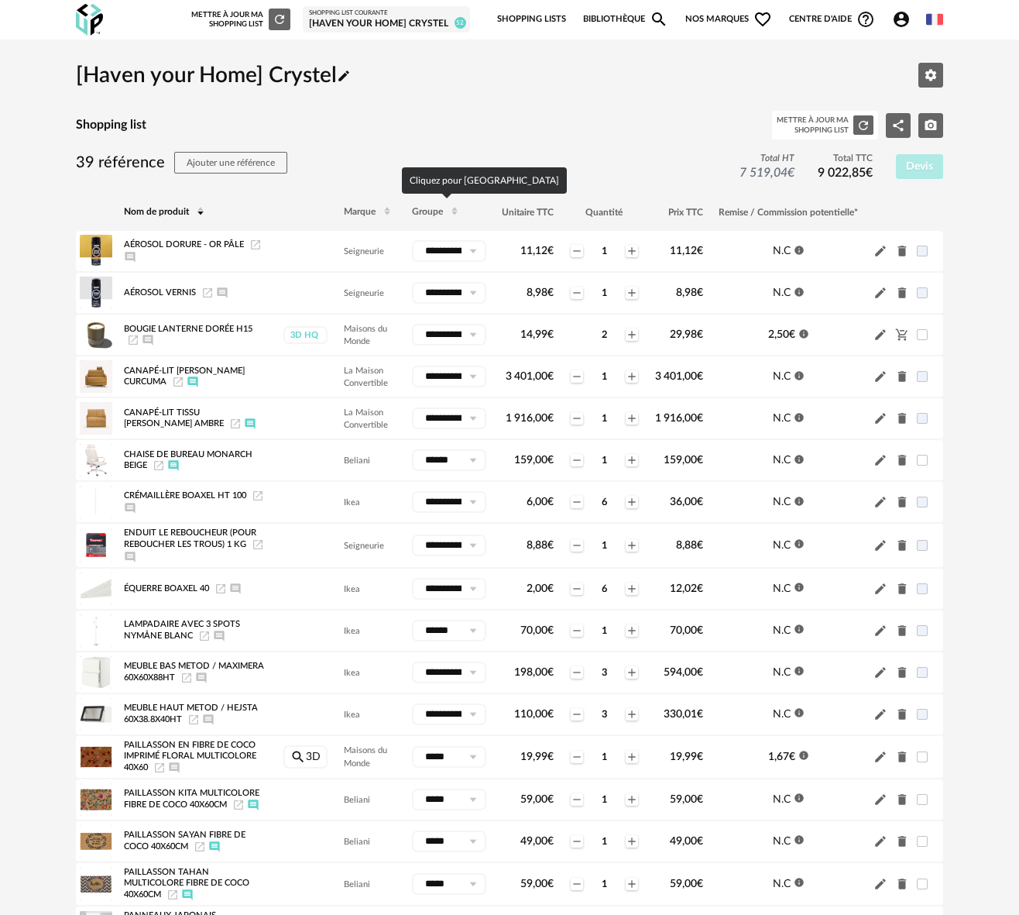
click at [434, 213] on span "Groupe" at bounding box center [427, 212] width 31 height 9
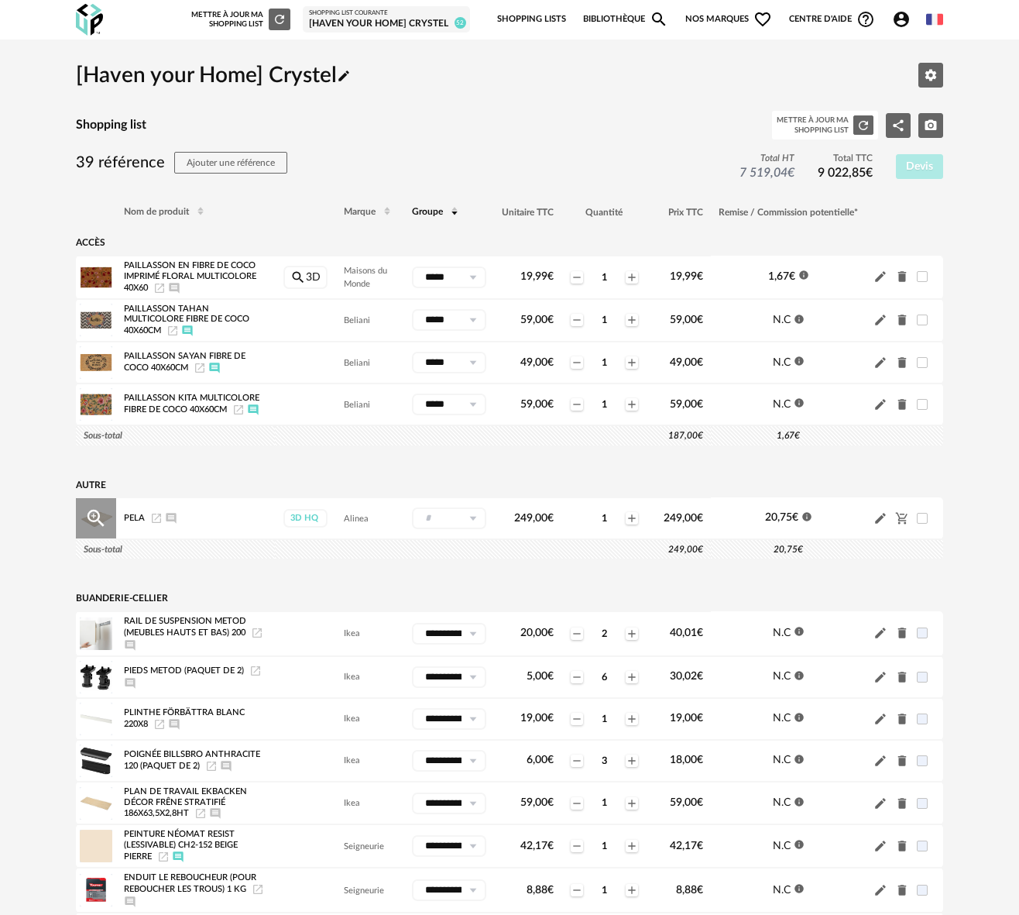
click at [878, 524] on icon "Pencil icon" at bounding box center [880, 518] width 11 height 11
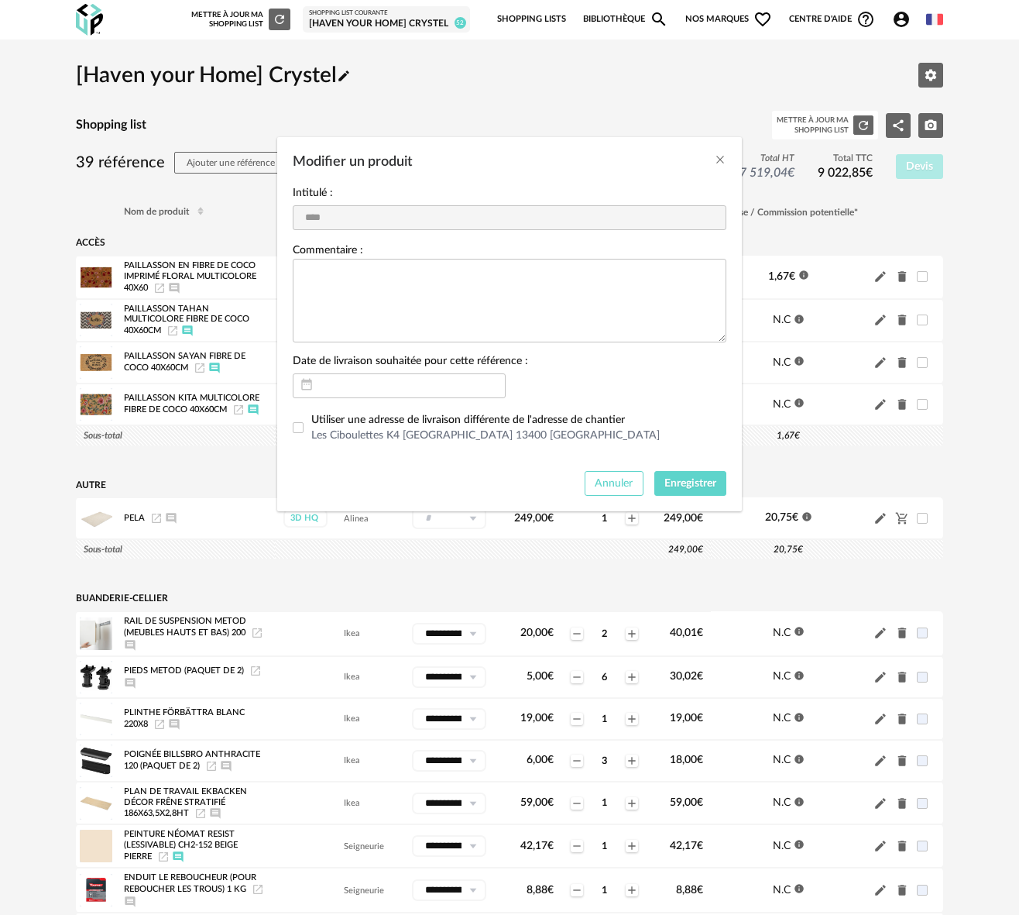
click at [617, 486] on span "Annuler" at bounding box center [614, 483] width 38 height 11
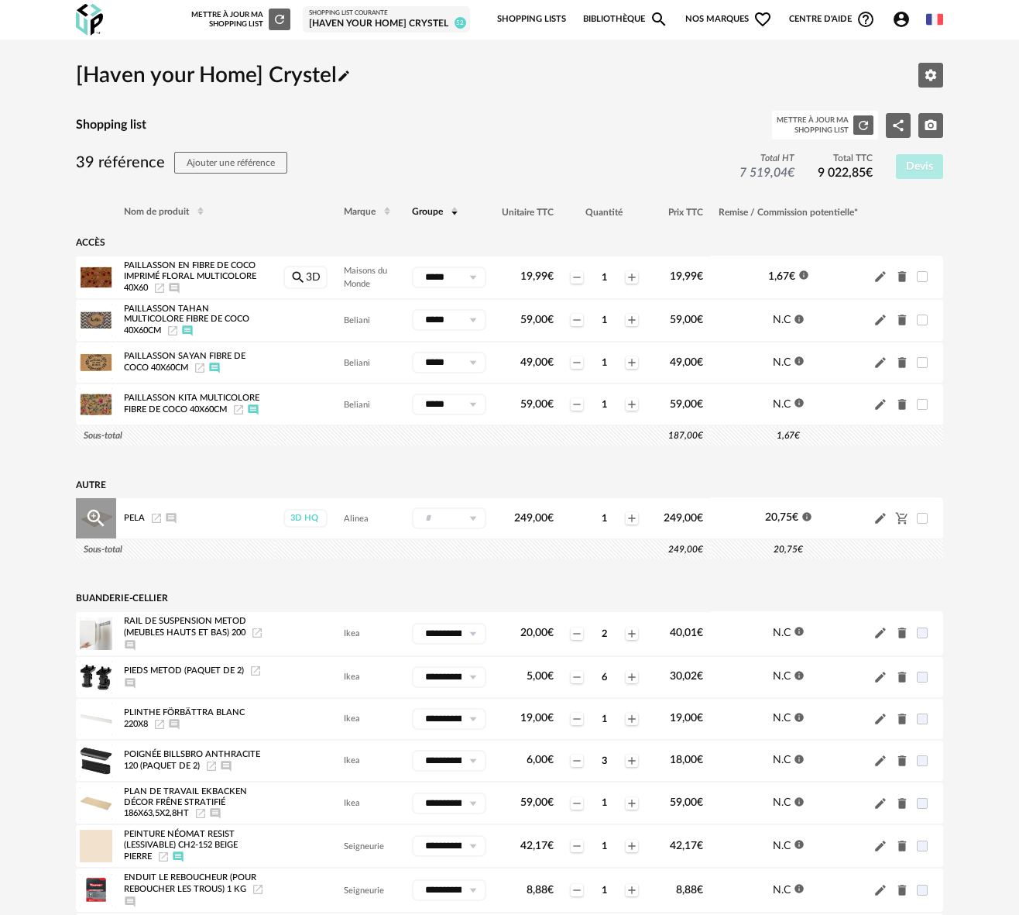
click at [476, 524] on icon at bounding box center [472, 518] width 19 height 22
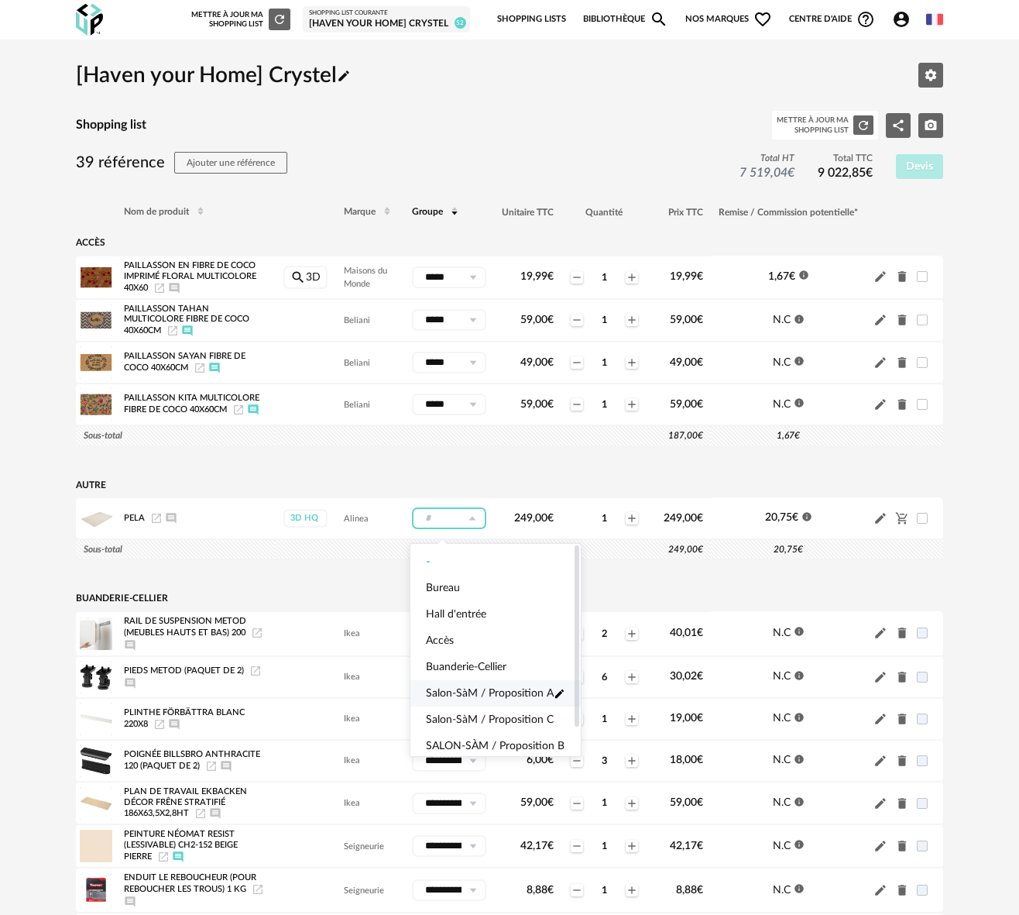
click at [512, 692] on span "Salon-SàM / Proposition A" at bounding box center [490, 693] width 128 height 15
type input "**********"
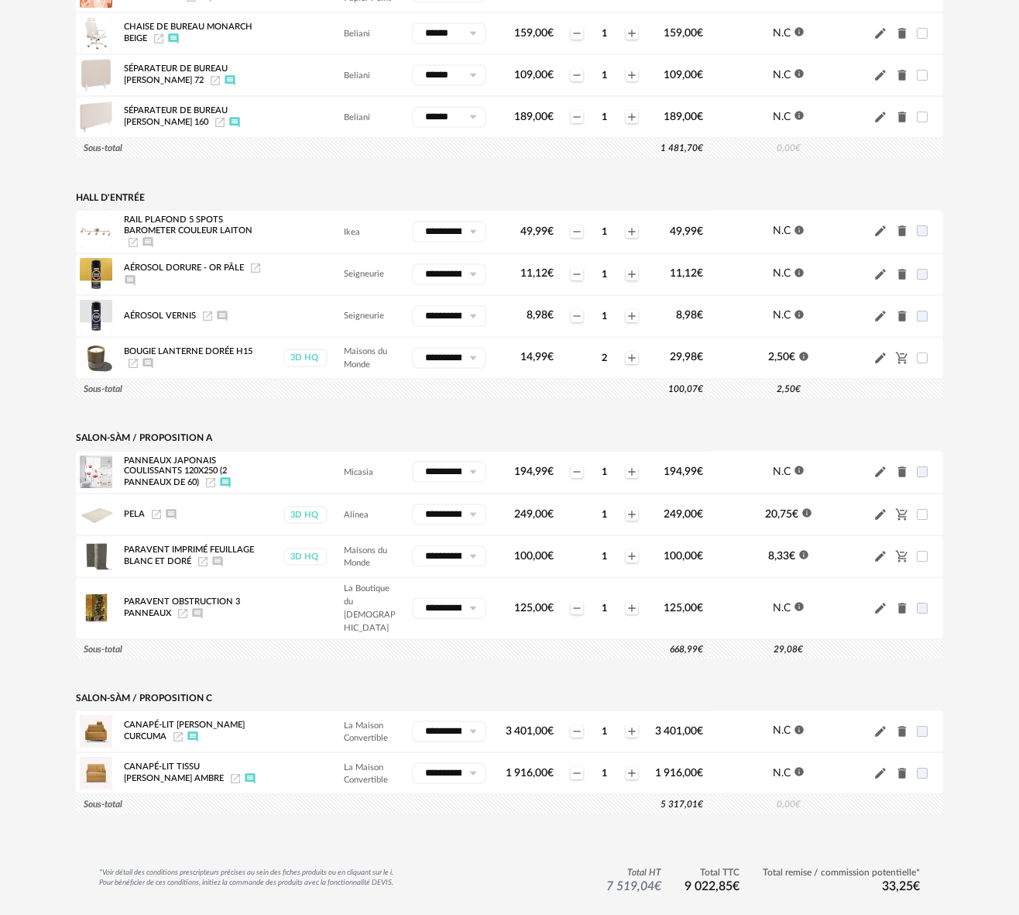
scroll to position [1514, 0]
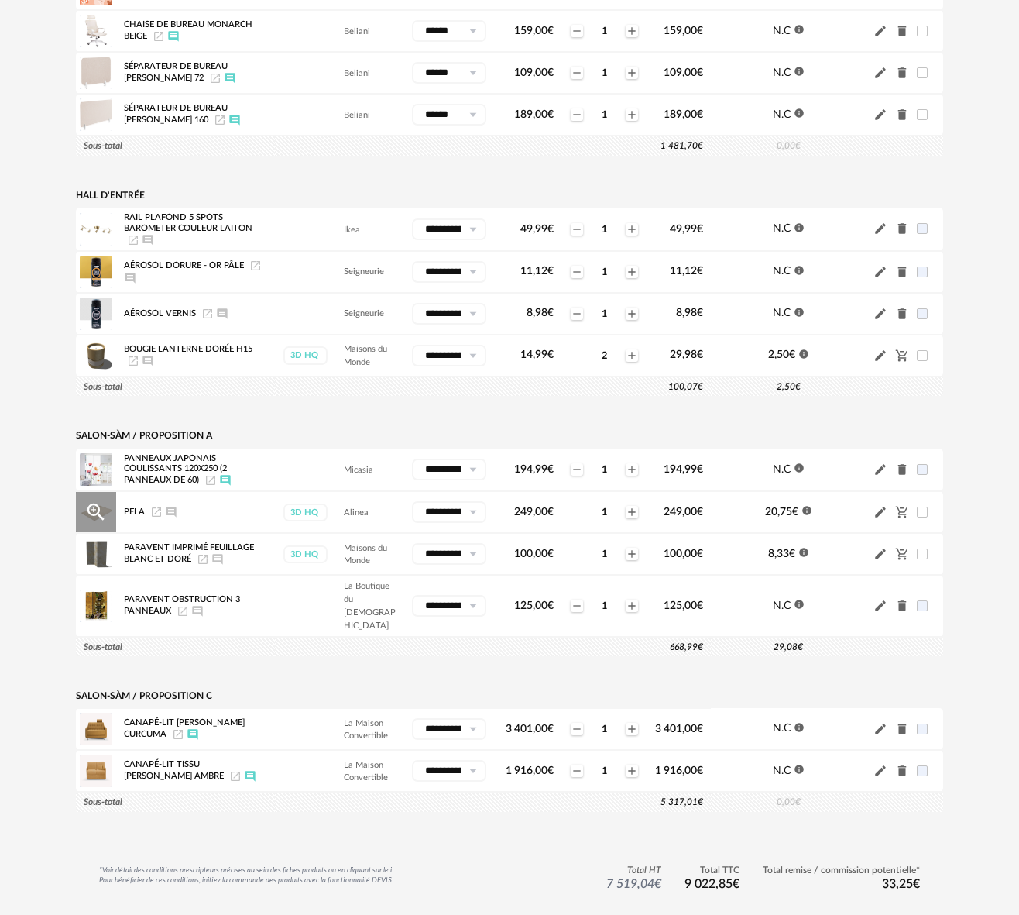
click at [880, 518] on icon "Pencil icon" at bounding box center [880, 512] width 11 height 11
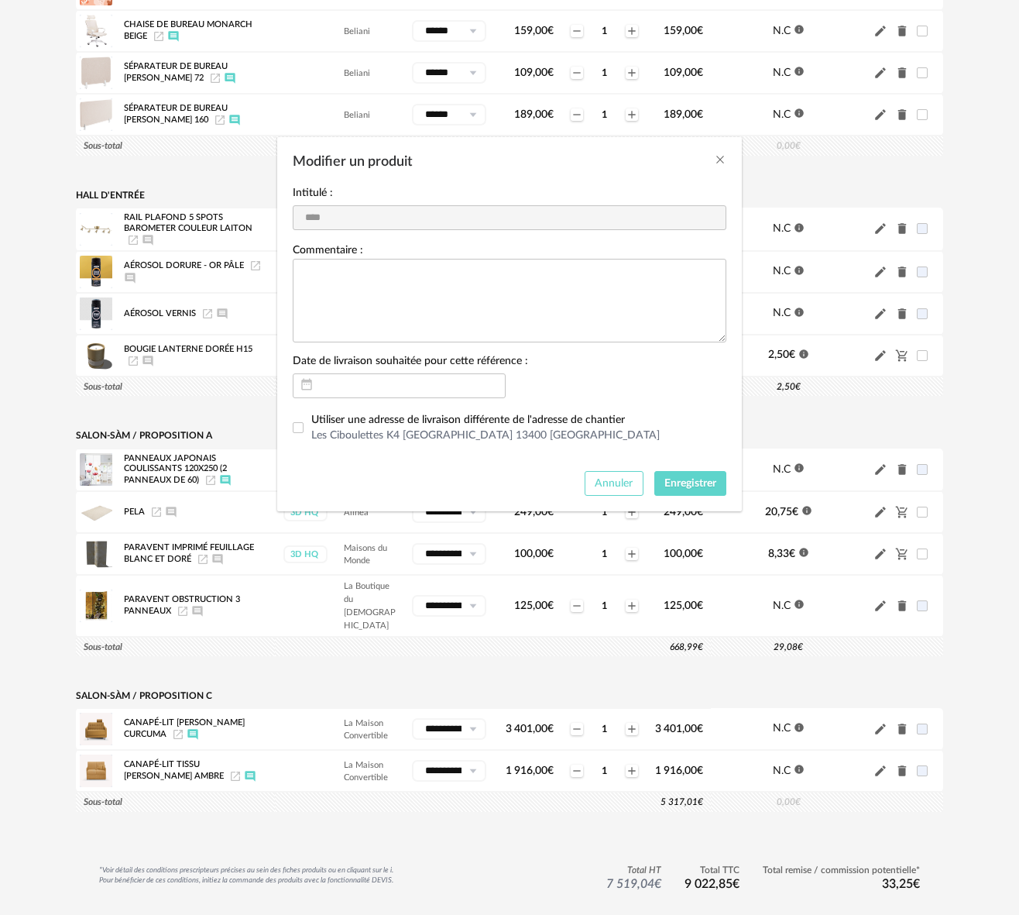
click at [607, 486] on span "Annuler" at bounding box center [614, 483] width 38 height 11
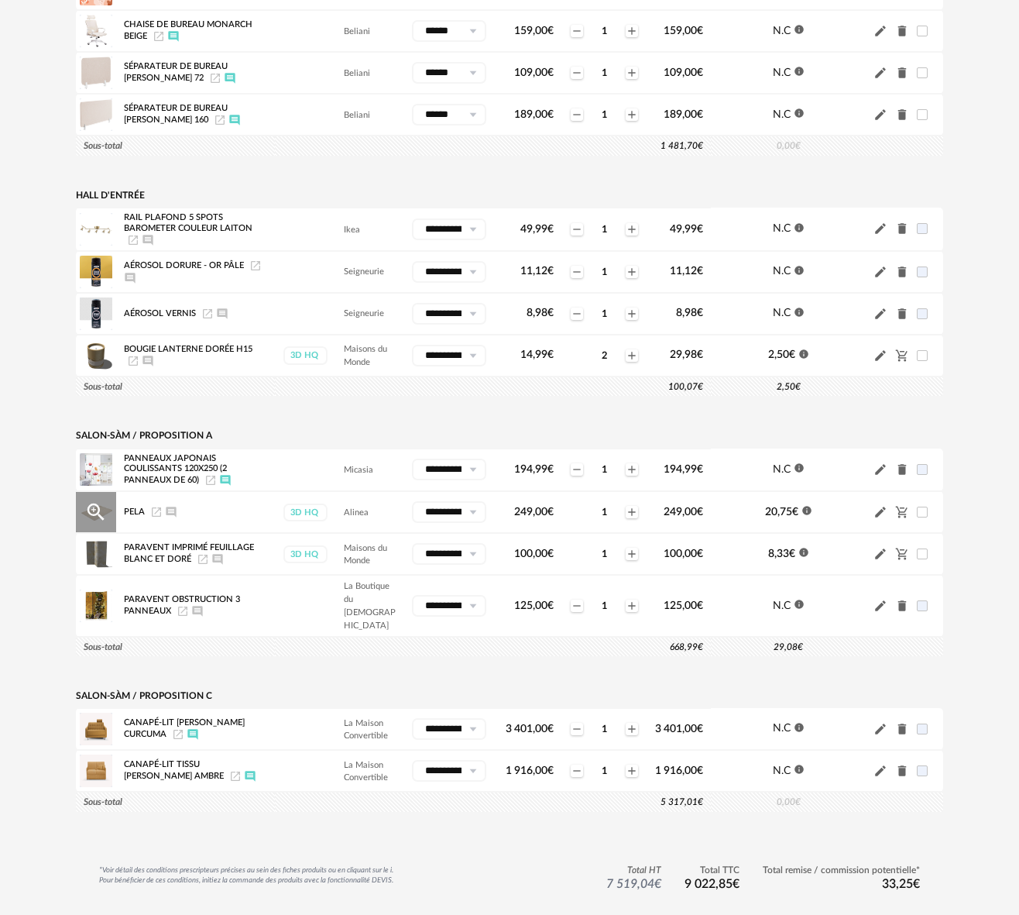
click at [471, 522] on icon at bounding box center [472, 512] width 19 height 22
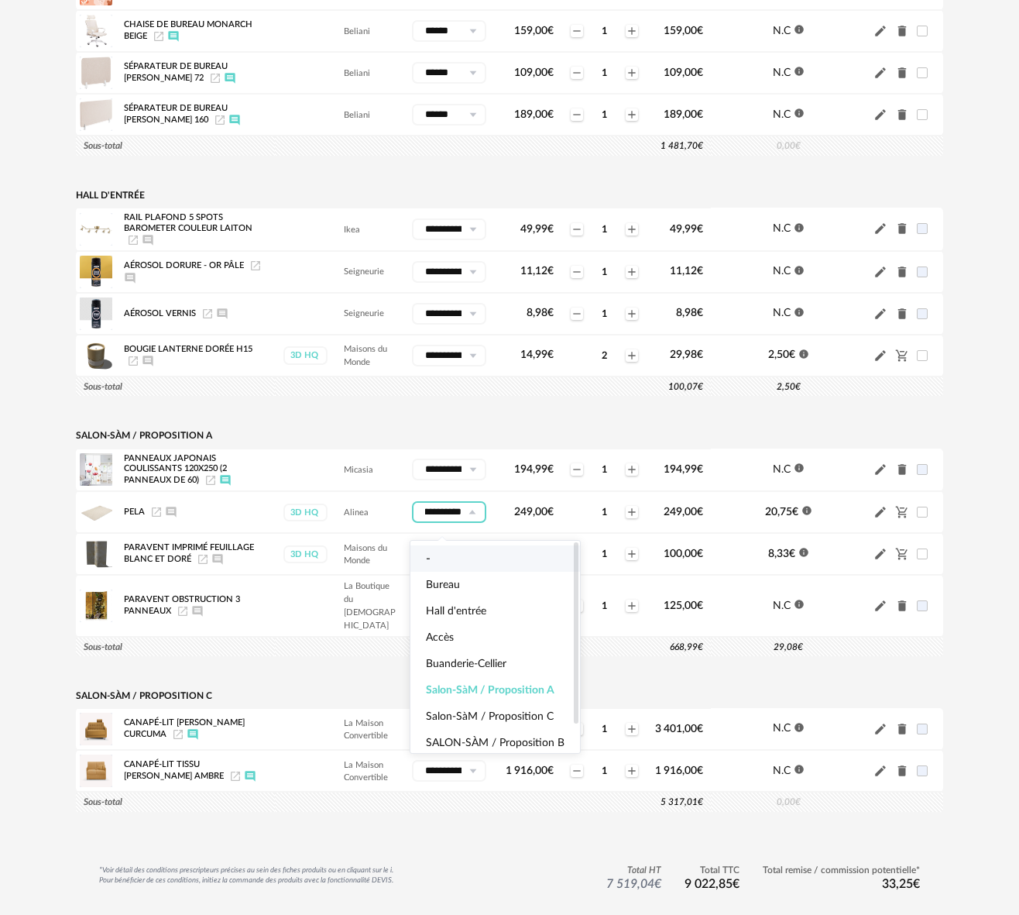
click at [450, 565] on li "-" at bounding box center [496, 558] width 170 height 26
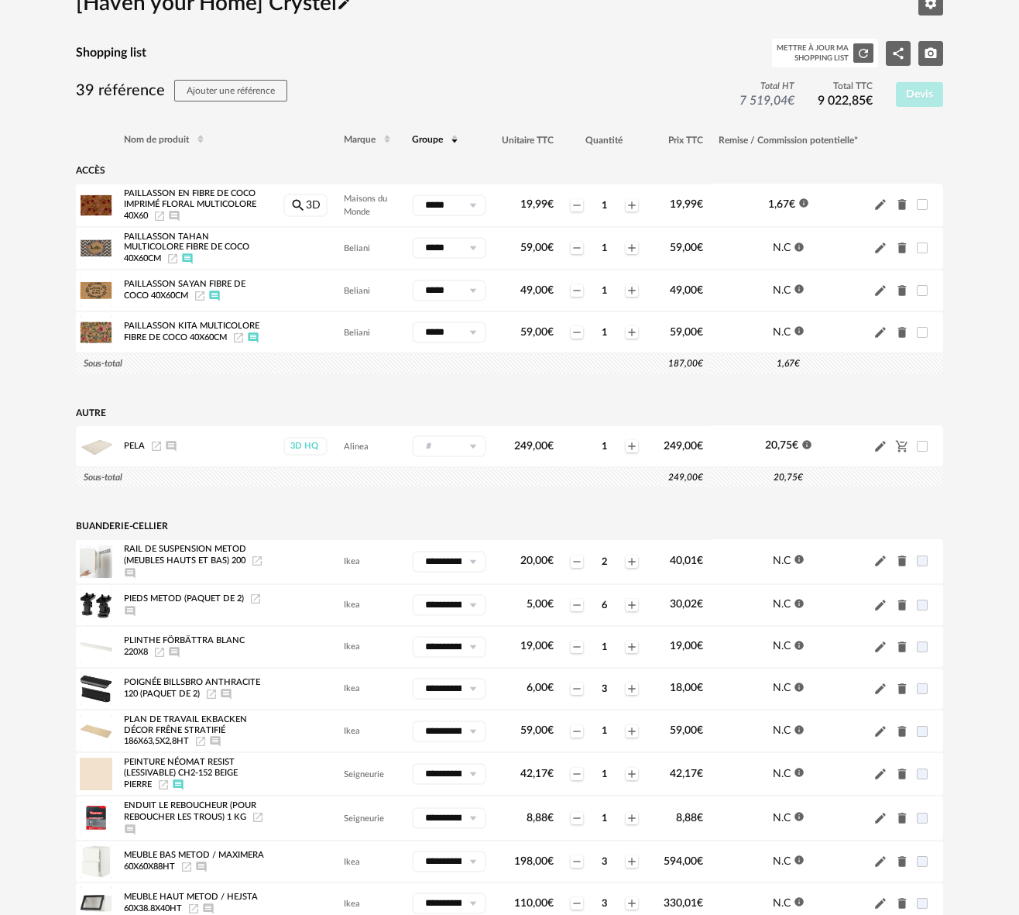
scroll to position [0, 0]
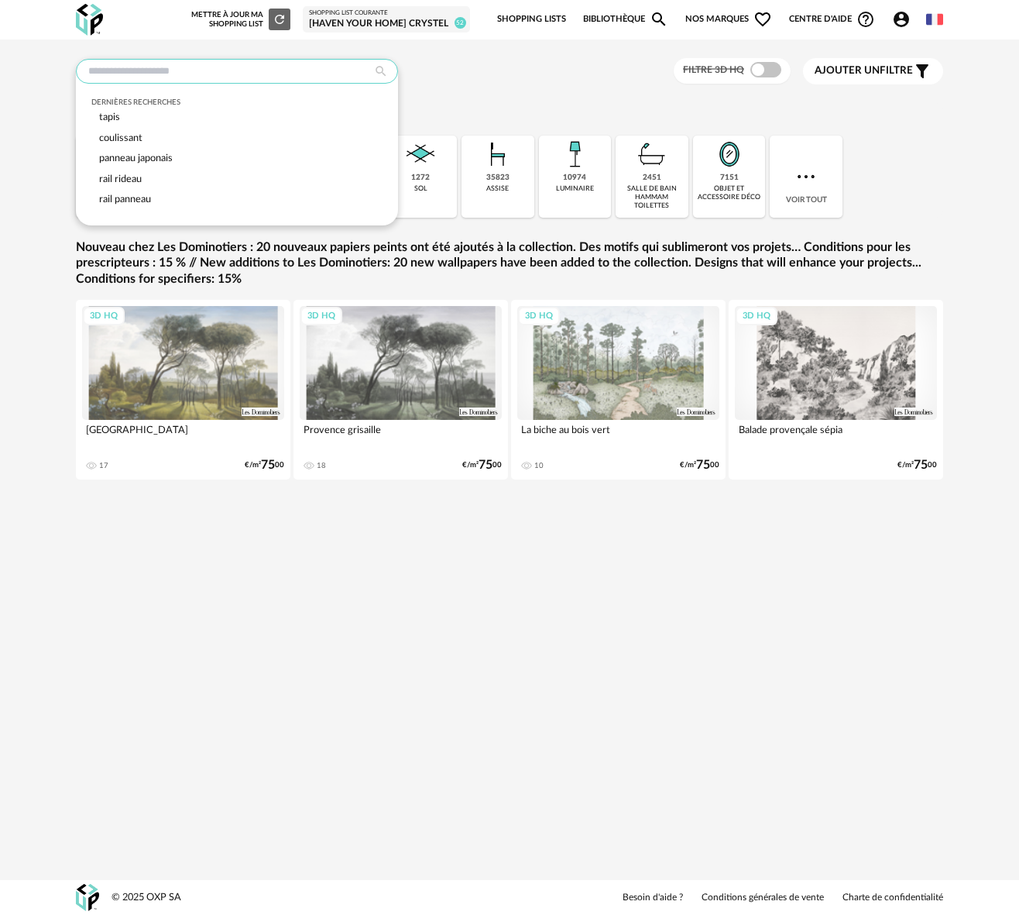
click at [160, 70] on input "text" at bounding box center [237, 71] width 322 height 25
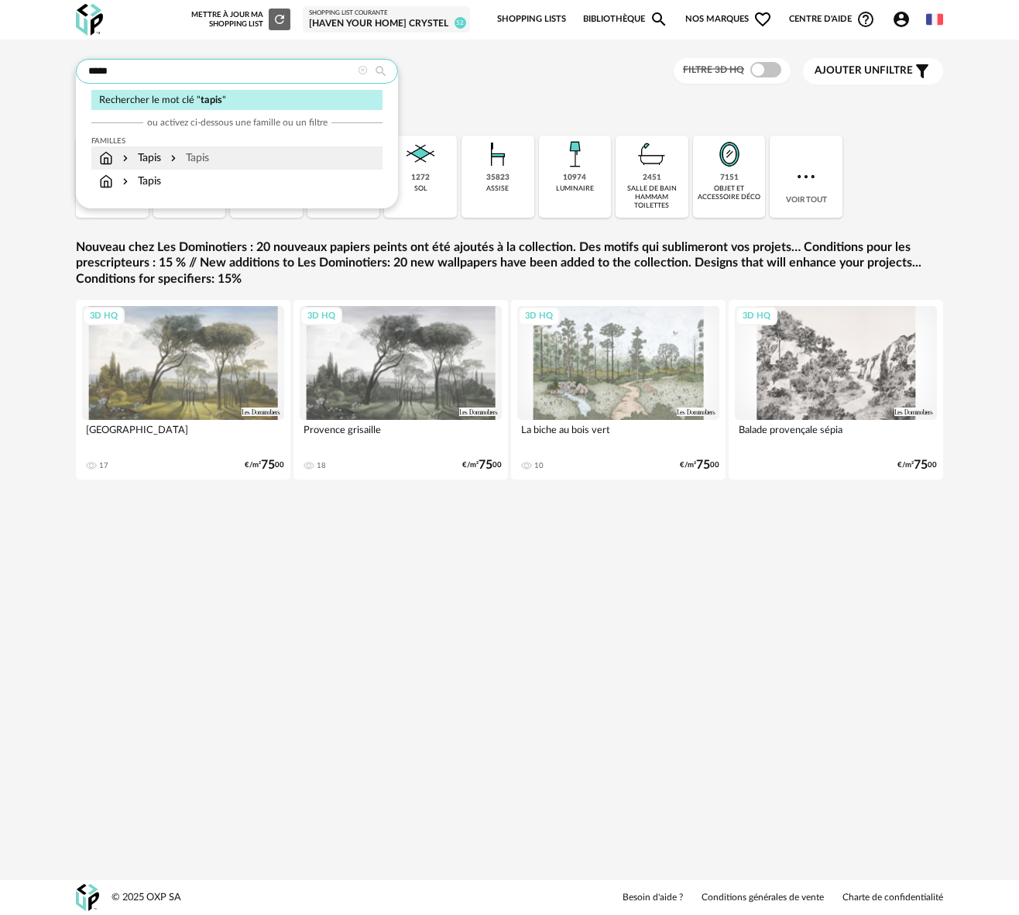
type input "*****"
click at [163, 163] on div "Tapis Tapis" at bounding box center [154, 157] width 110 height 15
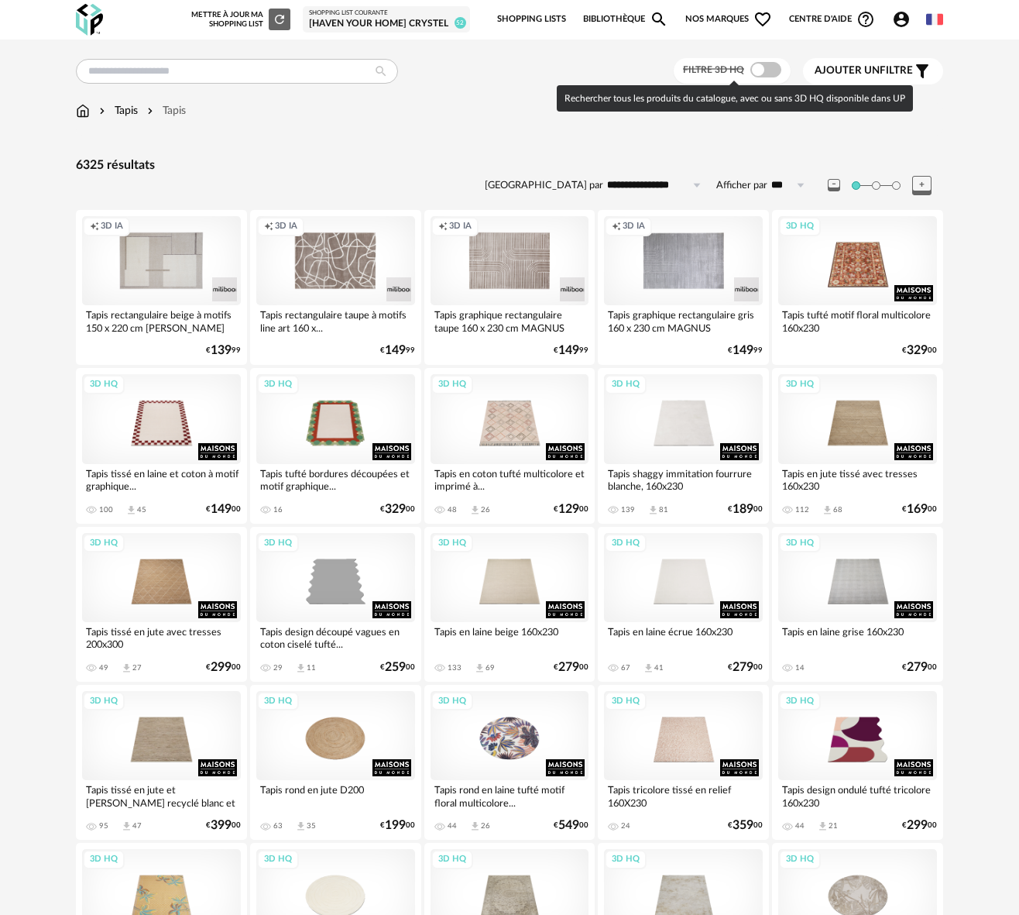
click at [768, 68] on span at bounding box center [766, 69] width 31 height 15
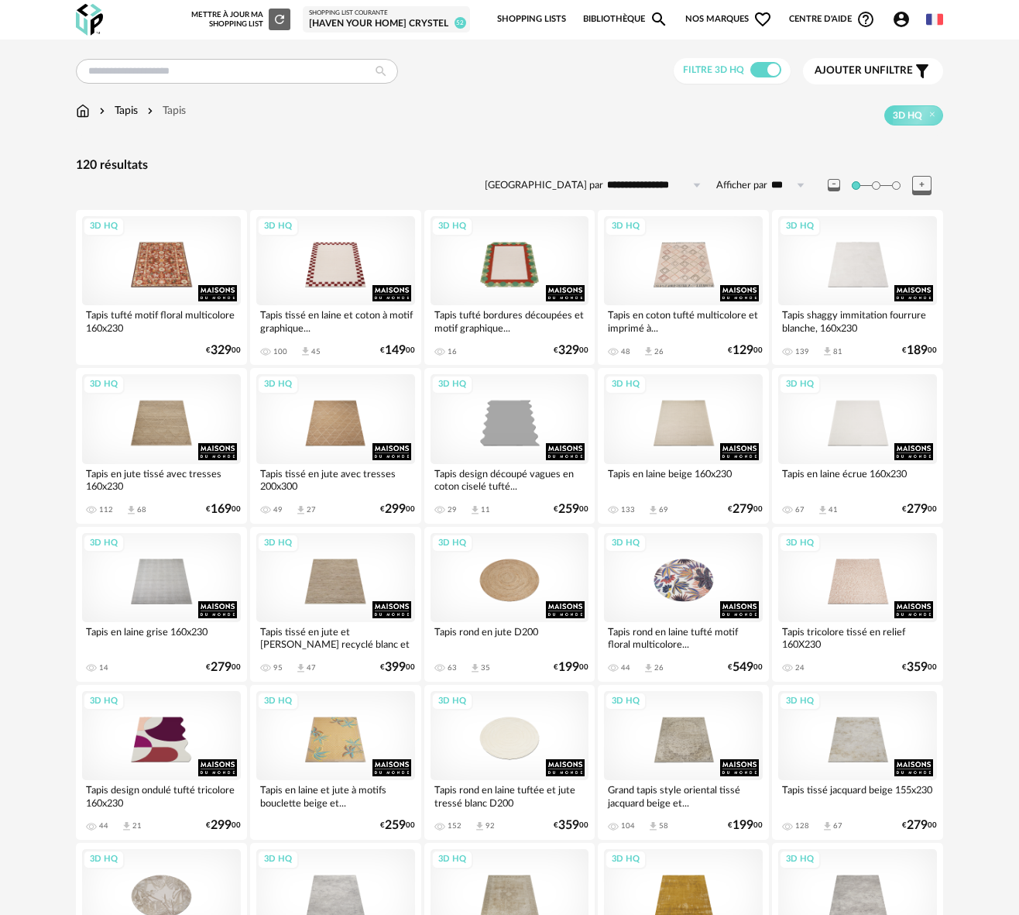
click at [650, 181] on input "**********" at bounding box center [656, 185] width 107 height 25
click at [659, 275] on span "Prix décroissant" at bounding box center [664, 278] width 88 height 12
type input "**********"
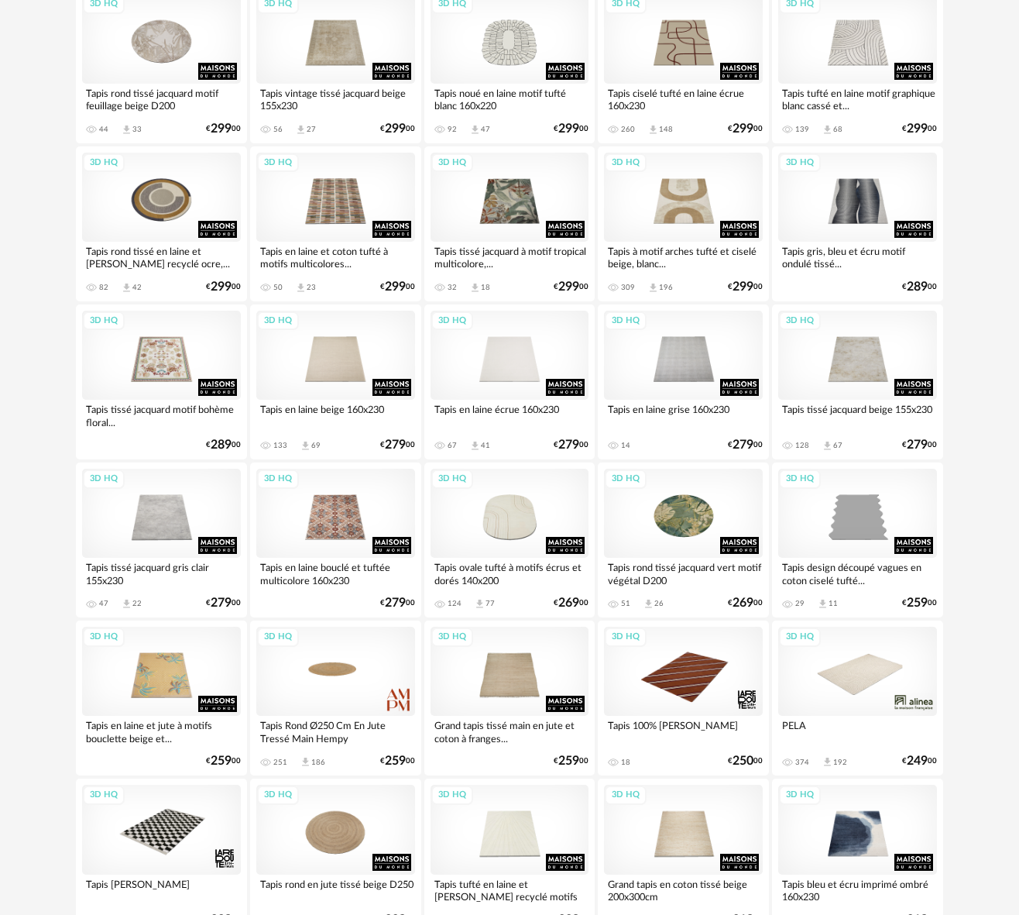
scroll to position [1184, 0]
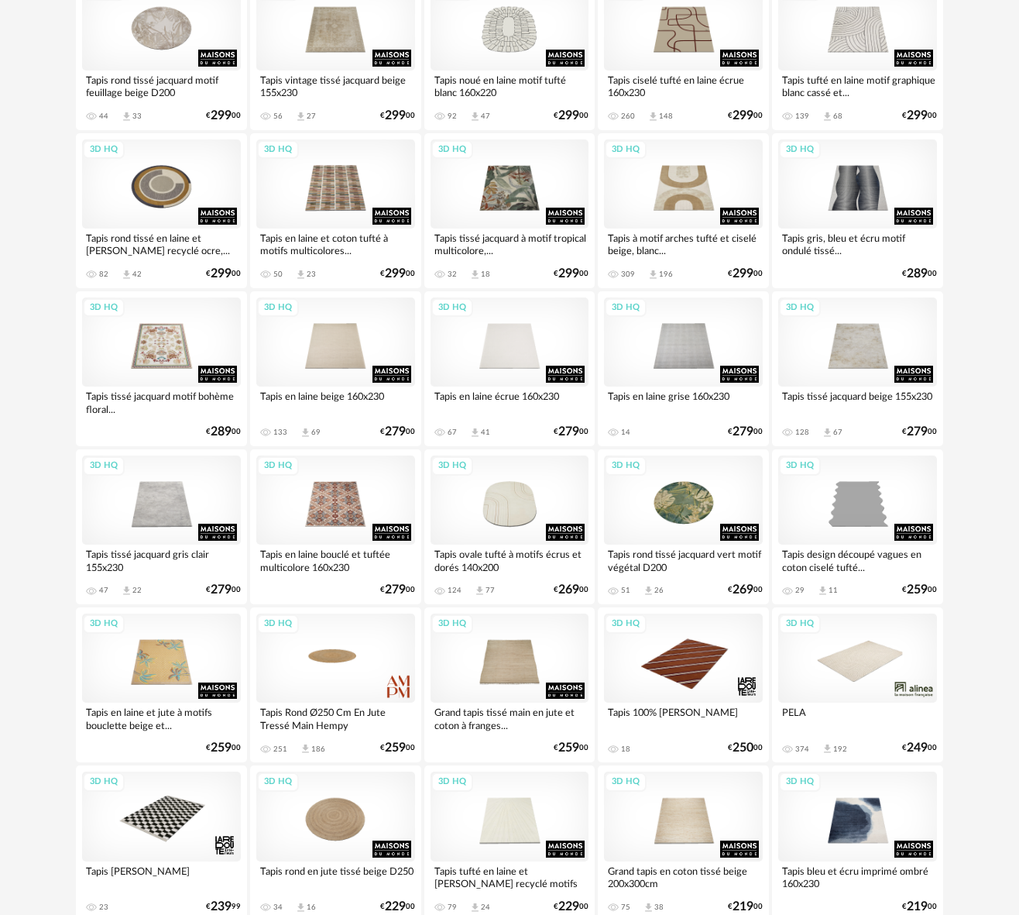
click at [861, 662] on div "3D HQ" at bounding box center [857, 658] width 159 height 89
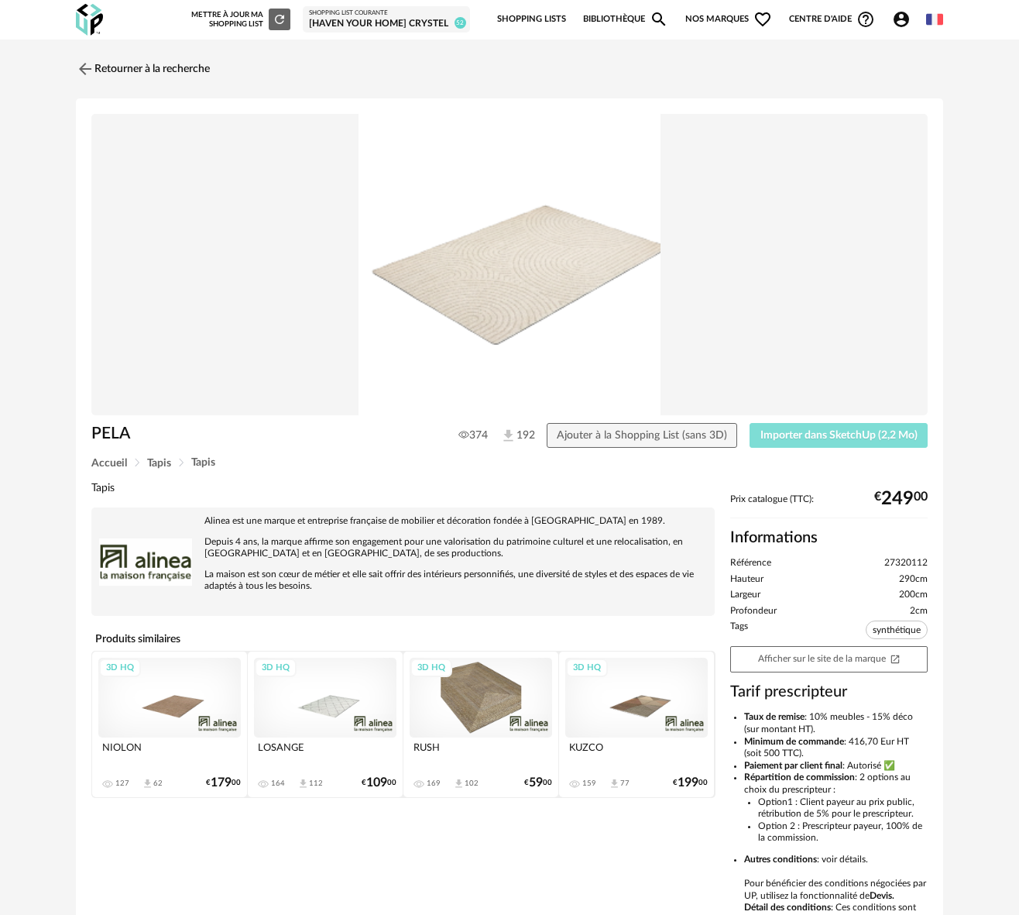
click at [835, 438] on span "Importer dans SketchUp (2,2 Mo)" at bounding box center [839, 435] width 157 height 11
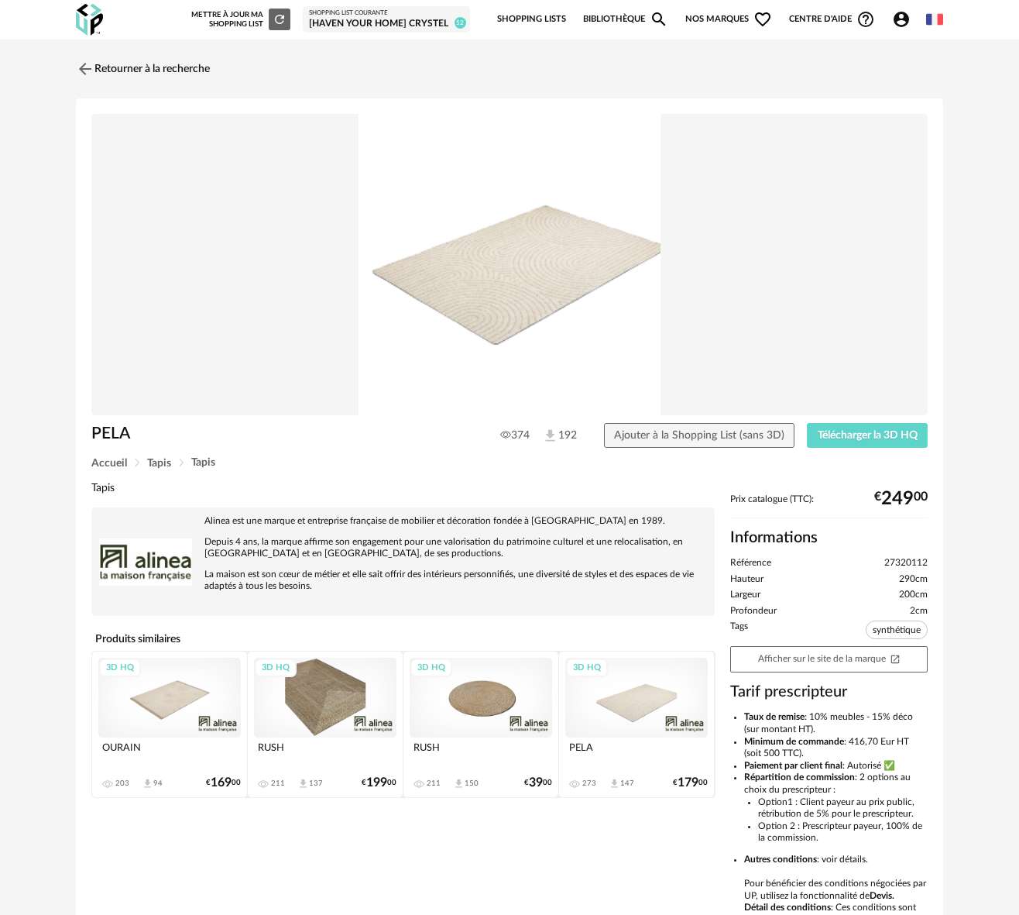
click at [368, 13] on div "Shopping List courante" at bounding box center [386, 13] width 155 height 8
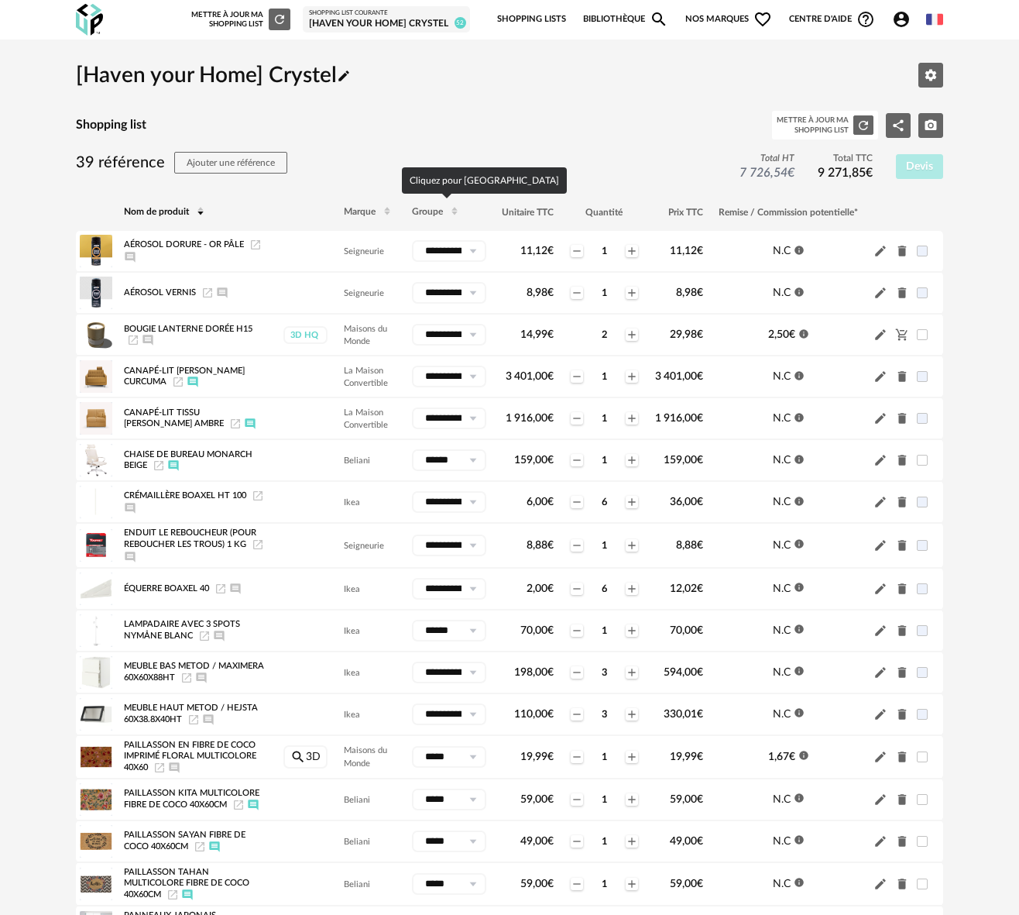
click at [445, 215] on span at bounding box center [454, 212] width 19 height 26
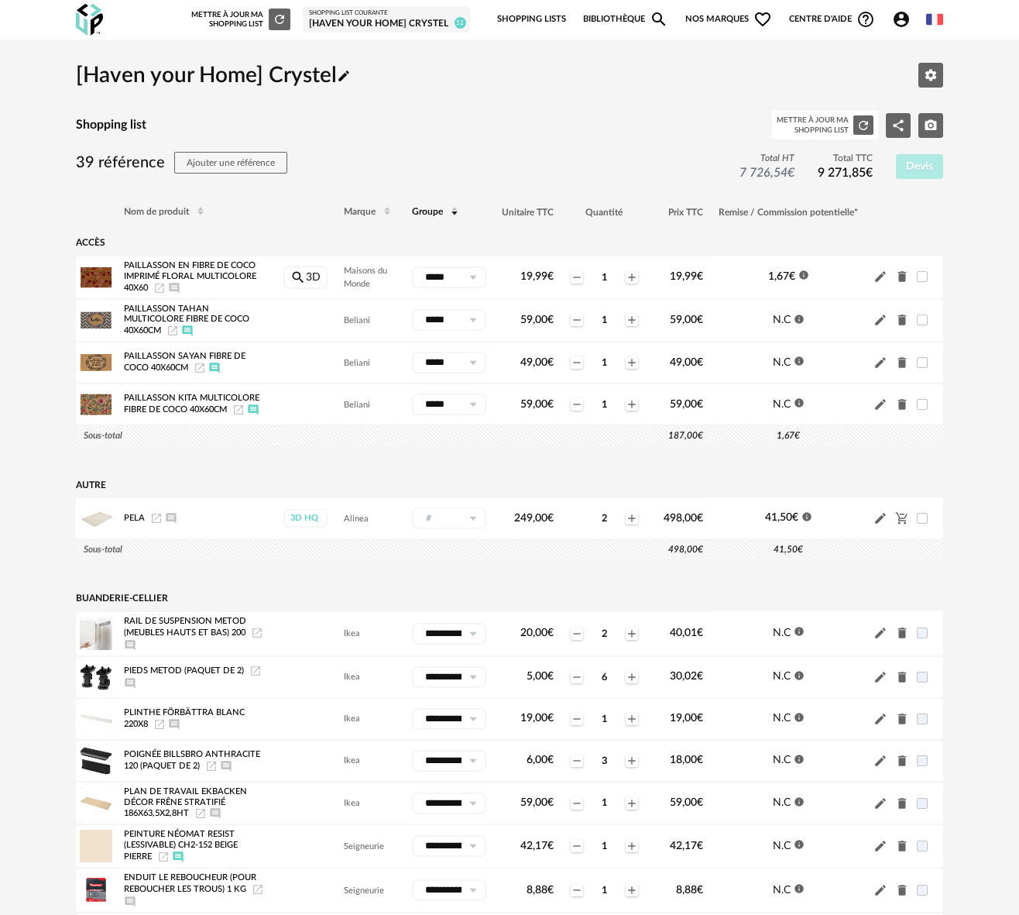
click at [277, 17] on icon "Refresh icon" at bounding box center [280, 19] width 14 height 14
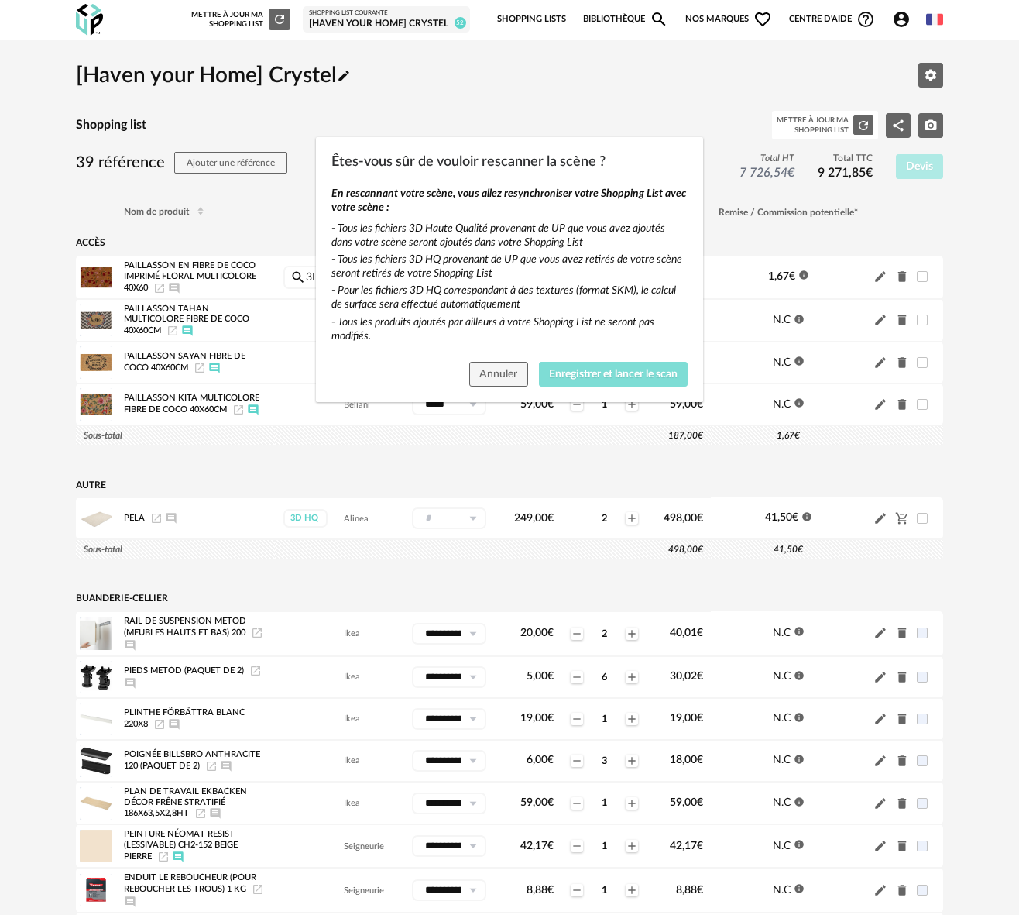
click at [600, 376] on span "Enregistrer et lancer le scan" at bounding box center [613, 374] width 129 height 11
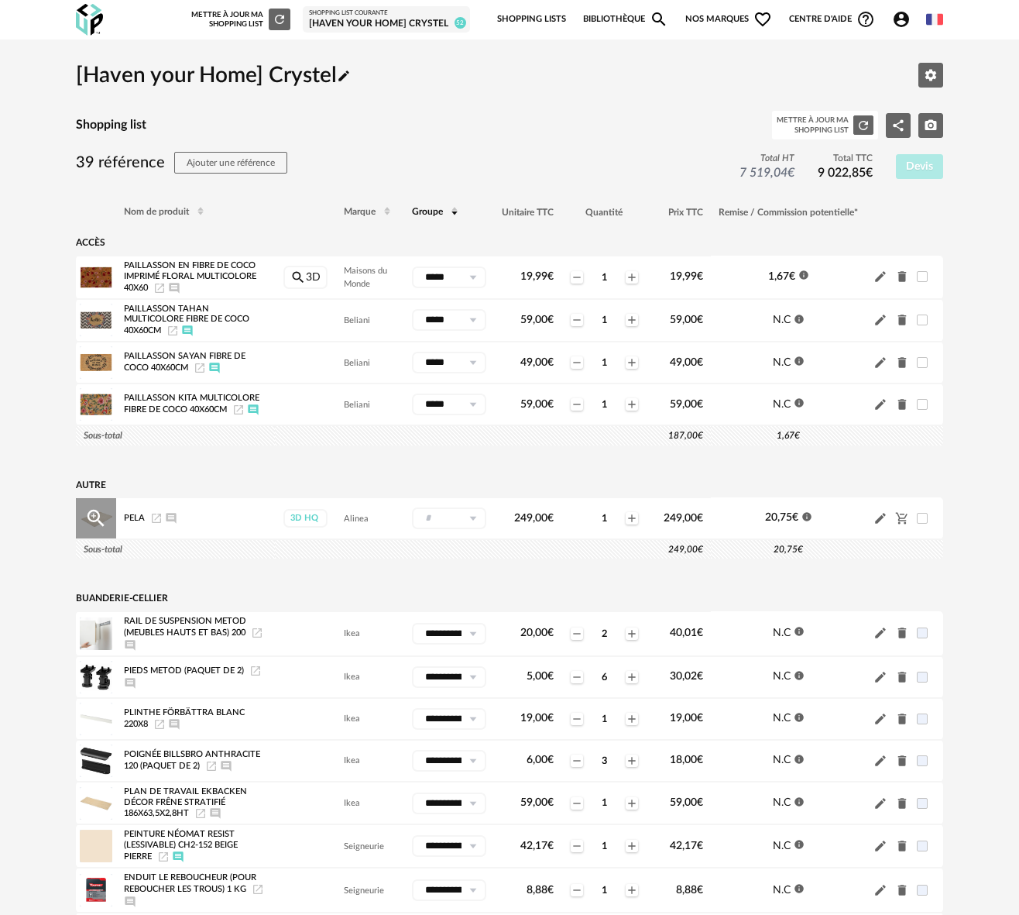
click at [473, 522] on icon at bounding box center [472, 518] width 19 height 22
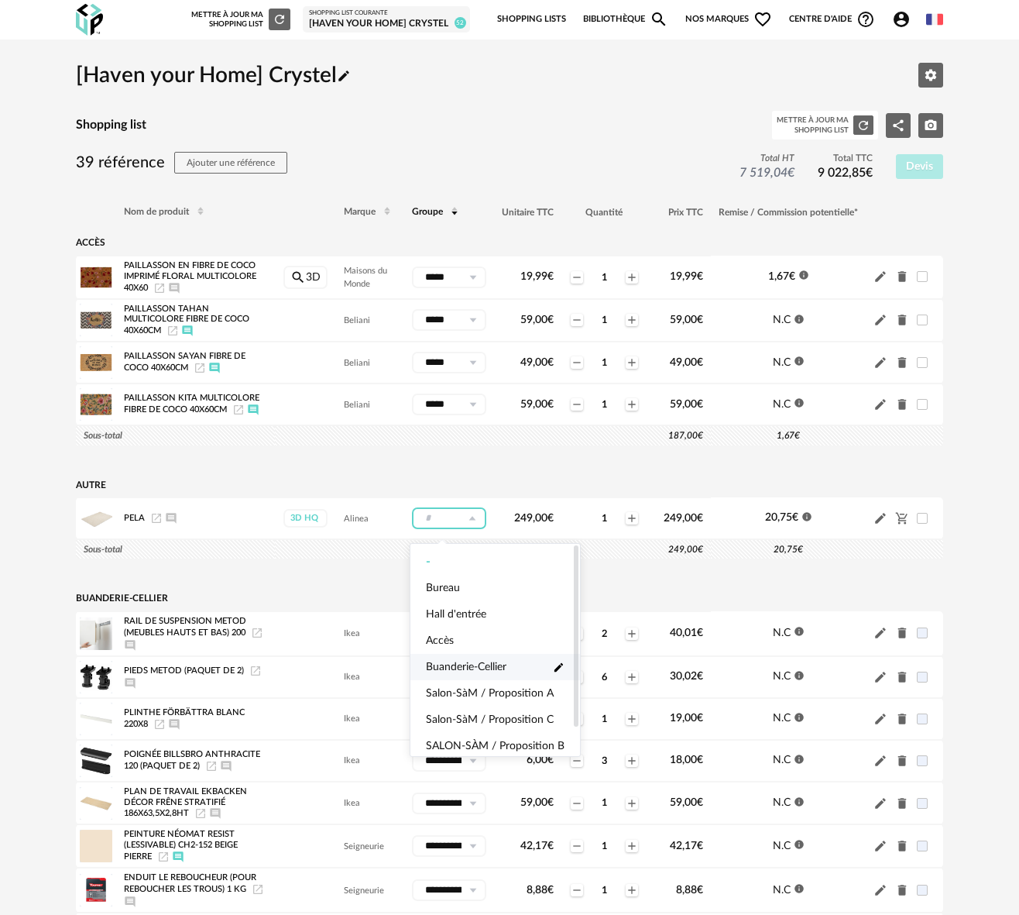
scroll to position [33, 0]
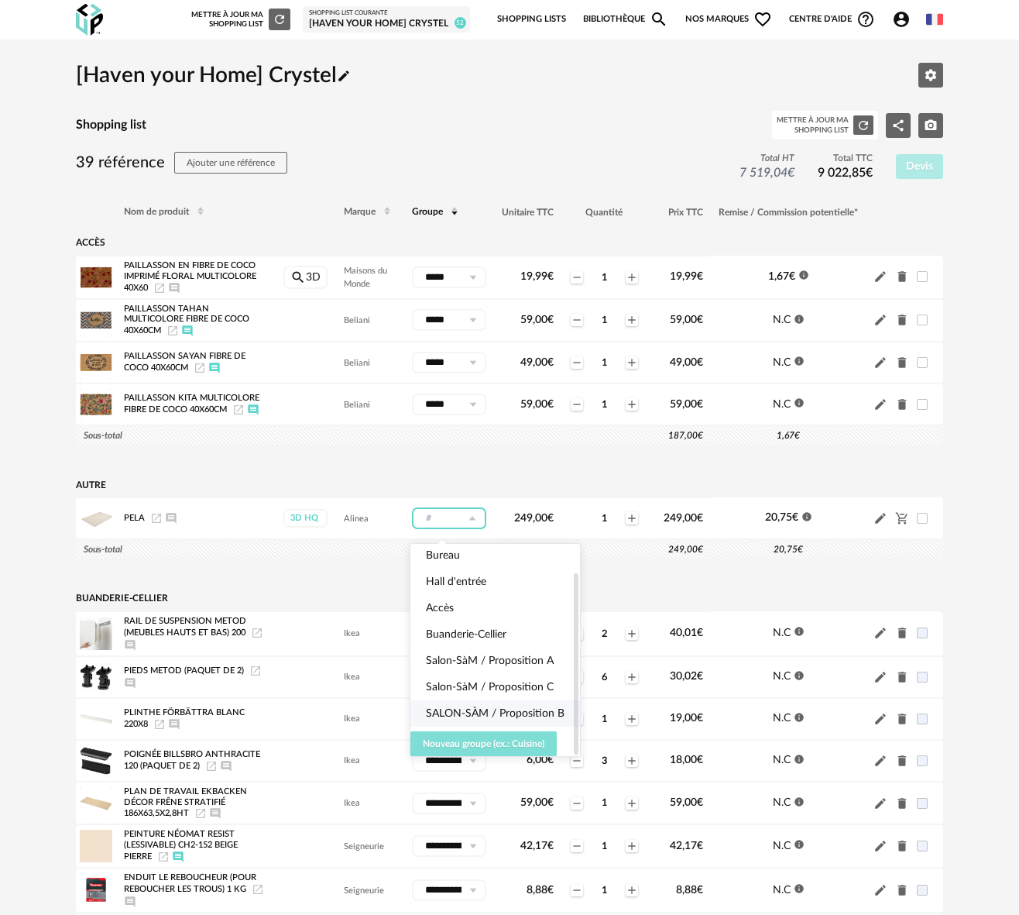
click at [480, 739] on span "Nouveau groupe (ex.: Cuisine)" at bounding box center [484, 743] width 122 height 9
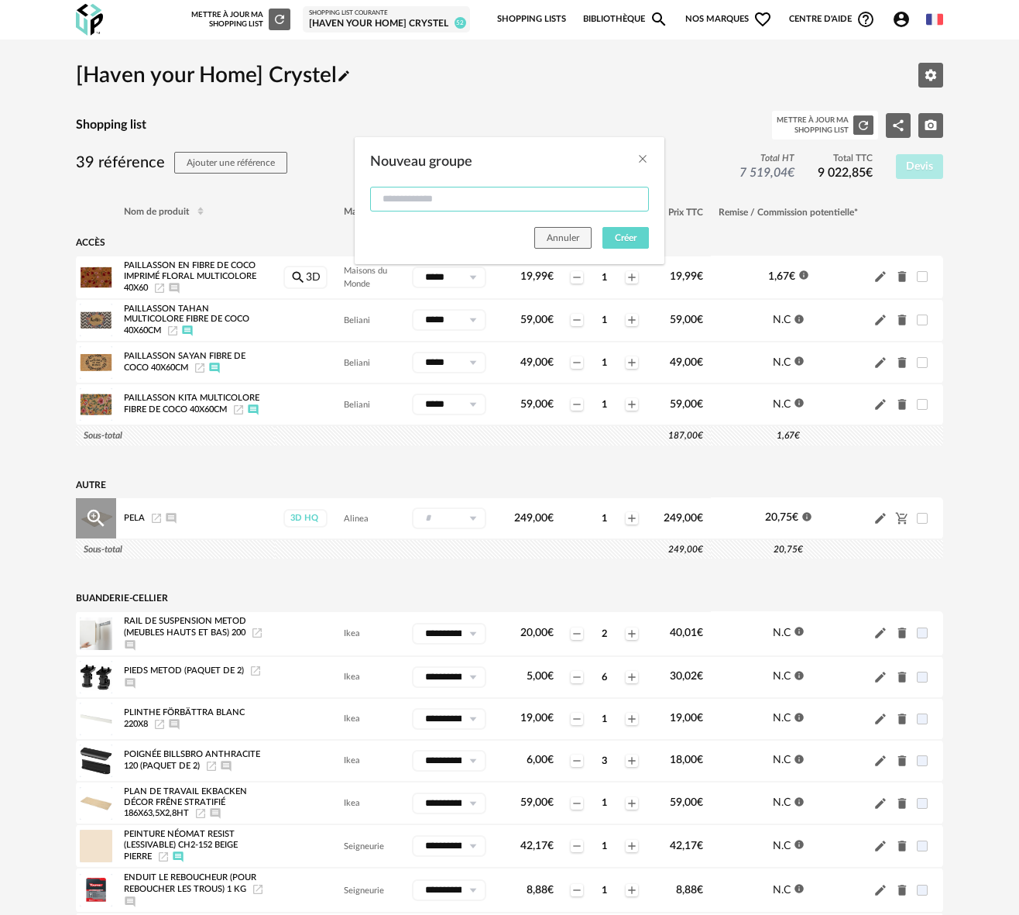
click at [401, 201] on input "Nouveau groupe" at bounding box center [509, 199] width 279 height 25
type input "*****"
click at [636, 237] on span "Créer" at bounding box center [626, 237] width 22 height 9
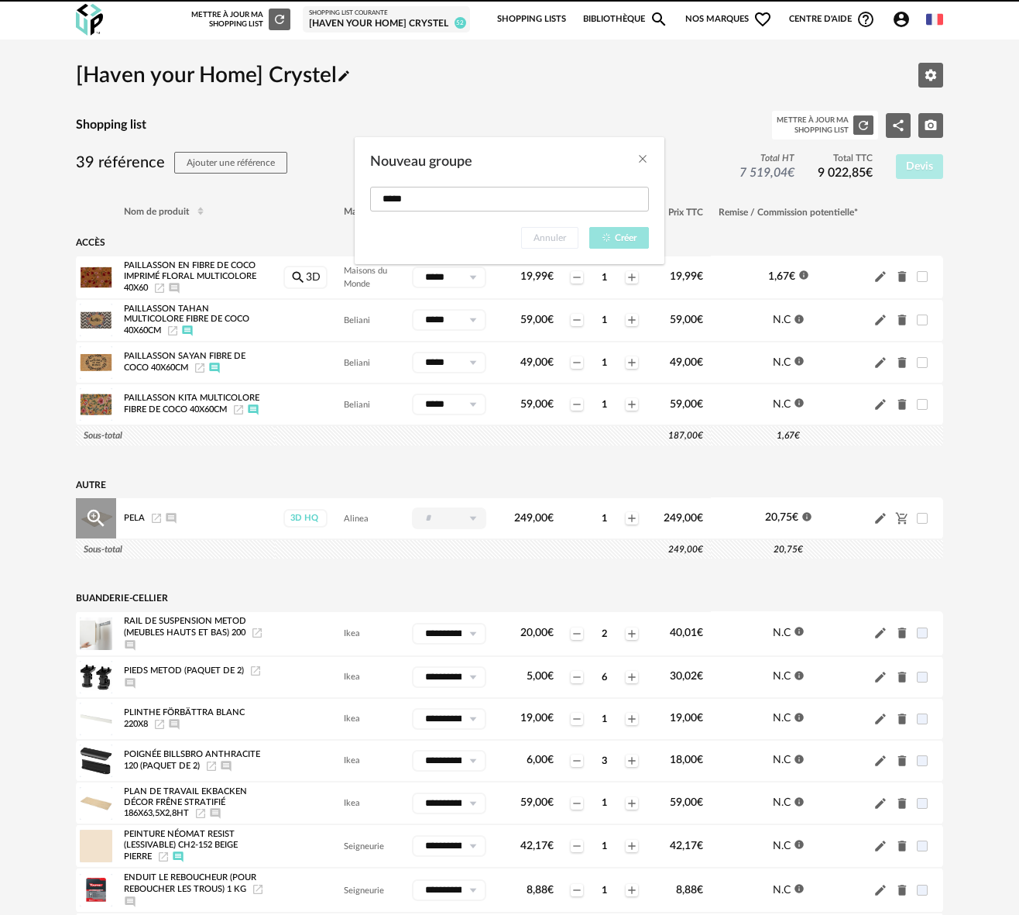
type input "*****"
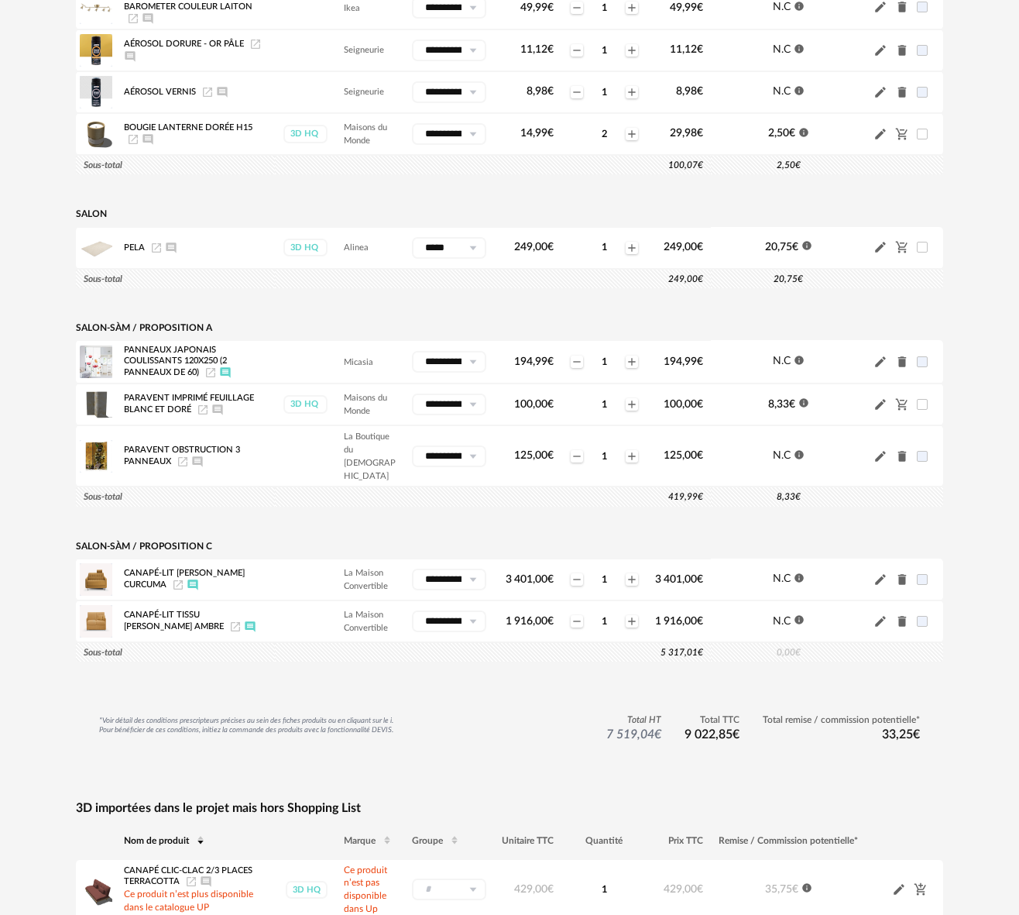
scroll to position [1769, 0]
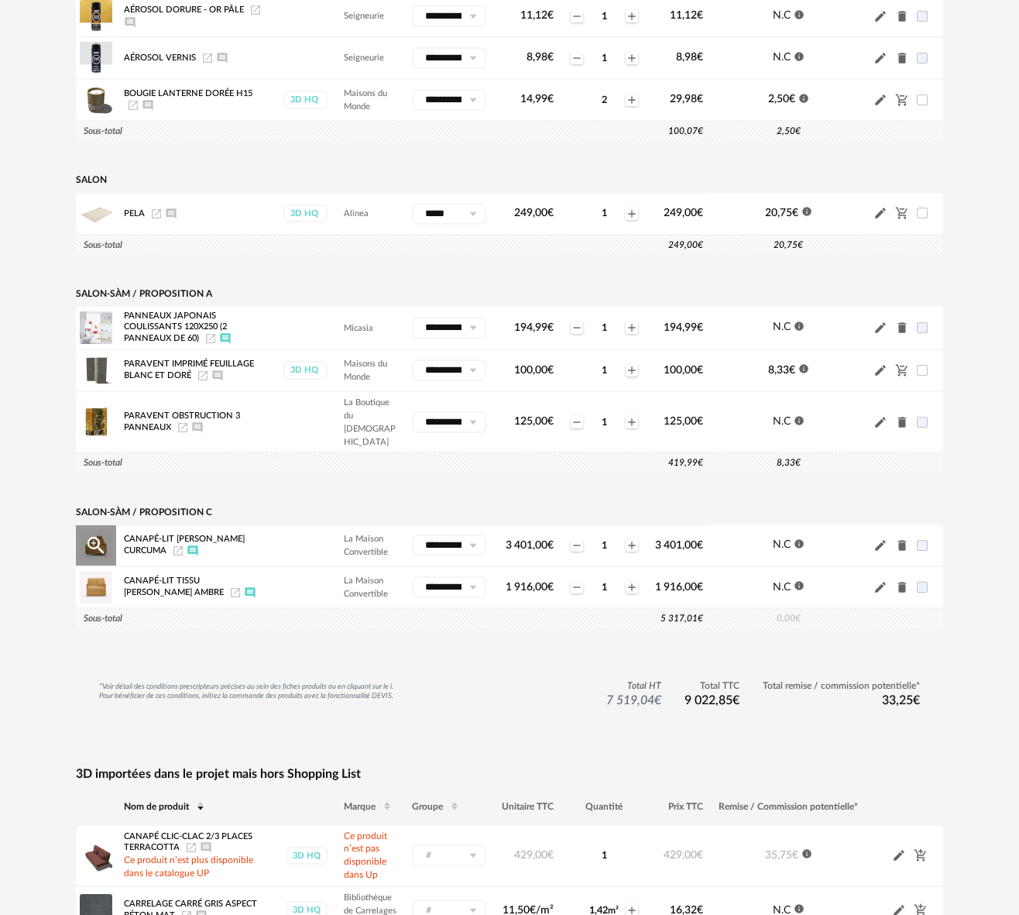
click at [472, 534] on icon at bounding box center [472, 545] width 19 height 22
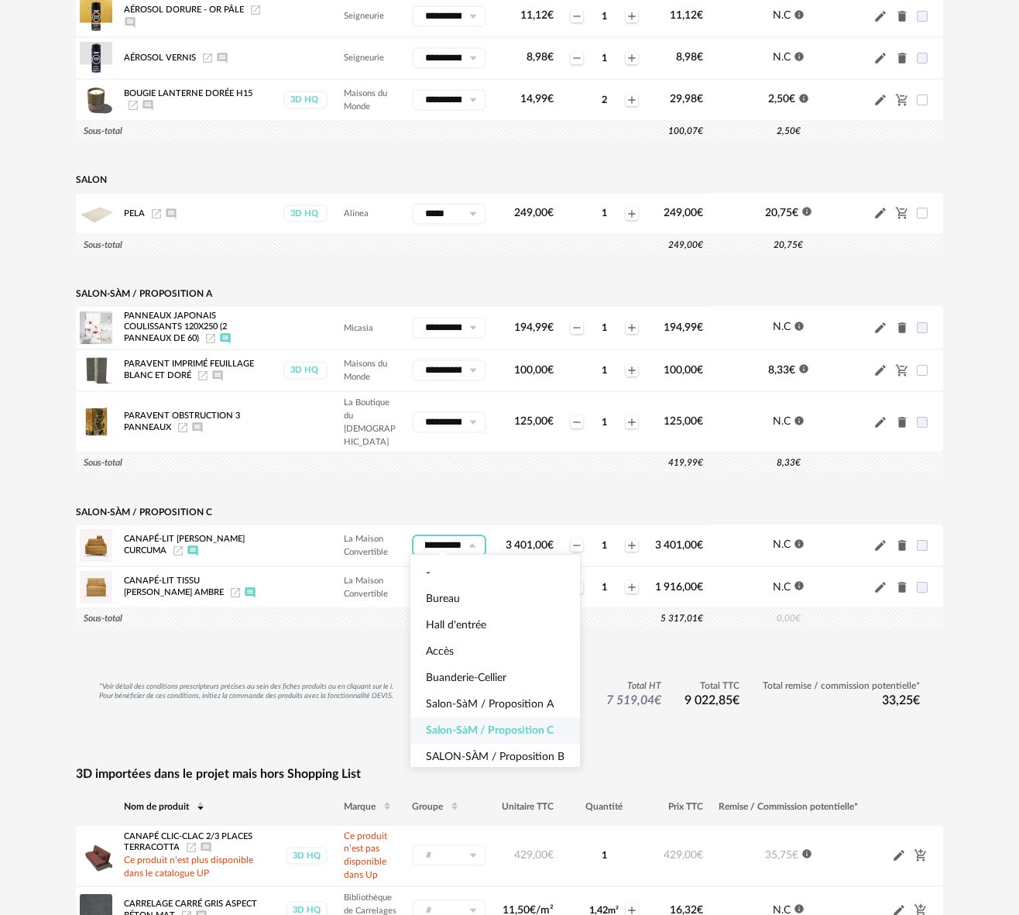
scroll to position [0, 0]
click at [314, 629] on td at bounding box center [510, 641] width 868 height 26
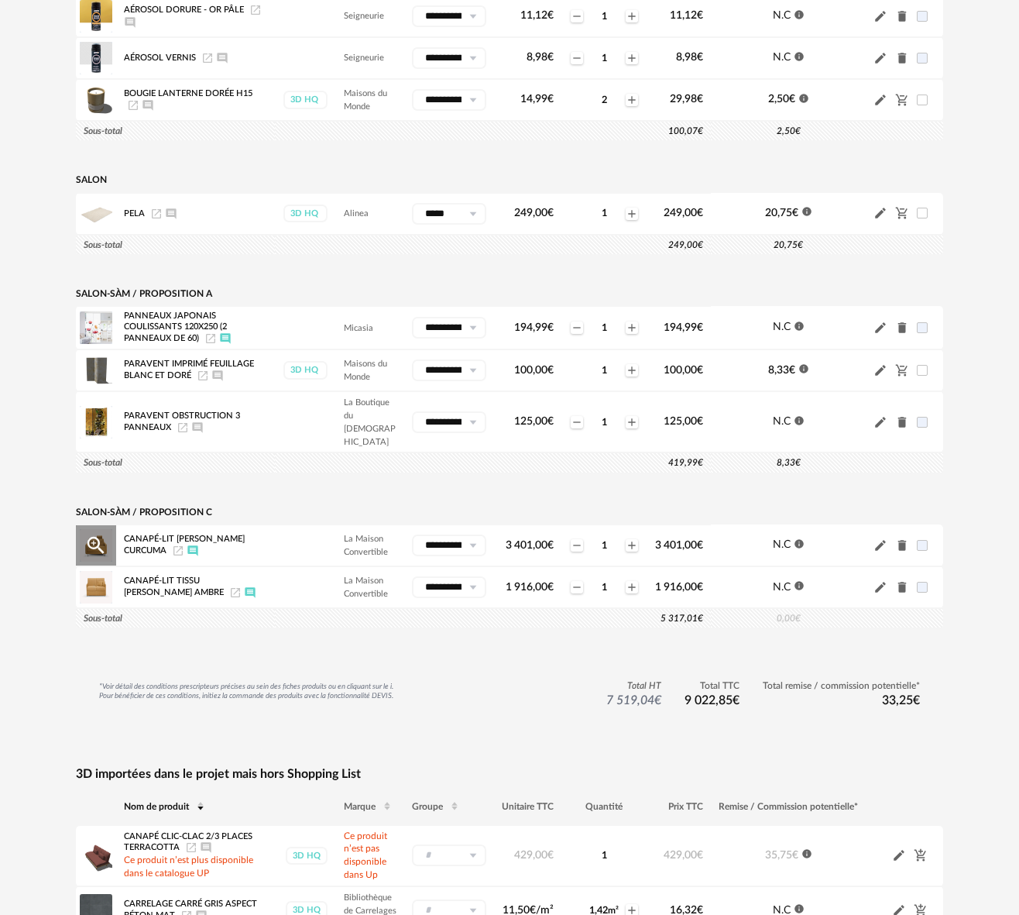
click at [472, 534] on icon at bounding box center [472, 545] width 19 height 22
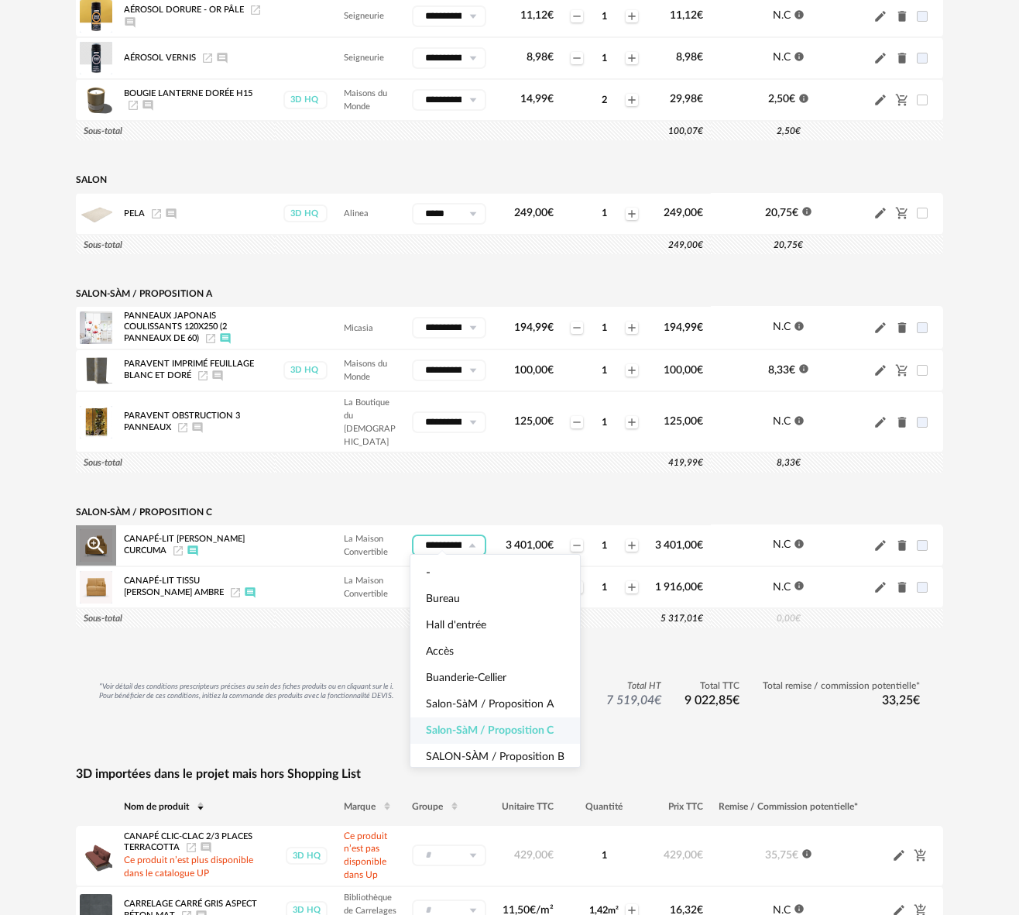
scroll to position [0, 79]
click at [360, 628] on td at bounding box center [510, 641] width 868 height 26
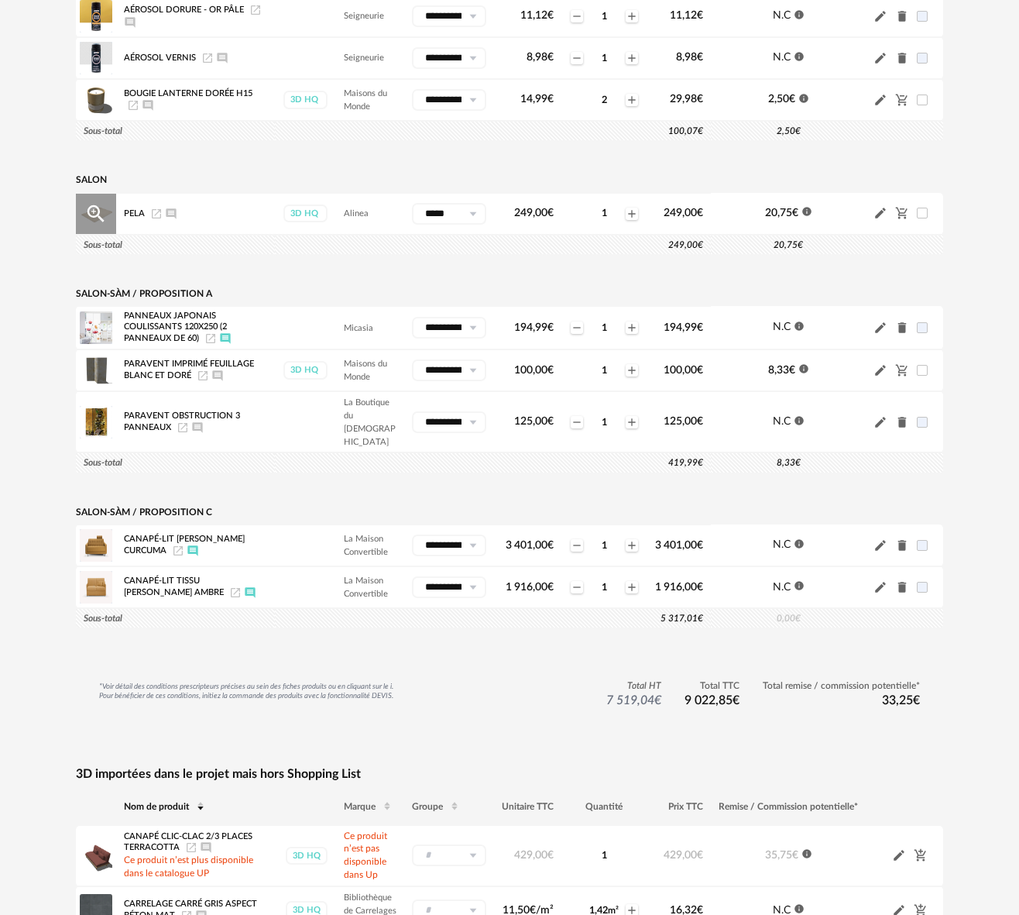
click at [474, 222] on icon at bounding box center [472, 214] width 19 height 22
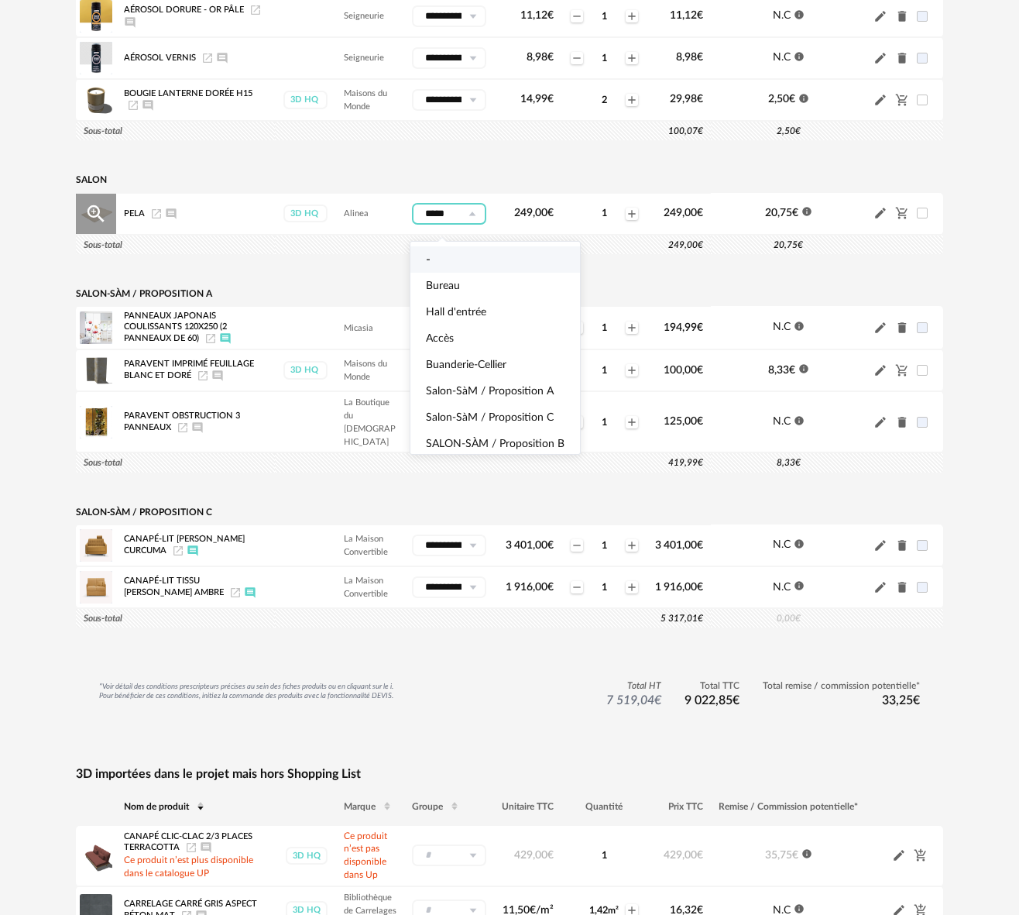
scroll to position [29, 0]
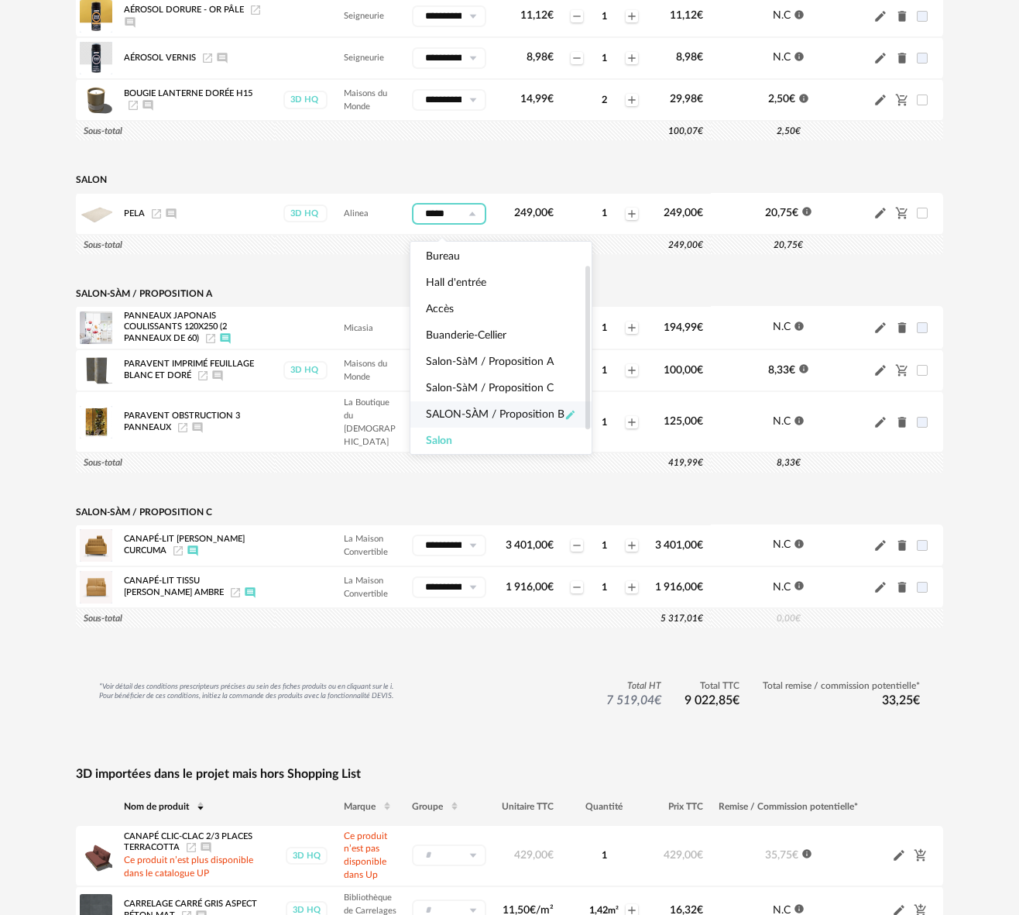
click at [569, 415] on icon "Pencil icon" at bounding box center [570, 414] width 9 height 9
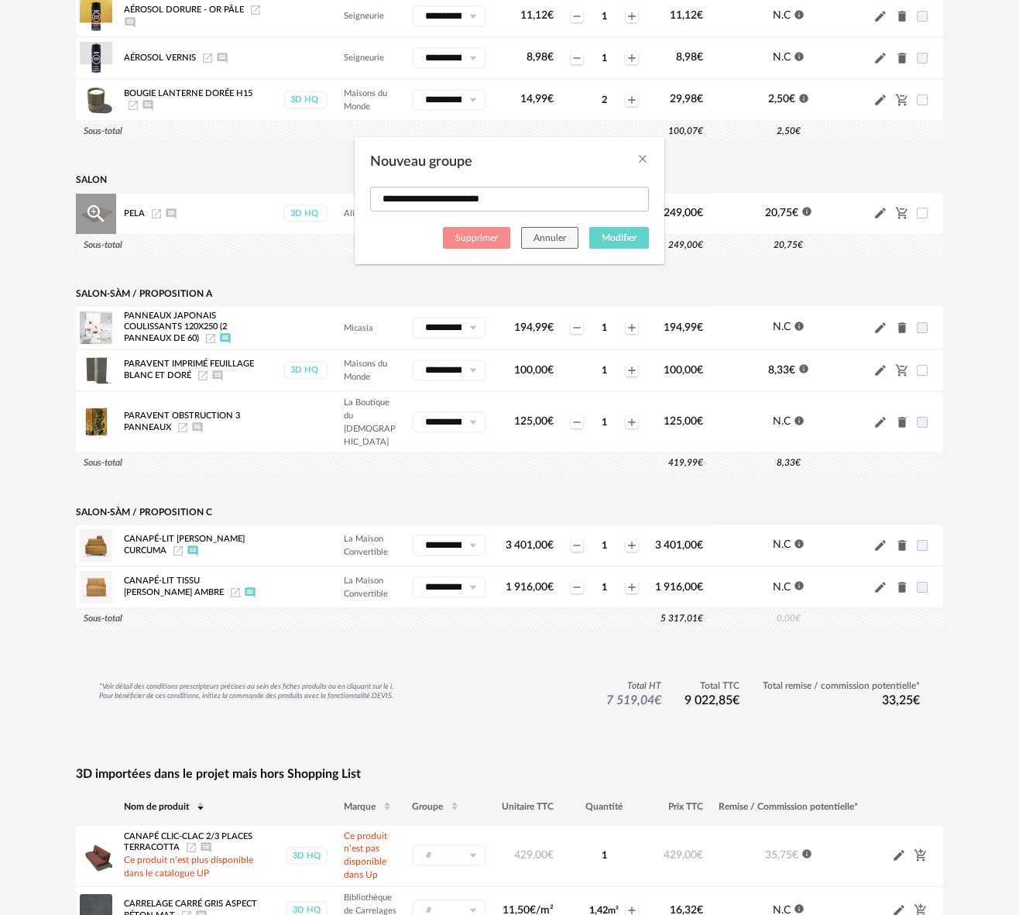
click at [473, 234] on span "Supprimer" at bounding box center [476, 237] width 43 height 9
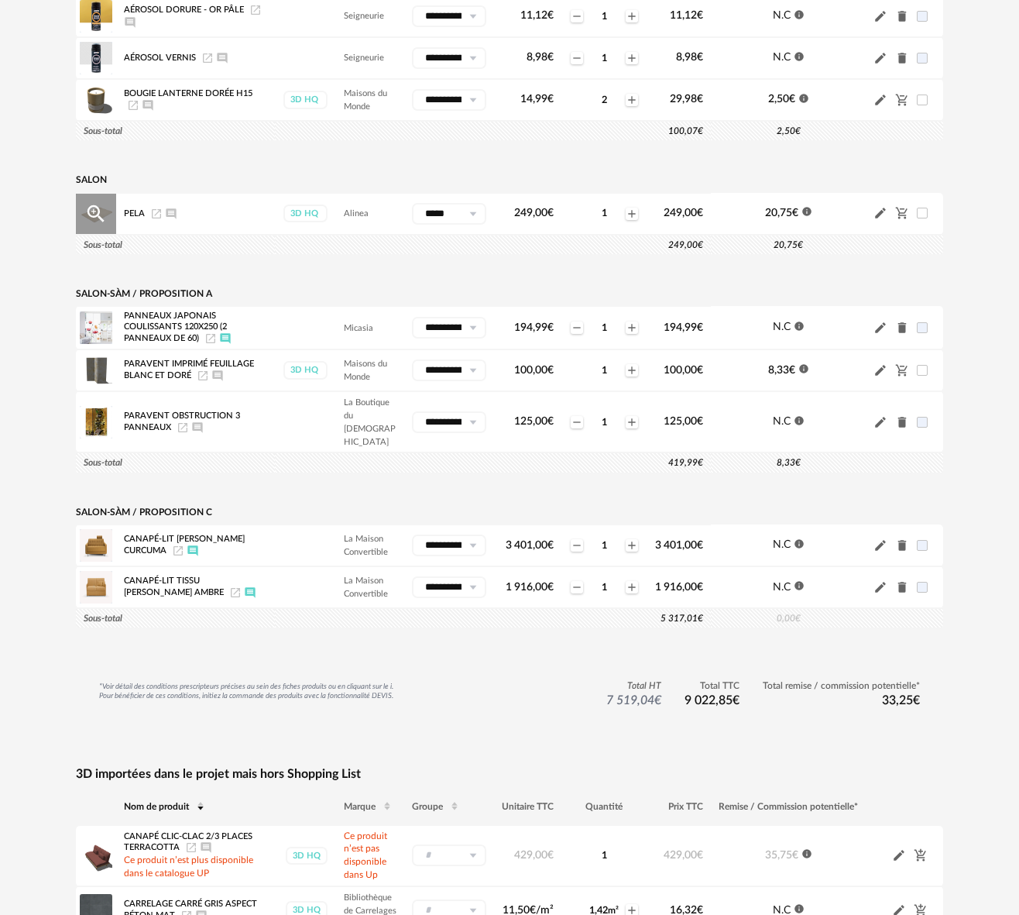
click at [478, 223] on icon at bounding box center [472, 214] width 19 height 22
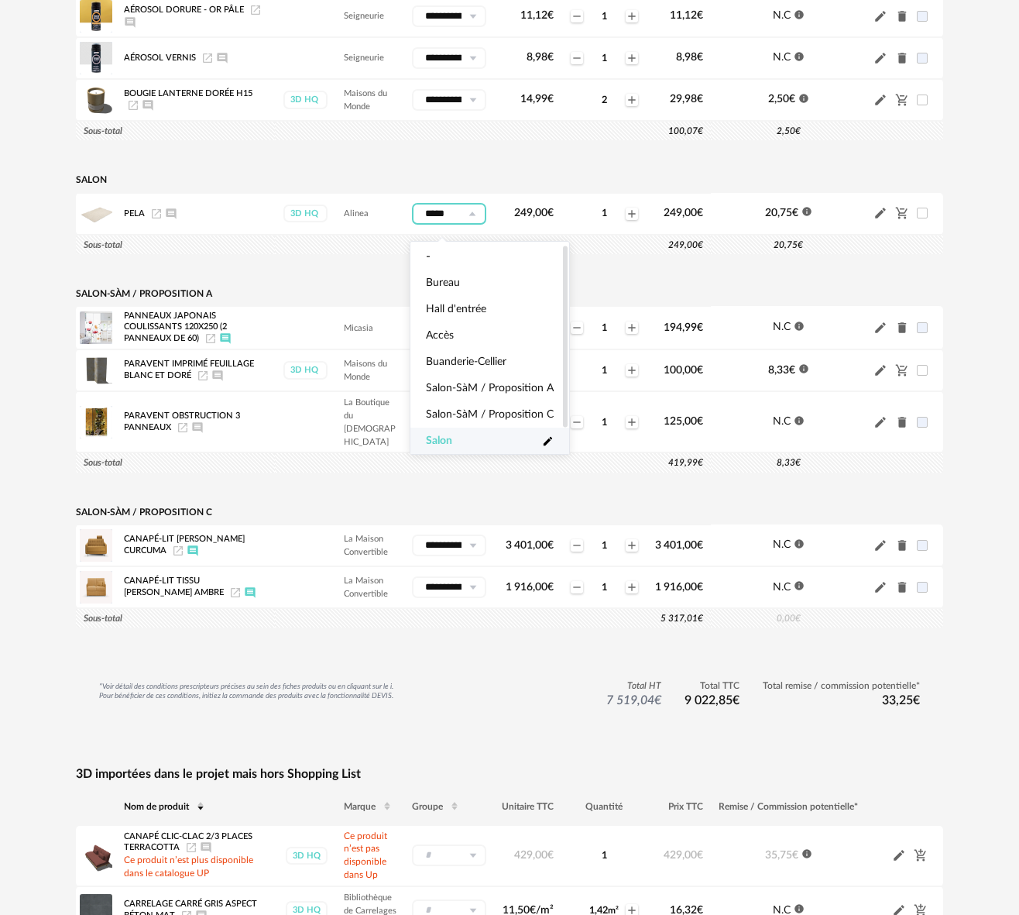
click at [539, 438] on li "Salon Pencil icon" at bounding box center [490, 441] width 159 height 26
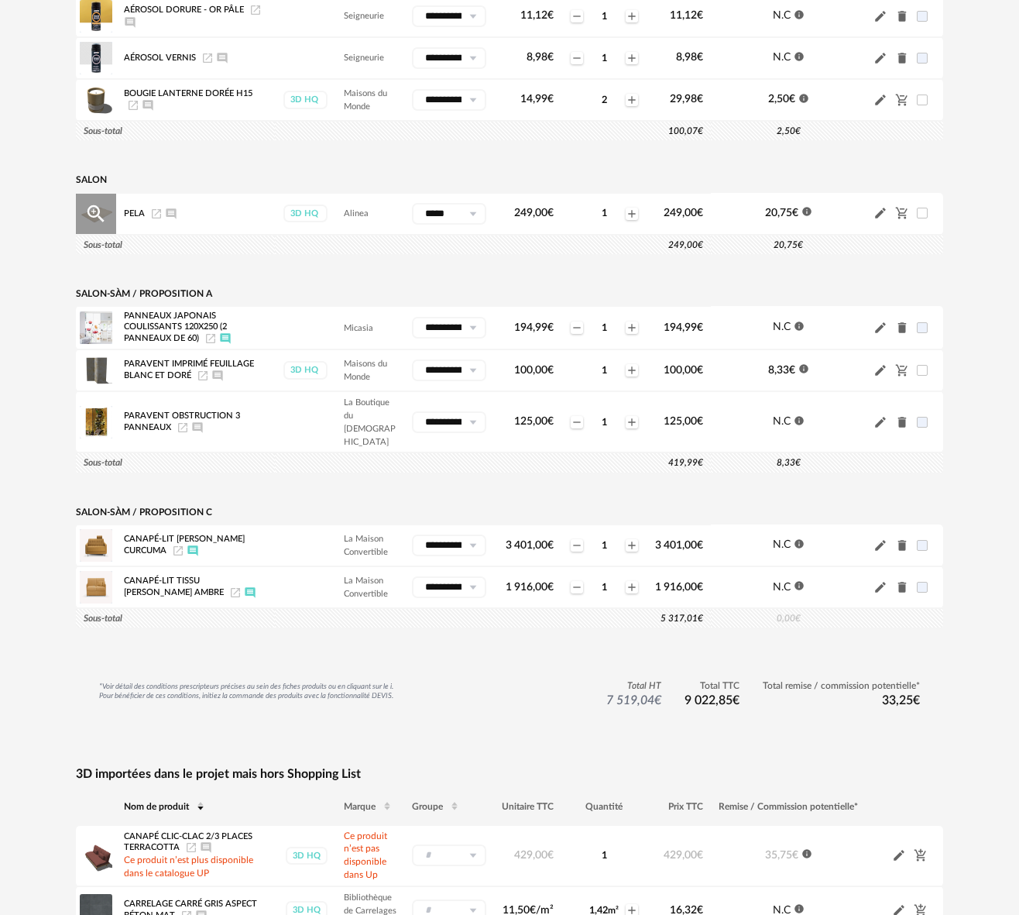
click at [470, 219] on icon at bounding box center [472, 214] width 19 height 22
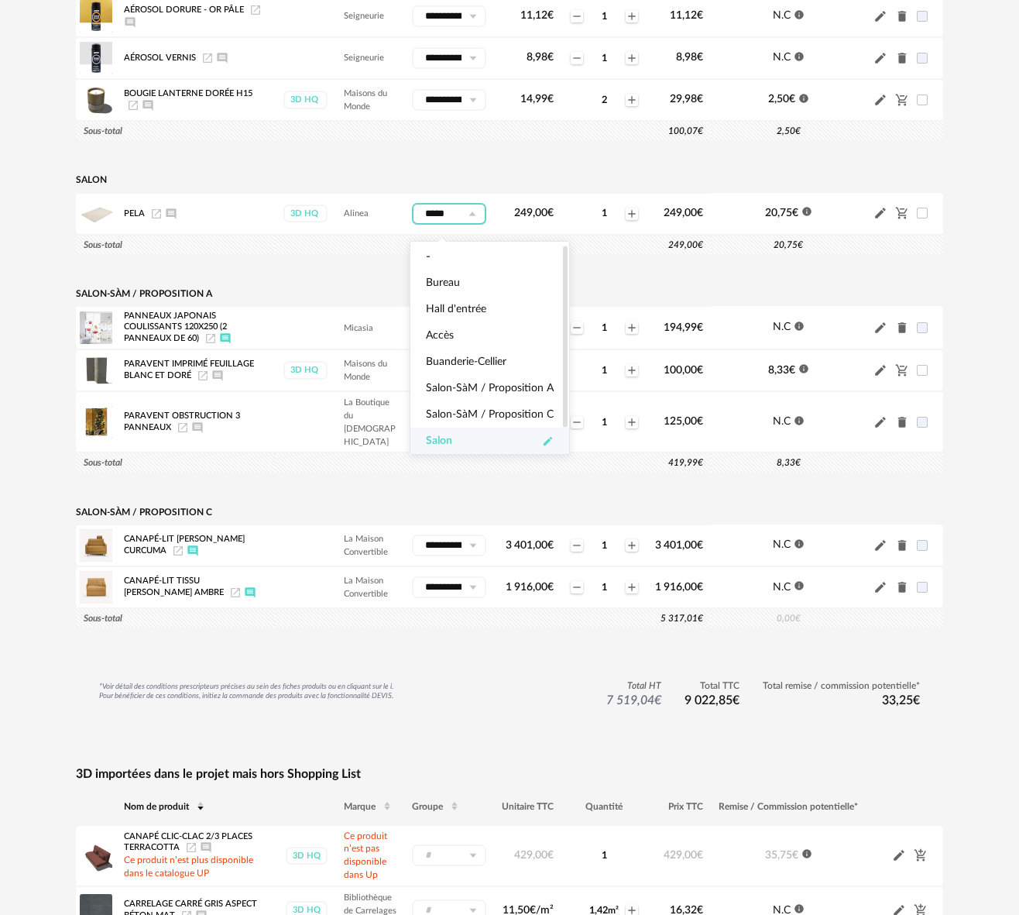
click at [545, 441] on icon "Pencil icon" at bounding box center [548, 440] width 9 height 9
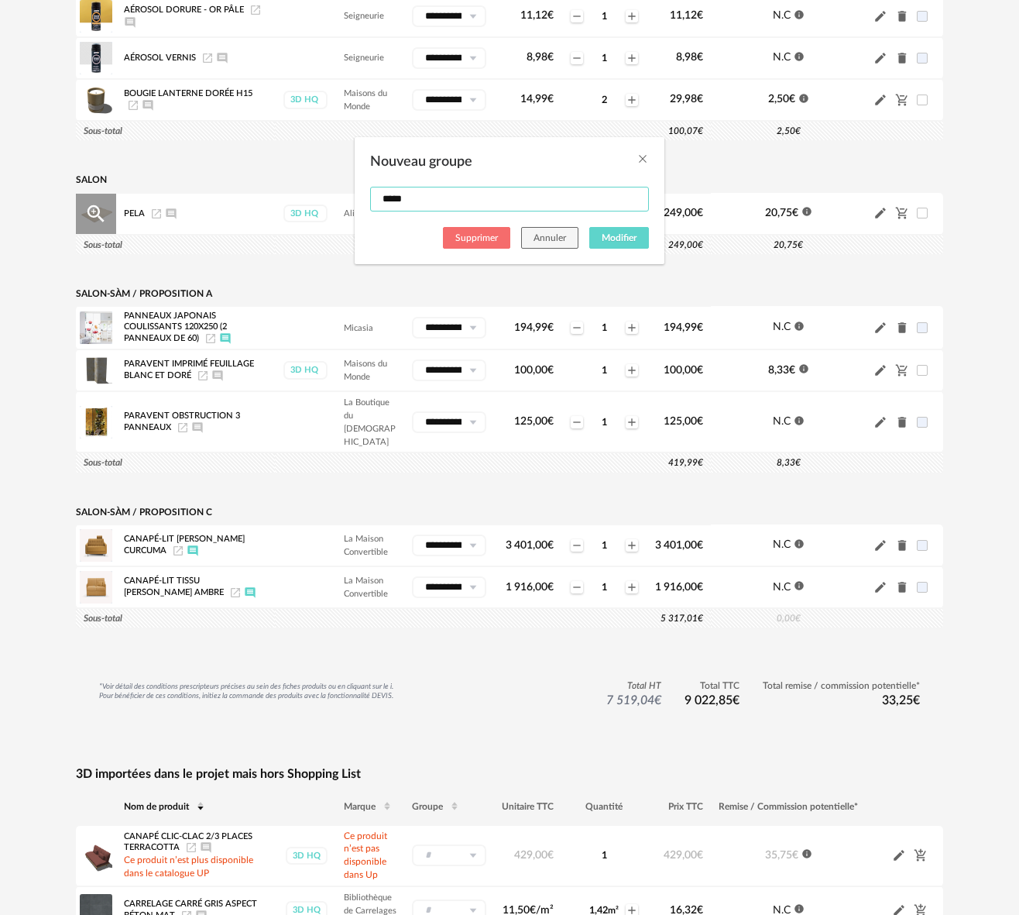
click at [411, 203] on input "*****" at bounding box center [509, 199] width 279 height 25
type input "*********"
click at [617, 238] on span "Modifier" at bounding box center [619, 237] width 35 height 9
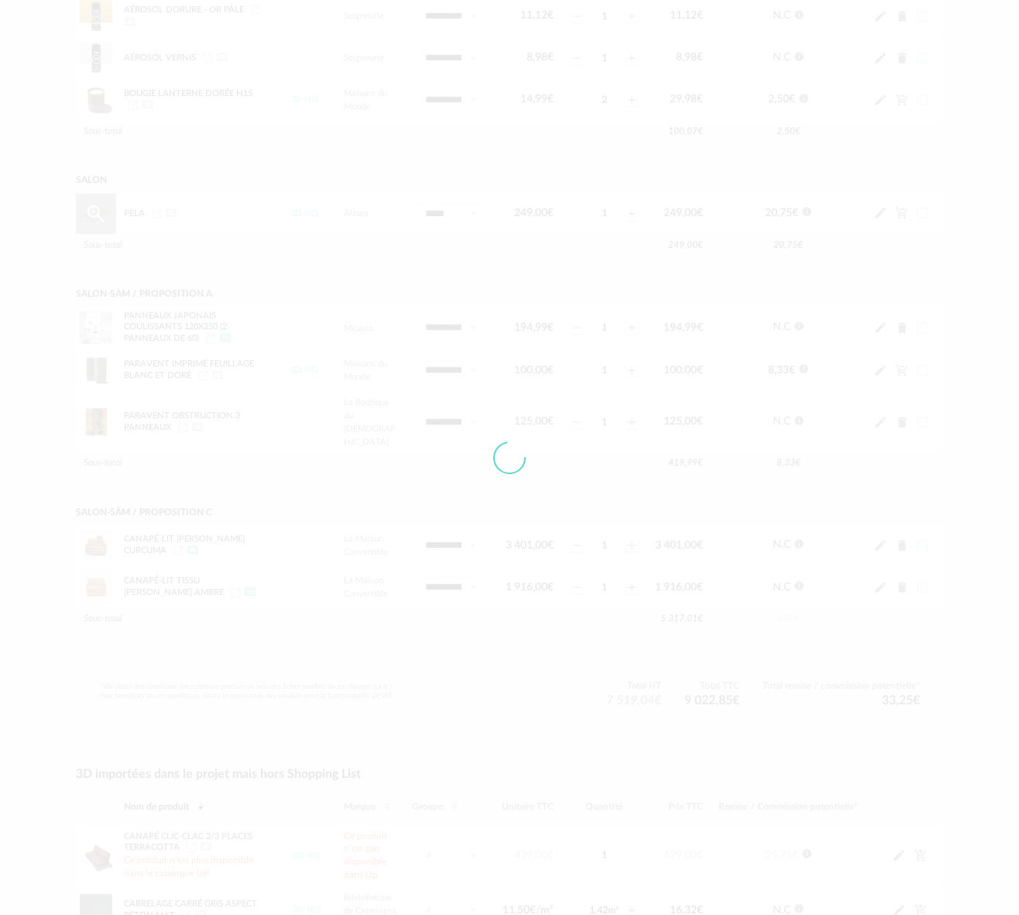
type input "*********"
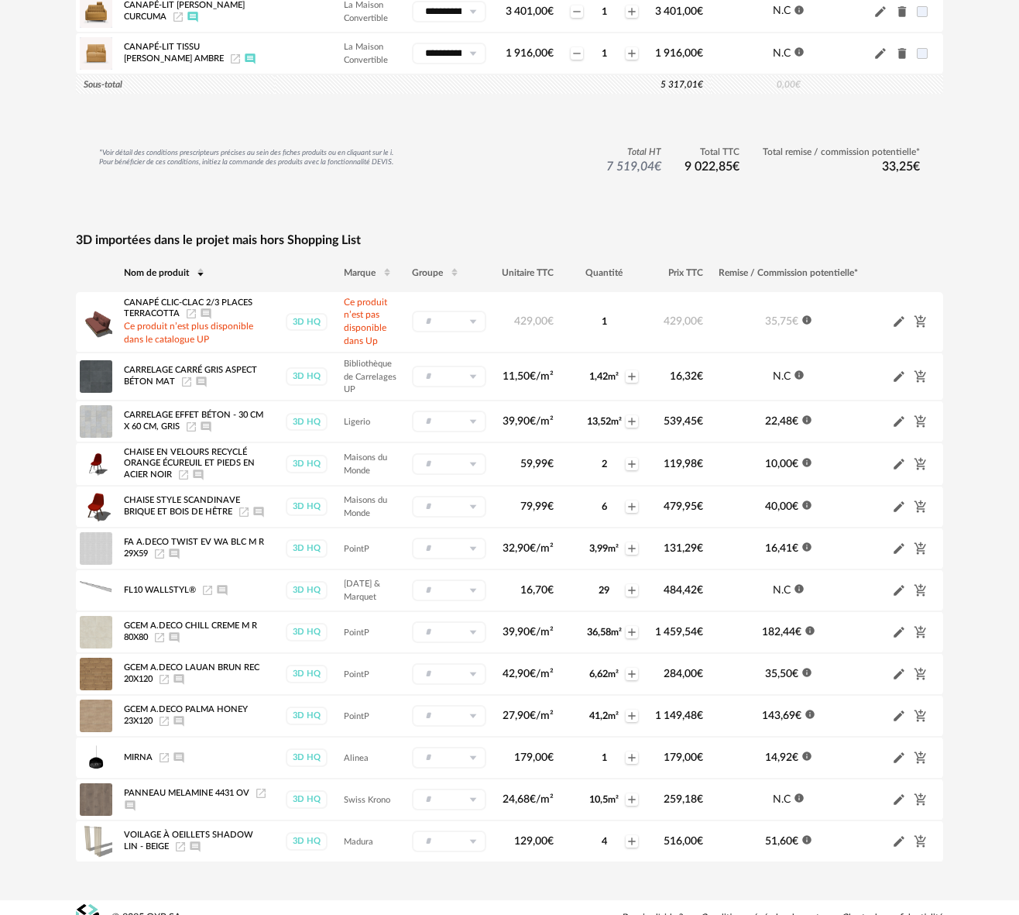
scroll to position [2305, 0]
